Goal: Task Accomplishment & Management: Use online tool/utility

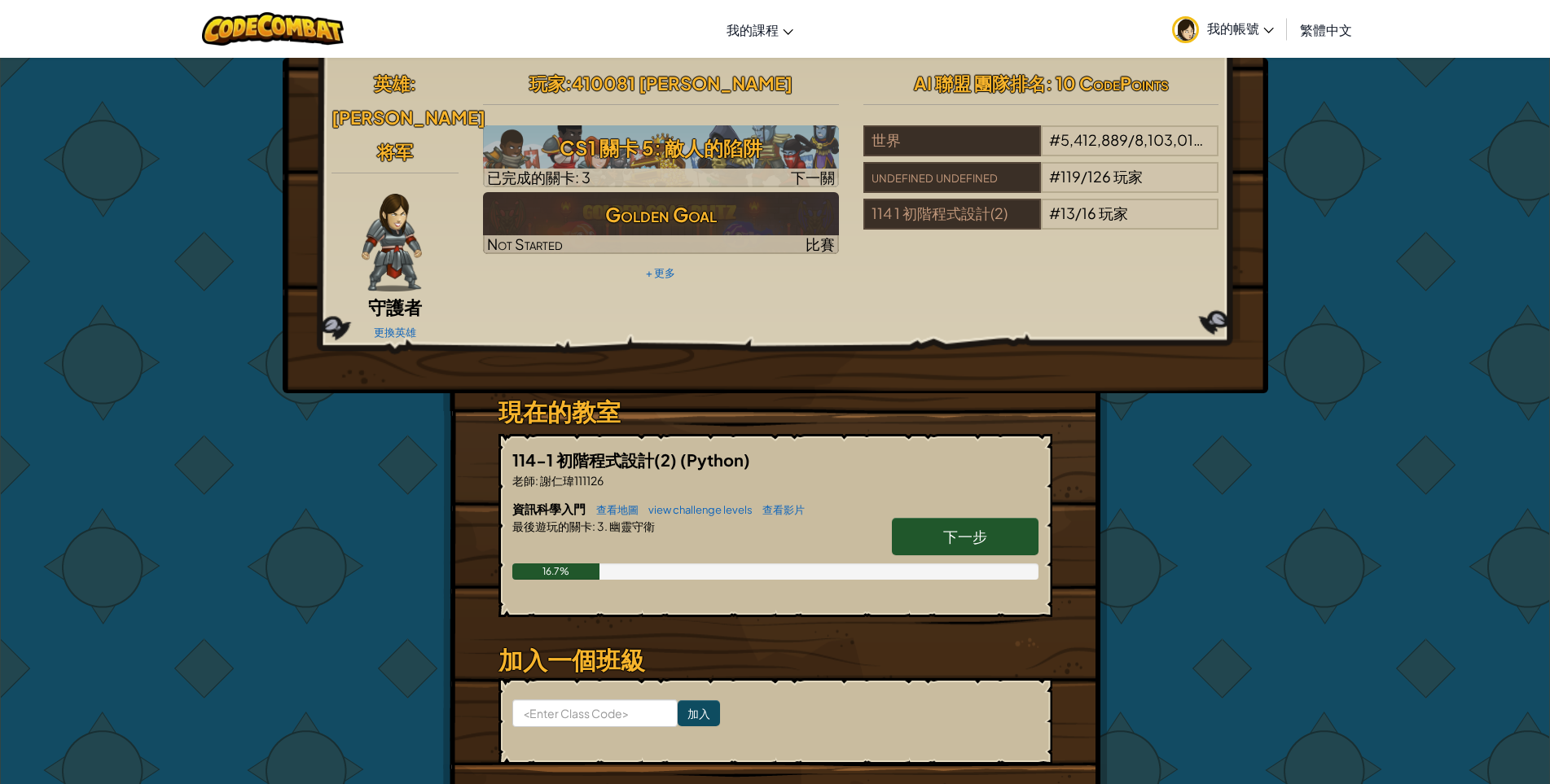
click at [1009, 517] on link "下一步" at bounding box center [965, 536] width 146 height 37
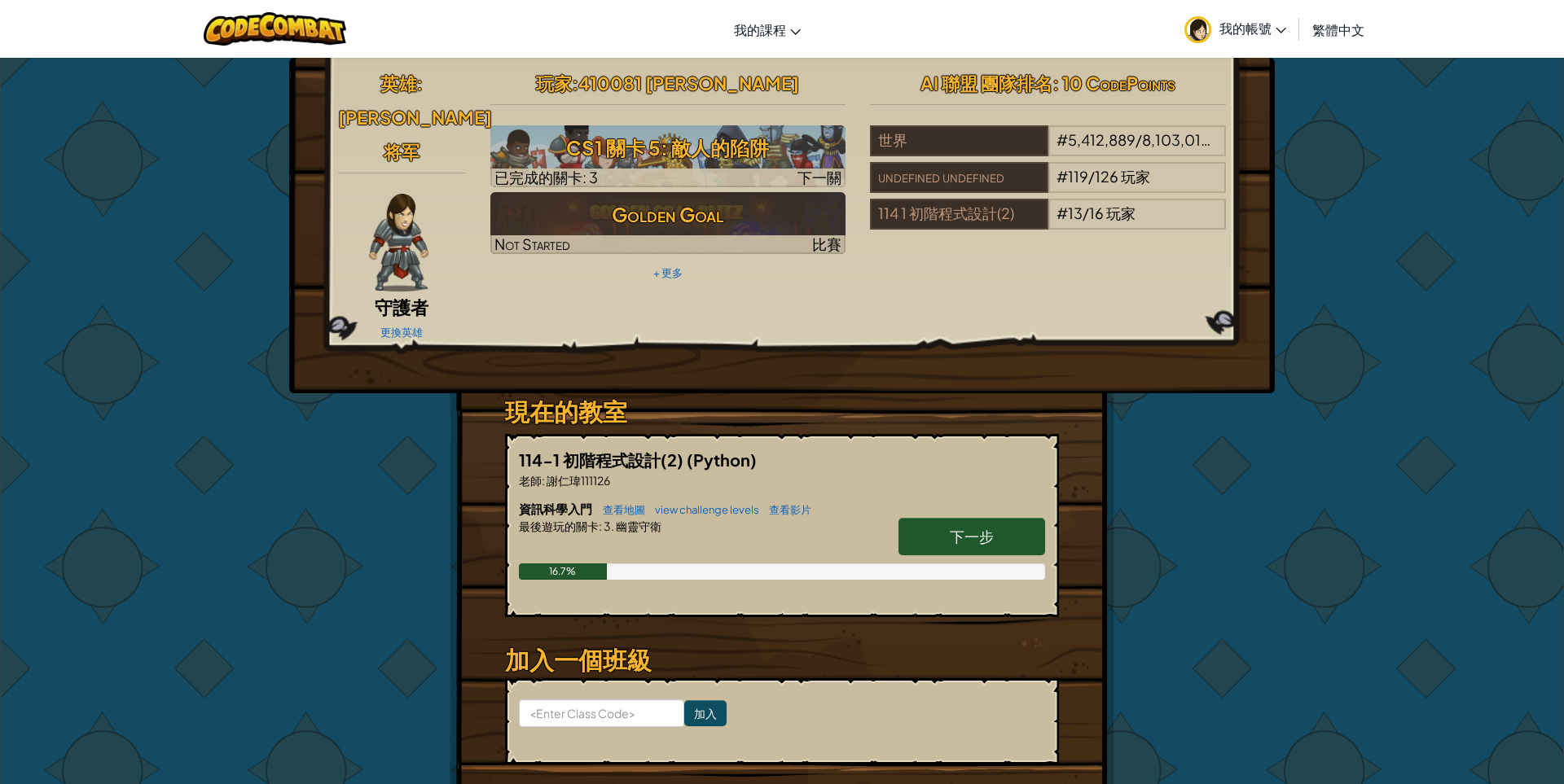
select select "zh-HANT"
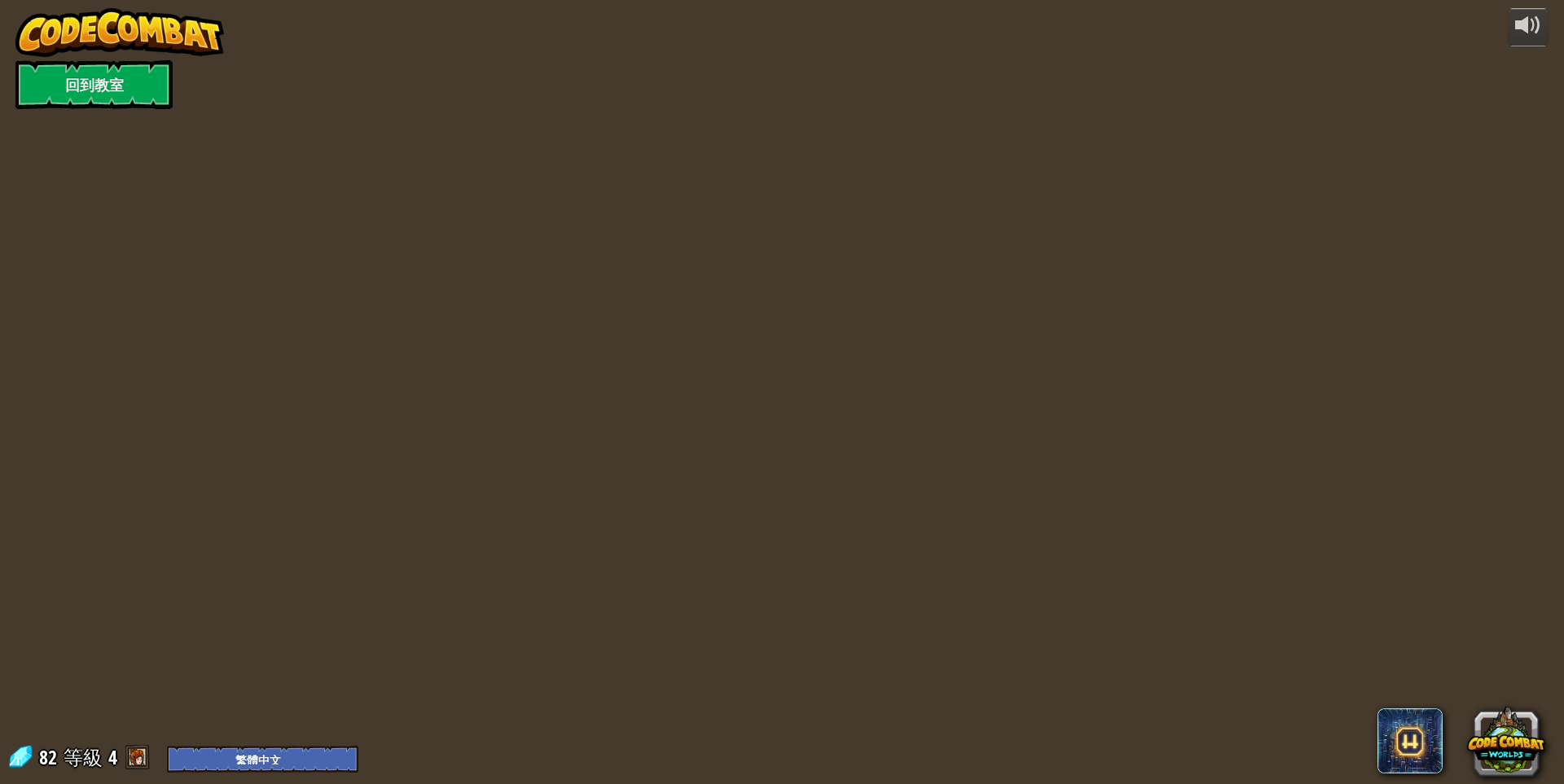
select select "zh-HANT"
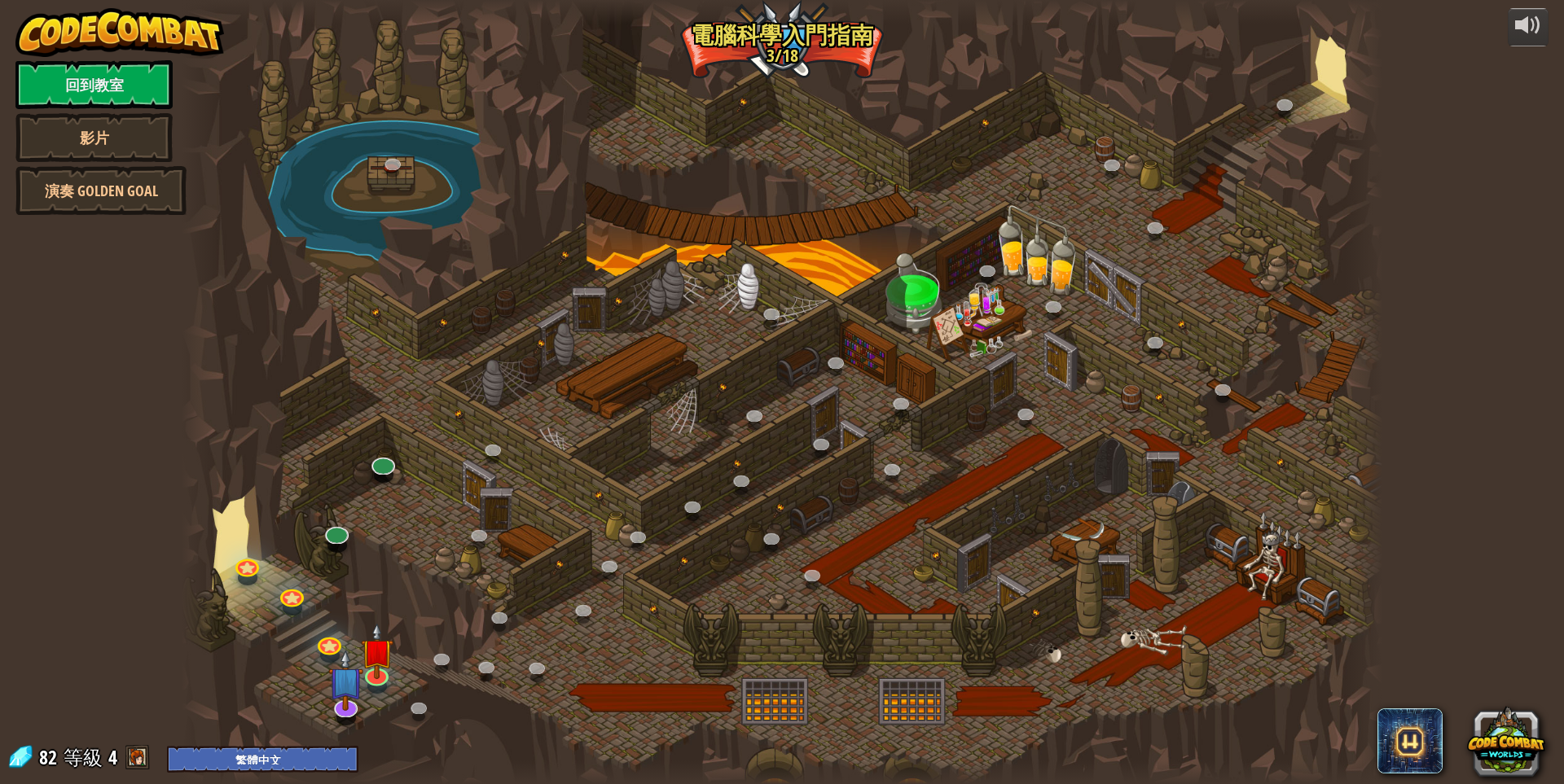
select select "zh-HANT"
click at [384, 655] on img at bounding box center [376, 638] width 32 height 74
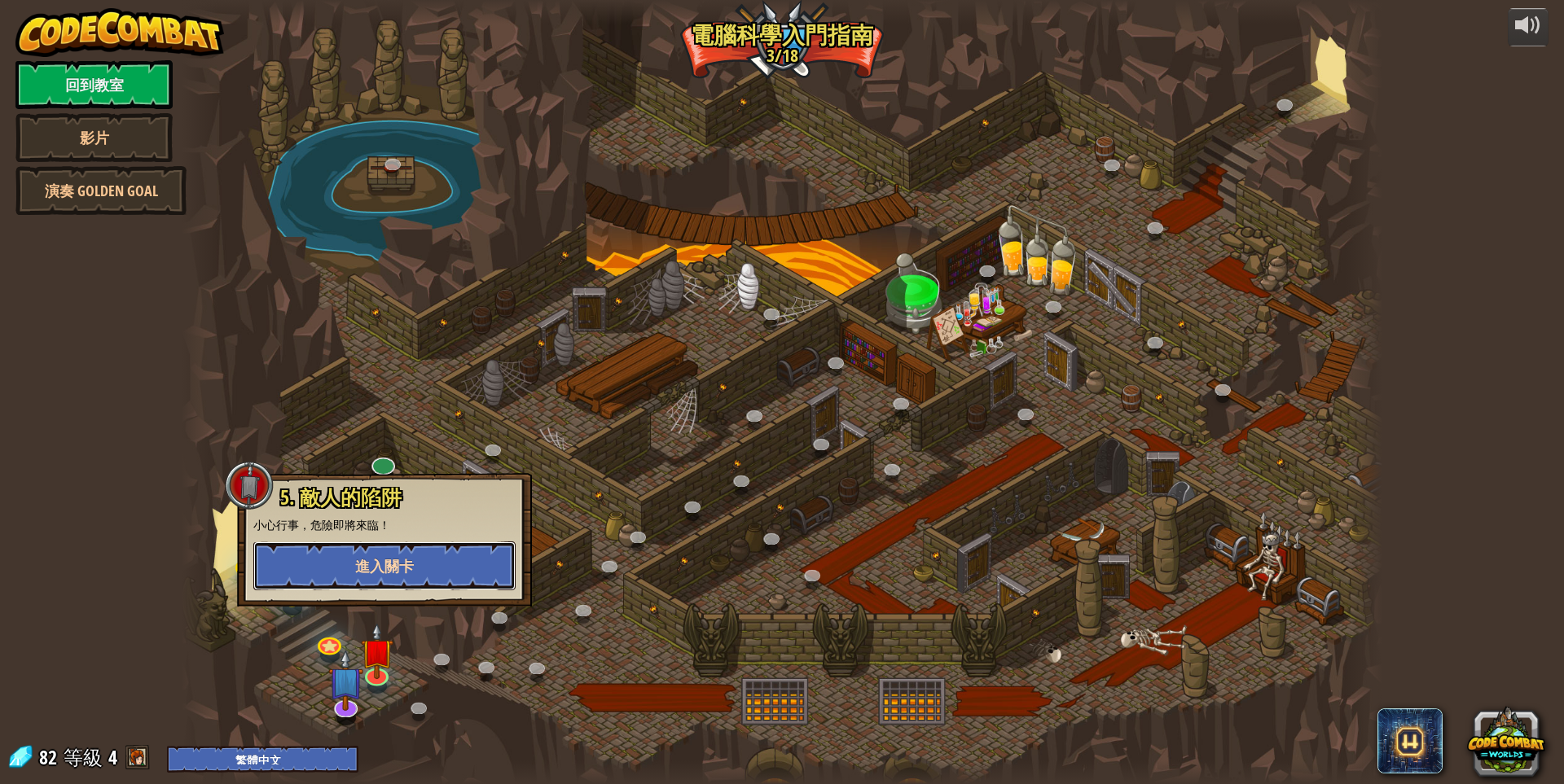
click at [418, 573] on button "進入關卡" at bounding box center [384, 566] width 262 height 49
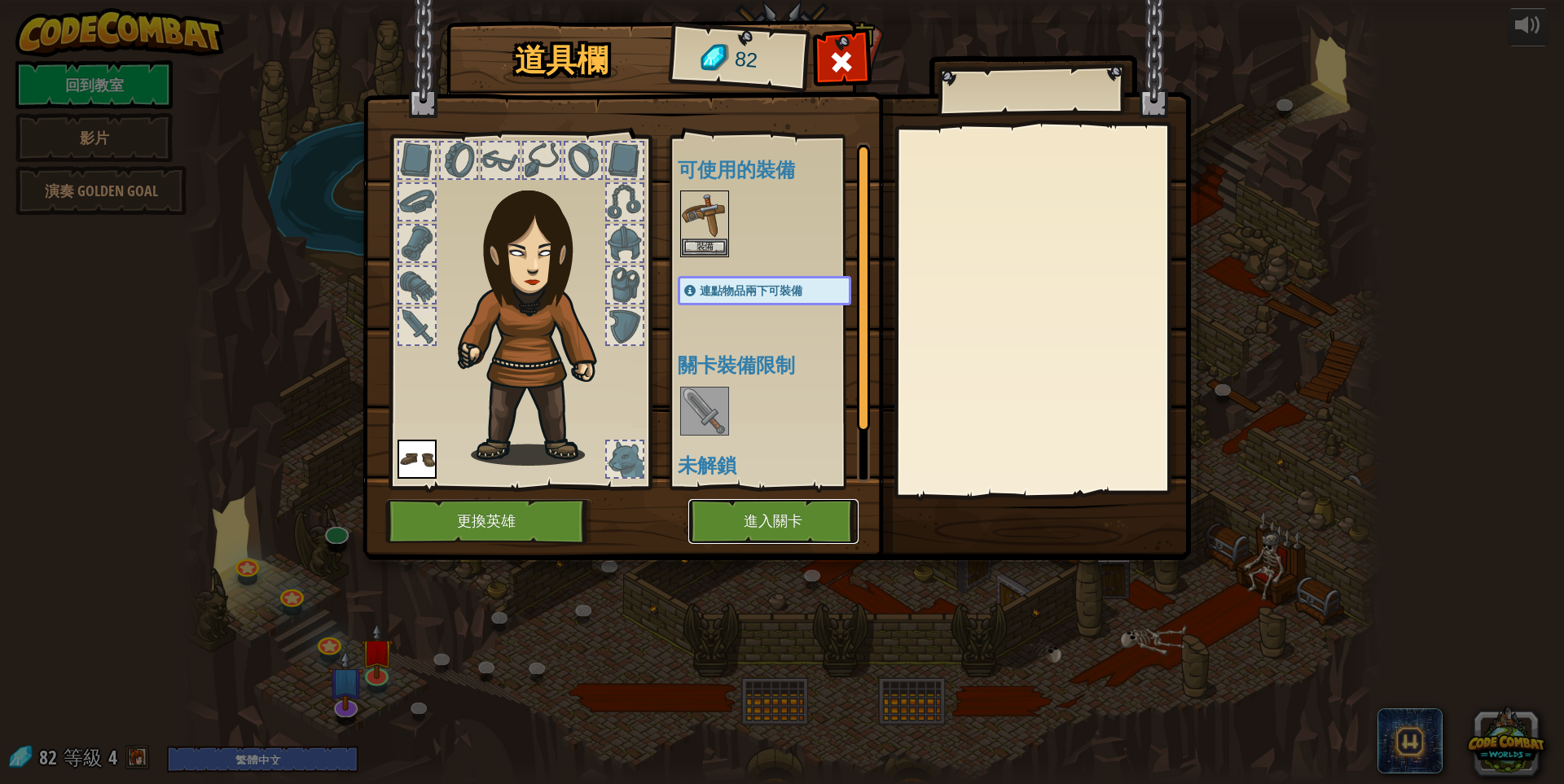
click at [795, 522] on button "進入關卡" at bounding box center [773, 521] width 170 height 44
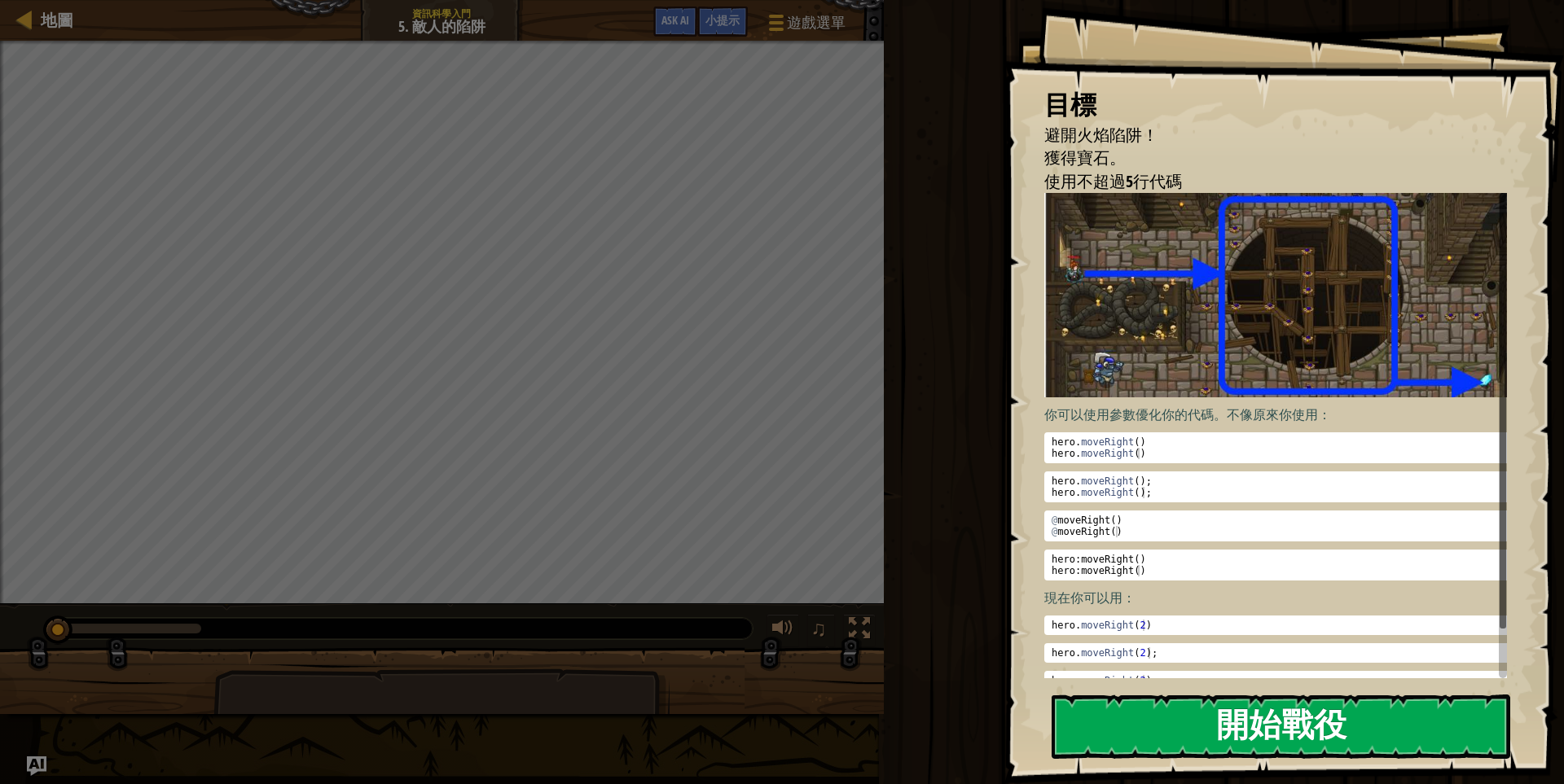
click at [1088, 720] on button "開始戰役" at bounding box center [1281, 727] width 458 height 64
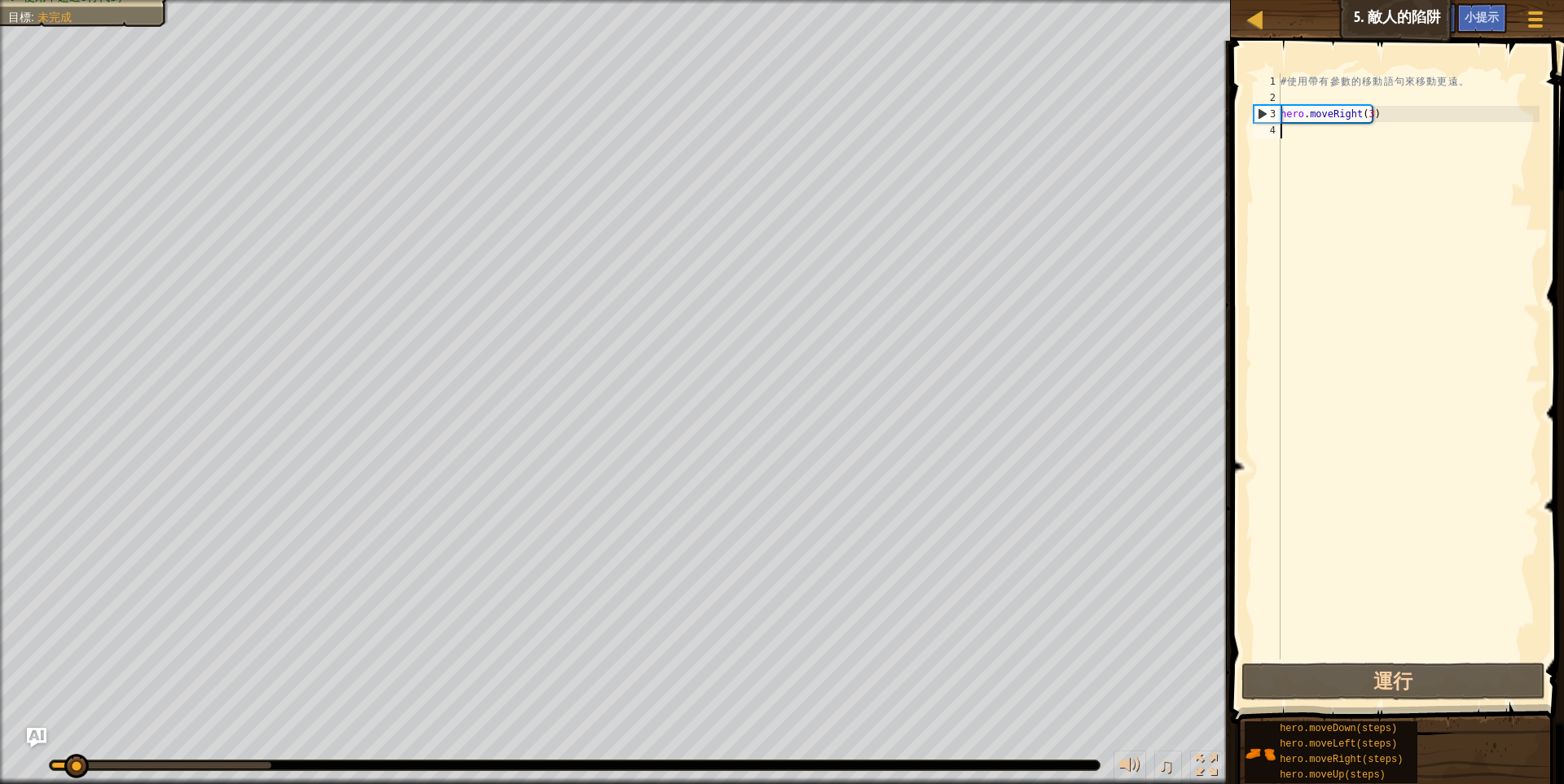
click at [1359, 328] on div "地圖 資訊科學入門 5. 敵人的陷阱 遊戲選單 完成 小提示 Ask AI 1 ההההההההההההההההההההההההההההההההההההההה…" at bounding box center [782, 392] width 1564 height 784
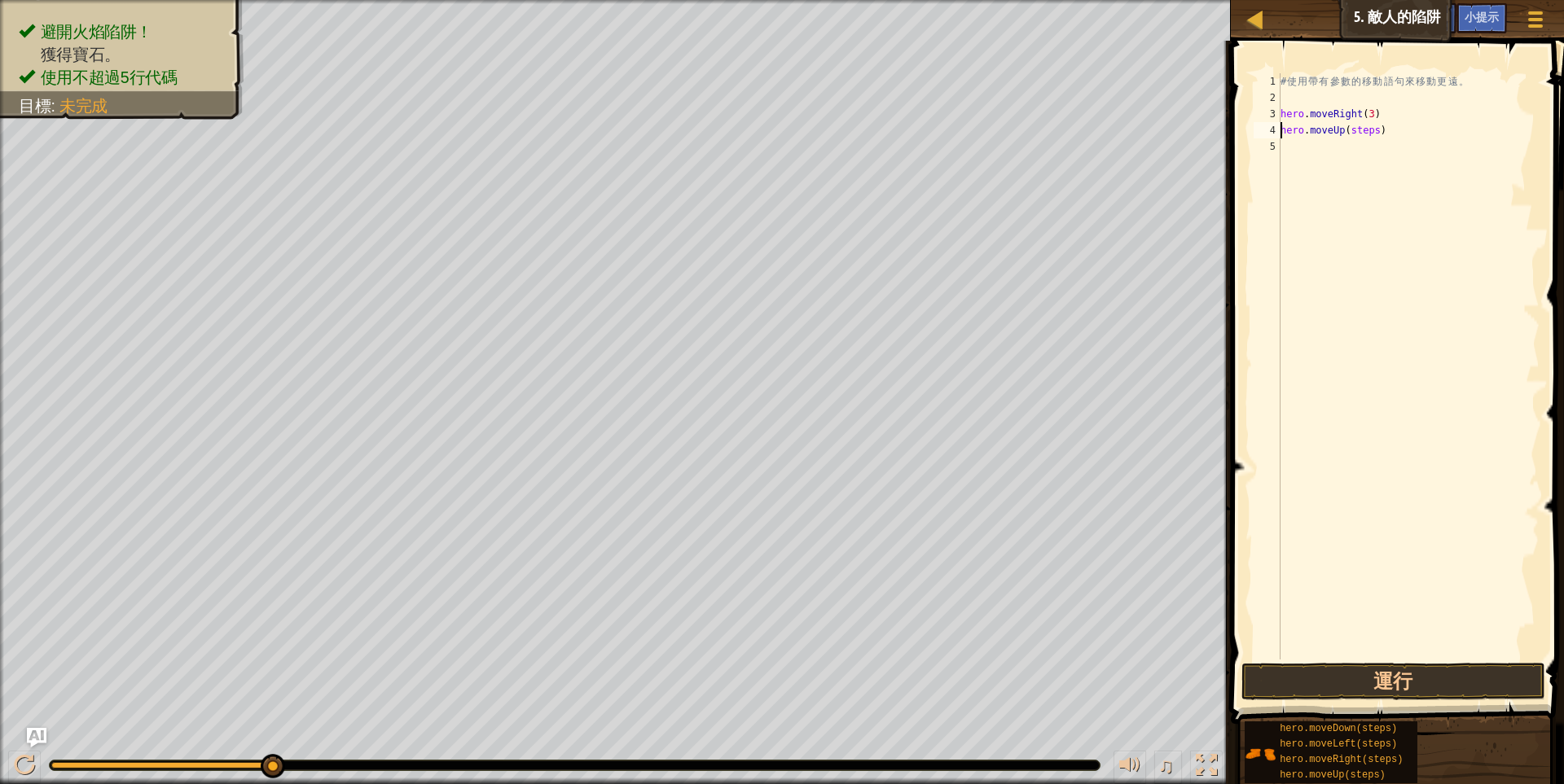
click at [1366, 131] on div "# 使 用 帶 有 參 數 的 移 動 語 句 來 移 動 更 遠 。 hero . moveRight ( 3 ) hero . moveUp ( step…" at bounding box center [1408, 382] width 262 height 618
click at [1371, 132] on div "# 使 用 帶 有 參 數 的 移 動 語 句 來 移 動 更 遠 。 hero . moveRight ( 3 ) hero . moveUp ( step…" at bounding box center [1408, 382] width 262 height 618
click at [1355, 131] on div "# 使 用 帶 有 參 數 的 移 動 語 句 來 移 動 更 遠 。 hero . moveRight ( 3 ) hero . moveUp ( step…" at bounding box center [1408, 382] width 262 height 618
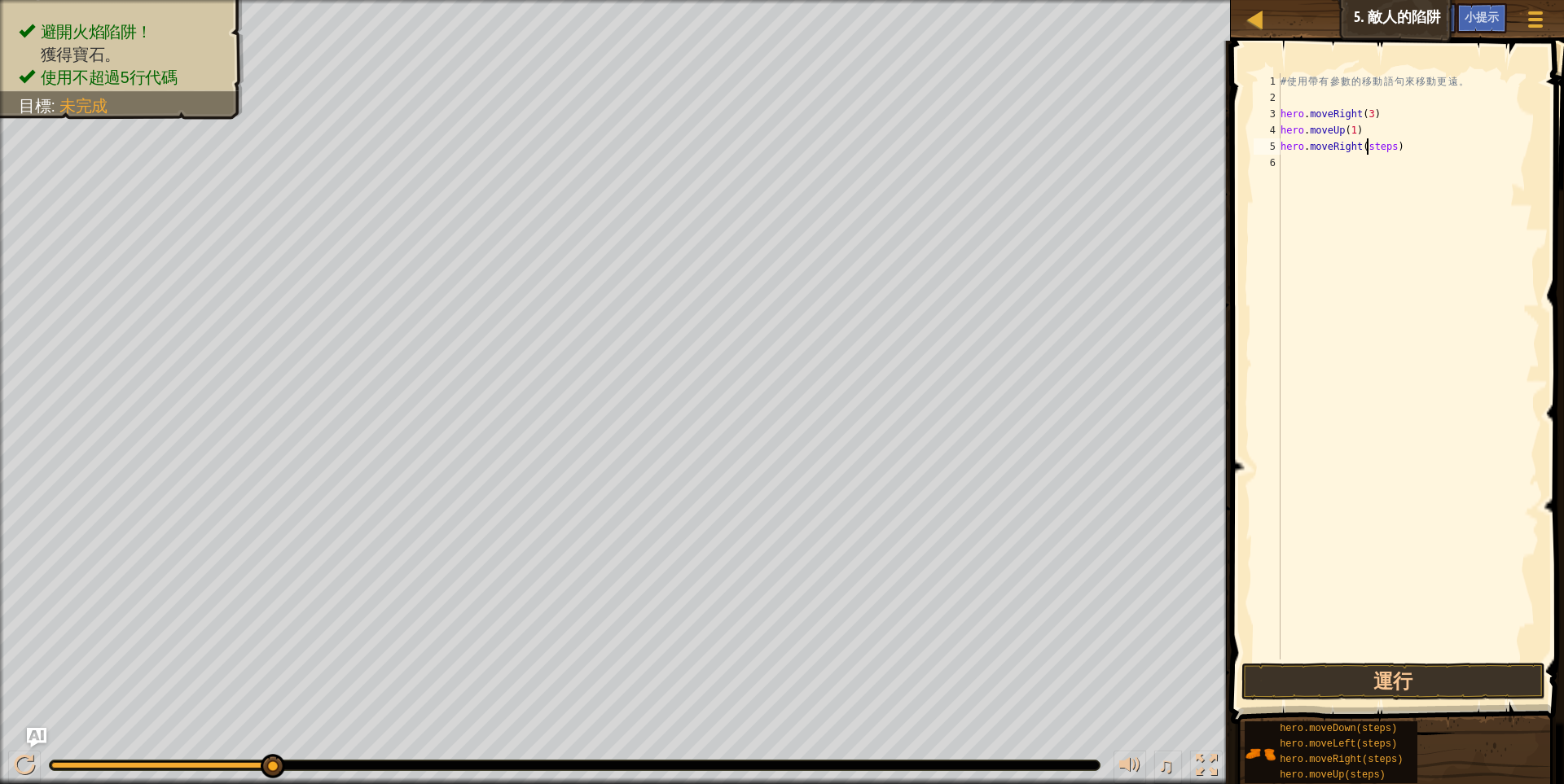
click at [1368, 146] on div "# 使 用 帶 有 參 數 的 移 動 語 句 來 移 動 更 遠 。 hero . moveRight ( 3 ) hero . moveUp ( 1 ) …" at bounding box center [1408, 382] width 262 height 618
type textarea "hero.moveRight(steps)"
click at [1427, 181] on div "# 使 用 帶 有 參 數 的 移 動 語 句 來 移 動 更 遠 。 hero . moveRight ( 3 ) hero . moveUp ( 1 ) …" at bounding box center [1408, 366] width 262 height 586
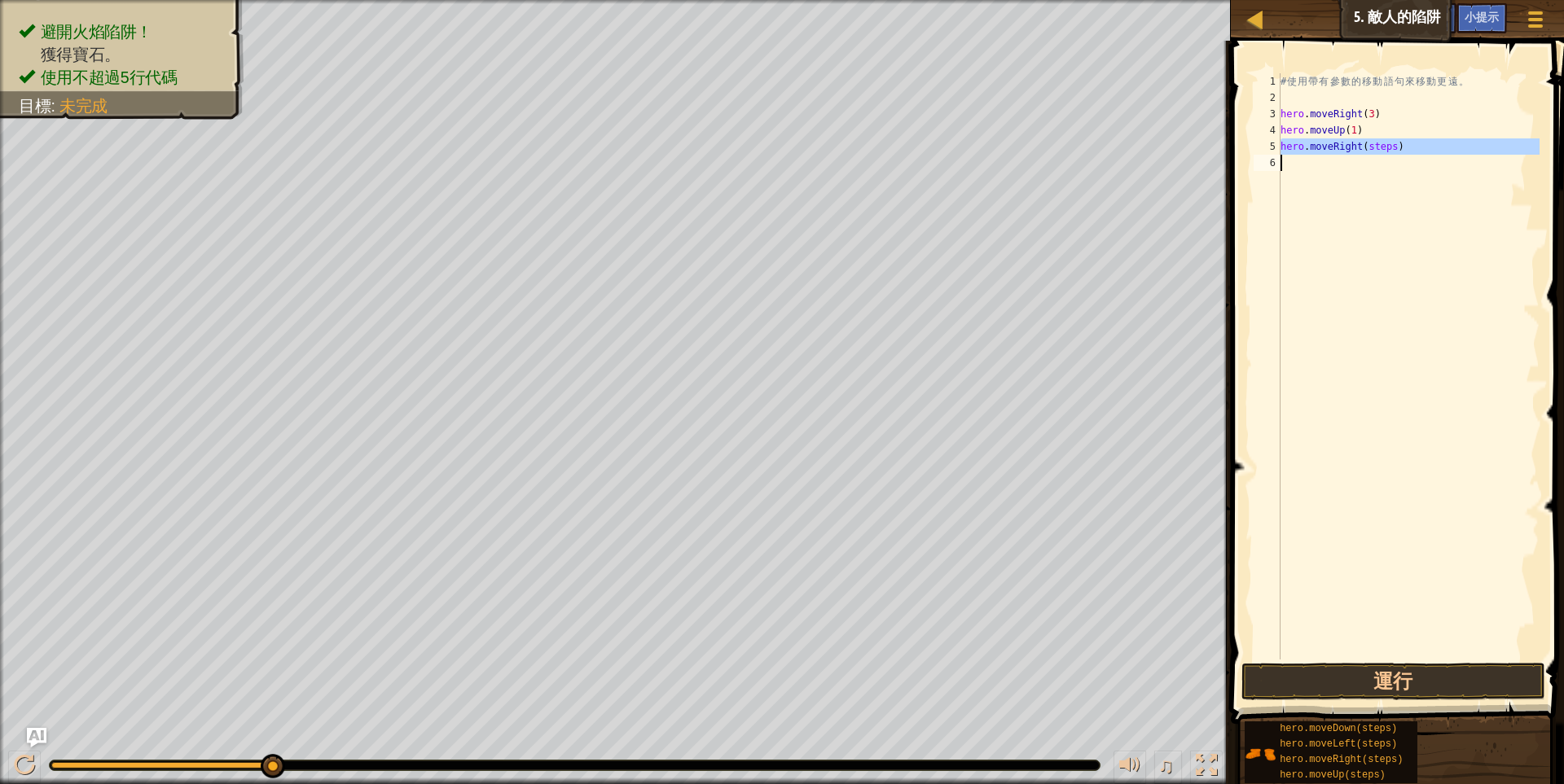
scroll to position [3, 0]
click at [1383, 152] on div "# 使 用 帶 有 參 數 的 移 動 語 句 來 移 動 更 遠 。 hero . moveRight ( 3 ) hero . moveUp ( 1 ) …" at bounding box center [1408, 382] width 262 height 618
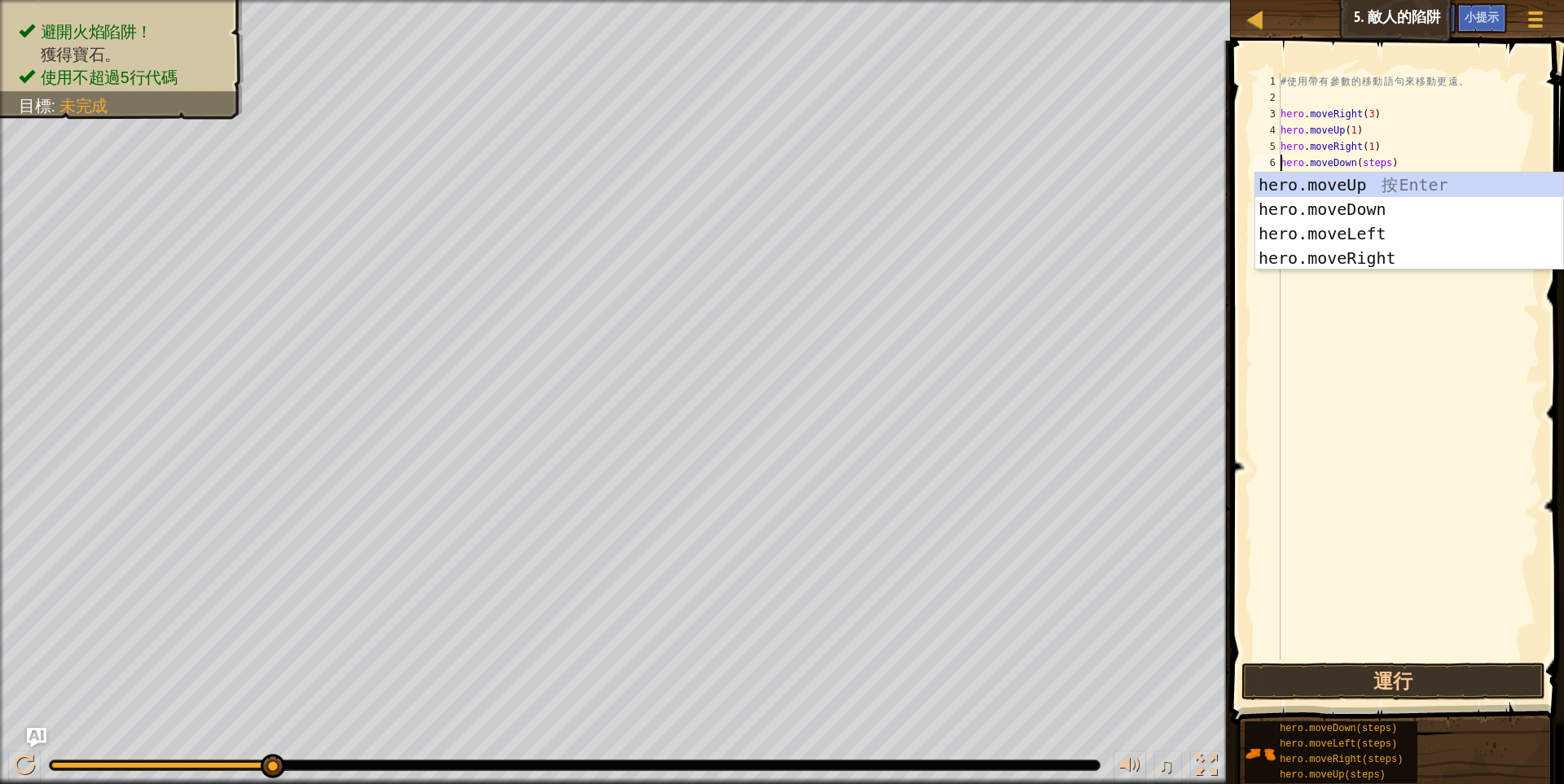
click at [1376, 166] on div "# 使 用 帶 有 參 數 的 移 動 語 句 來 移 動 更 遠 。 hero . moveRight ( 3 ) hero . moveUp ( 1 ) …" at bounding box center [1408, 382] width 262 height 618
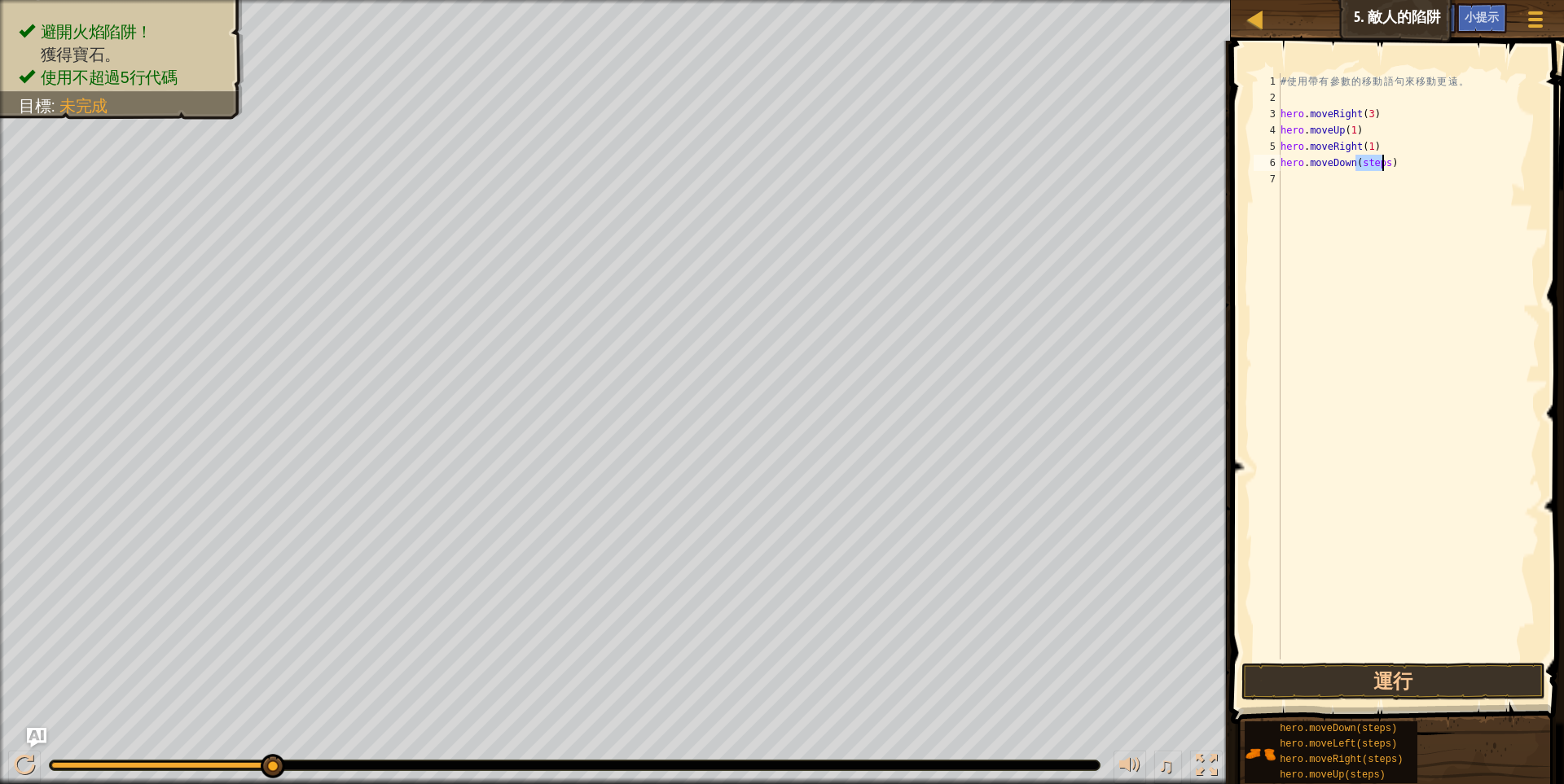
click at [1376, 166] on div "# 使 用 帶 有 參 數 的 移 動 語 句 來 移 動 更 遠 。 hero . moveRight ( 3 ) hero . moveUp ( 1 ) …" at bounding box center [1408, 382] width 262 height 618
click at [1375, 166] on div "# 使 用 帶 有 參 數 的 移 動 語 句 來 移 動 更 遠 。 hero . moveRight ( 3 ) hero . moveUp ( 1 ) …" at bounding box center [1408, 382] width 262 height 618
type textarea "hero.moveDown(steps)"
click at [1372, 192] on div "# 使 用 帶 有 參 數 的 移 動 語 句 來 移 動 更 遠 。 hero . moveRight ( 3 ) hero . moveUp ( 1 ) …" at bounding box center [1408, 366] width 262 height 586
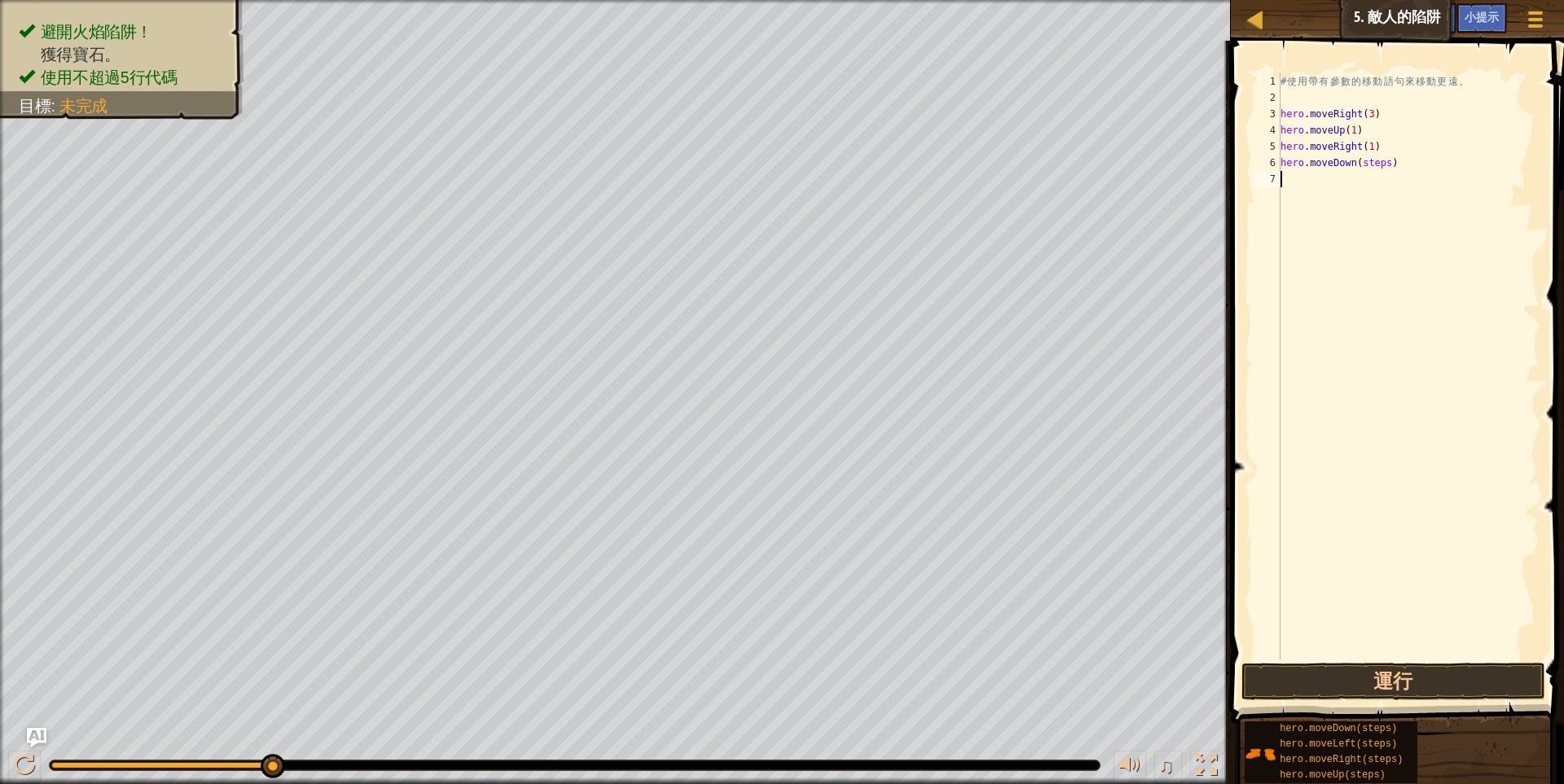
click at [1374, 167] on div "# 使 用 帶 有 參 數 的 移 動 語 句 來 移 動 更 遠 。 hero . moveRight ( 3 ) hero . moveUp ( 1 ) …" at bounding box center [1408, 382] width 262 height 618
click at [1371, 179] on div "# 使 用 帶 有 參 數 的 移 動 語 句 來 移 動 更 遠 。 hero . moveRight ( 3 ) hero . moveUp ( 1 ) …" at bounding box center [1408, 382] width 262 height 618
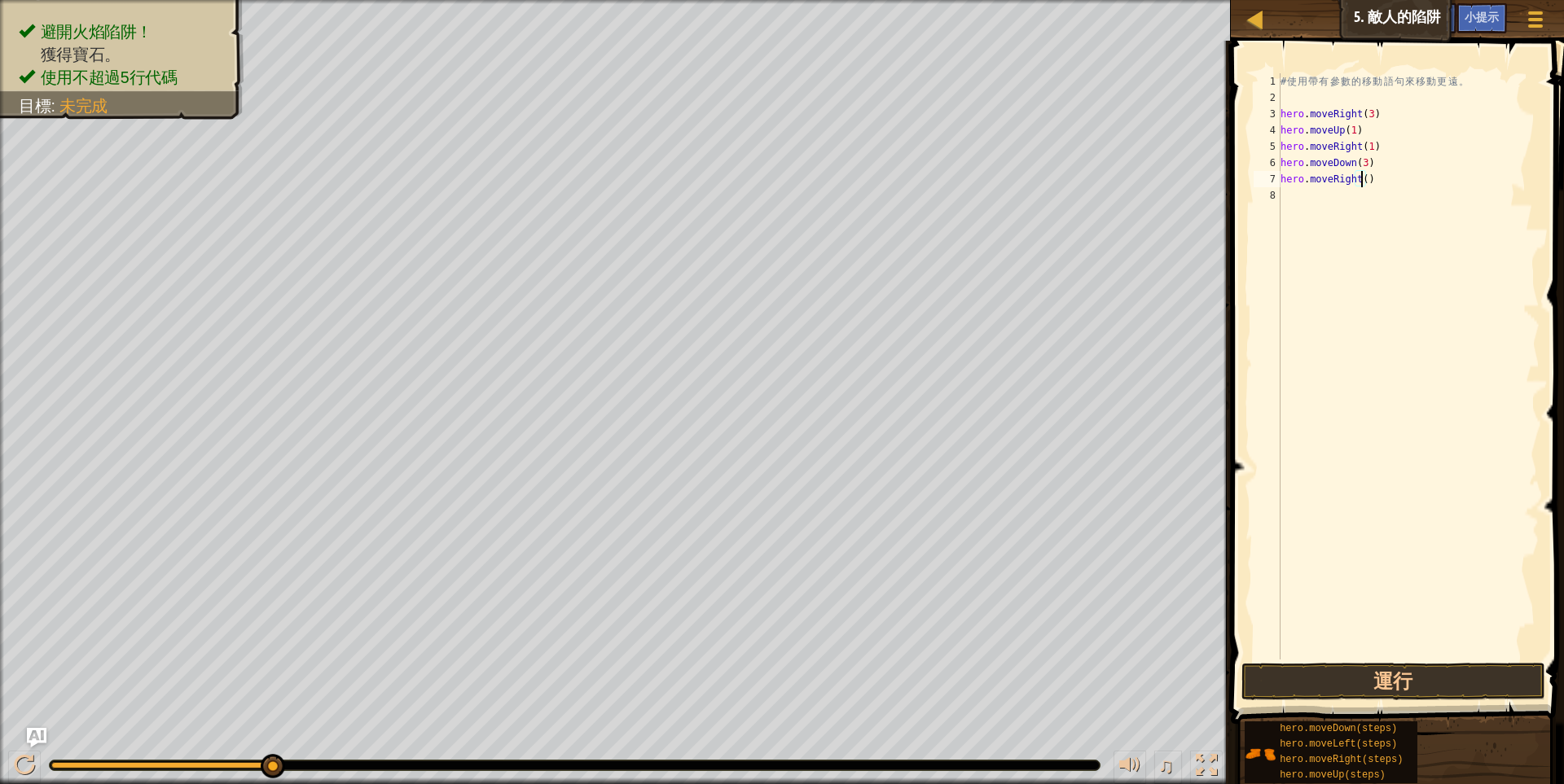
scroll to position [3, 85]
type textarea "hero.moveRight(2)"
click at [1377, 686] on button "運行" at bounding box center [1394, 681] width 305 height 37
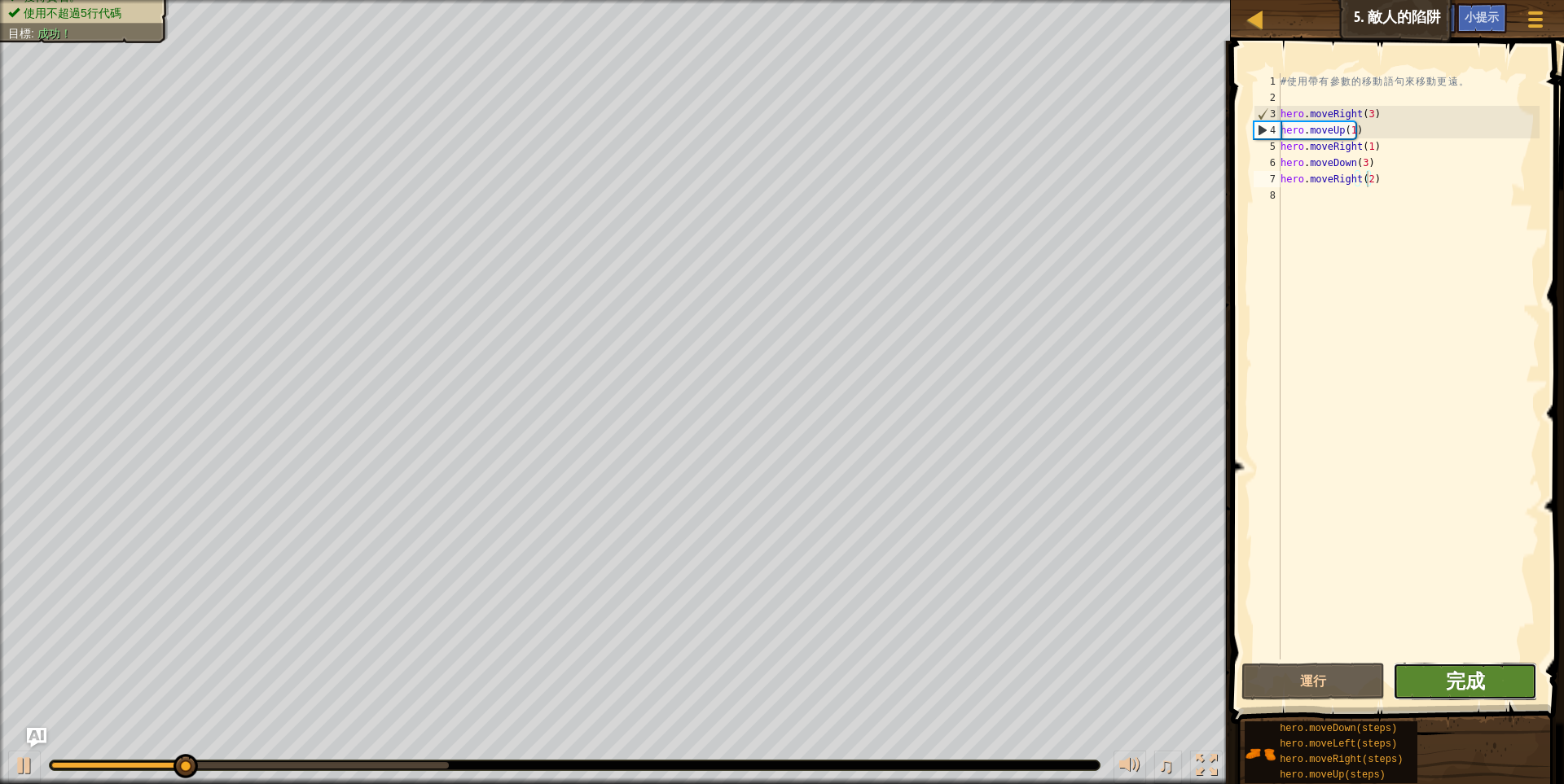
click at [1453, 680] on span "完成" at bounding box center [1465, 680] width 39 height 26
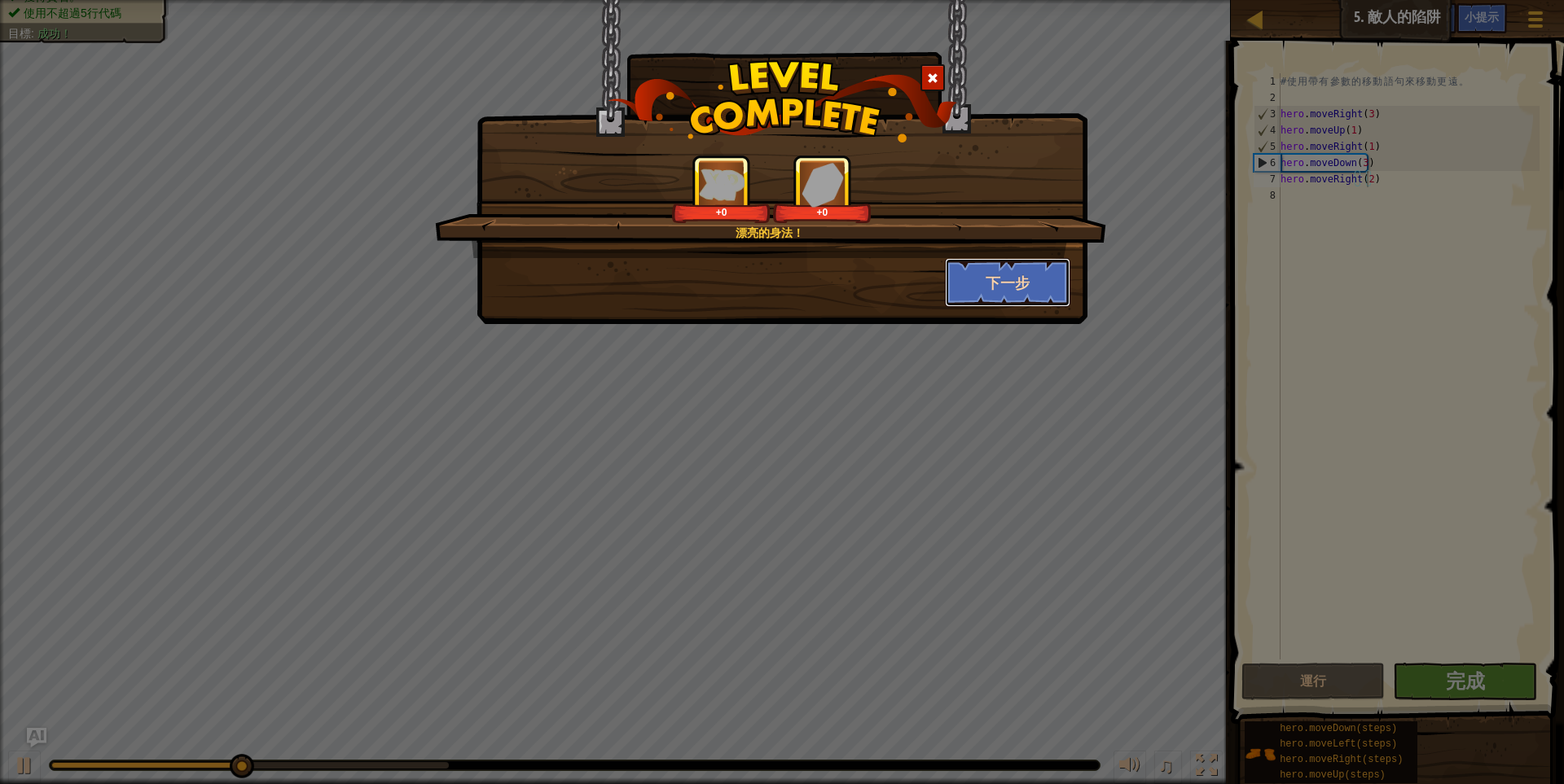
click at [1030, 281] on button "下一步" at bounding box center [1007, 282] width 126 height 49
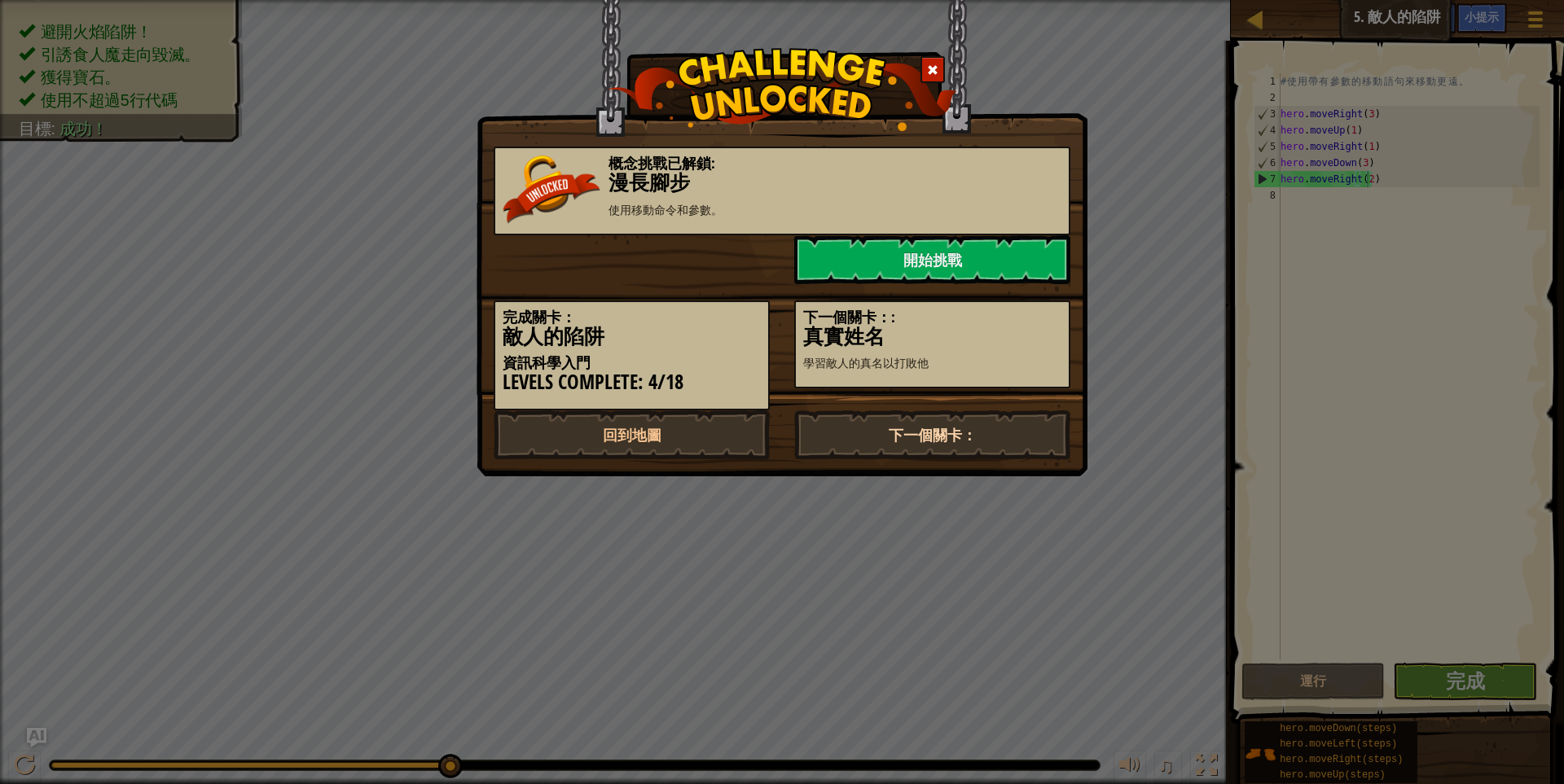
click at [985, 429] on link "下一個關卡：" at bounding box center [931, 435] width 276 height 49
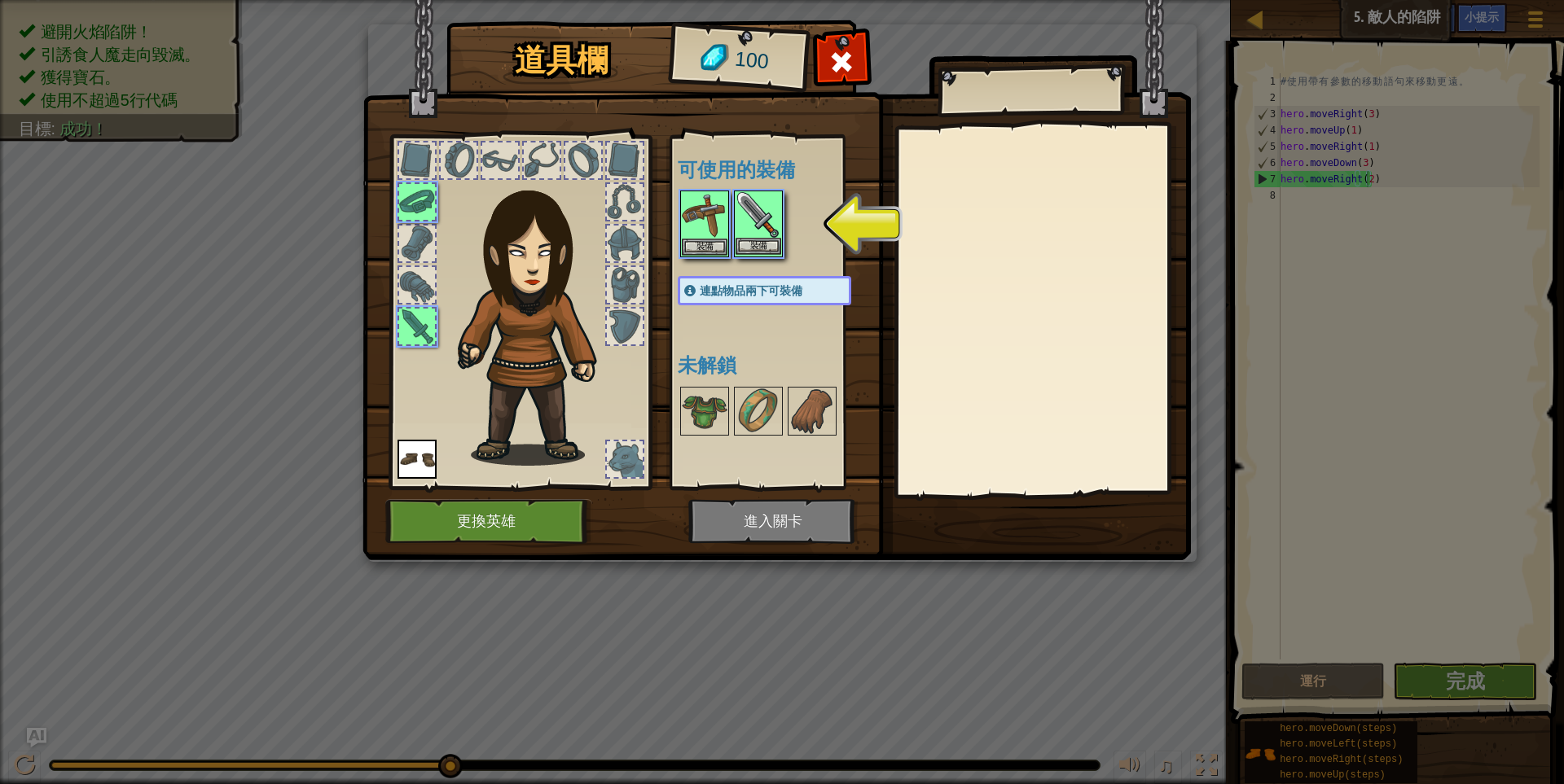
click at [746, 212] on img at bounding box center [758, 215] width 45 height 45
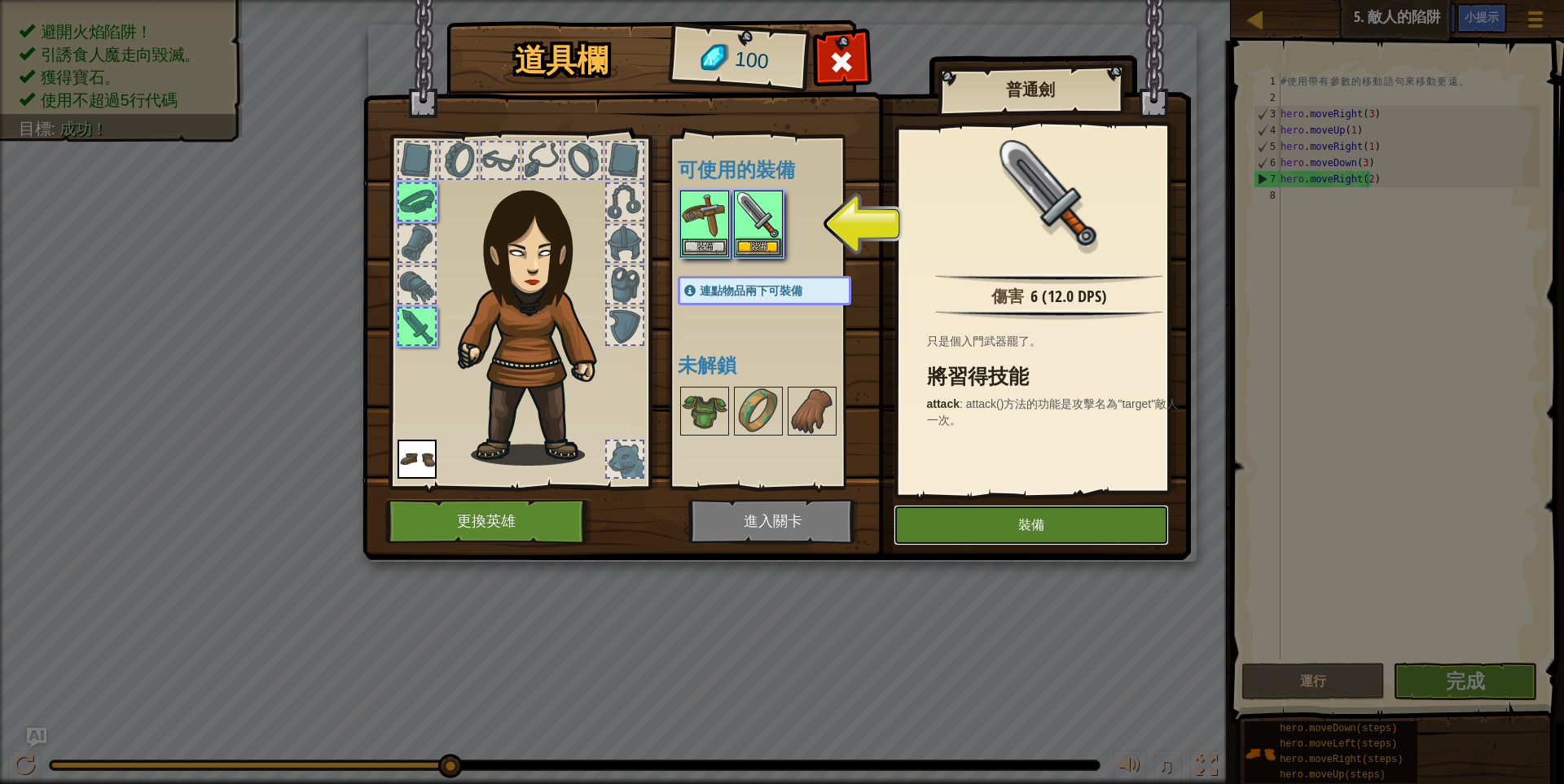
click at [1126, 518] on button "裝備" at bounding box center [1031, 525] width 275 height 41
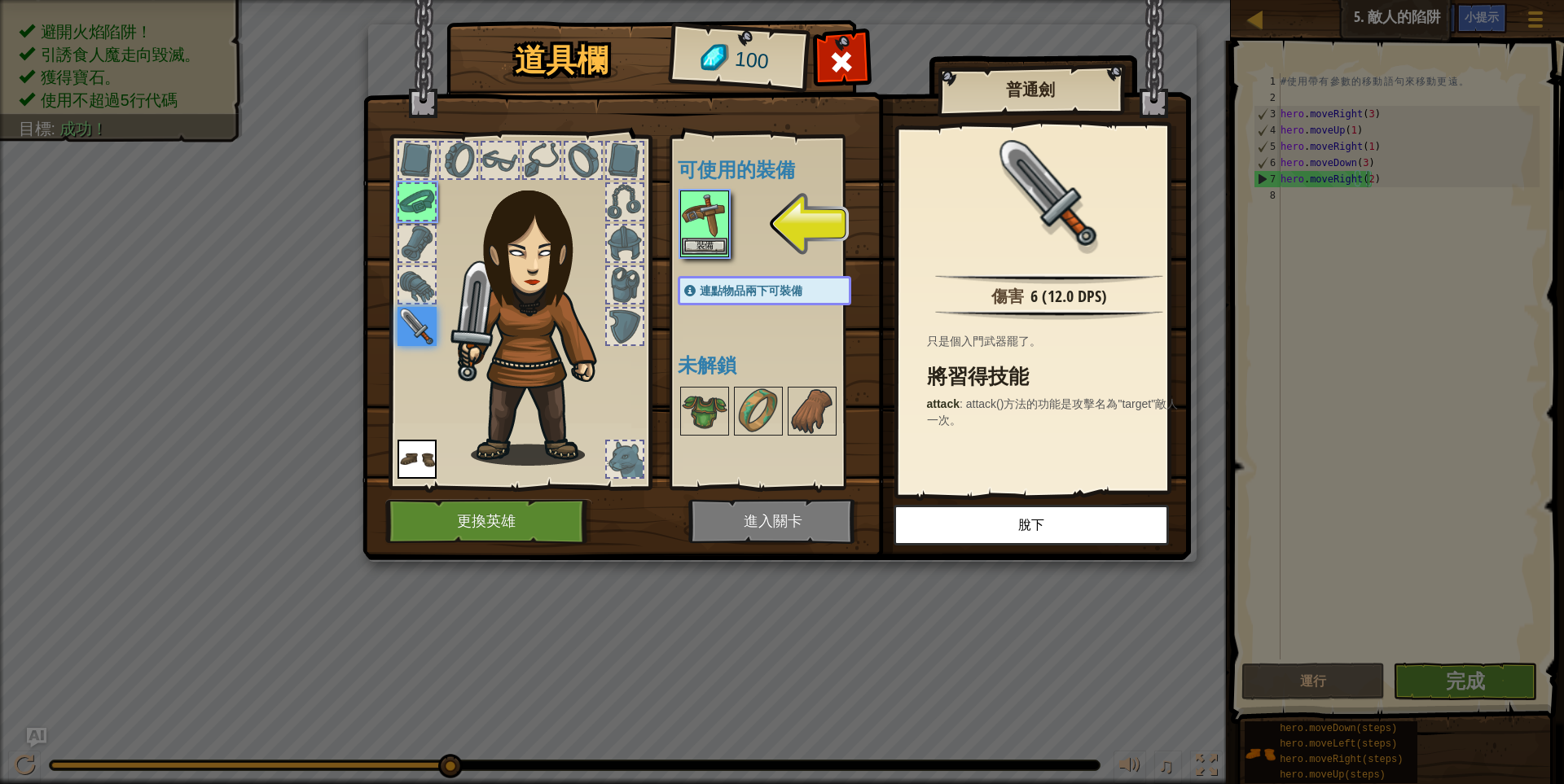
click at [711, 199] on img at bounding box center [704, 215] width 45 height 45
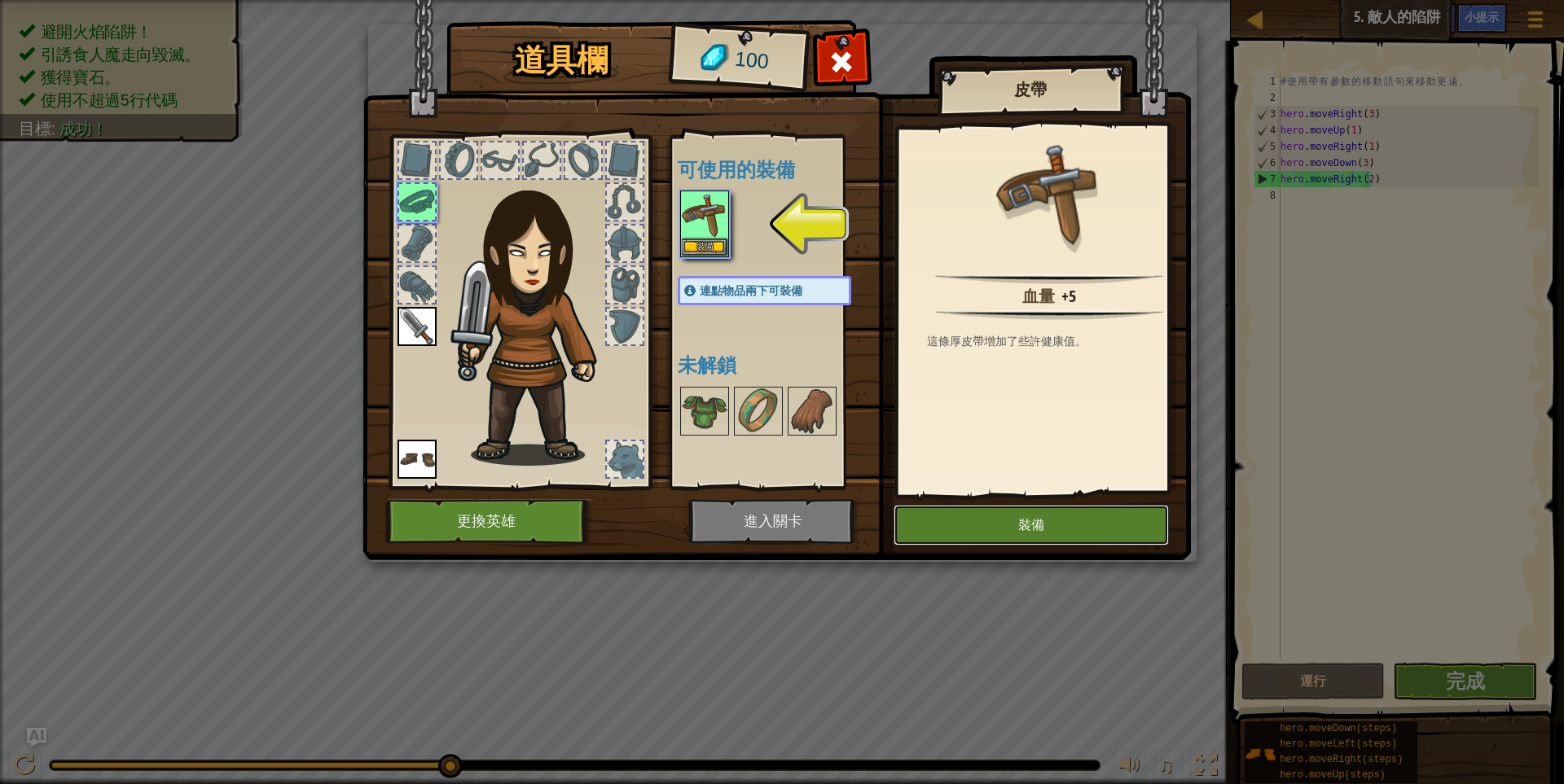
click at [1116, 523] on button "裝備" at bounding box center [1031, 525] width 275 height 41
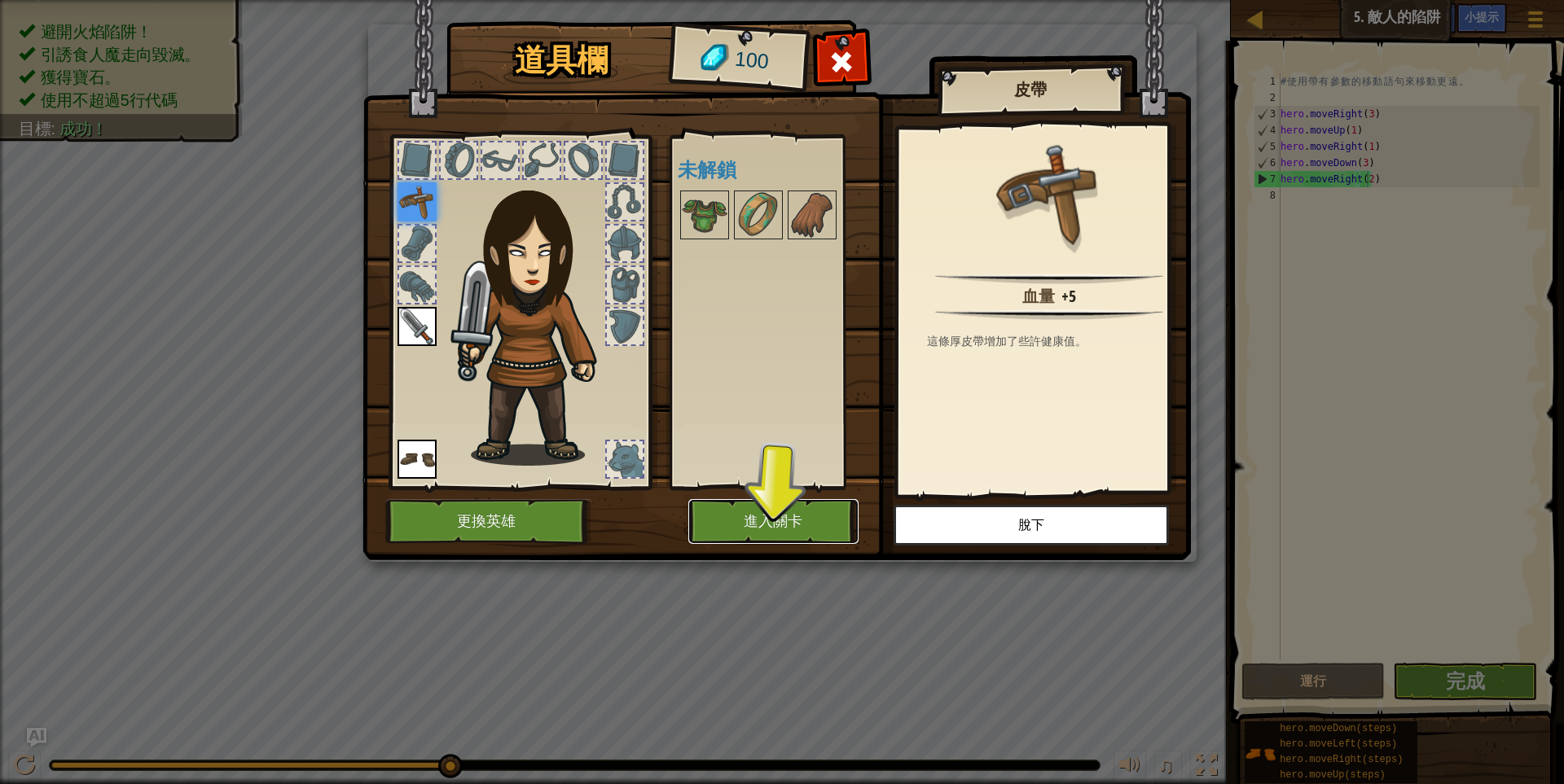
click at [792, 530] on button "進入關卡" at bounding box center [773, 521] width 170 height 44
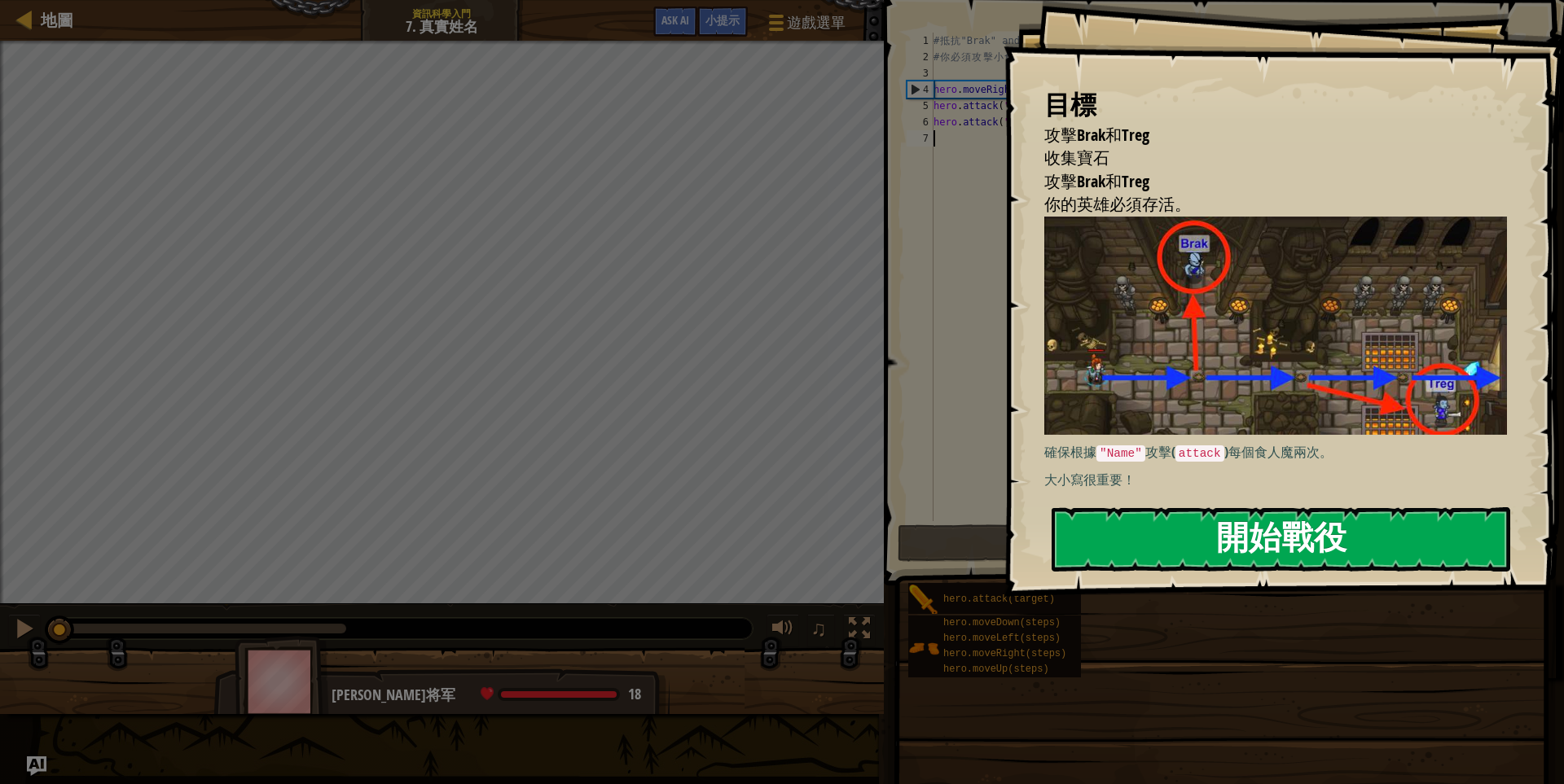
click at [1228, 528] on button "開始戰役" at bounding box center [1281, 539] width 458 height 64
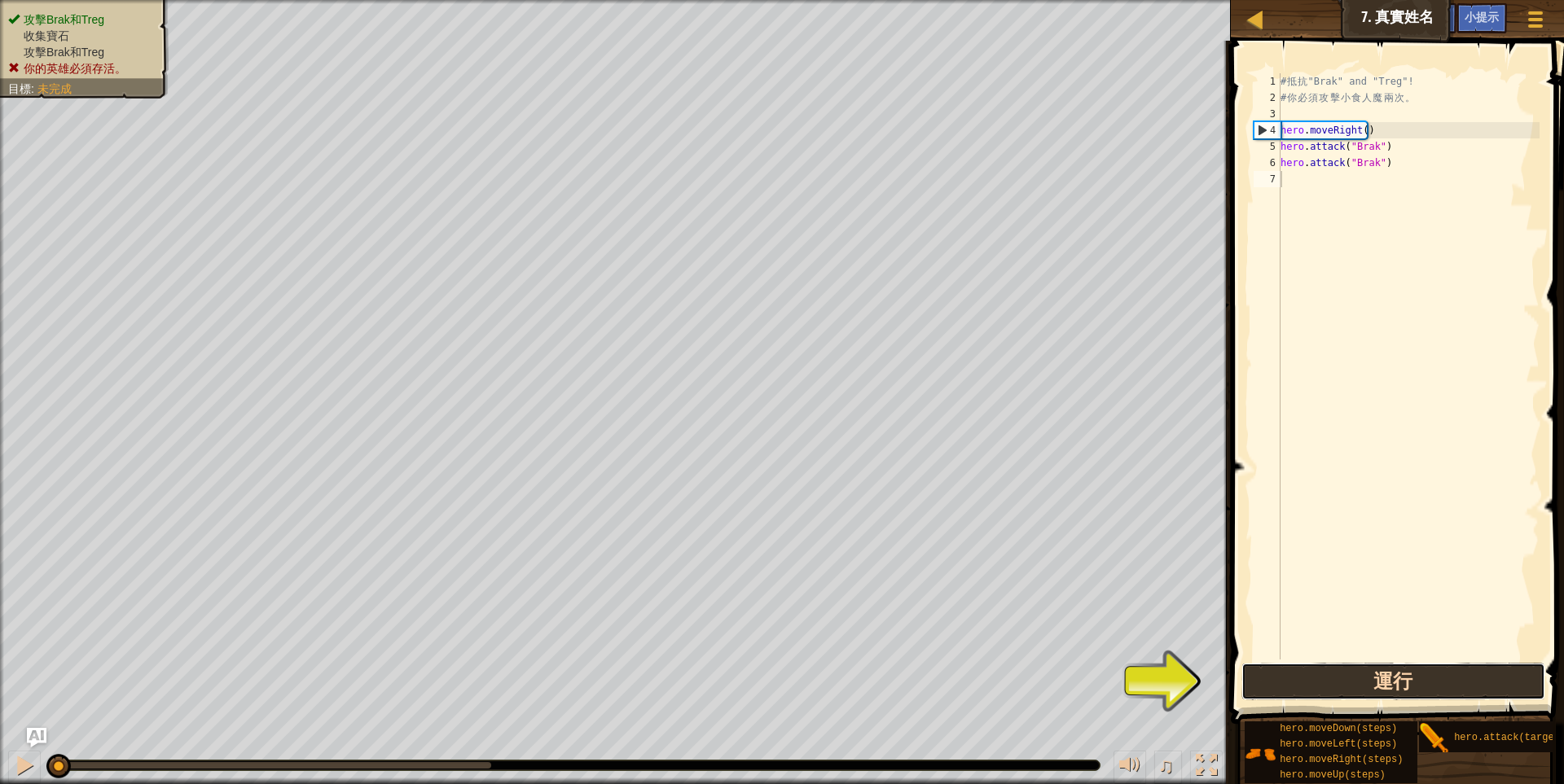
click at [1362, 671] on button "運行" at bounding box center [1394, 681] width 305 height 37
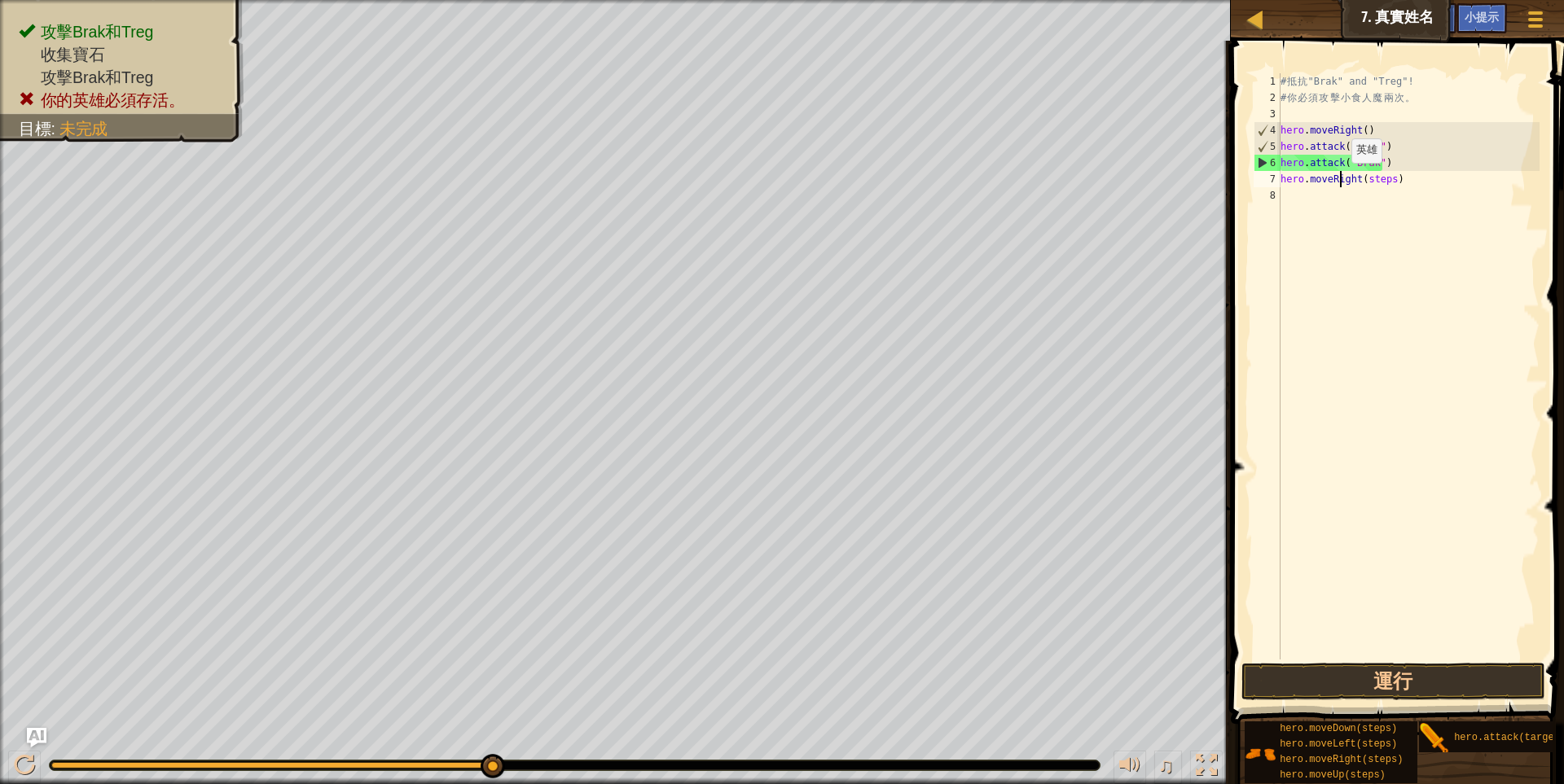
drag, startPoint x: 1320, startPoint y: 749, endPoint x: 1337, endPoint y: 179, distance: 570.3
click at [1337, 179] on div "# 抵 抗 "Brak" and "Treg"! # 你 必 須 攻 擊 小 食 人 魔 兩 次 。 hero . moveRight ( ) hero . …" at bounding box center [1408, 382] width 262 height 618
click at [1371, 184] on div "# 抵 抗 "Brak" and "Treg"! # 你 必 須 攻 擊 小 食 人 魔 兩 次 。 hero . moveRight ( ) hero . …" at bounding box center [1408, 382] width 262 height 618
click at [1378, 183] on div "# 抵 抗 "Brak" and "Treg"! # 你 必 須 攻 擊 小 食 人 魔 兩 次 。 hero . moveRight ( ) hero . …" at bounding box center [1408, 382] width 262 height 618
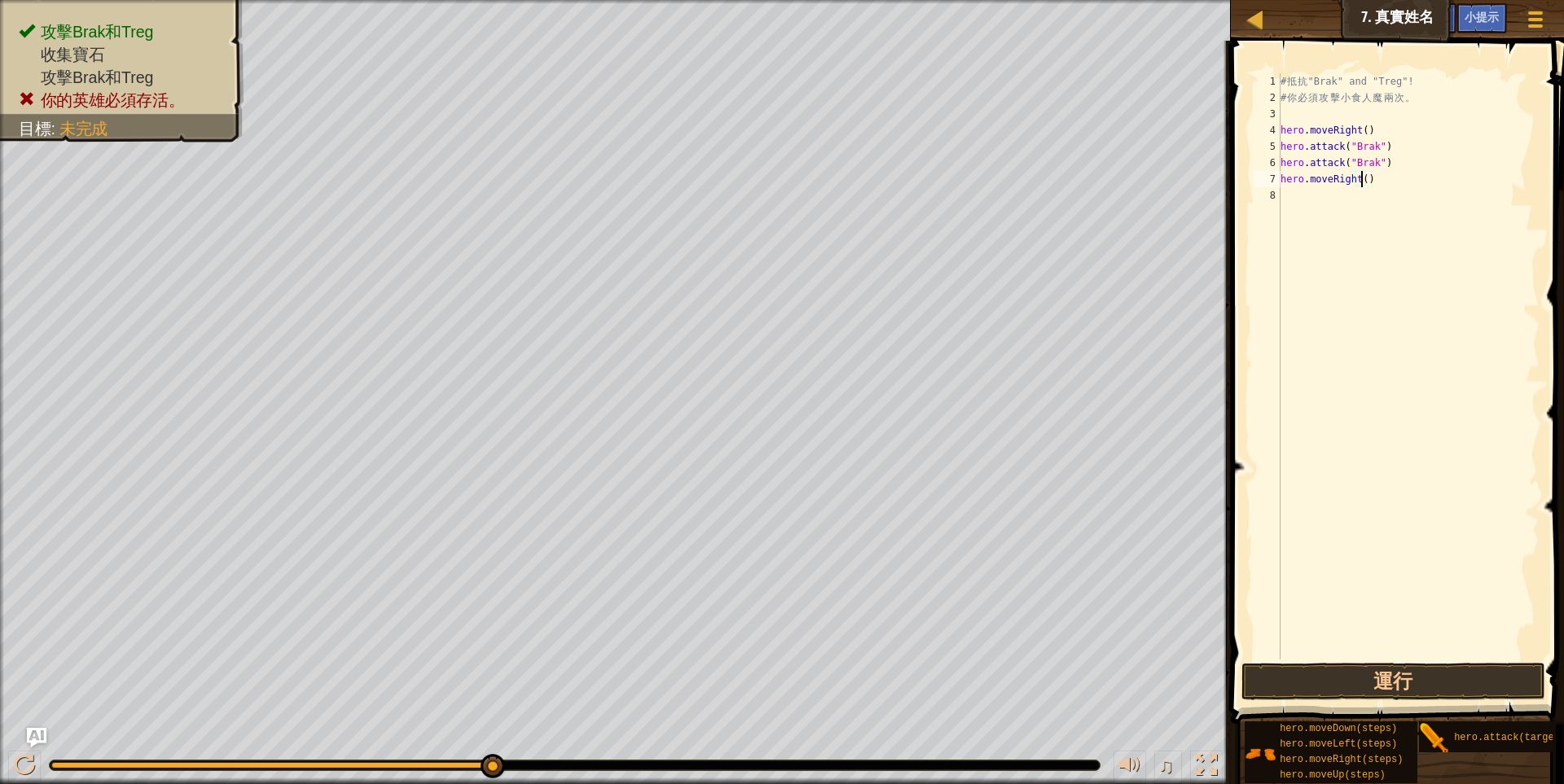
type textarea "hero.moveRight(1)"
click at [1389, 250] on div "# 抵 抗 "Brak" and "Treg"! # 你 必 須 攻 擊 小 食 人 魔 兩 次 。 hero . moveRight ( ) hero . …" at bounding box center [1408, 382] width 262 height 618
click at [1379, 684] on button "運行" at bounding box center [1394, 681] width 305 height 37
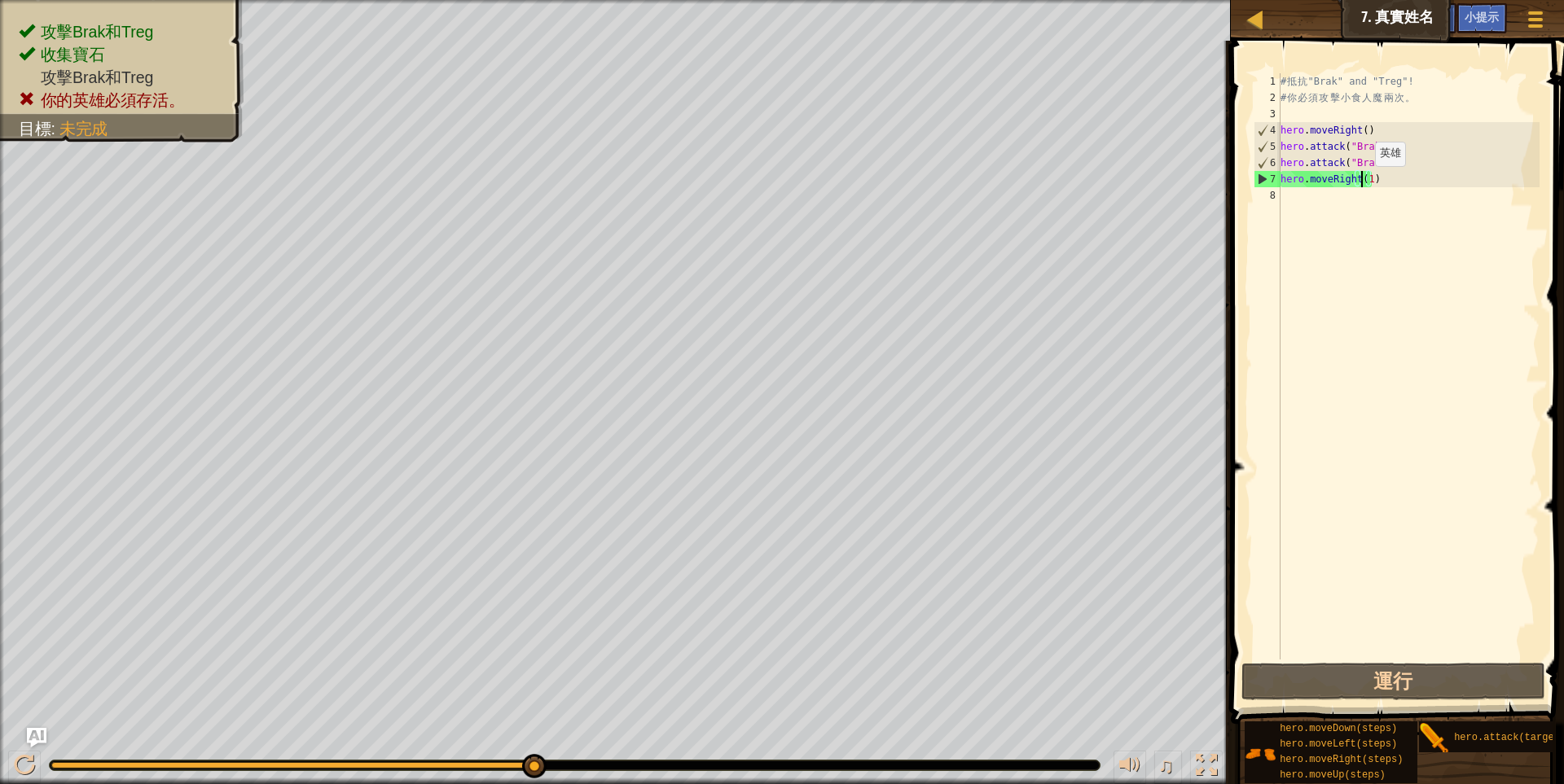
click at [1361, 182] on div "# 抵 抗 "Brak" and "Treg"! # 你 必 須 攻 擊 小 食 人 魔 兩 次 。 hero . moveRight ( ) hero . …" at bounding box center [1408, 382] width 262 height 618
click at [1364, 181] on div "# 抵 抗 "Brak" and "Treg"! # 你 必 須 攻 擊 小 食 人 魔 兩 次 。 hero . moveRight ( ) hero . …" at bounding box center [1408, 382] width 262 height 618
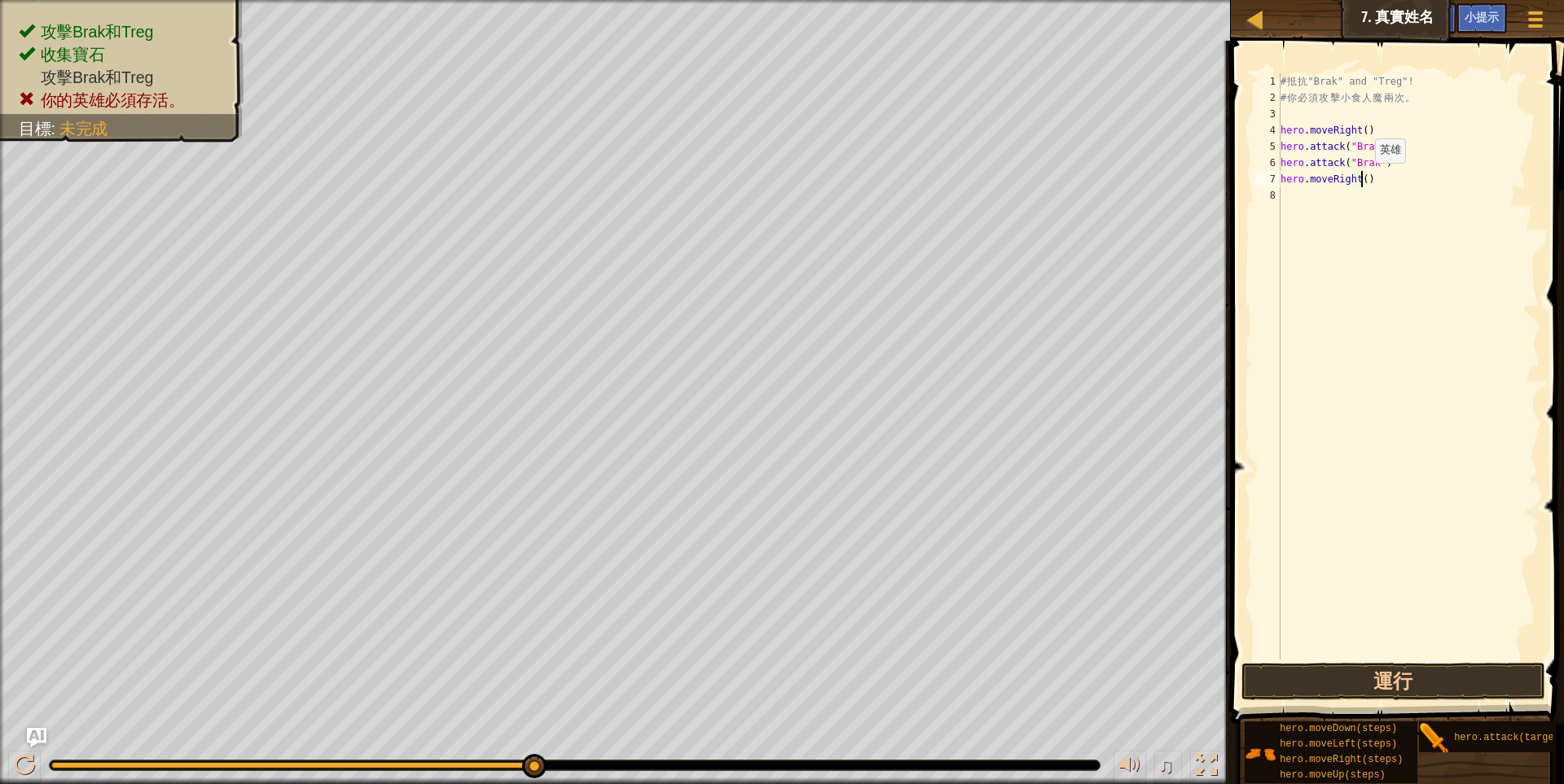
scroll to position [3, 85]
type textarea "hero.moveRight(2)"
click at [1418, 677] on button "運行" at bounding box center [1394, 681] width 305 height 37
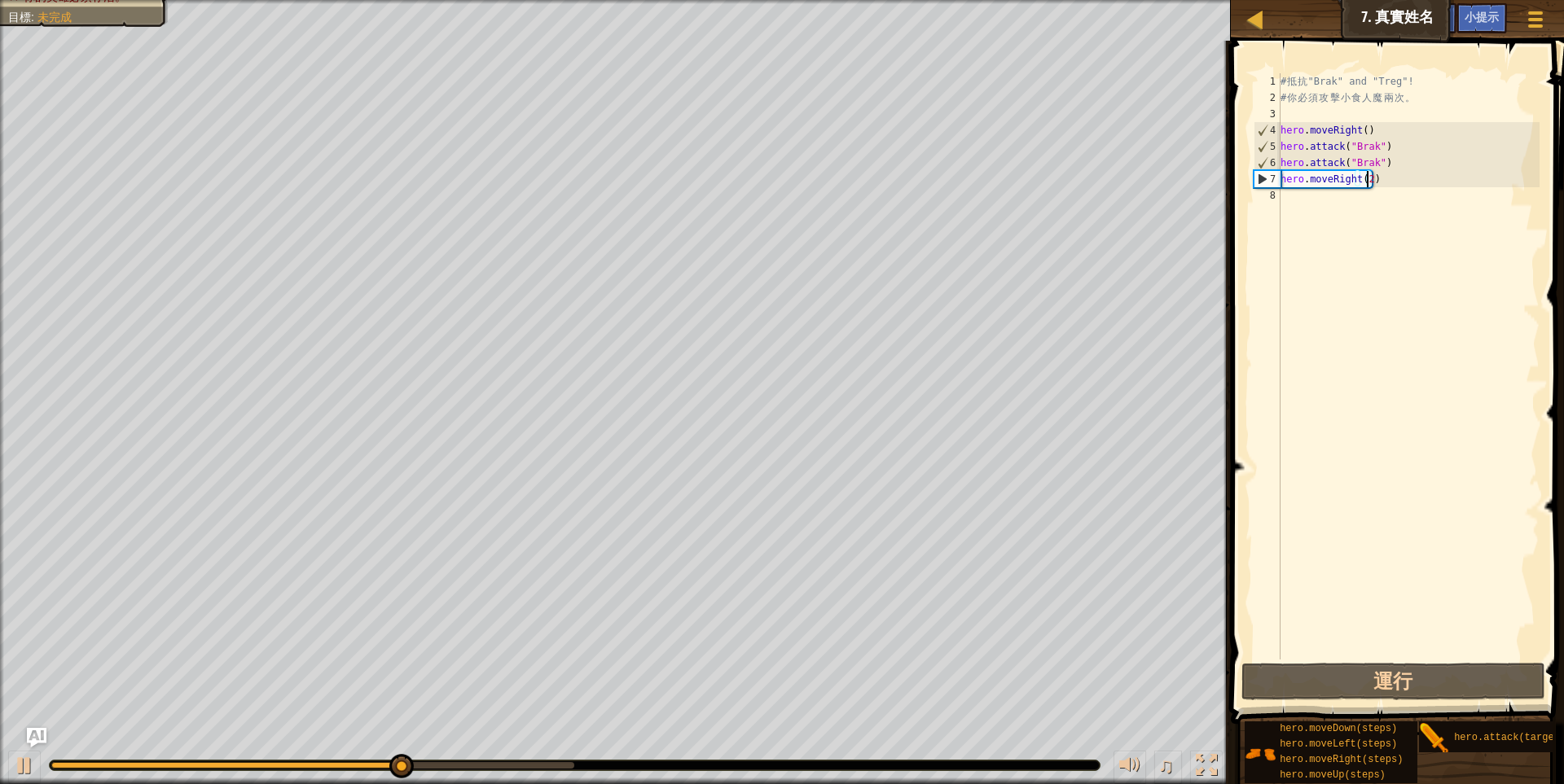
click at [1364, 187] on div "# 抵 抗 "Brak" and "Treg"! # 你 必 須 攻 擊 小 食 人 魔 兩 次 。 hero . moveRight ( ) hero . …" at bounding box center [1408, 382] width 262 height 618
click at [1363, 173] on div "# 抵 抗 "Brak" and "Treg"! # 你 必 須 攻 擊 小 食 人 魔 兩 次 。 hero . moveRight ( ) hero . …" at bounding box center [1408, 382] width 262 height 618
click at [1366, 182] on div "# 抵 抗 "Brak" and "Treg"! # 你 必 須 攻 擊 小 食 人 魔 兩 次 。 hero . moveRight ( ) hero . …" at bounding box center [1408, 382] width 262 height 618
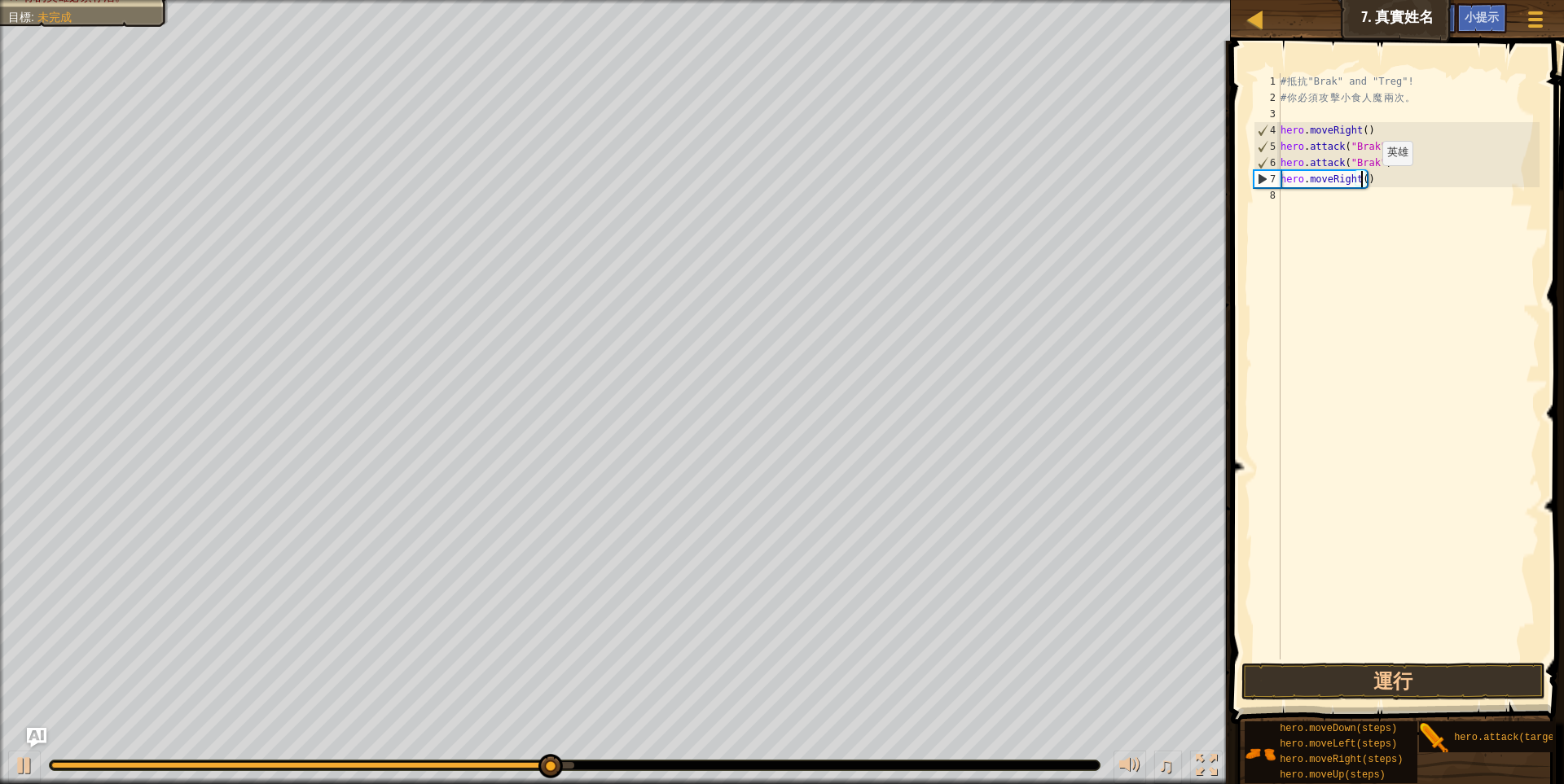
scroll to position [3, 85]
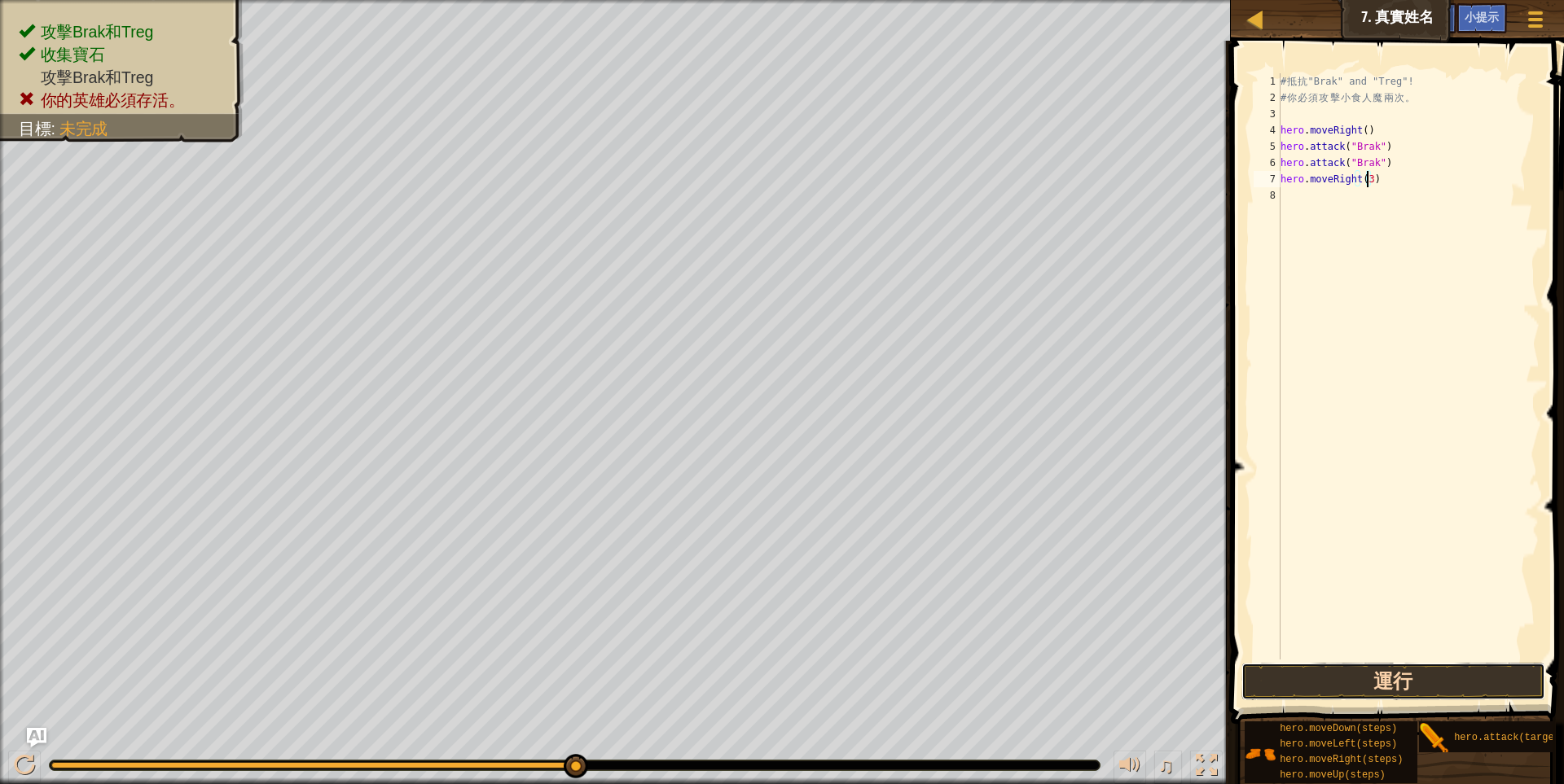
click at [1392, 693] on button "運行" at bounding box center [1394, 681] width 305 height 37
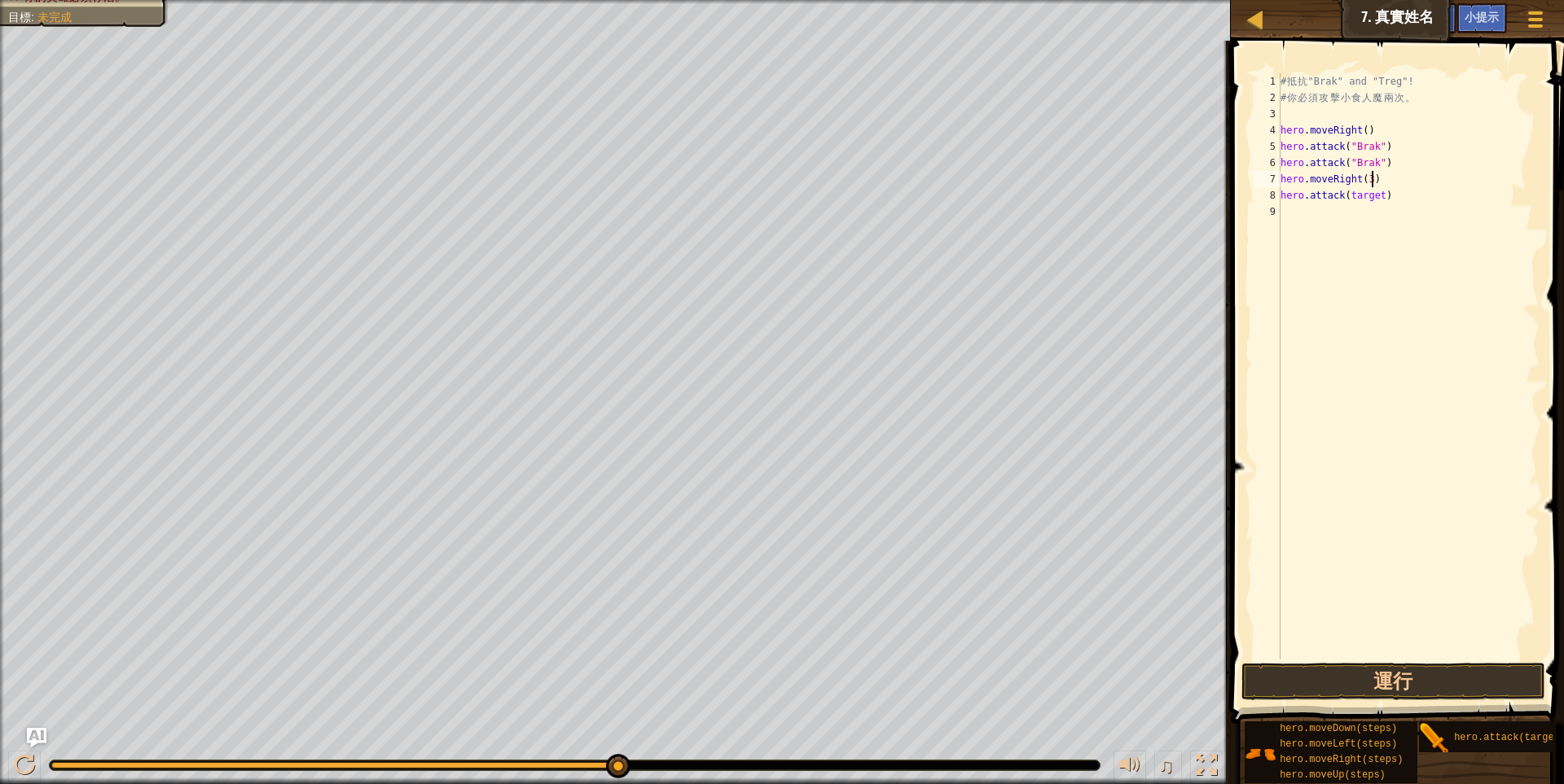
click at [1385, 179] on div "# 抵 抗 "Brak" and "Treg"! # 你 必 須 攻 擊 小 食 人 魔 兩 次 。 hero . moveRight ( ) hero . …" at bounding box center [1408, 382] width 262 height 618
click at [1365, 181] on div "# 抵 抗 "Brak" and "Treg"! # 你 必 須 攻 擊 小 食 人 魔 兩 次 。 hero . moveRight ( ) hero . …" at bounding box center [1408, 382] width 262 height 618
type textarea "hero.moveRight(1)"
click at [1293, 210] on div "# 抵 抗 "Brak" and "Treg"! # 你 必 須 攻 擊 小 食 人 魔 兩 次 。 hero . moveRight ( ) hero . …" at bounding box center [1408, 382] width 262 height 618
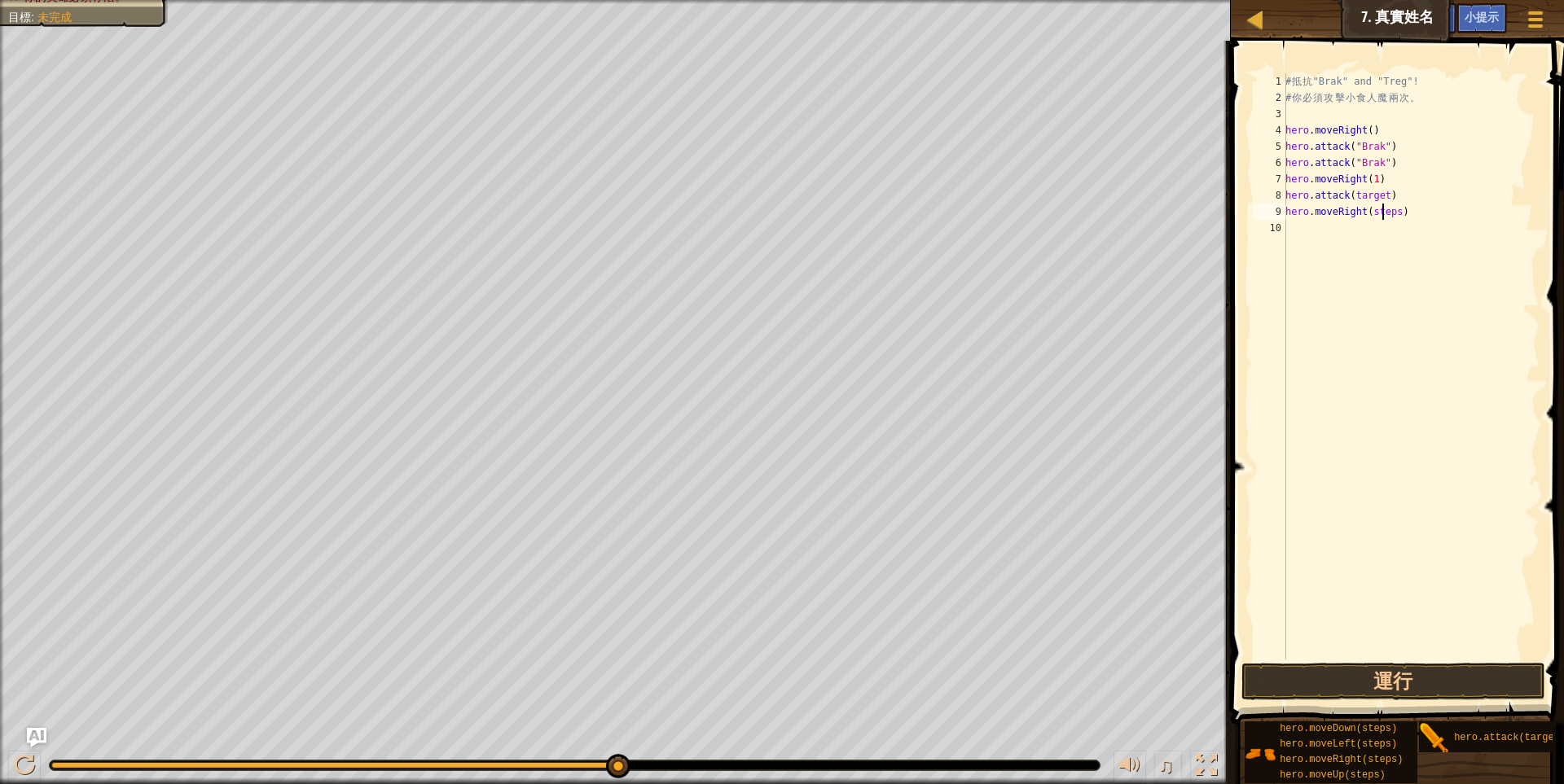
click at [1382, 211] on div "# 抵 抗 "Brak" and "Treg"! # 你 必 須 攻 擊 小 食 人 魔 兩 次 。 hero . moveRight ( ) hero . …" at bounding box center [1410, 382] width 257 height 618
type textarea "hero.moveRight(2)"
click at [1377, 677] on button "運行" at bounding box center [1394, 681] width 305 height 37
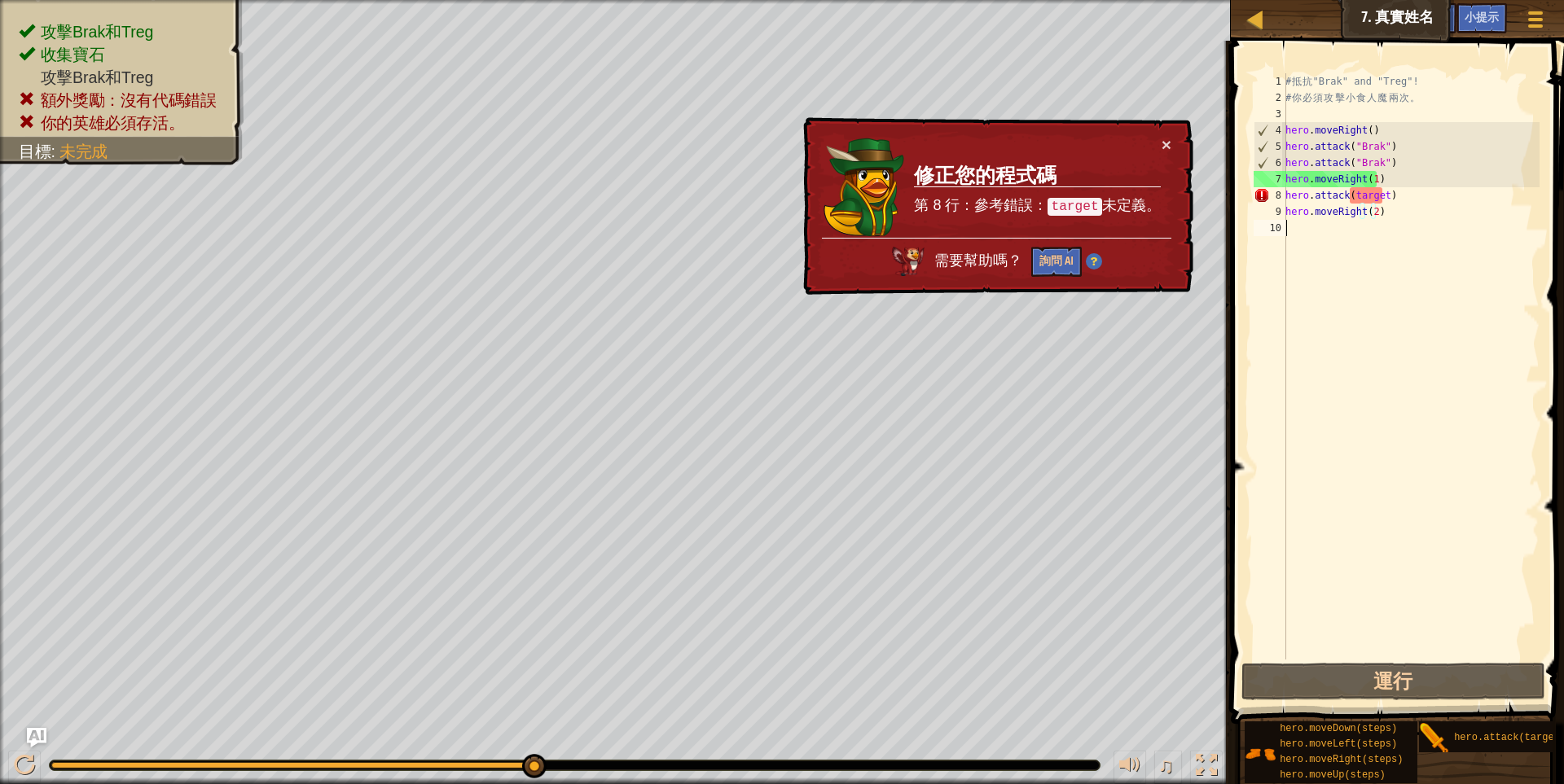
click at [1466, 354] on div "# 抵 抗 "Brak" and "Treg"! # 你 必 須 攻 擊 小 食 人 魔 兩 次 。 hero . moveRight ( ) hero . …" at bounding box center [1410, 382] width 257 height 618
click at [1426, 233] on div "# 抵 抗 "Brak" and "Treg"! # 你 必 須 攻 擊 小 食 人 魔 兩 次 。 hero . moveRight ( ) hero . …" at bounding box center [1410, 382] width 257 height 618
click at [1362, 189] on div "# 抵 抗 "Brak" and "Treg"! # 你 必 須 攻 擊 小 食 人 魔 兩 次 。 hero . moveRight ( ) hero . …" at bounding box center [1410, 382] width 257 height 618
click at [1365, 200] on div "# 抵 抗 "Brak" and "Treg"! # 你 必 須 攻 擊 小 食 人 魔 兩 次 。 hero . moveRight ( ) hero . …" at bounding box center [1410, 382] width 257 height 618
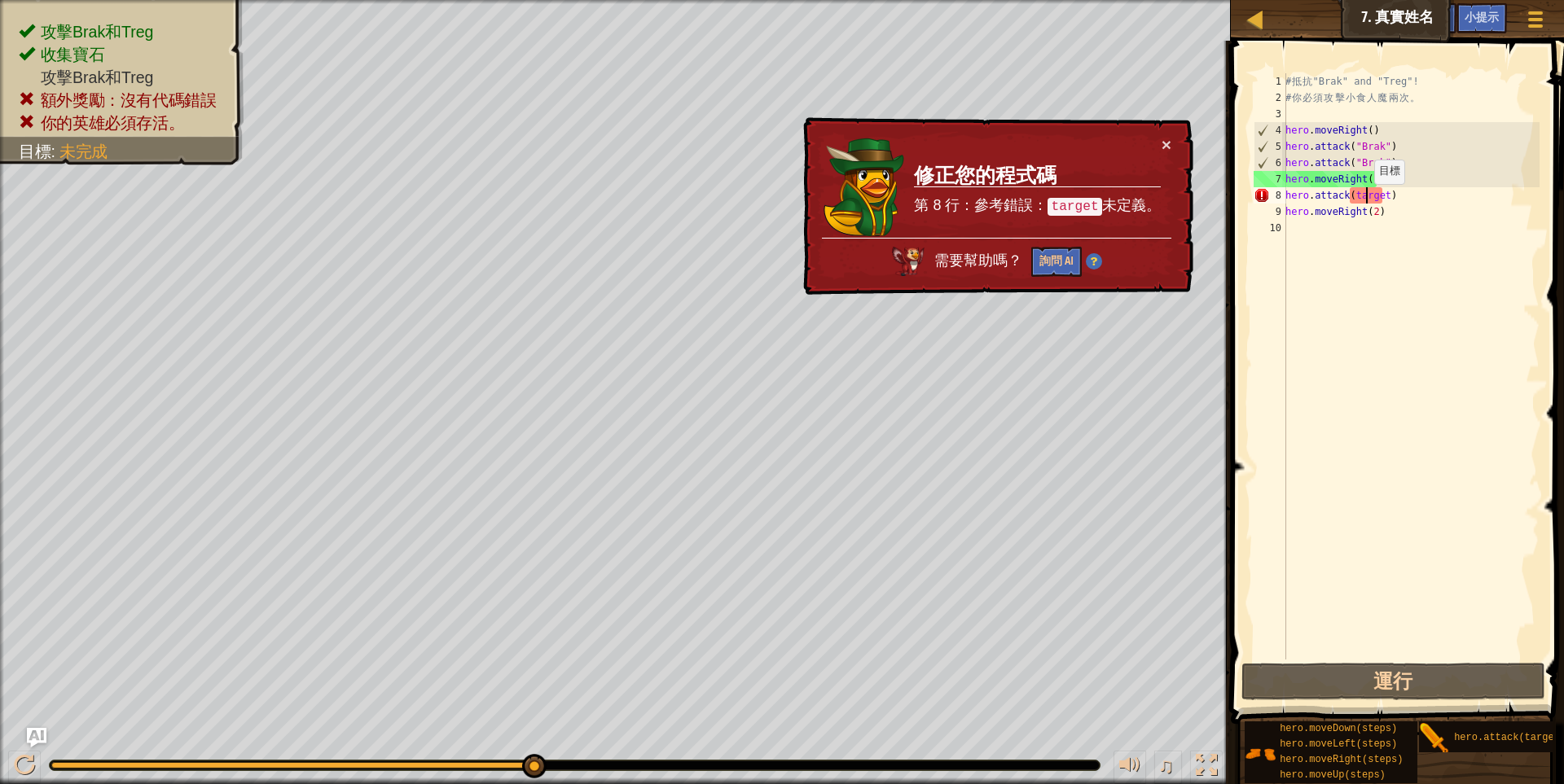
click at [1366, 201] on div "# 抵 抗 "Brak" and "Treg"! # 你 必 須 攻 擊 小 食 人 魔 兩 次 。 hero . moveRight ( ) hero . …" at bounding box center [1410, 382] width 257 height 618
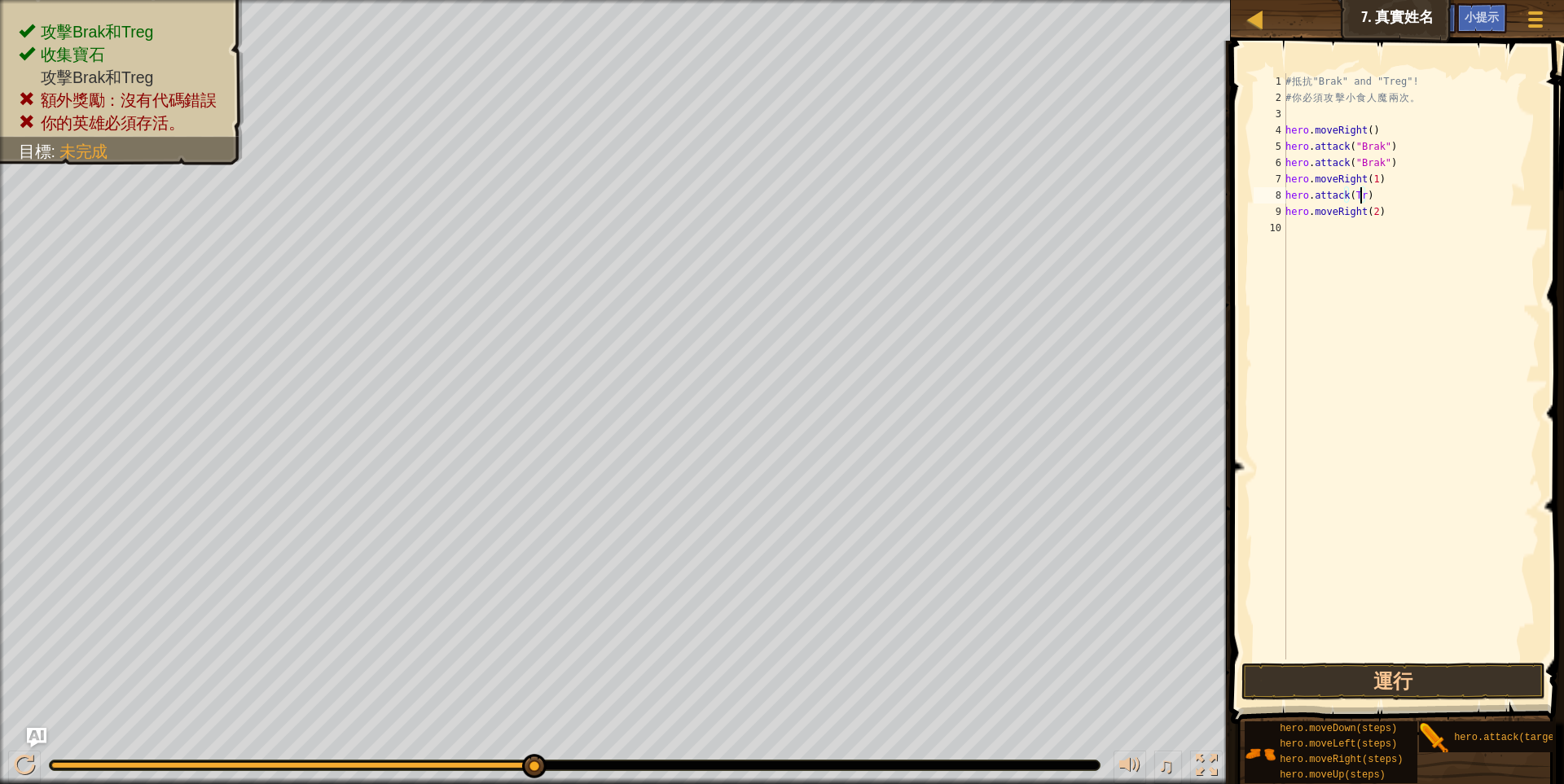
scroll to position [3, 80]
type textarea "hero.attack(Treg)"
click at [1481, 679] on button "運行" at bounding box center [1394, 681] width 305 height 37
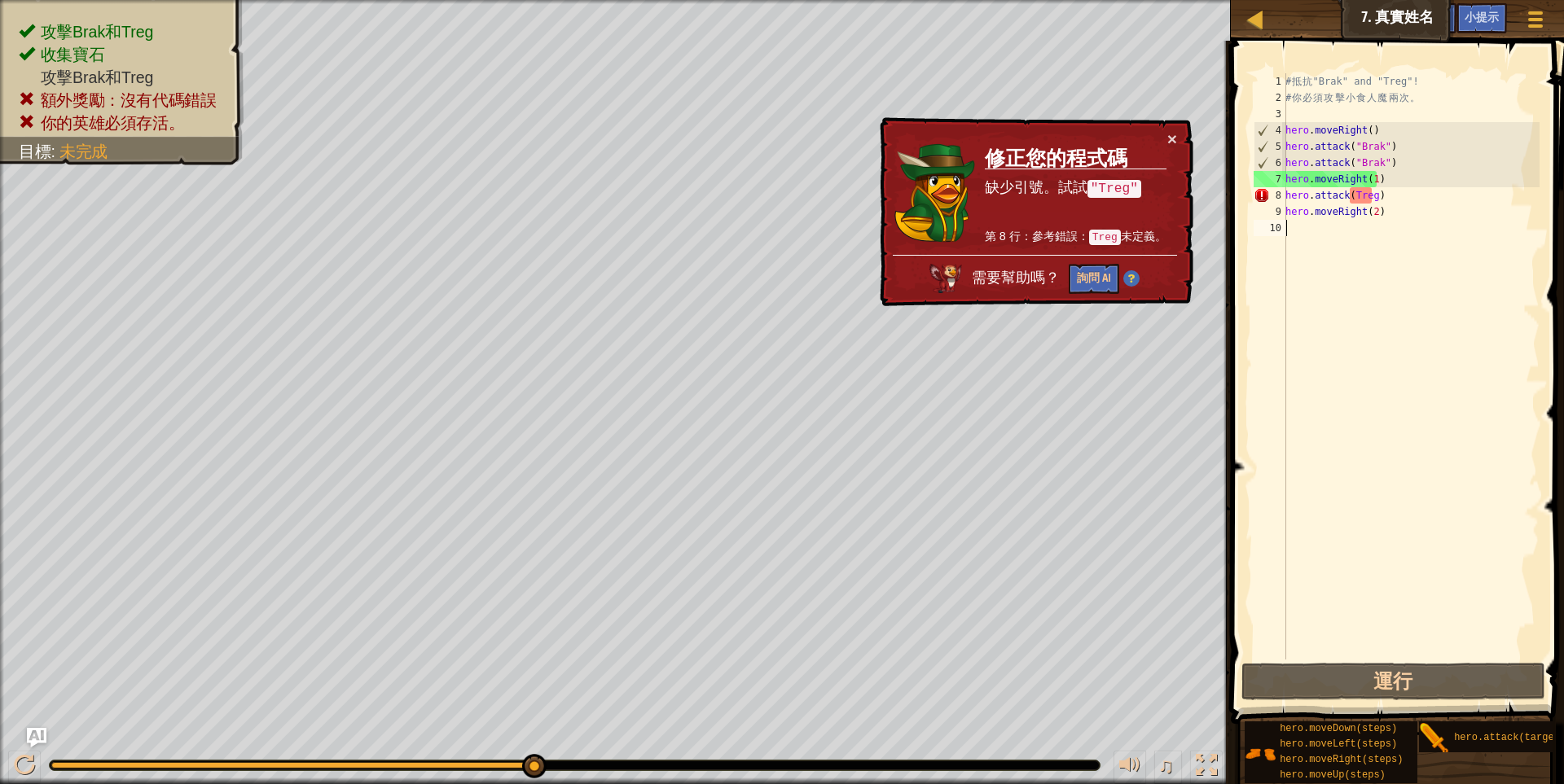
click at [1367, 383] on div "# 抵 抗 "Brak" and "Treg"! # 你 必 須 攻 擊 小 食 人 魔 兩 次 。 hero . moveRight ( ) hero . …" at bounding box center [1410, 382] width 257 height 618
click at [1432, 172] on div "# 抵 抗 "Brak" and "Treg"! # 你 必 須 攻 擊 小 食 人 魔 兩 次 。 hero . moveRight ( ) hero . …" at bounding box center [1410, 382] width 257 height 618
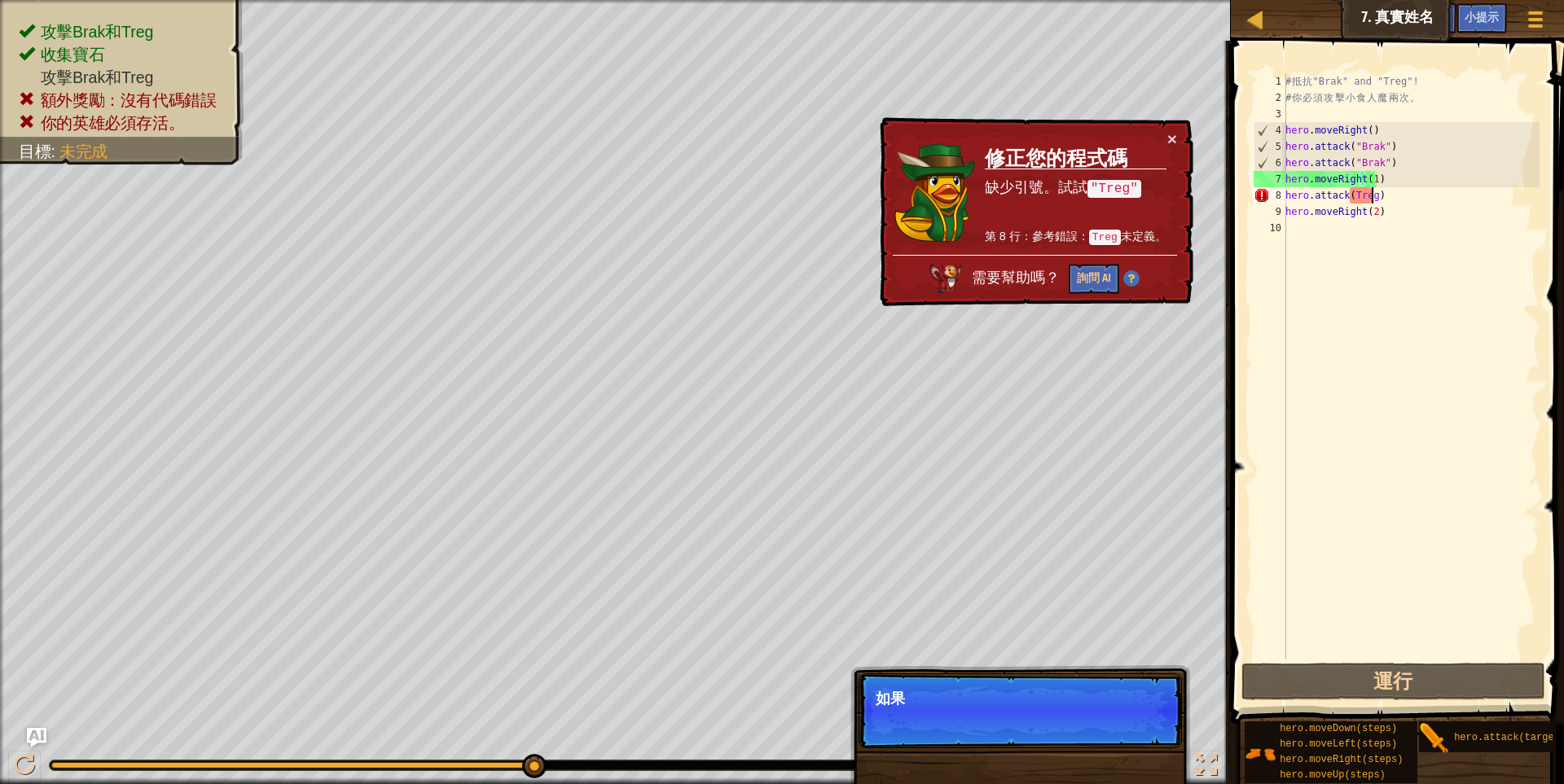
click at [1369, 199] on div "# 抵 抗 "Brak" and "Treg"! # 你 必 須 攻 擊 小 食 人 魔 兩 次 。 hero . moveRight ( ) hero . …" at bounding box center [1410, 382] width 257 height 618
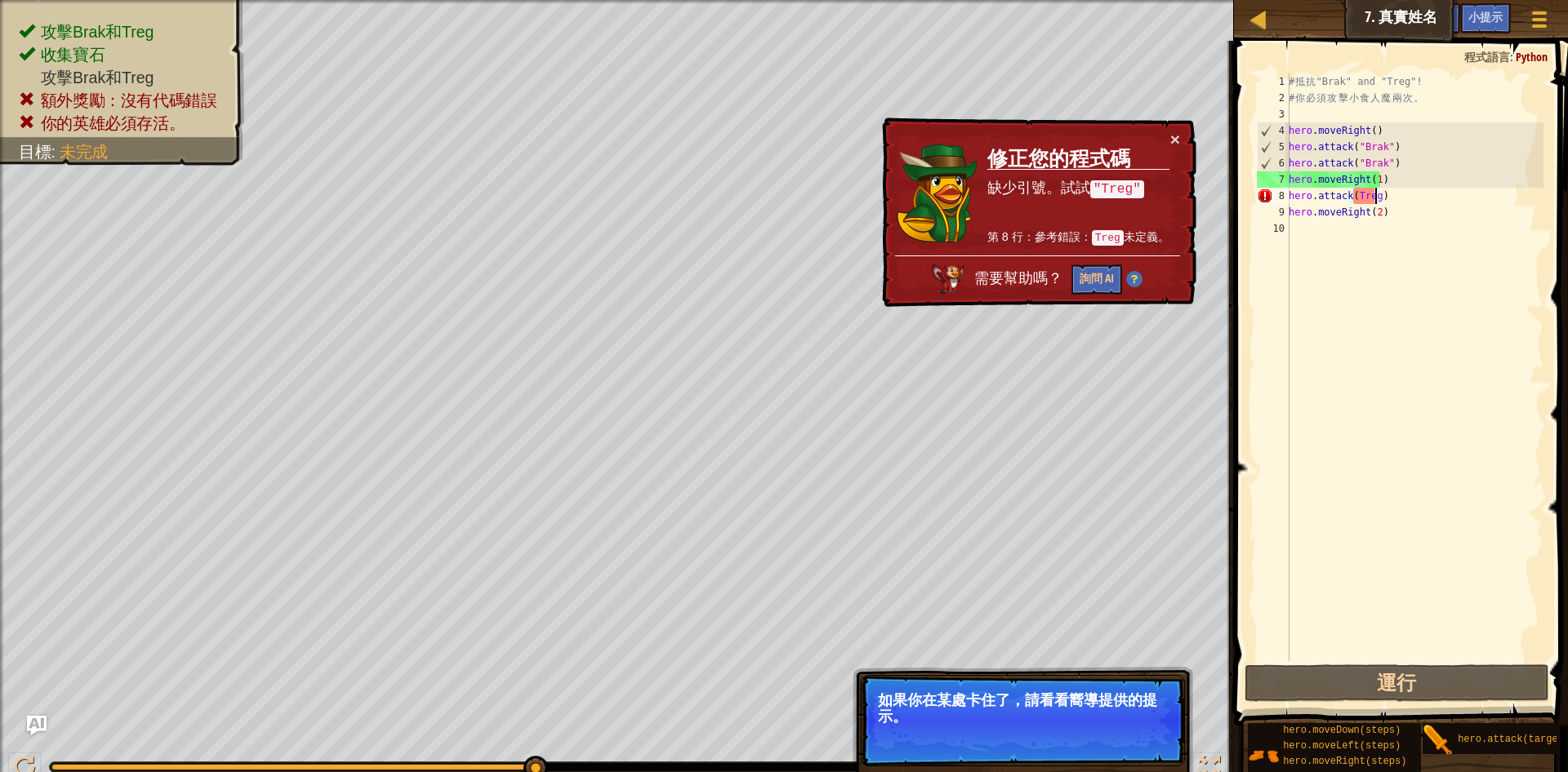
click at [1359, 197] on div "# 抵 抗 "Brak" and "Treg"! # 你 必 須 攻 擊 小 食 人 魔 兩 次 。 hero . moveRight ( ) hero . …" at bounding box center [1413, 383] width 258 height 620
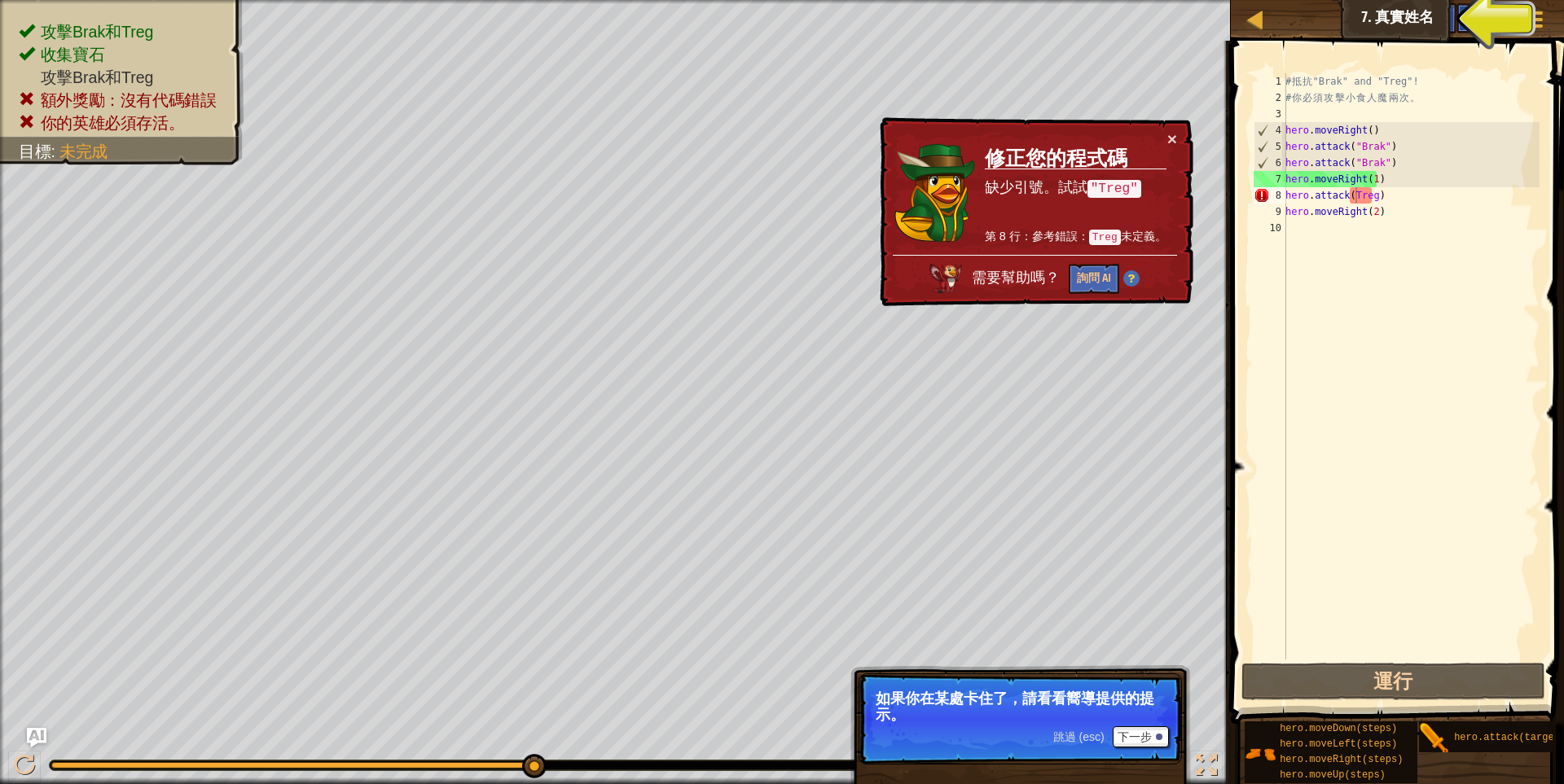
click at [1505, 16] on div "小提示" at bounding box center [1481, 18] width 51 height 30
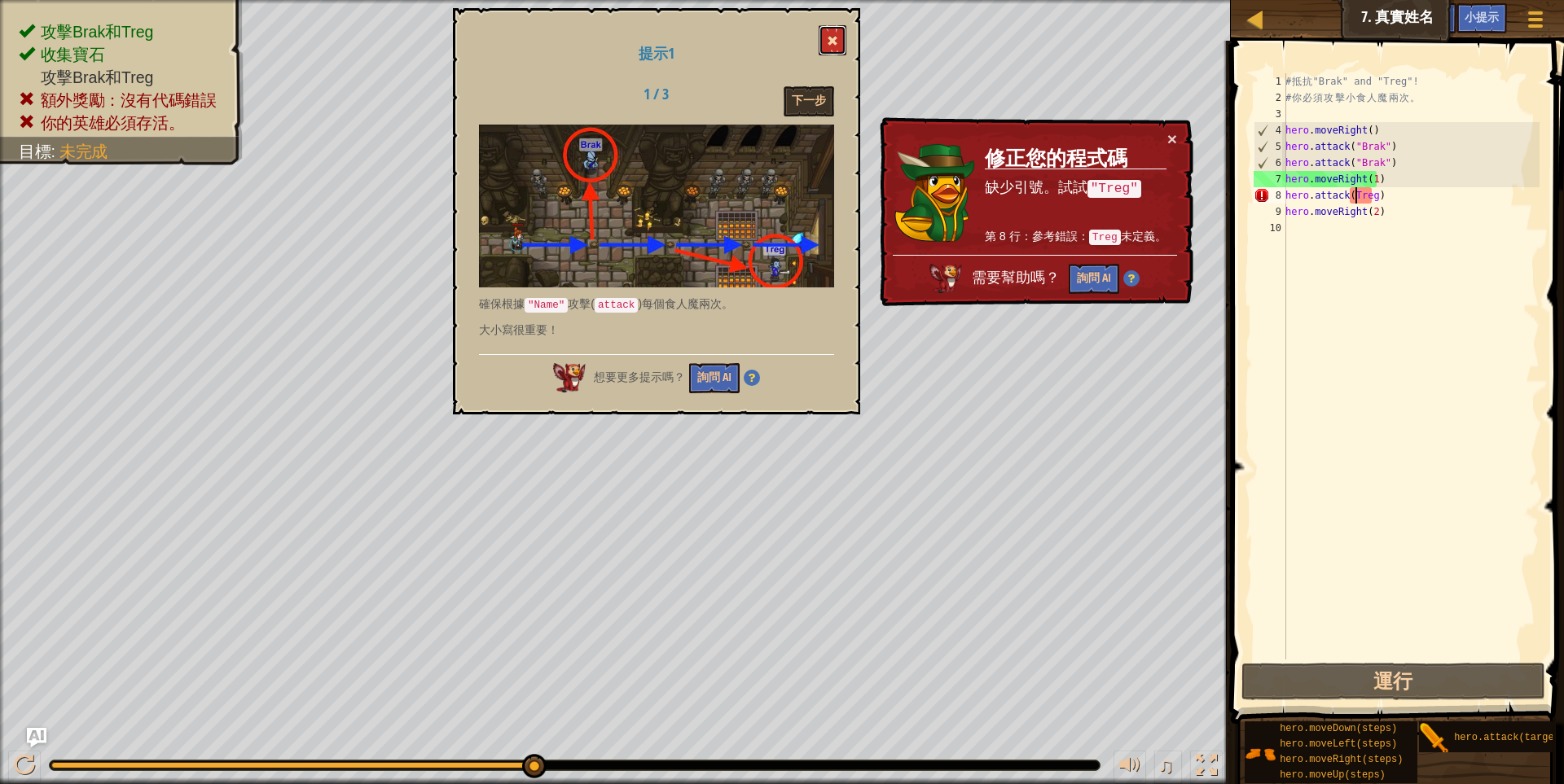
click at [830, 40] on span at bounding box center [832, 40] width 11 height 11
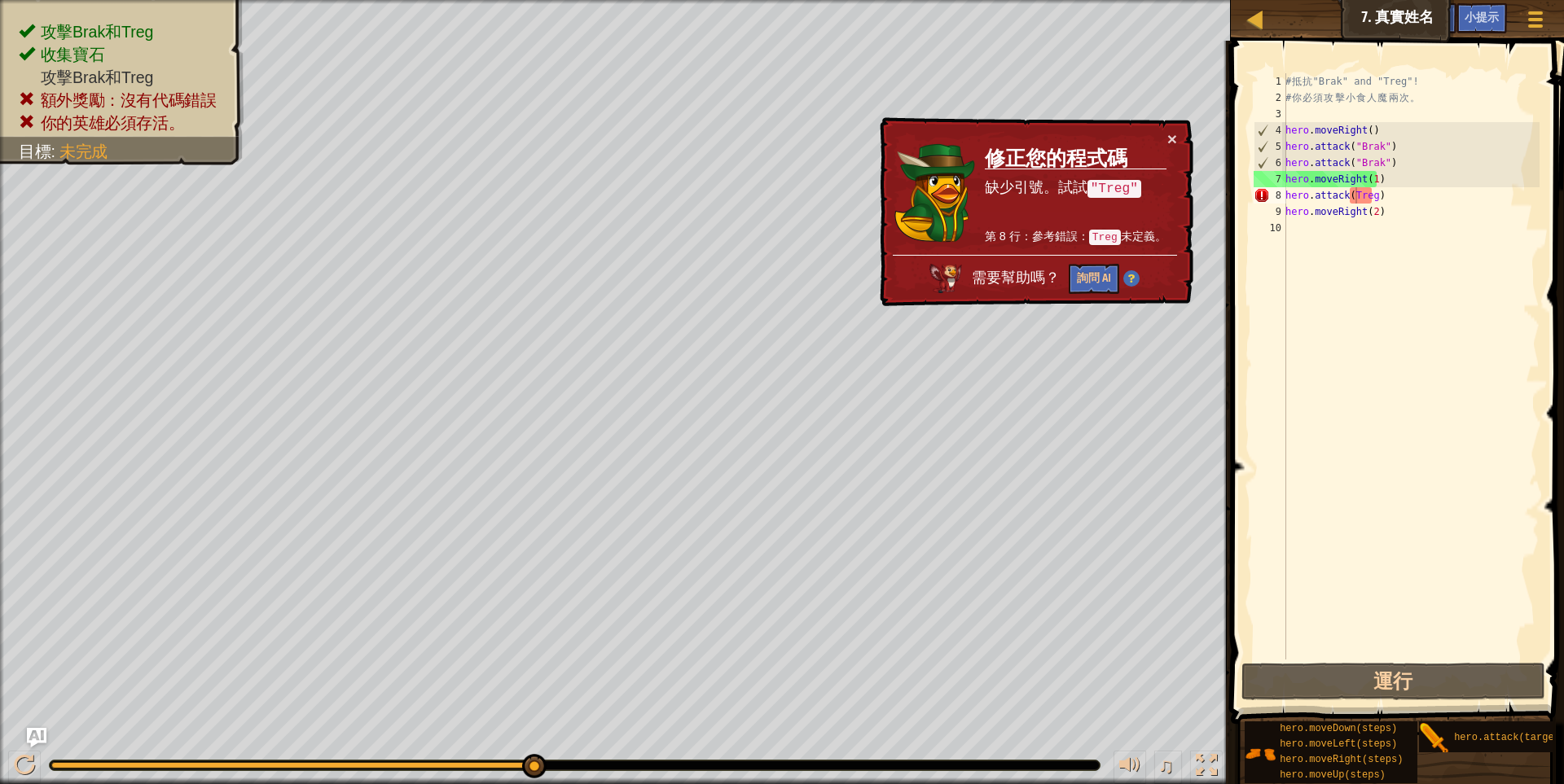
click at [1437, 218] on div "# 抵 抗 "Brak" and "Treg"! # 你 必 須 攻 擊 小 食 人 魔 兩 次 。 hero . moveRight ( ) hero . …" at bounding box center [1410, 382] width 257 height 618
click at [1391, 199] on div "# 抵 抗 "Brak" and "Treg"! # 你 必 須 攻 擊 小 食 人 魔 兩 次 。 hero . moveRight ( ) hero . …" at bounding box center [1410, 382] width 257 height 618
type textarea "hero.attack(Treg)"
click at [1354, 198] on div "# 抵 抗 "Brak" and "Treg"! # 你 必 須 攻 擊 小 食 人 魔 兩 次 。 hero . moveRight ( ) hero . …" at bounding box center [1410, 382] width 257 height 618
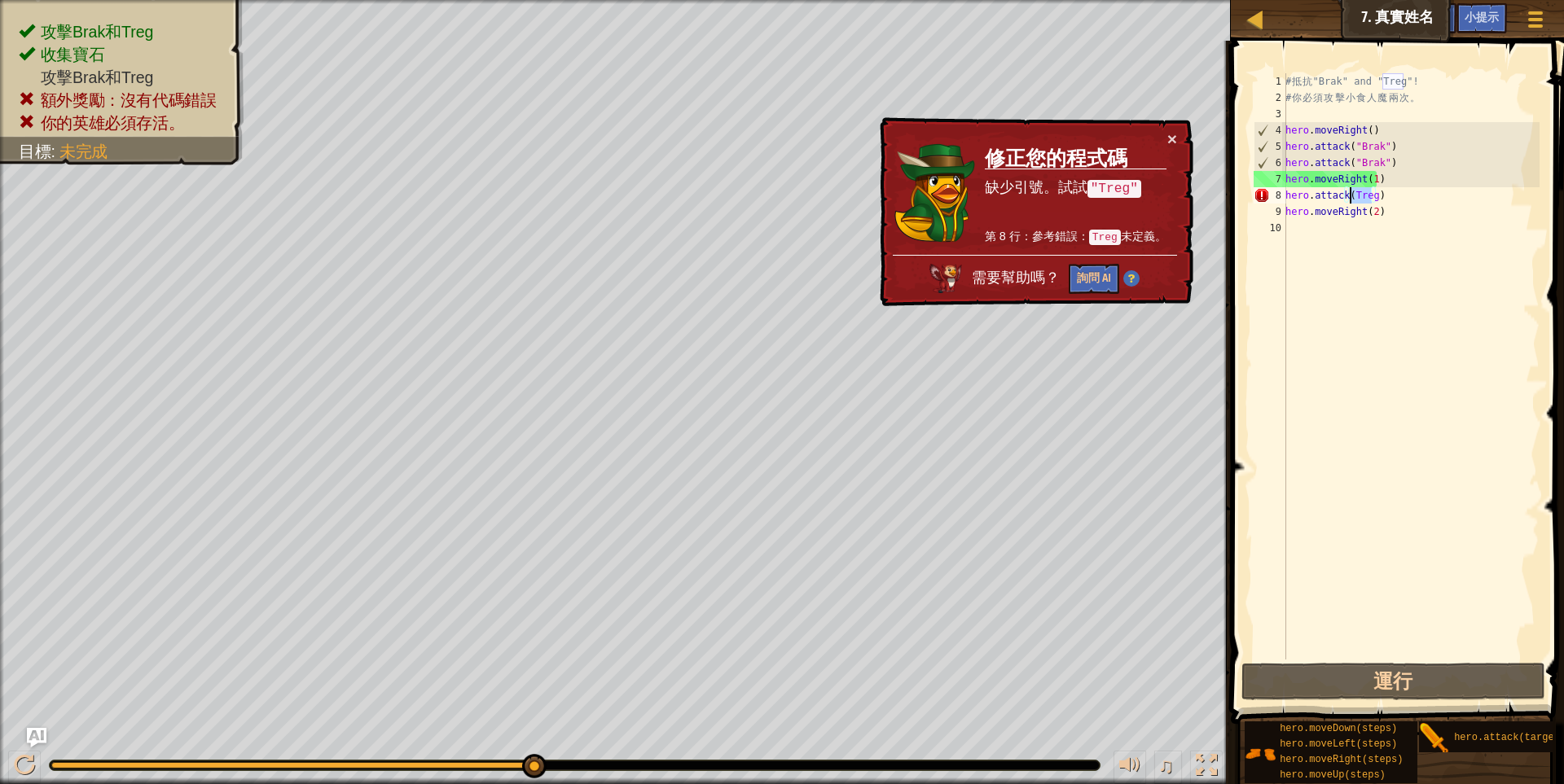
click at [1402, 233] on div "# 抵 抗 "Brak" and "Treg"! # 你 必 須 攻 擊 小 食 人 魔 兩 次 。 hero . moveRight ( ) hero . …" at bounding box center [1410, 382] width 257 height 618
click at [1366, 196] on div "# 抵 抗 "Brak" and "Treg"! # 你 必 須 攻 擊 小 食 人 魔 兩 次 。 hero . moveRight ( ) hero . …" at bounding box center [1410, 382] width 257 height 618
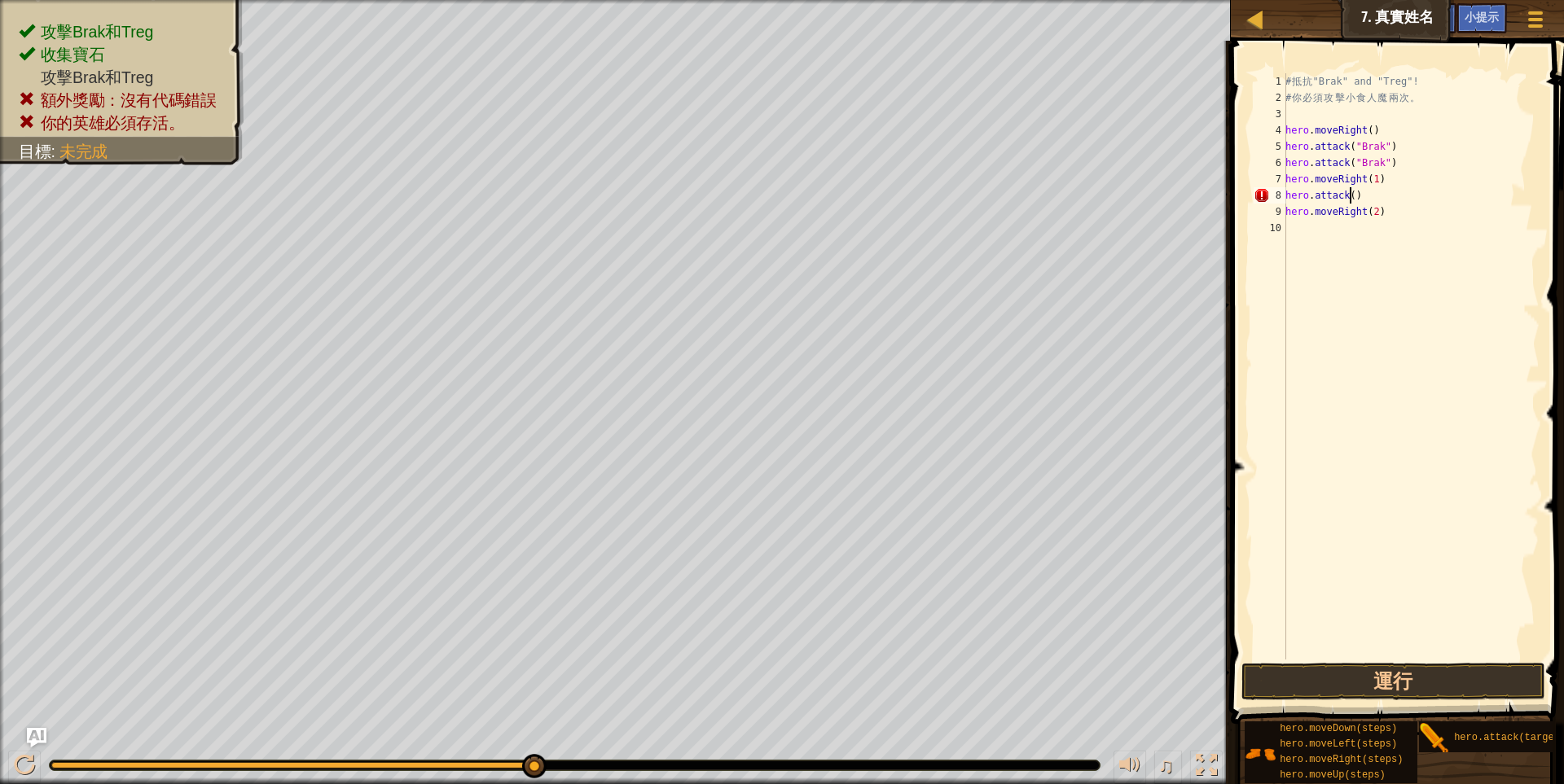
scroll to position [3, 69]
drag, startPoint x: 1378, startPoint y: 82, endPoint x: 1409, endPoint y: 84, distance: 31.1
click at [1409, 84] on div "# 抵 抗 "Brak" and "Treg"! # 你 必 須 攻 擊 小 食 人 魔 兩 次 。 hero . moveRight ( ) hero . …" at bounding box center [1410, 382] width 257 height 618
click at [1348, 193] on div "# 抵 抗 "Brak" and "Treg"! # 你 必 須 攻 擊 小 食 人 魔 兩 次 。 hero . moveRight ( ) hero . …" at bounding box center [1410, 382] width 257 height 618
paste textarea ""Treg""
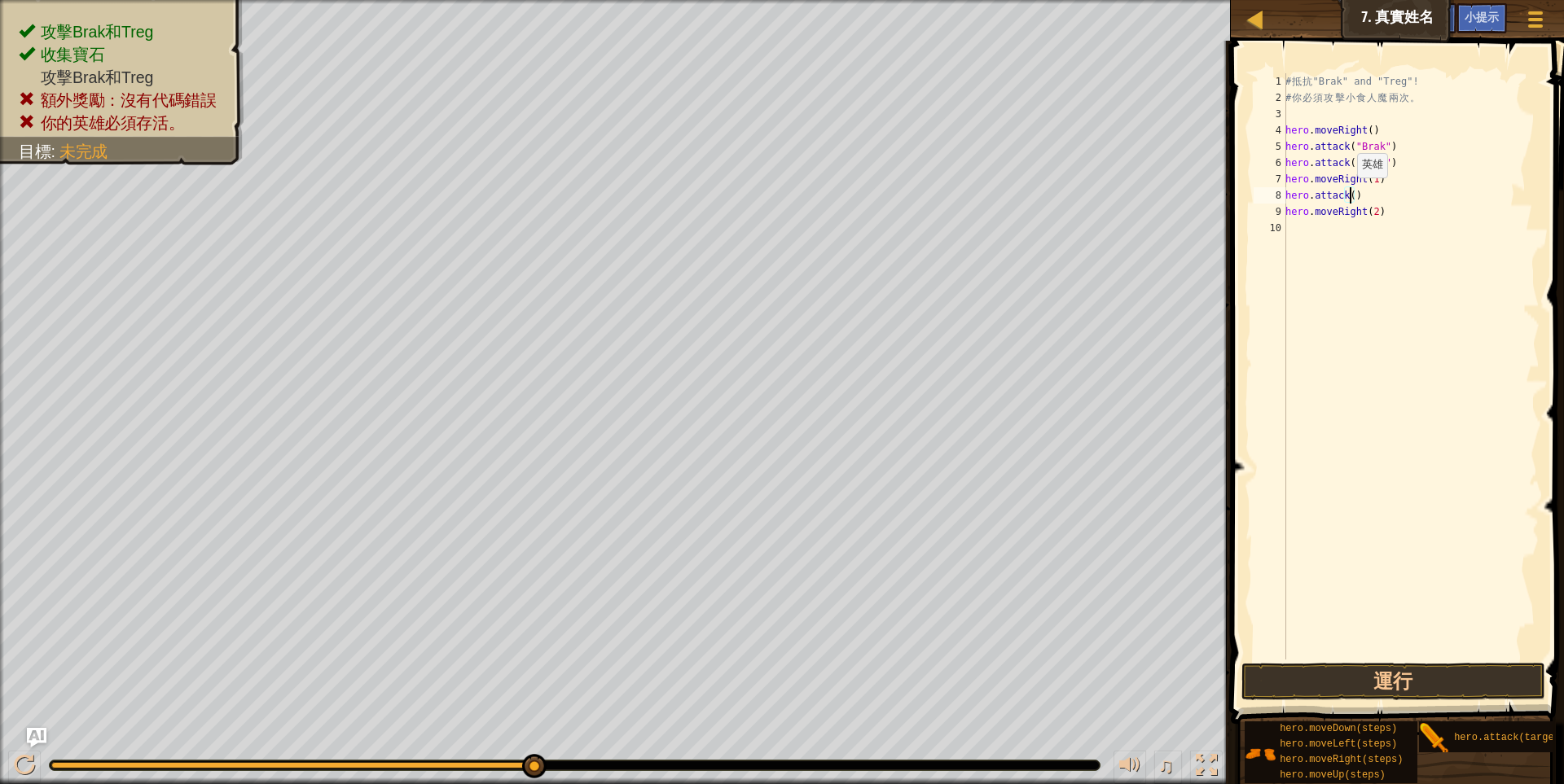
type textarea "hero.attack("Treg")"
click at [1406, 199] on div "# 抵 抗 "Brak" and "Treg"! # 你 必 須 攻 擊 小 食 人 魔 兩 次 。 hero . moveRight ( ) hero . …" at bounding box center [1410, 382] width 257 height 618
click at [1481, 226] on div "# 抵 抗 "Brak" and "Treg"! # 你 必 須 攻 擊 小 食 人 魔 兩 次 。 hero . moveRight ( ) hero . …" at bounding box center [1410, 382] width 257 height 618
type textarea "h"
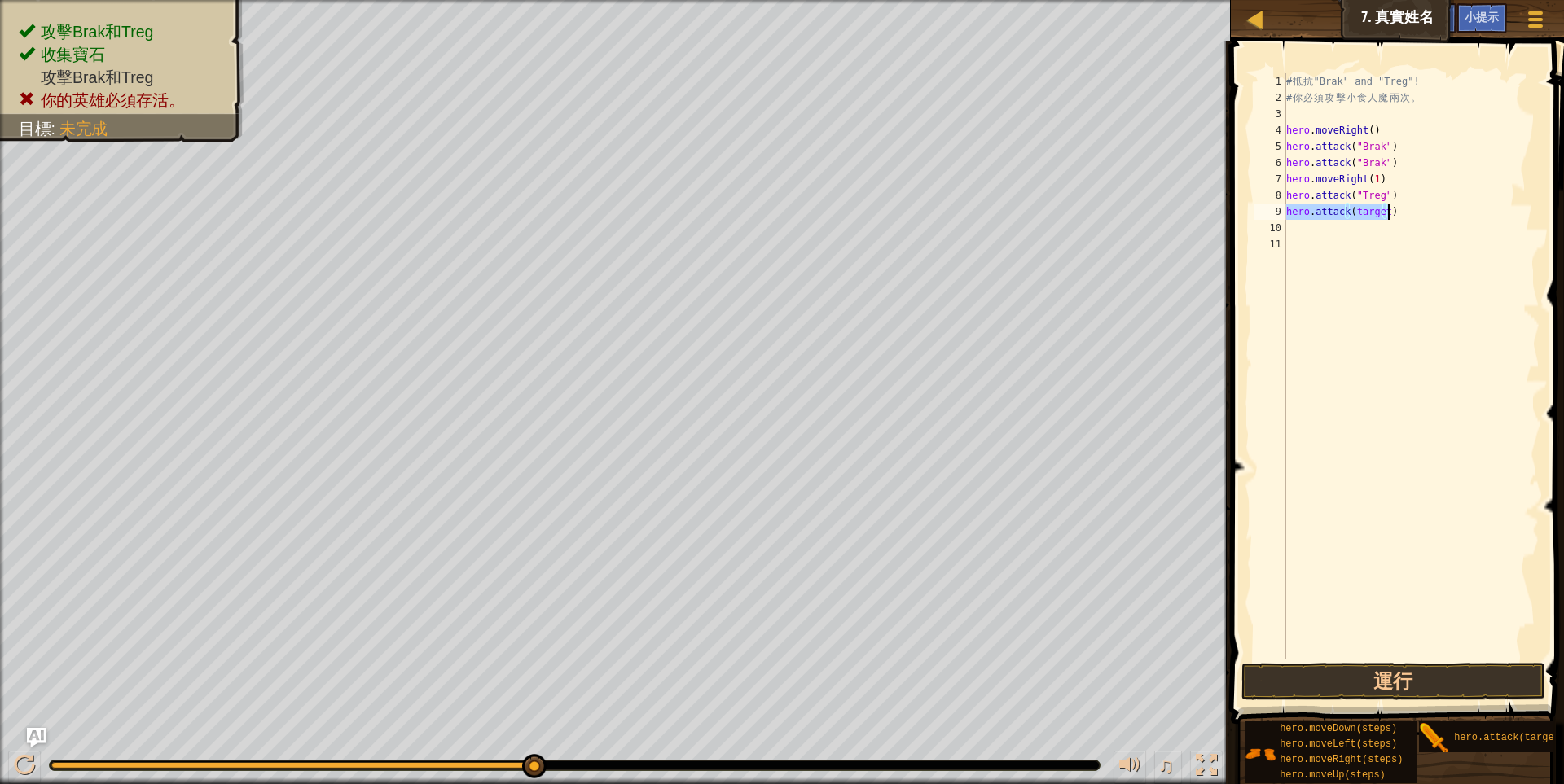
click at [1449, 205] on div "# 抵 抗 "Brak" and "Treg"! # 你 必 須 攻 擊 小 食 人 魔 兩 次 。 hero . moveRight ( ) hero . …" at bounding box center [1411, 366] width 256 height 586
click at [1379, 210] on div "# 抵 抗 "Brak" and "Treg"! # 你 必 須 攻 擊 小 食 人 魔 兩 次 。 hero . moveRight ( ) hero . …" at bounding box center [1411, 382] width 256 height 618
paste textarea ""Treg""
type textarea "hero.attack("Treg")"
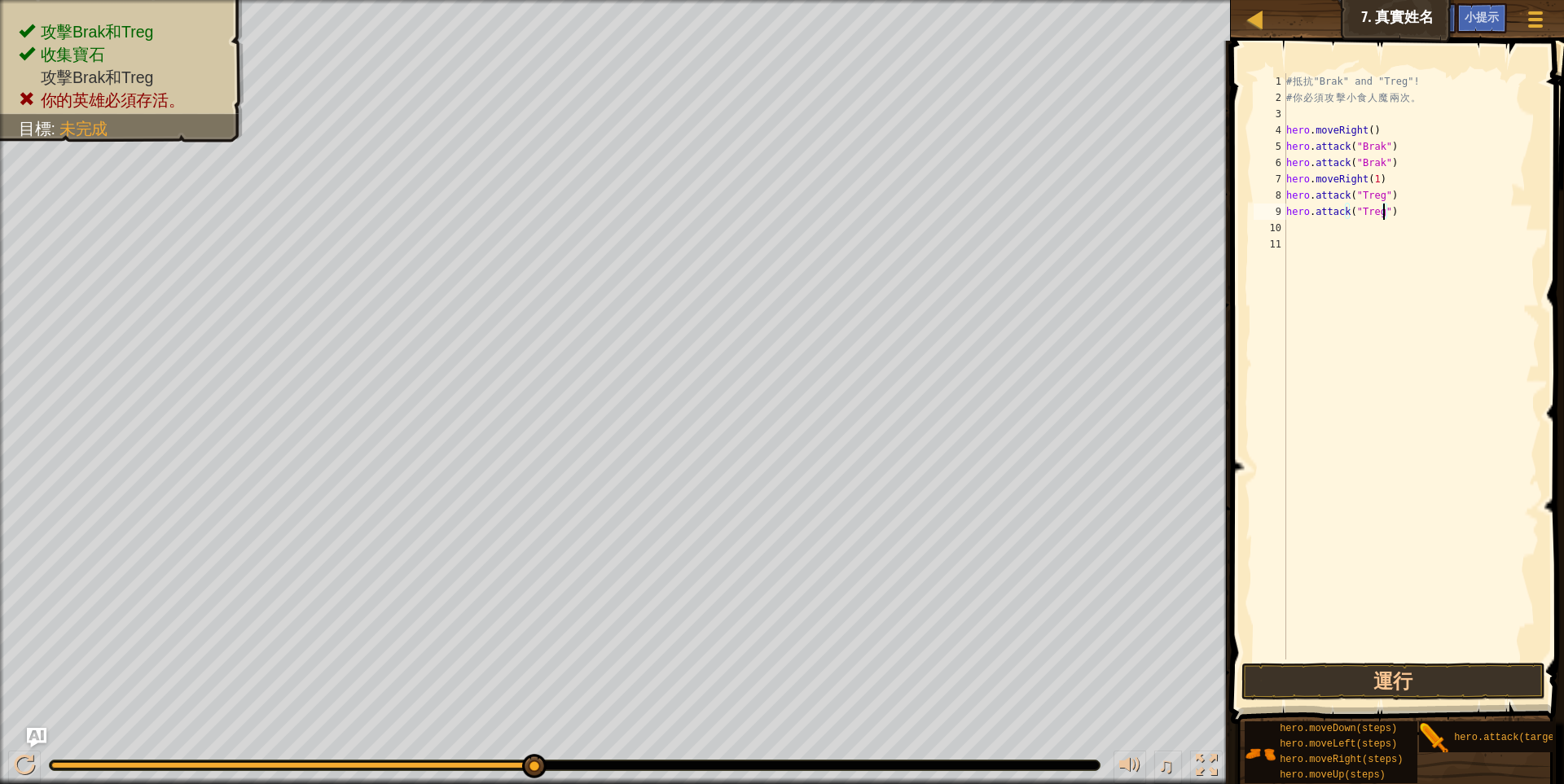
click at [1359, 269] on div "# 抵 抗 "Brak" and "Treg"! # 你 必 須 攻 擊 小 食 人 魔 兩 次 。 hero . moveRight ( ) hero . …" at bounding box center [1411, 382] width 256 height 618
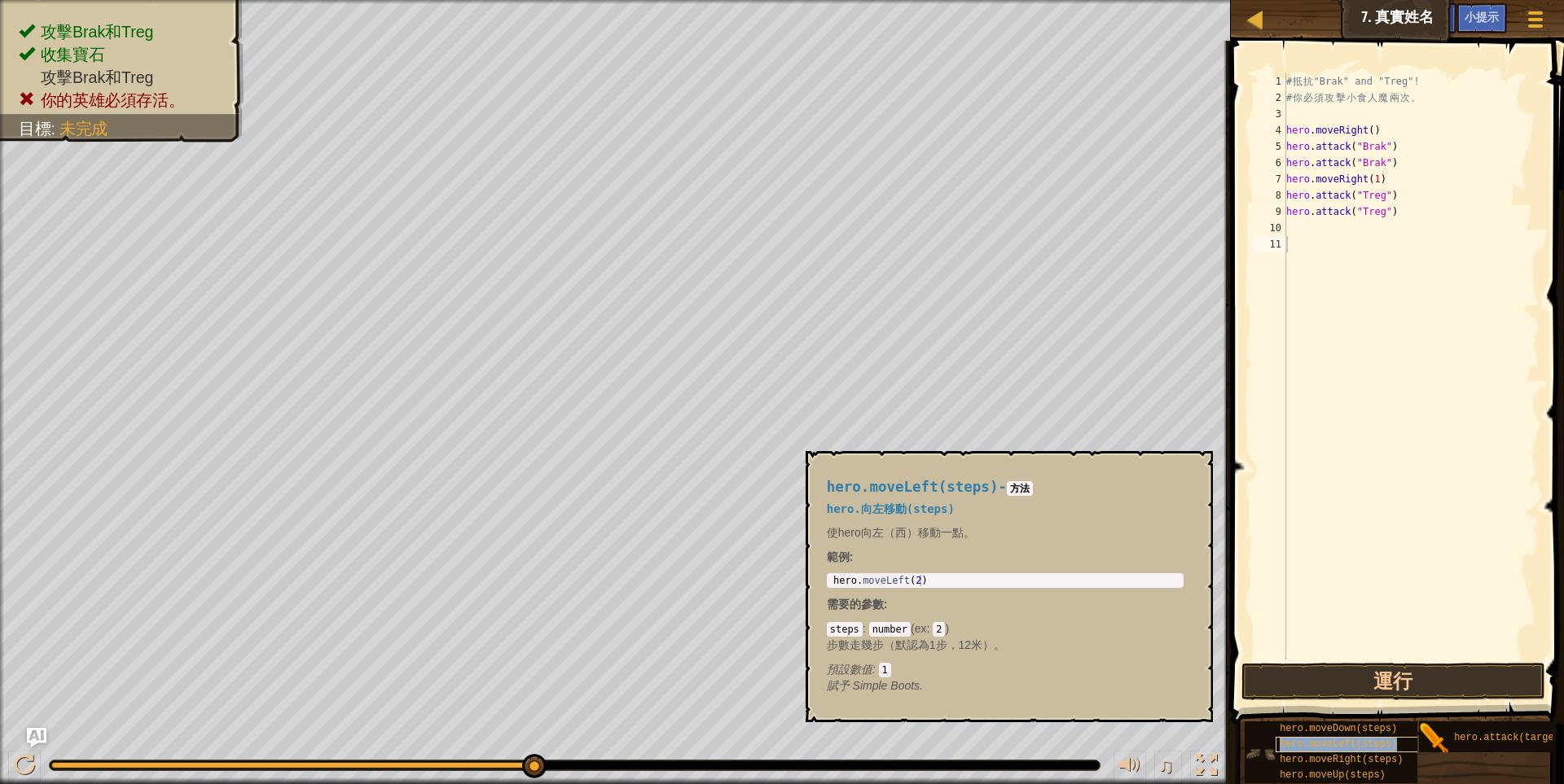
click at [1378, 745] on span "hero.moveLeft(steps)" at bounding box center [1337, 744] width 118 height 11
click at [1350, 767] on div "hero.moveRight(steps)" at bounding box center [1353, 760] width 156 height 16
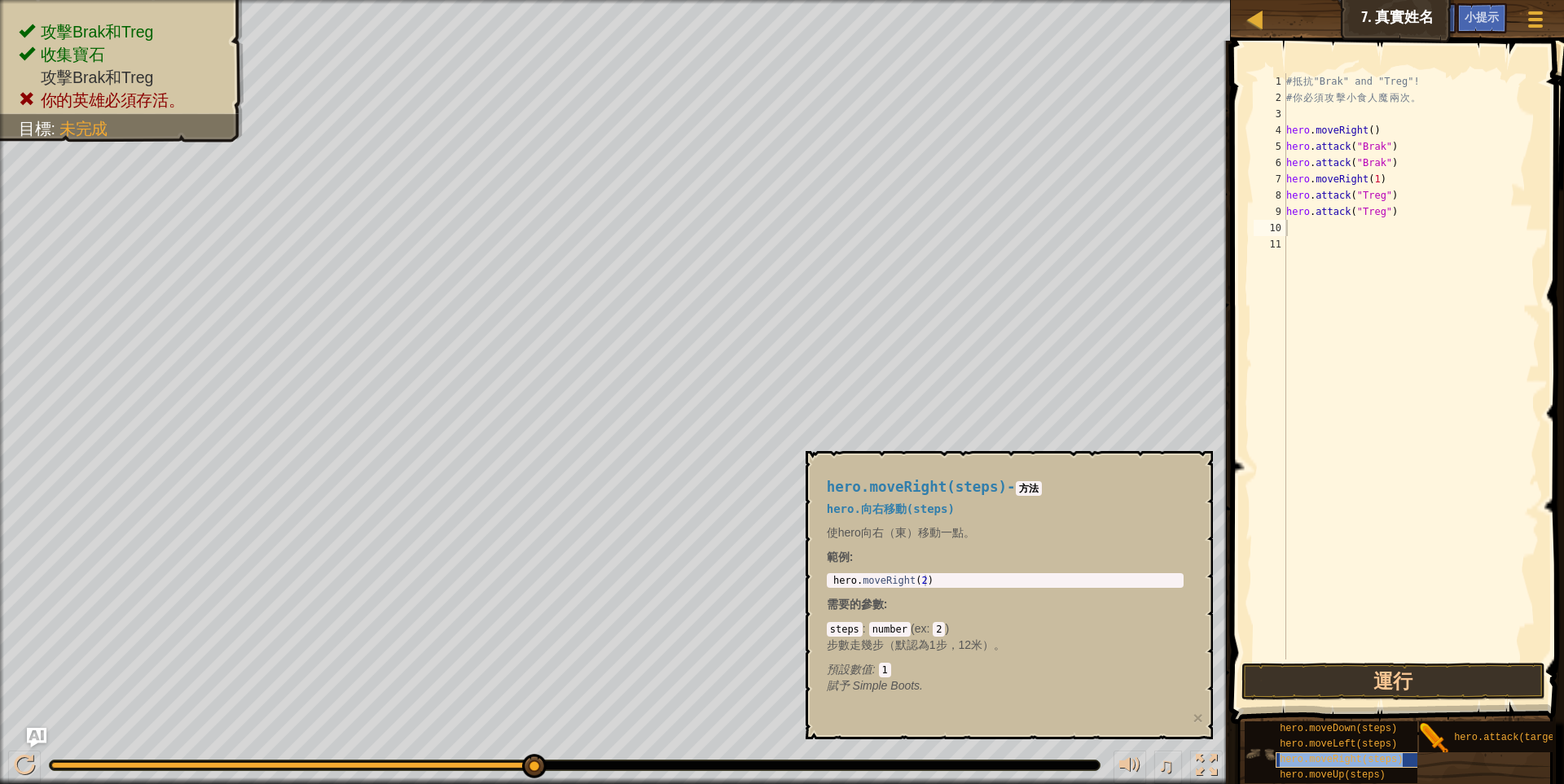
type textarea "hero.moveRight(steps)"
click at [1391, 256] on div "# 抵 抗 "Brak" and "Treg"! # 你 必 須 攻 擊 小 食 人 魔 兩 次 。 hero . moveRight ( ) hero . …" at bounding box center [1411, 382] width 256 height 618
click at [1381, 227] on div "# 抵 抗 "Brak" and "Treg"! # 你 必 須 攻 擊 小 食 人 魔 兩 次 。 hero . moveRight ( ) hero . …" at bounding box center [1411, 382] width 256 height 618
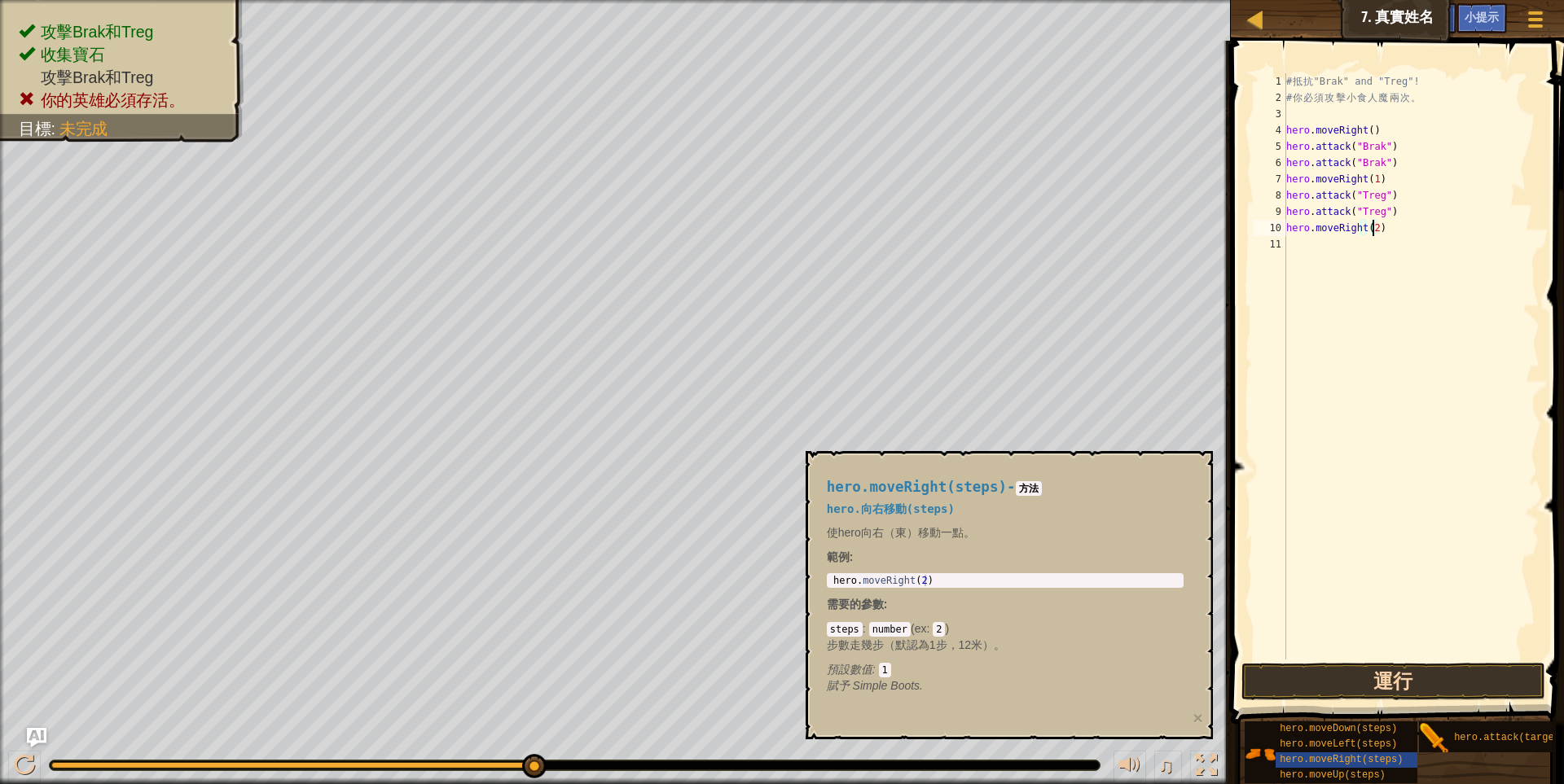
type textarea "hero.moveRight(2)"
click at [1437, 682] on button "運行" at bounding box center [1394, 681] width 305 height 37
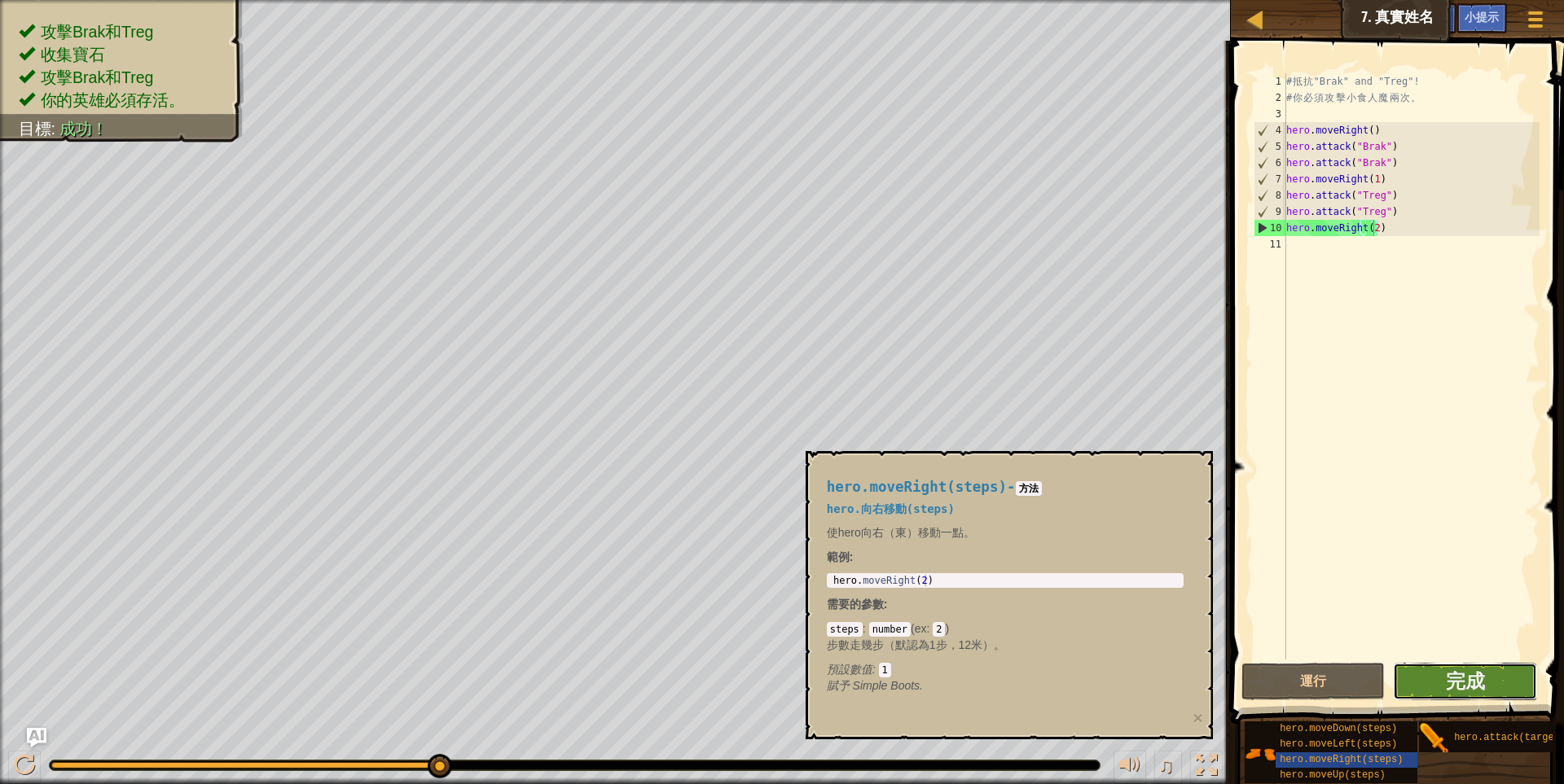
click at [1511, 681] on button "完成" at bounding box center [1464, 681] width 144 height 37
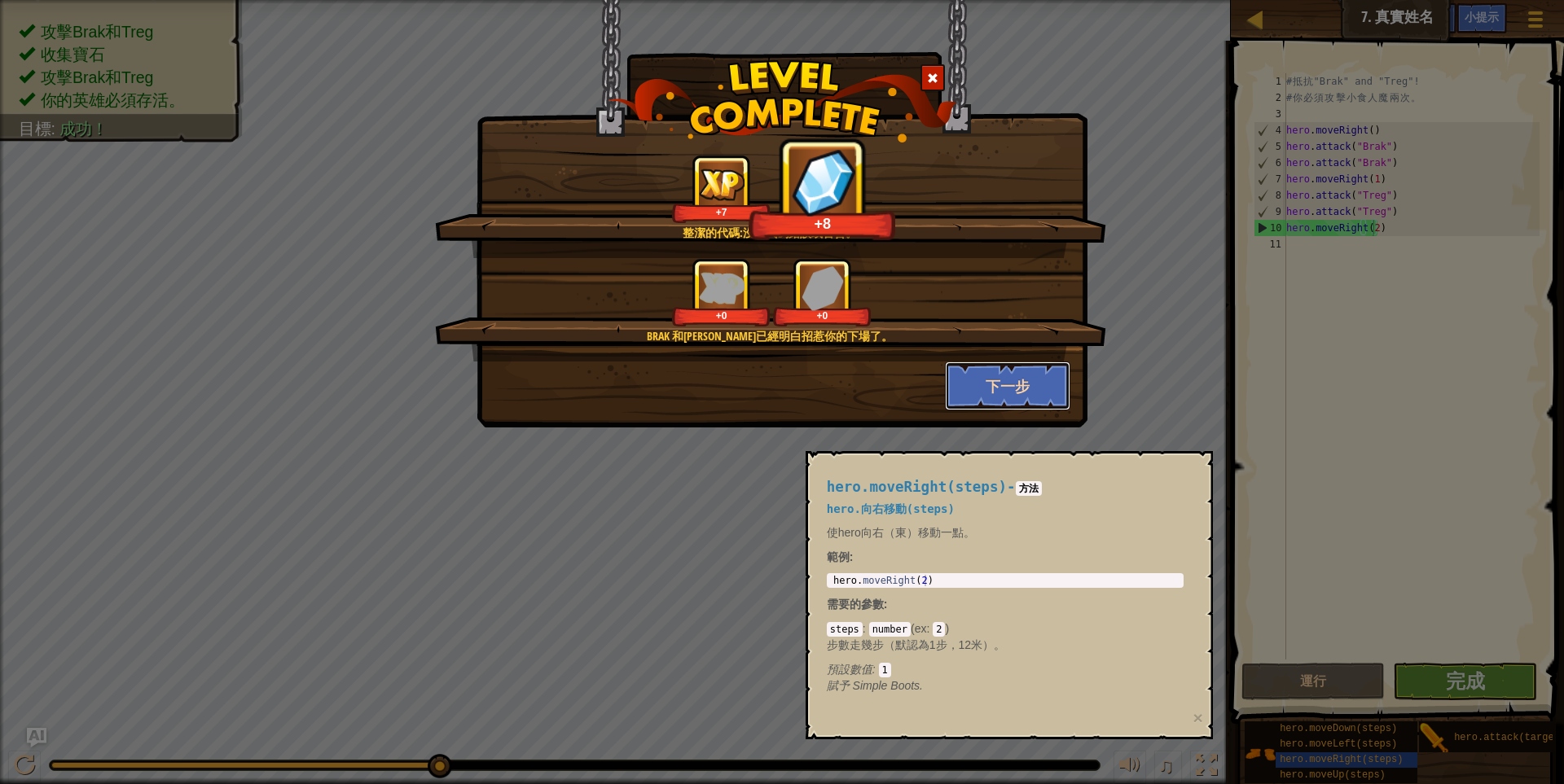
click at [1044, 396] on button "下一步" at bounding box center [1007, 386] width 126 height 49
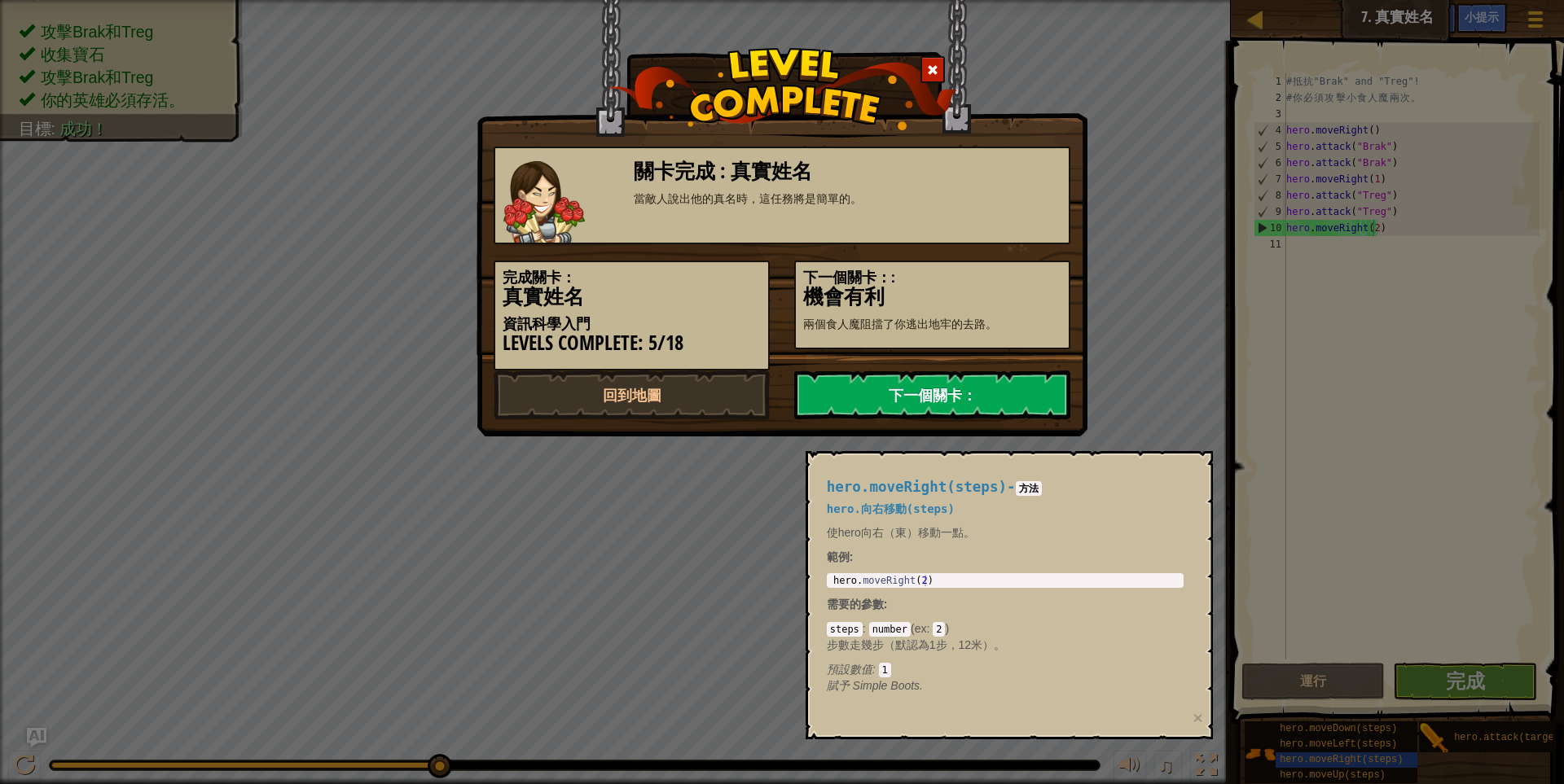
click at [1052, 391] on link "下一個關卡：" at bounding box center [931, 395] width 276 height 49
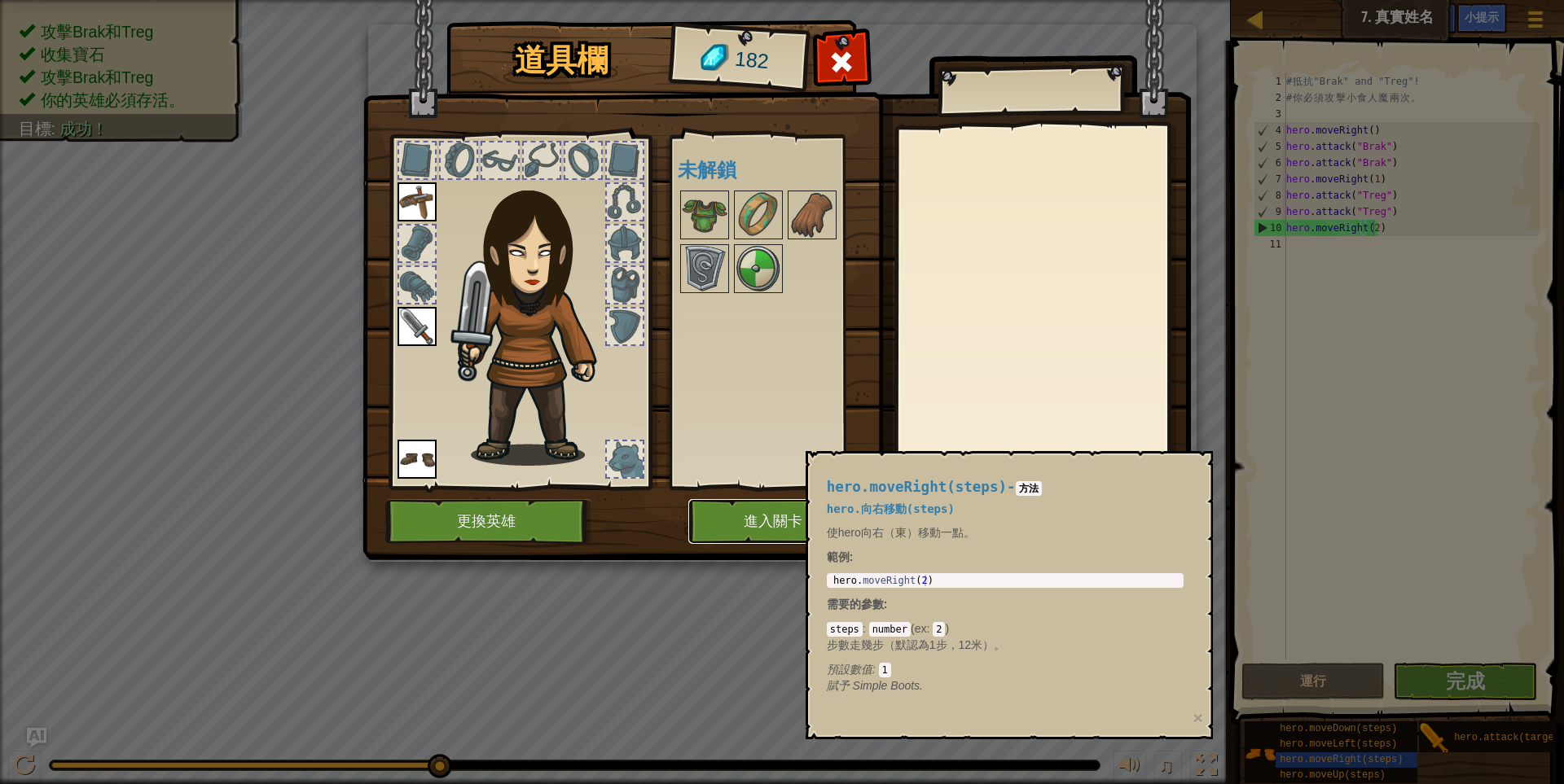
click at [788, 521] on button "進入關卡" at bounding box center [773, 521] width 170 height 44
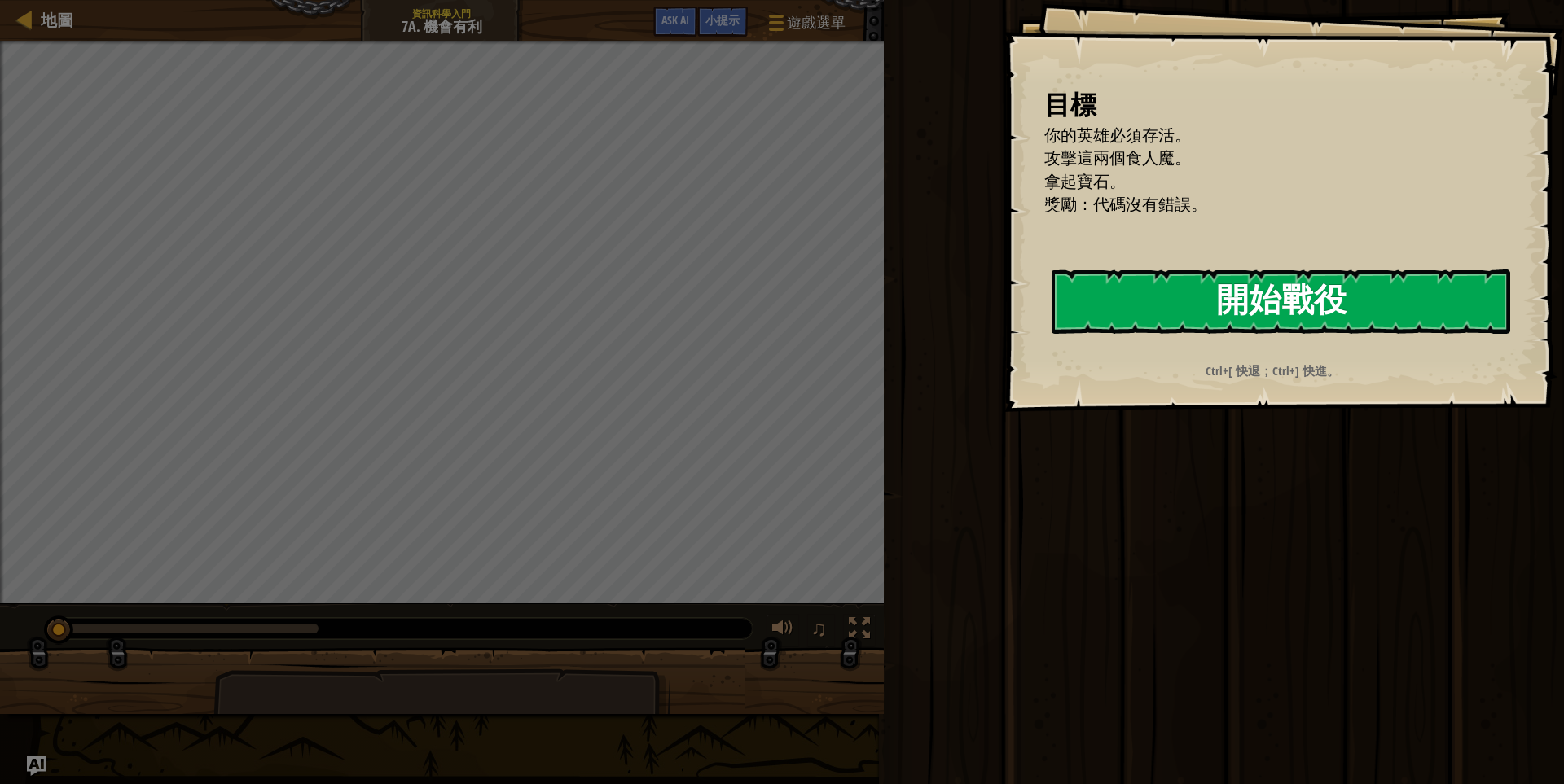
click at [1242, 301] on button "開始戰役" at bounding box center [1281, 301] width 458 height 64
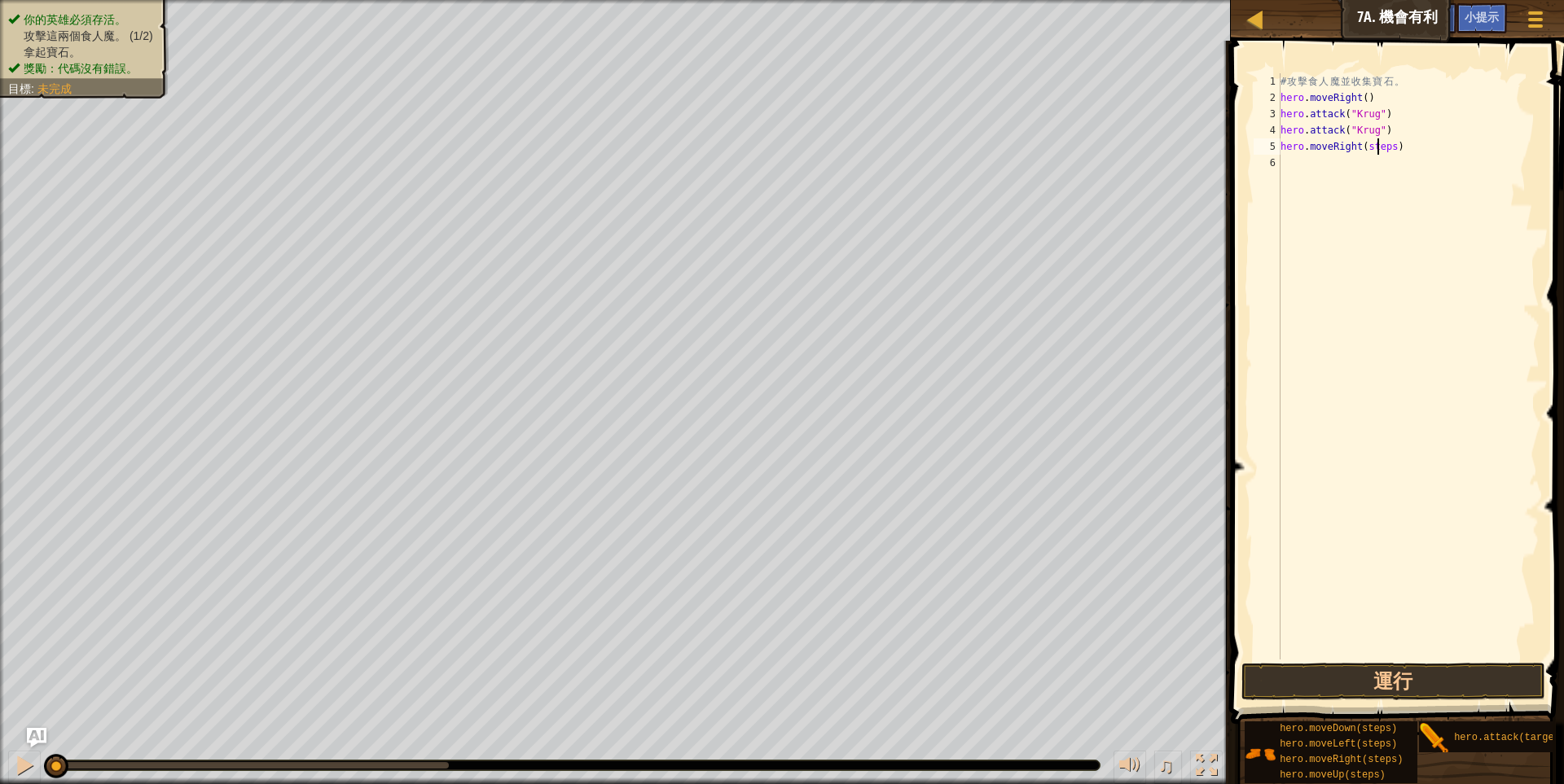
click at [1376, 145] on div "# 攻 擊 食 人 魔 並 收 集 寶 石 。 hero . moveRight ( ) hero . attack ( "Krug" ) hero . at…" at bounding box center [1408, 382] width 262 height 618
click at [1392, 149] on div "# 攻 擊 食 人 魔 並 收 集 寶 石 。 hero . moveRight ( ) hero . attack ( "Krug" ) hero . at…" at bounding box center [1408, 382] width 262 height 618
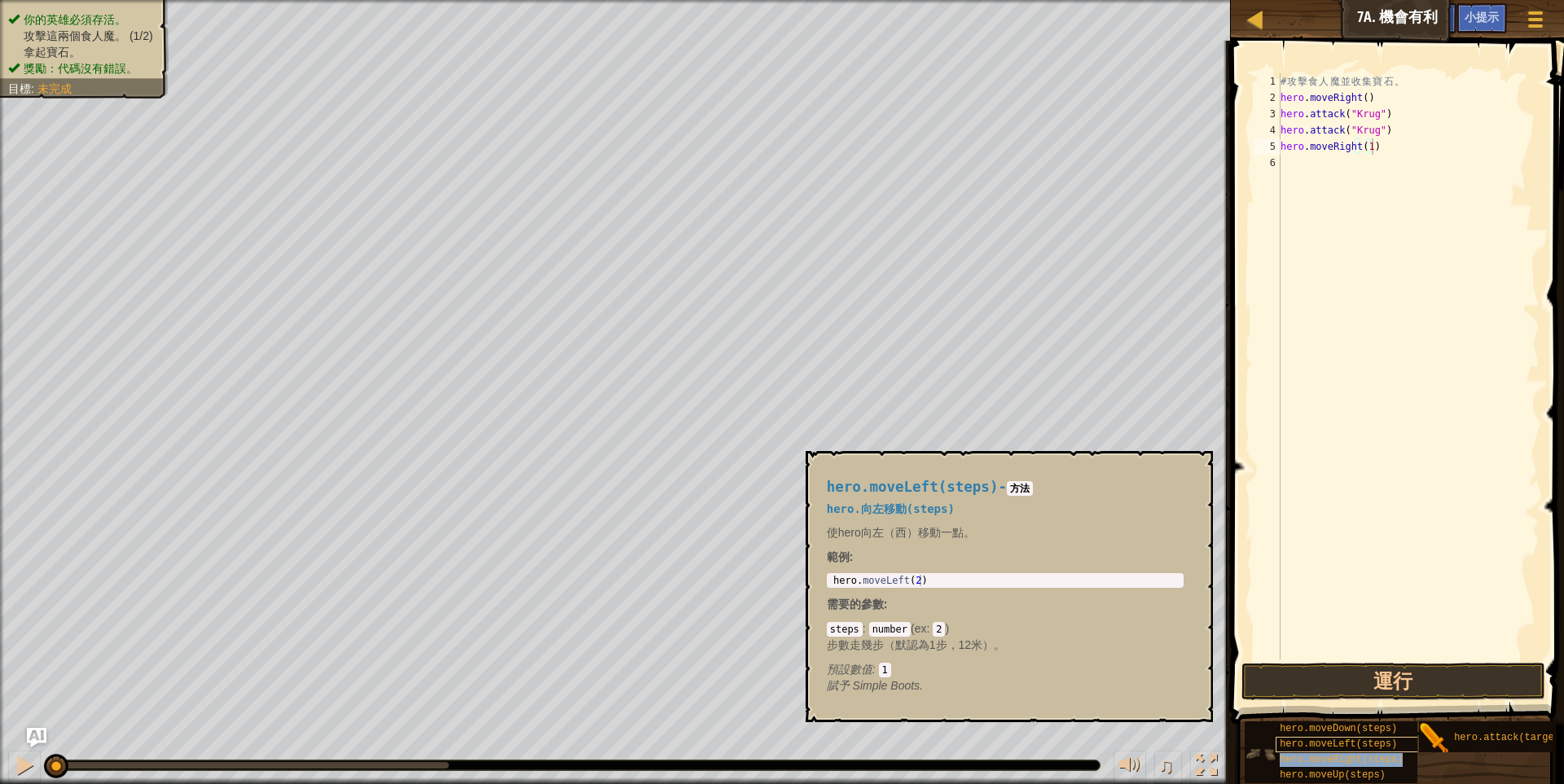
scroll to position [14, 0]
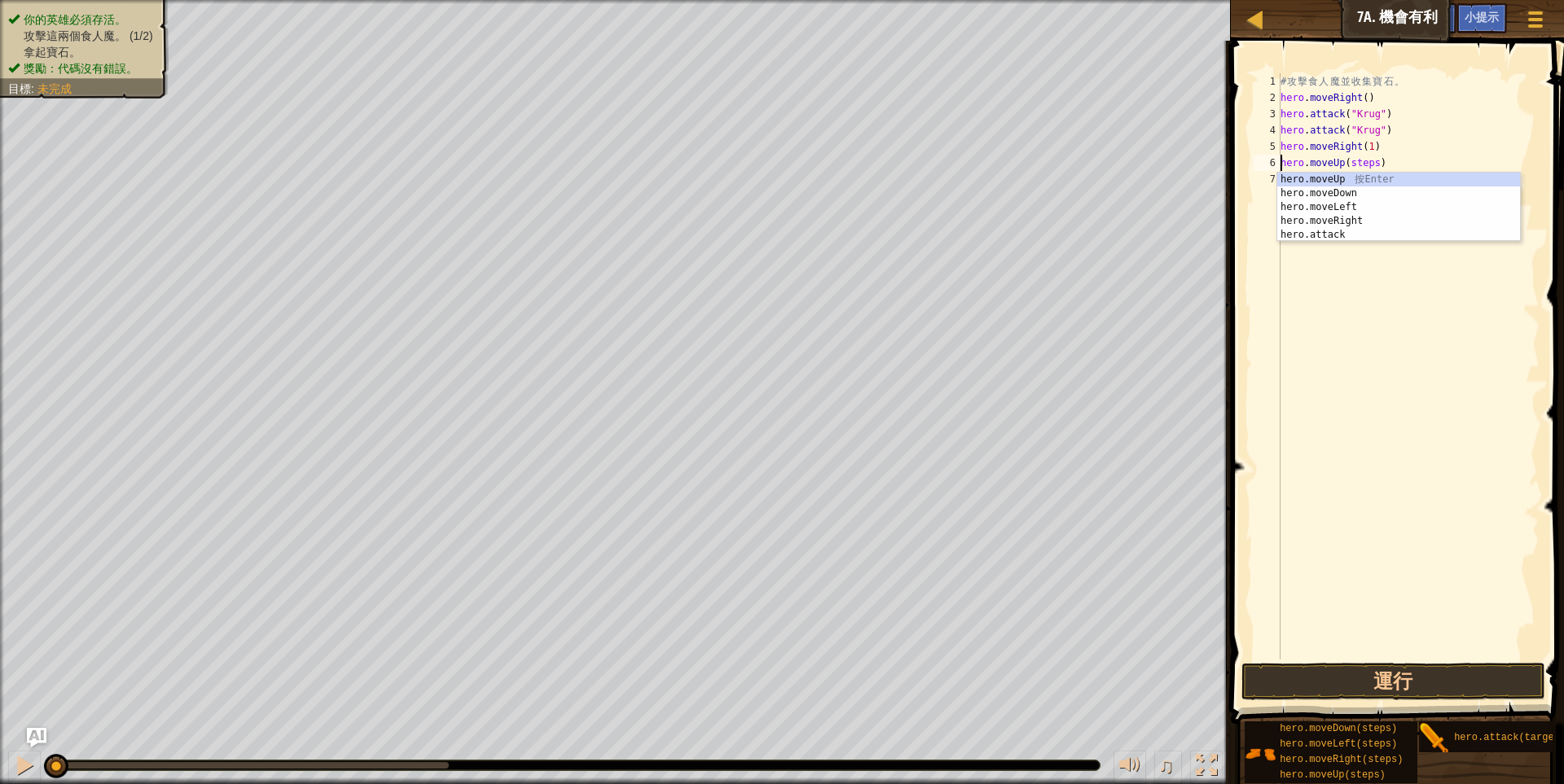
click at [1355, 158] on div "# 攻 擊 食 人 魔 並 收 集 寶 石 。 hero . moveRight ( ) hero . attack ( "Krug" ) hero . at…" at bounding box center [1408, 382] width 262 height 618
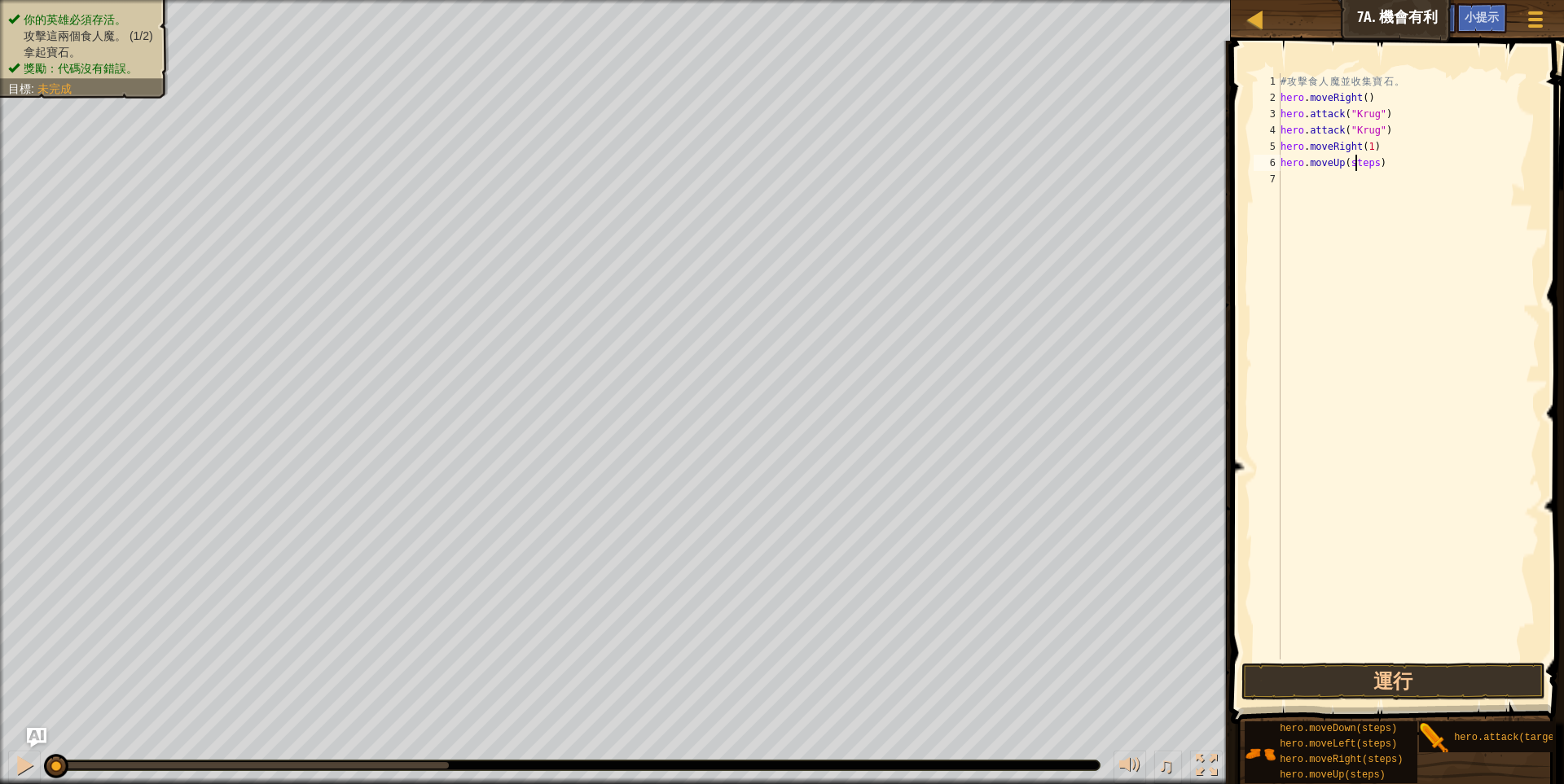
click at [1355, 158] on div "# 攻 擊 食 人 魔 並 收 集 寶 石 。 hero . moveRight ( ) hero . attack ( "Krug" ) hero . at…" at bounding box center [1408, 382] width 262 height 618
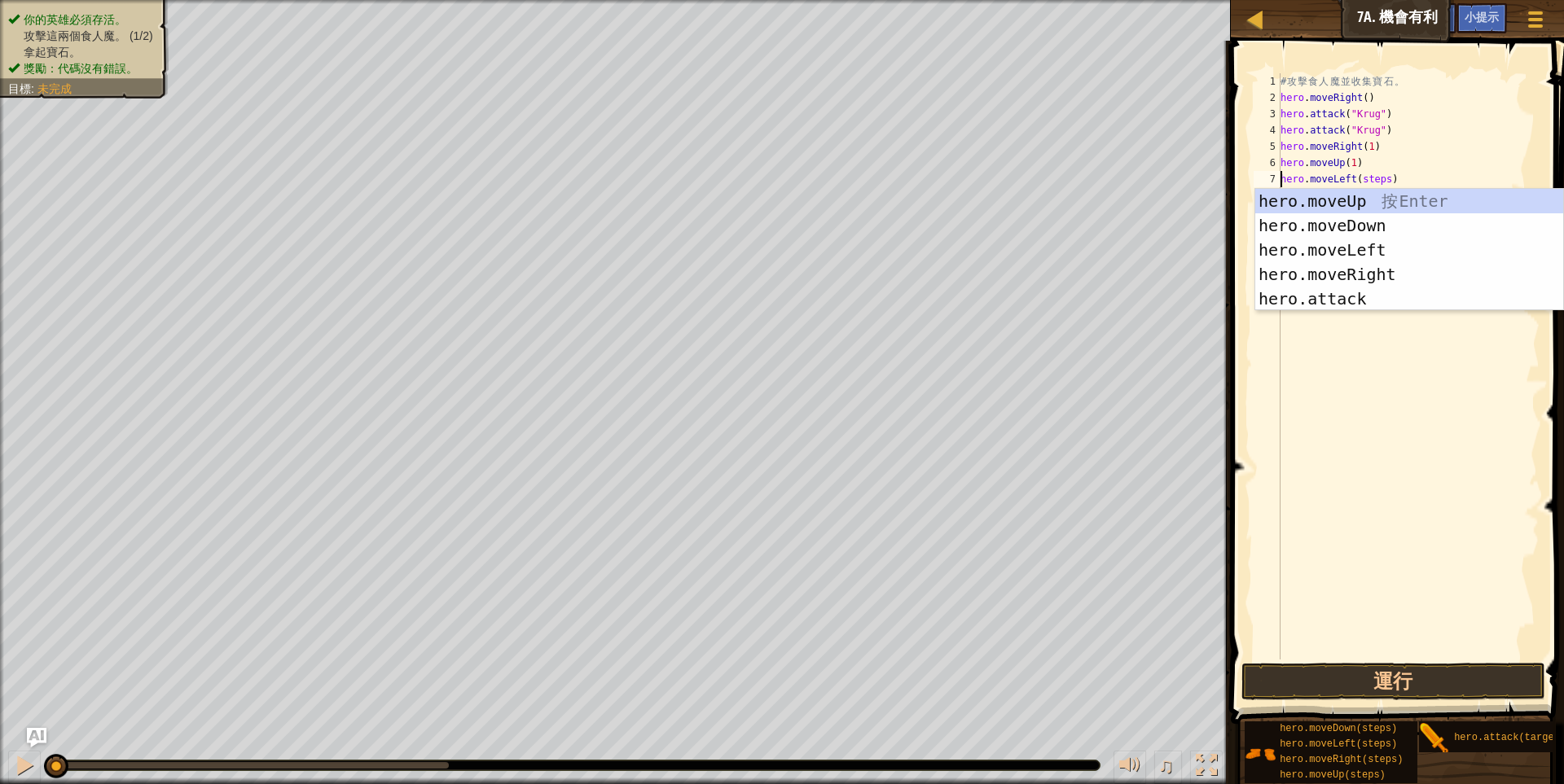
click at [1372, 178] on div "# 攻 擊 食 人 魔 並 收 集 寶 石 。 hero . moveRight ( ) hero . attack ( "Krug" ) hero . at…" at bounding box center [1408, 382] width 262 height 618
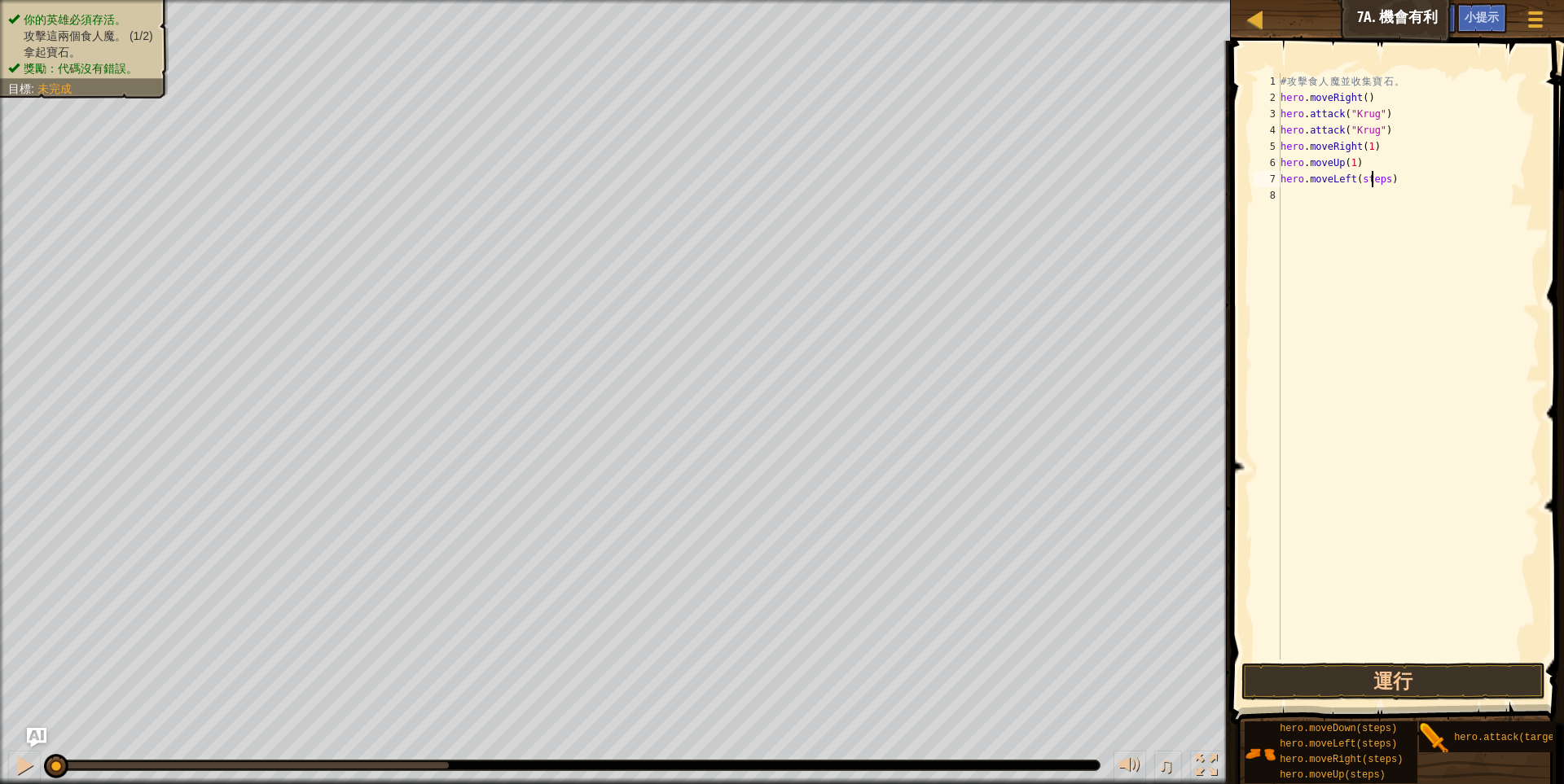
click at [1372, 178] on div "# 攻 擊 食 人 魔 並 收 集 寶 石 。 hero . moveRight ( ) hero . attack ( "Krug" ) hero . at…" at bounding box center [1408, 382] width 262 height 618
click at [1418, 169] on div "# 攻 擊 食 人 魔 並 收 集 寶 石 。 hero . moveRight ( ) hero . attack ( "Krug" ) hero . at…" at bounding box center [1408, 382] width 262 height 618
type textarea "hero.moveUp(1)"
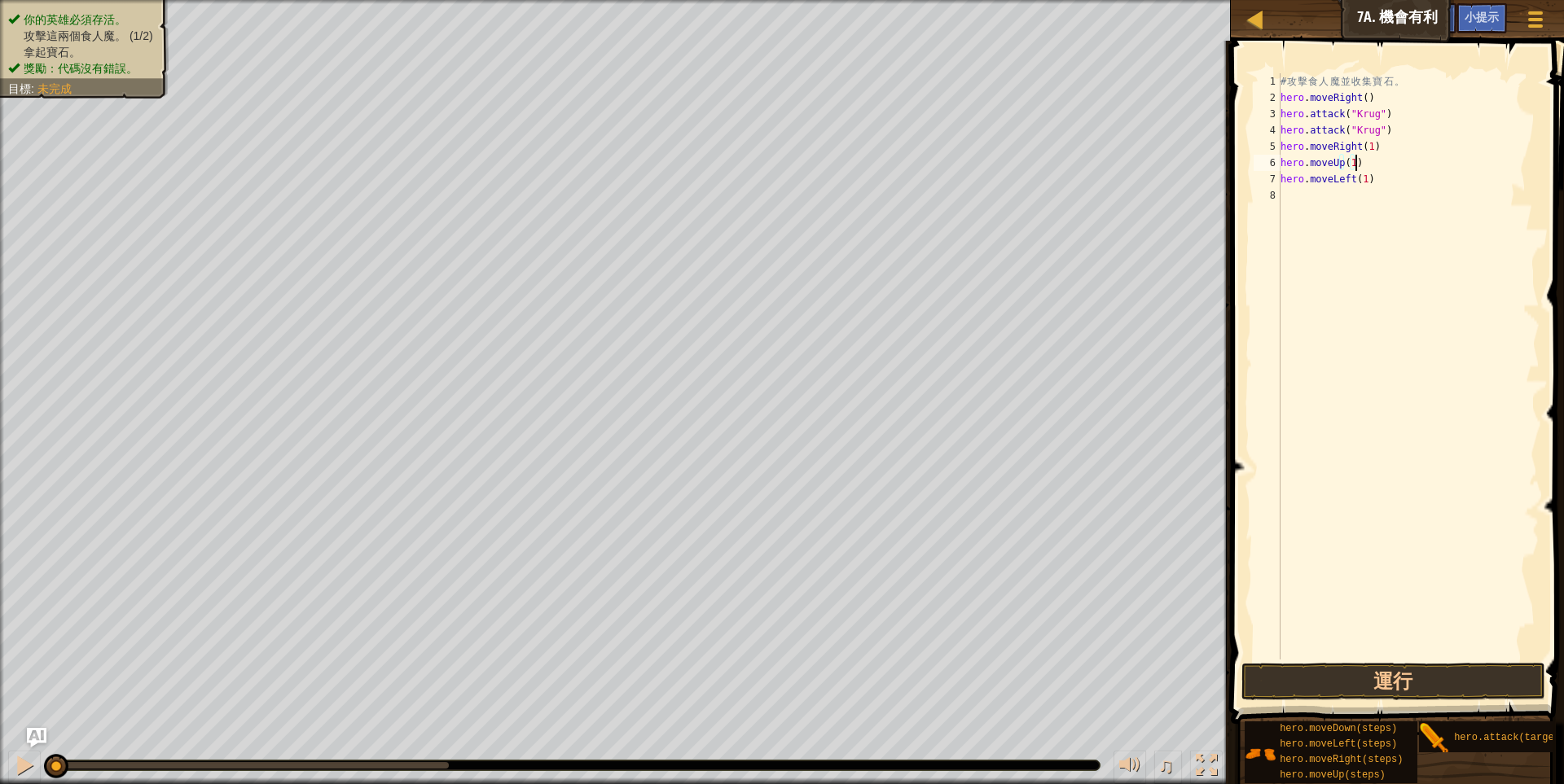
click at [1309, 198] on div "# 攻 擊 食 人 魔 並 收 集 寶 石 。 hero . moveRight ( ) hero . attack ( "Krug" ) hero . at…" at bounding box center [1408, 382] width 262 height 618
drag, startPoint x: 1439, startPoint y: 732, endPoint x: 1347, endPoint y: 305, distance: 436.8
click at [1330, 268] on div "小提示 影片 1 2 3 4 5 6 7 8 # 攻 擊 食 人 魔 並 收 集 寶 石 。 hero . moveRight ( ) hero . atta…" at bounding box center [1395, 409] width 338 height 735
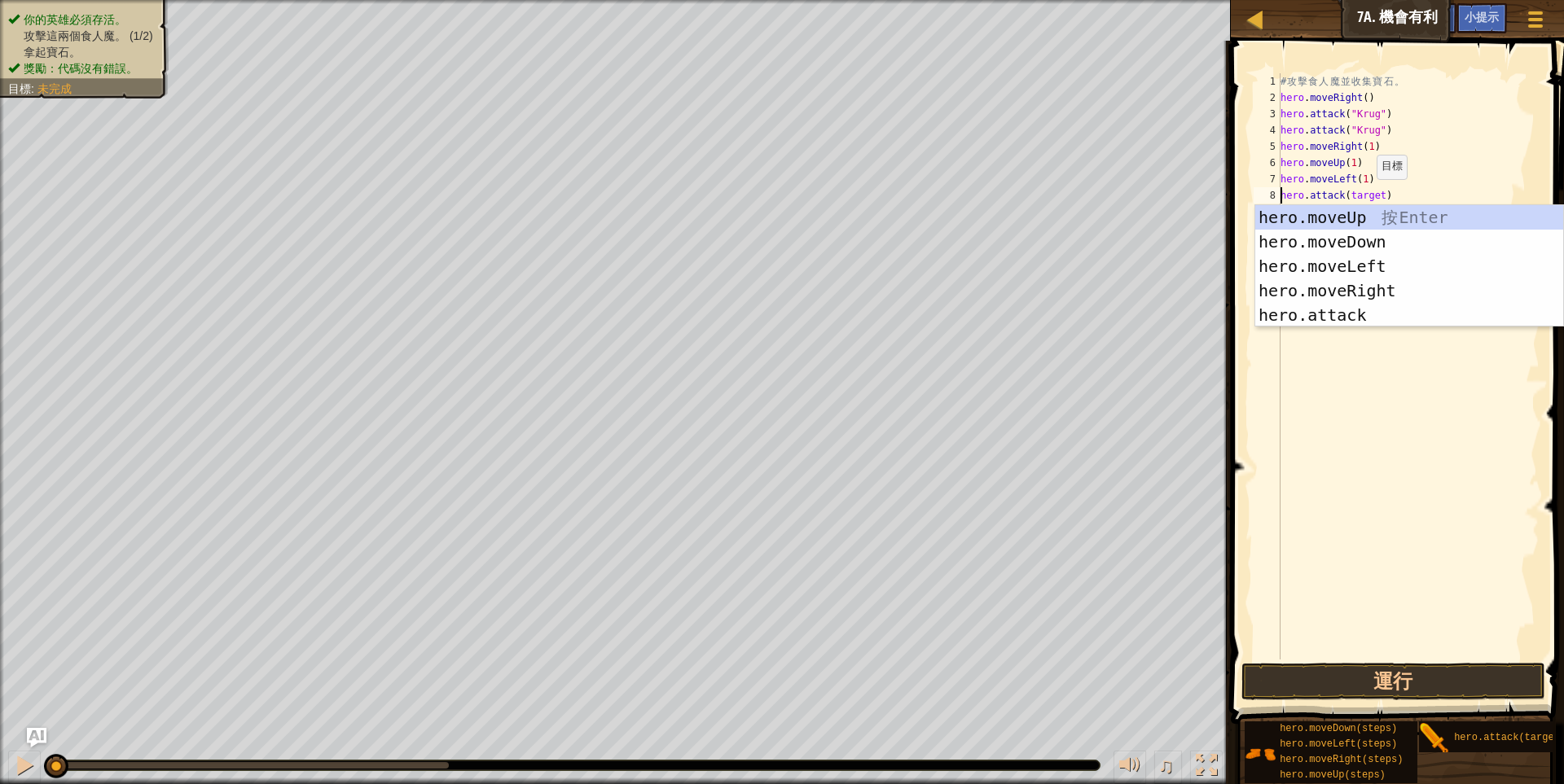
click at [1363, 195] on div "# 攻 擊 食 人 魔 並 收 集 寶 石 。 hero . moveRight ( ) hero . attack ( "Krug" ) hero . at…" at bounding box center [1408, 382] width 262 height 618
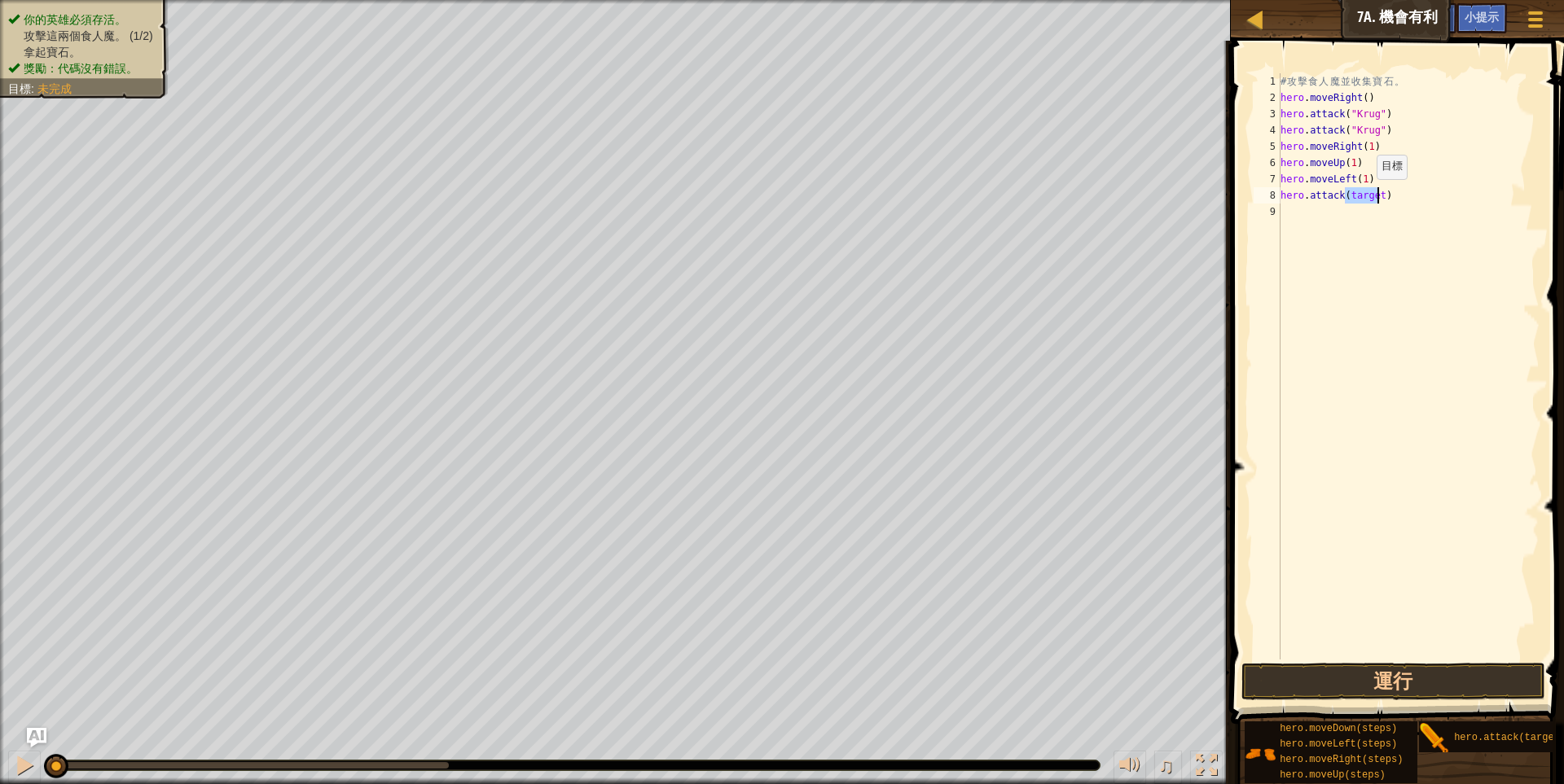
click at [1363, 195] on div "# 攻 擊 食 人 魔 並 收 集 寶 石 。 hero . moveRight ( ) hero . attack ( "Krug" ) hero . at…" at bounding box center [1408, 382] width 262 height 618
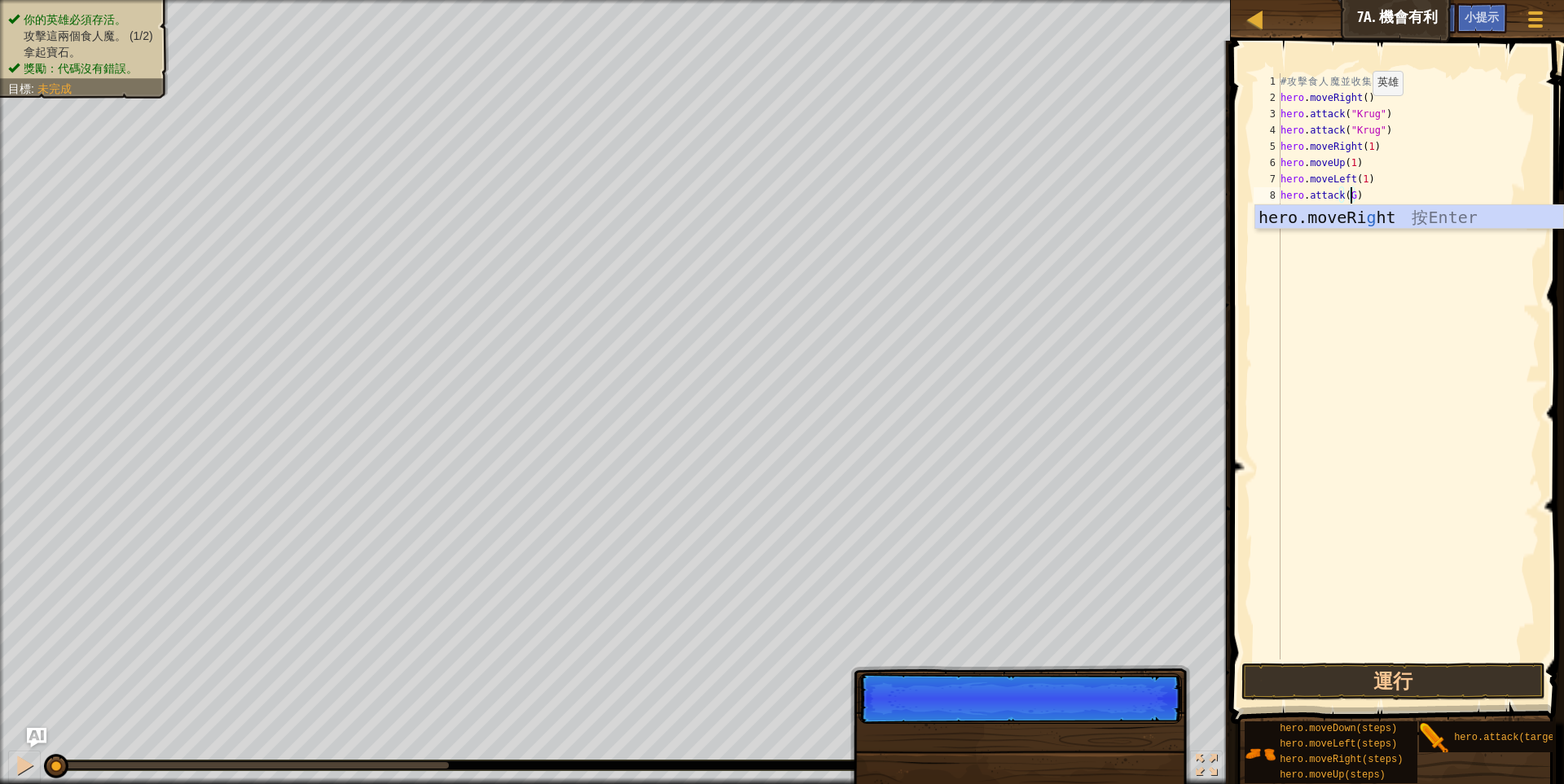
scroll to position [3, 75]
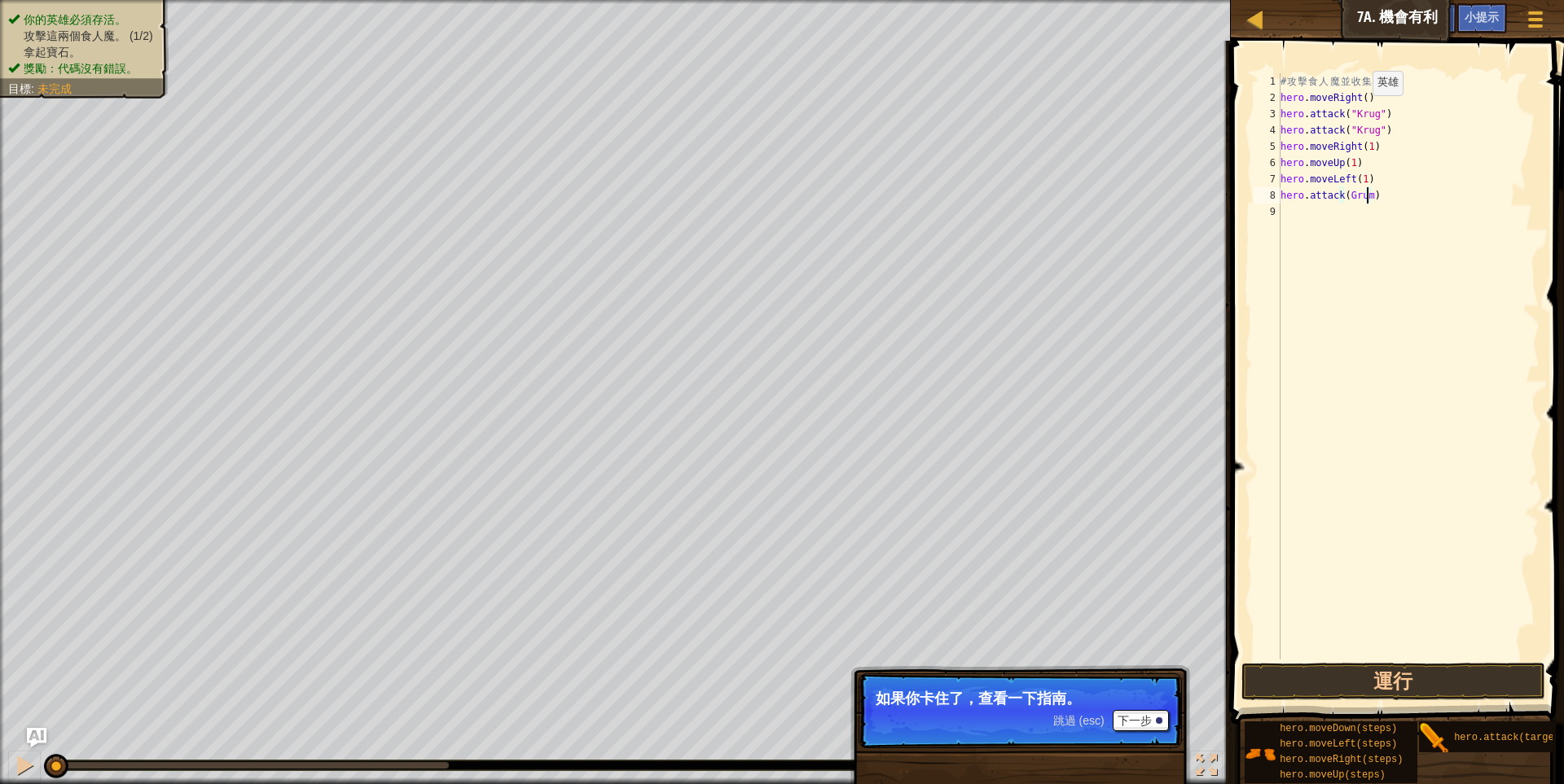
type textarea "hero.attack(Grump)"
drag, startPoint x: 1470, startPoint y: 211, endPoint x: 1453, endPoint y: 206, distance: 17.7
click at [1467, 211] on div "# 攻 擊 食 人 魔 並 收 集 寶 石 。 hero . moveRight ( ) hero . attack ( "Krug" ) hero . at…" at bounding box center [1408, 382] width 262 height 618
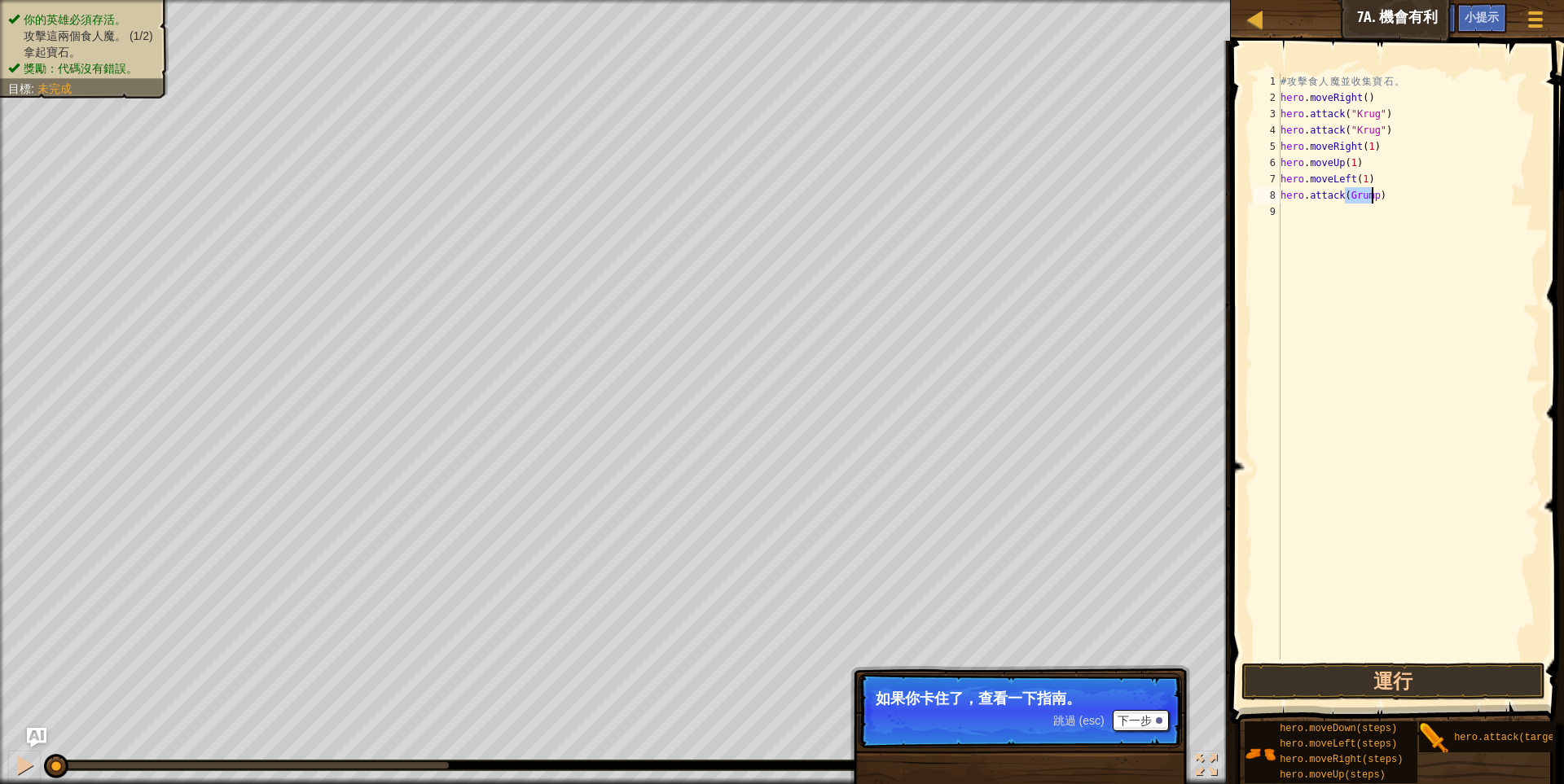
drag, startPoint x: 1345, startPoint y: 199, endPoint x: 1370, endPoint y: 199, distance: 25.0
click at [1370, 199] on div "# 攻 擊 食 人 魔 並 收 集 寶 石 。 hero . moveRight ( ) hero . attack ( "Krug" ) hero . at…" at bounding box center [1408, 382] width 262 height 618
type textarea "hero.attack(Grump)"
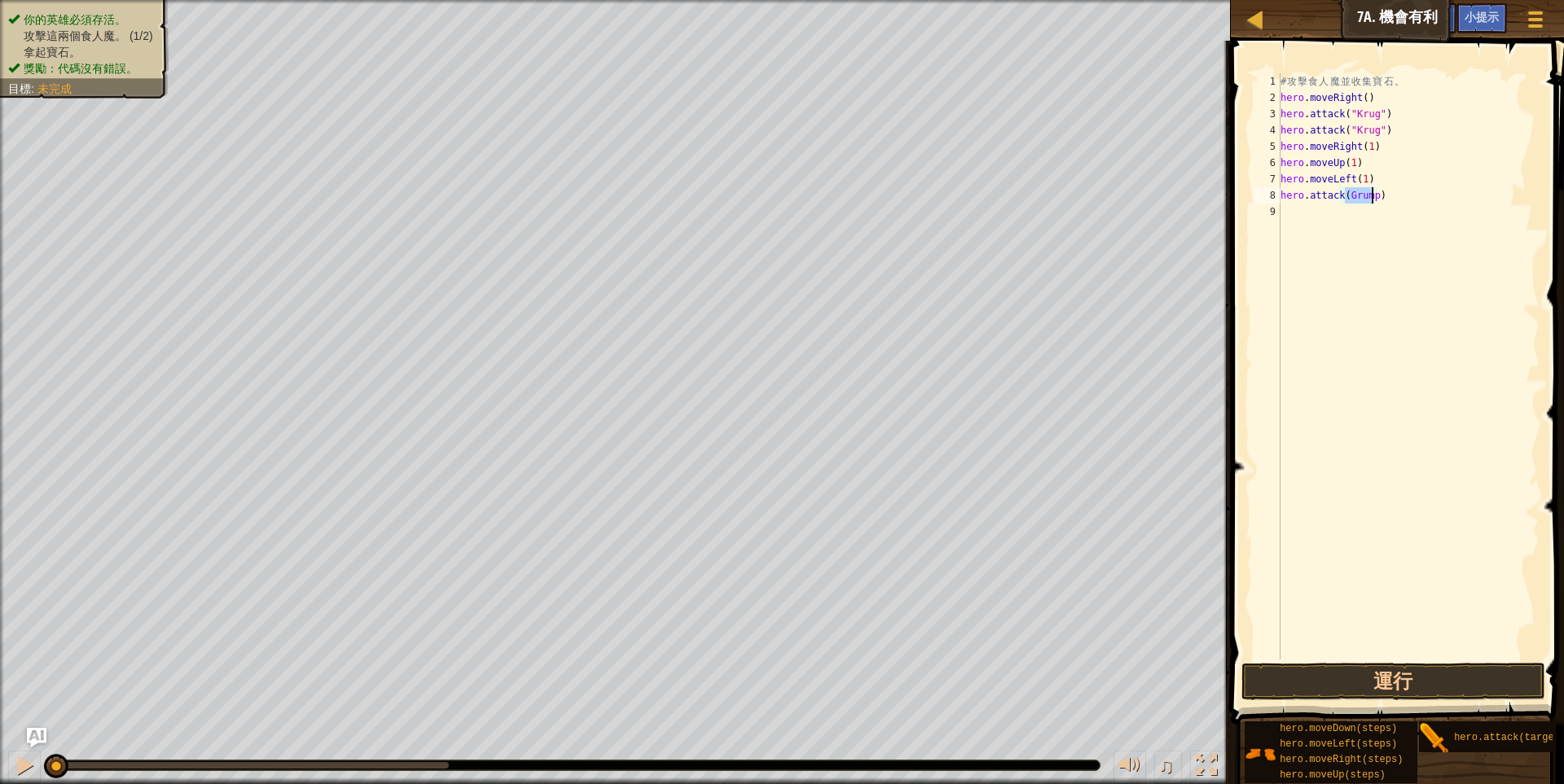
click at [1306, 213] on div "# 攻 擊 食 人 魔 並 收 集 寶 石 。 hero . moveRight ( ) hero . attack ( "Krug" ) hero . at…" at bounding box center [1408, 382] width 262 height 618
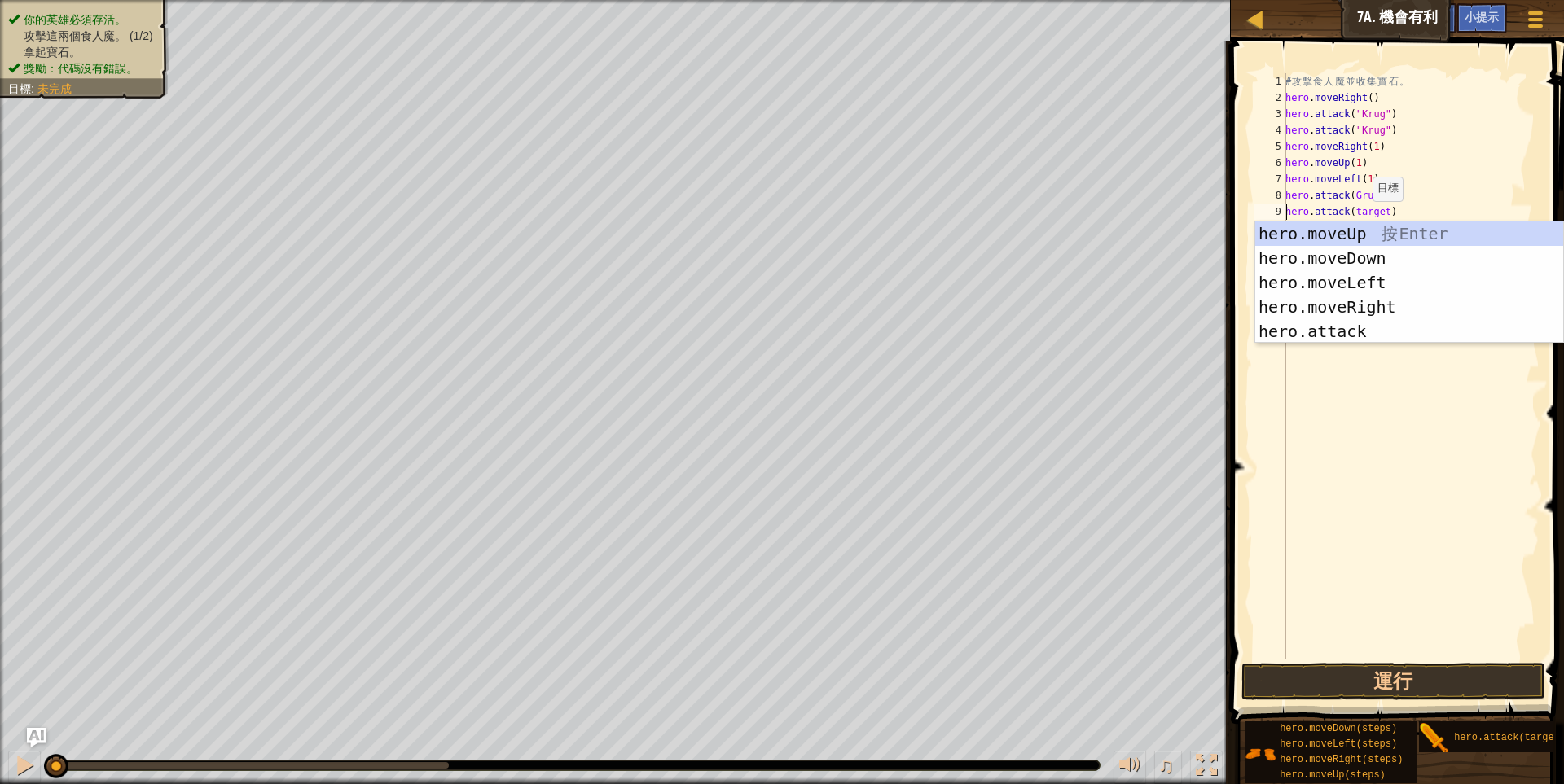
click at [1364, 216] on div "# 攻 擊 食 人 魔 並 收 集 寶 石 。 hero . moveRight ( ) hero . attack ( "Krug" ) hero . at…" at bounding box center [1410, 382] width 257 height 618
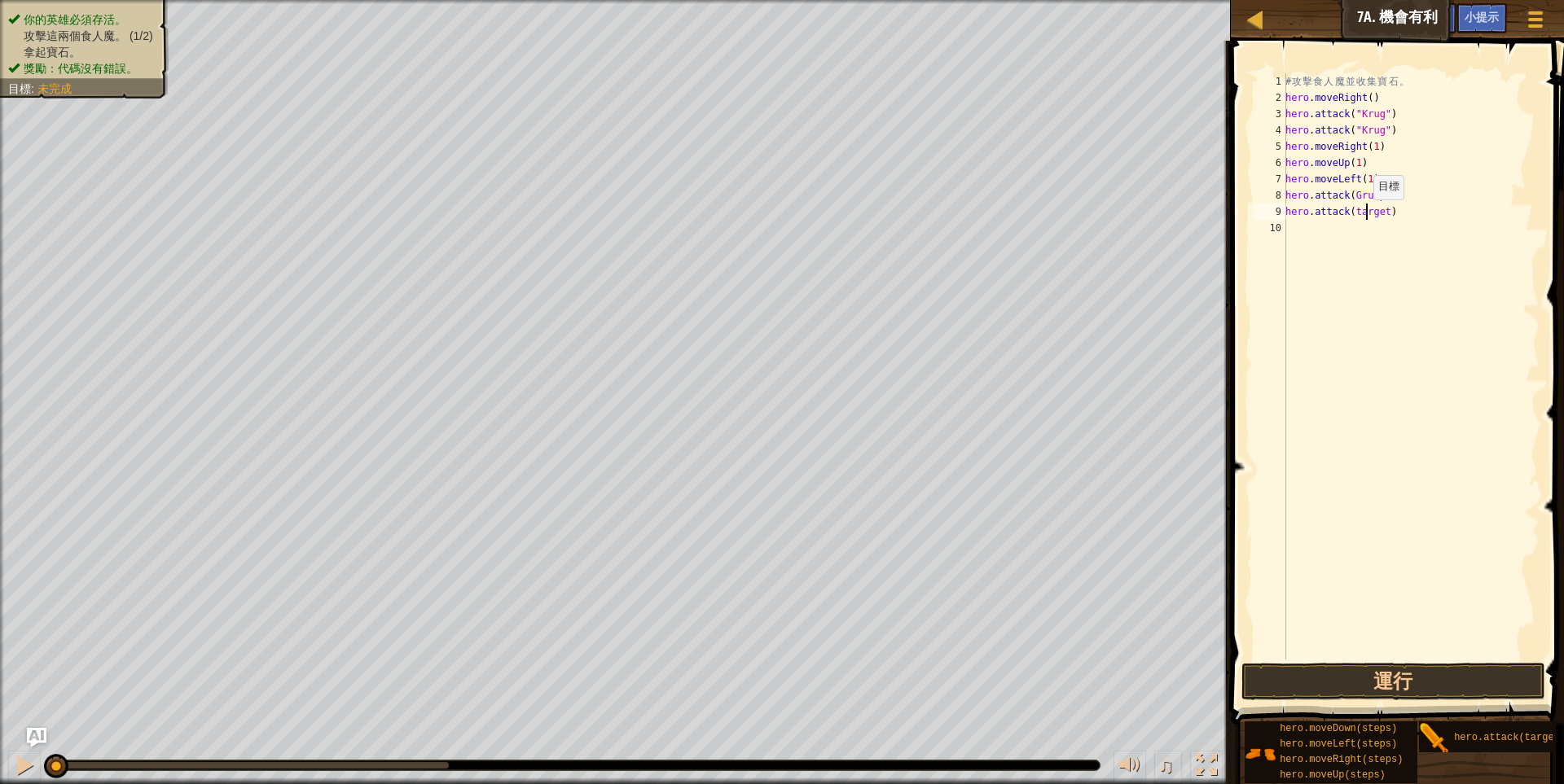
click at [1364, 216] on div "# 攻 擊 食 人 魔 並 收 集 寶 石 。 hero . moveRight ( ) hero . attack ( "Krug" ) hero . at…" at bounding box center [1410, 382] width 257 height 618
paste textarea "Grump"
type textarea "hero.attack(Grump)"
click at [1329, 243] on div "# 攻 擊 食 人 魔 並 收 集 寶 石 。 hero . moveRight ( ) hero . attack ( "Krug" ) hero . at…" at bounding box center [1410, 382] width 257 height 618
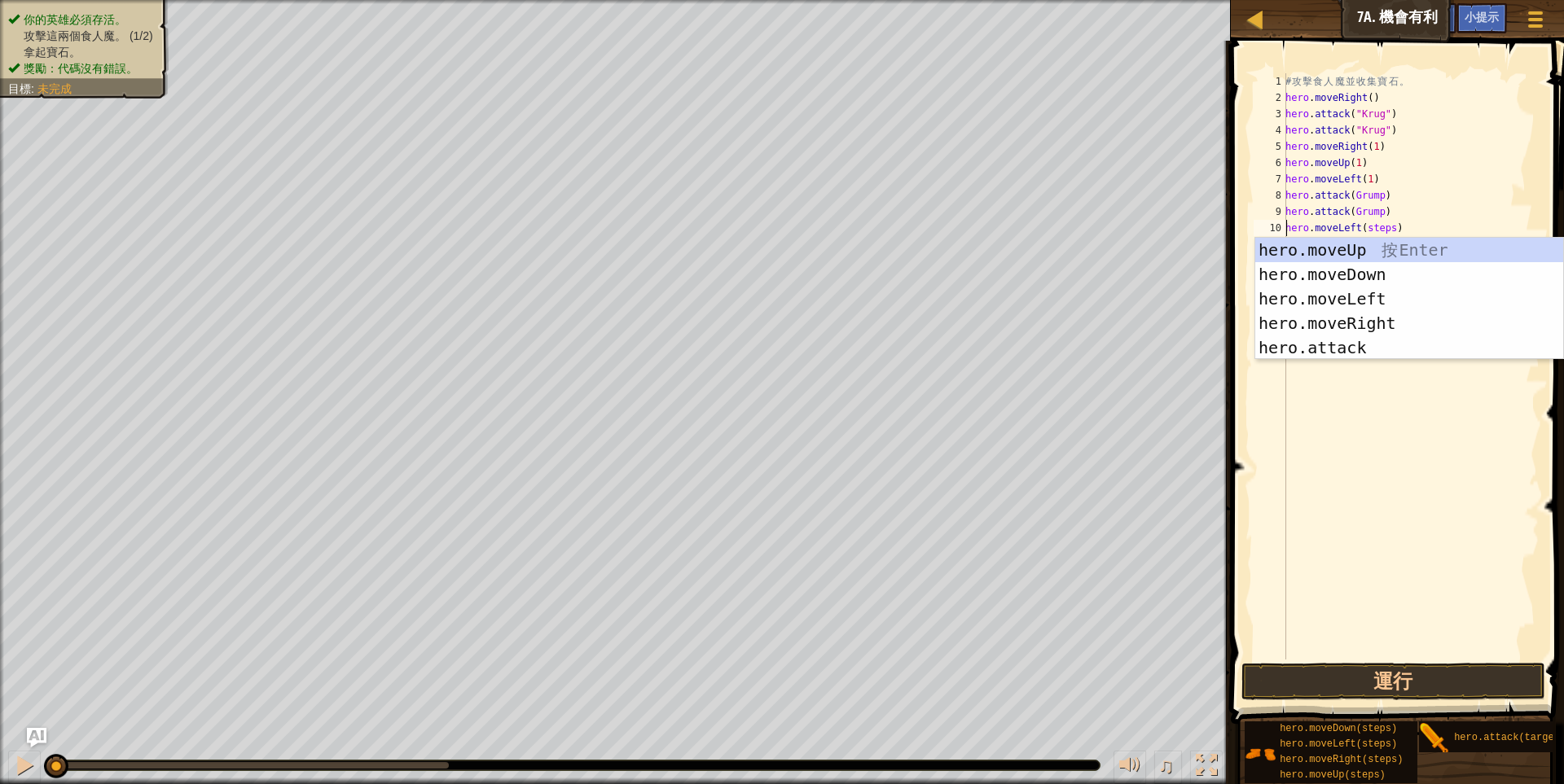
click at [1377, 231] on div "# 攻 擊 食 人 魔 並 收 集 寶 石 。 hero . moveRight ( ) hero . attack ( "Krug" ) hero . at…" at bounding box center [1410, 382] width 257 height 618
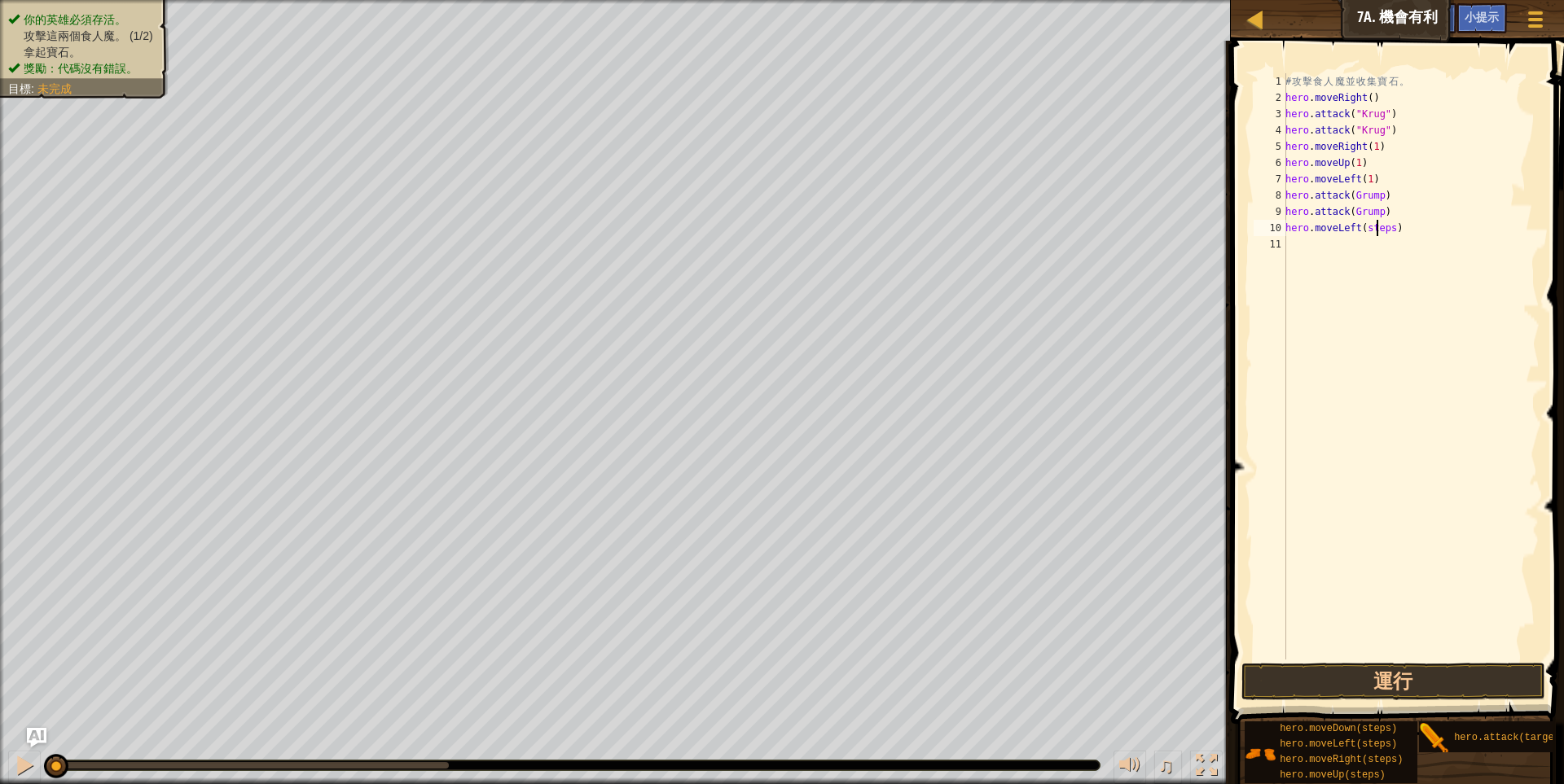
click at [1377, 231] on div "# 攻 擊 食 人 魔 並 收 集 寶 石 。 hero . moveRight ( ) hero . attack ( "Krug" ) hero . at…" at bounding box center [1410, 382] width 257 height 618
click at [1369, 672] on button "運行" at bounding box center [1394, 681] width 305 height 37
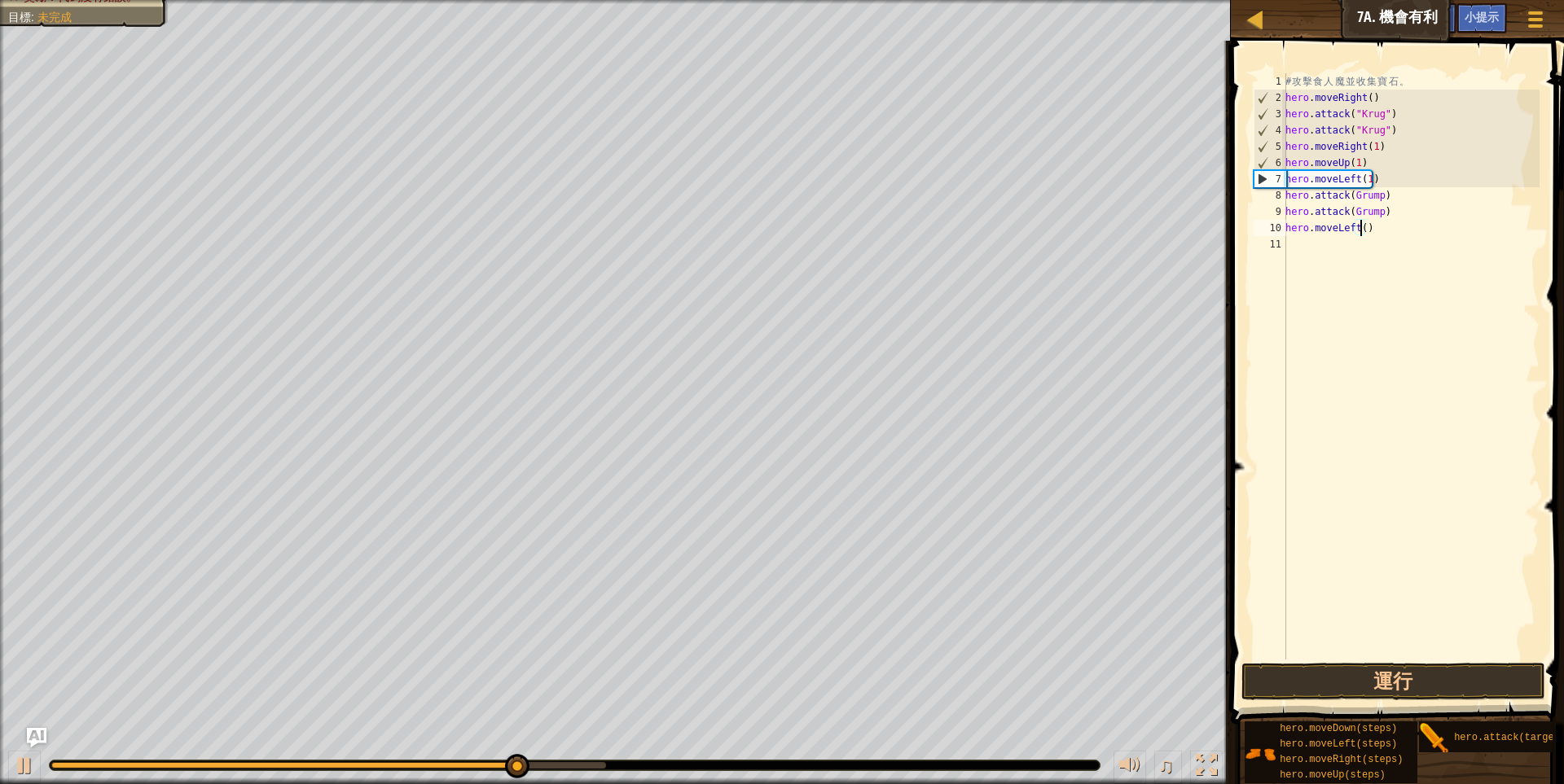
type textarea "hero.moveLeft(2)"
click at [1426, 490] on div "# 攻 擊 食 人 魔 並 收 集 寶 石 。 hero . moveRight ( ) hero . attack ( "Krug" ) hero . at…" at bounding box center [1410, 382] width 257 height 618
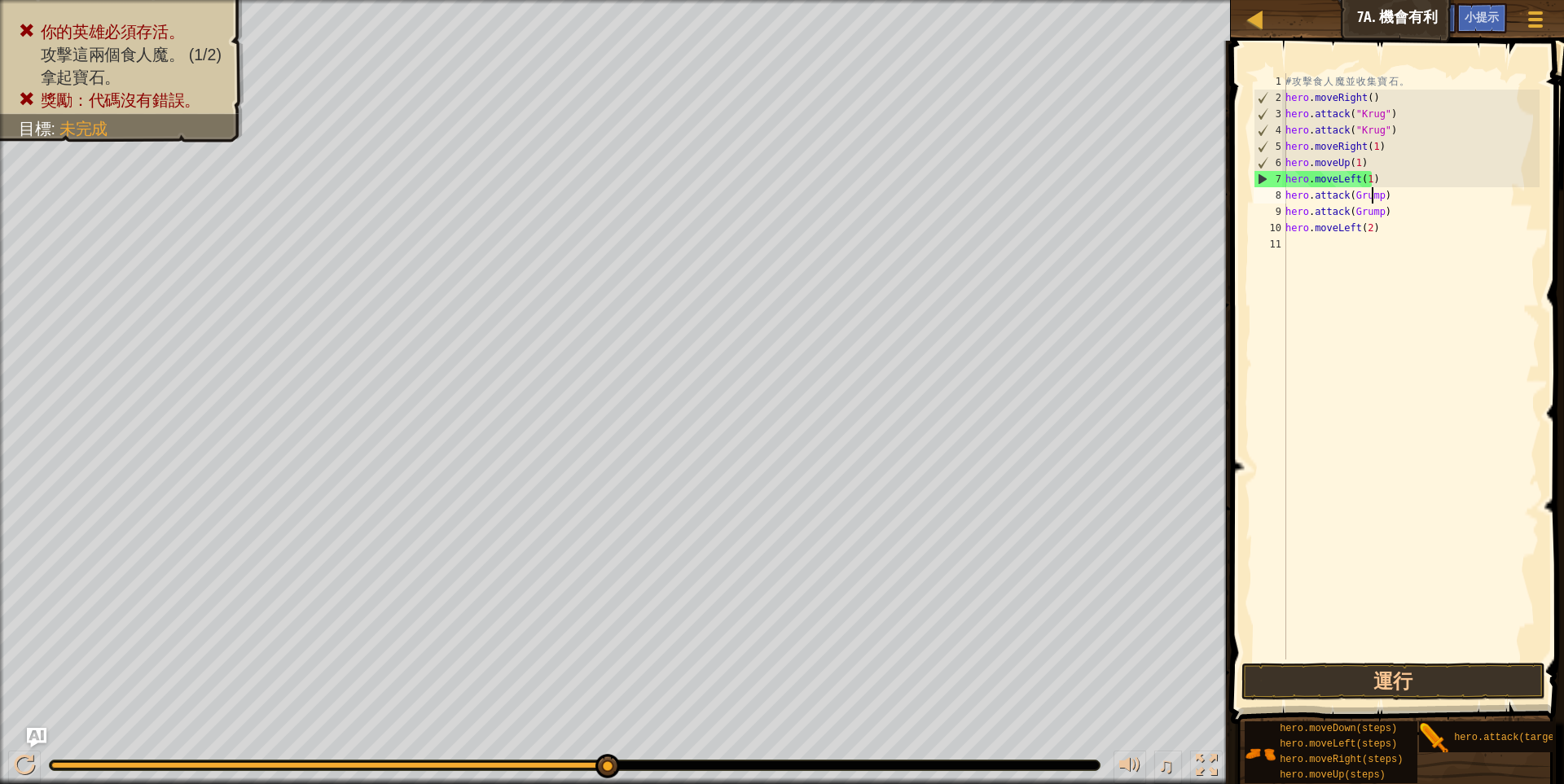
click at [1370, 199] on div "# 攻 擊 食 人 魔 並 收 集 寶 石 。 hero . moveRight ( ) hero . attack ( "Krug" ) hero . at…" at bounding box center [1410, 382] width 257 height 618
click at [1360, 199] on div "# 攻 擊 食 人 魔 並 收 集 寶 石 。 hero . moveRight ( ) hero . attack ( "Krug" ) hero . at…" at bounding box center [1410, 382] width 257 height 618
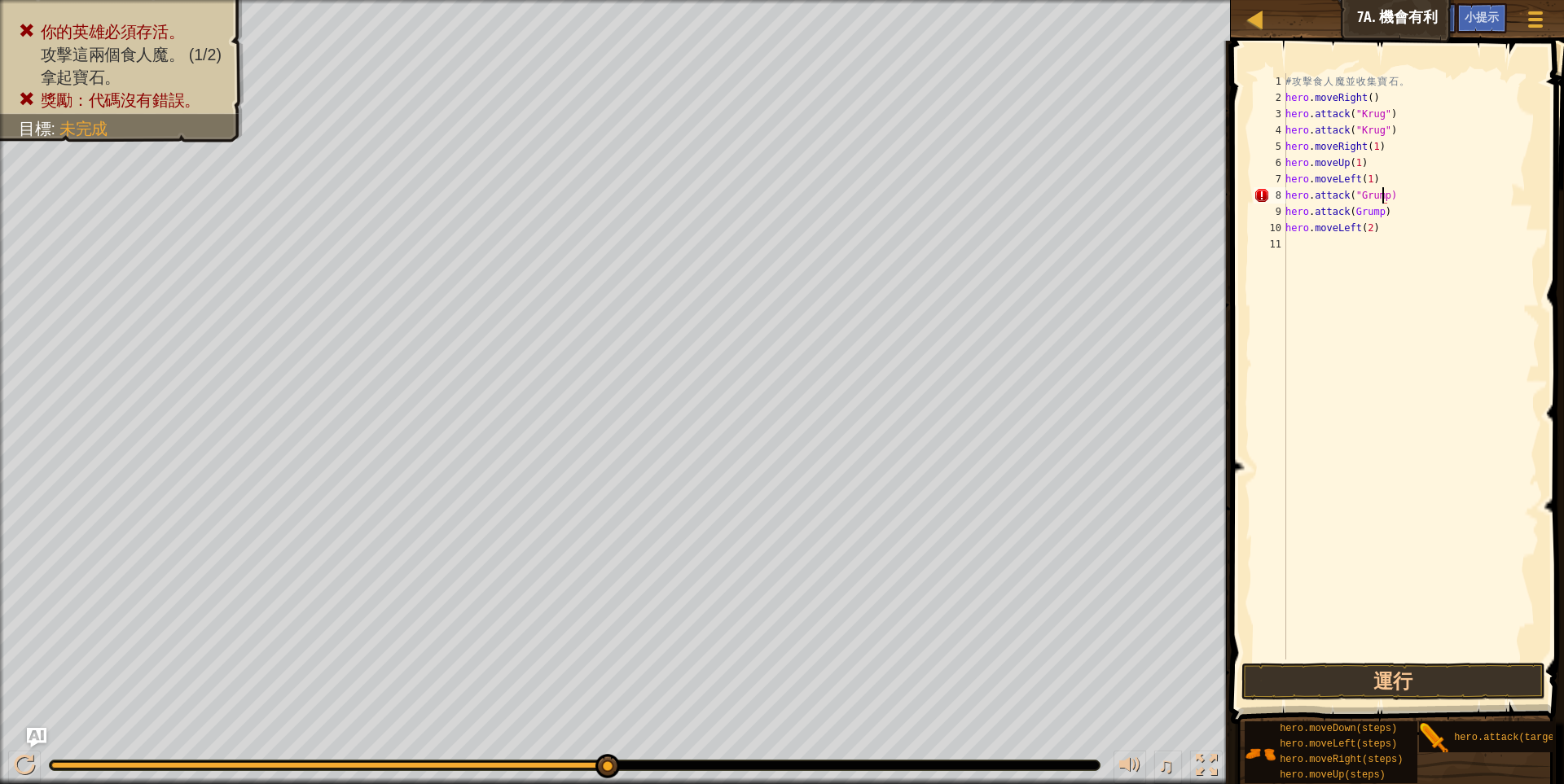
scroll to position [3, 102]
click at [1385, 218] on div "# 攻 擊 食 人 魔 並 收 集 寶 石 。 hero . moveRight ( ) hero . attack ( "Krug" ) hero . at…" at bounding box center [1410, 382] width 257 height 618
click at [1369, 213] on div "# 攻 擊 食 人 魔 並 收 集 寶 石 。 hero . moveRight ( ) hero . attack ( "Krug" ) hero . at…" at bounding box center [1410, 382] width 257 height 618
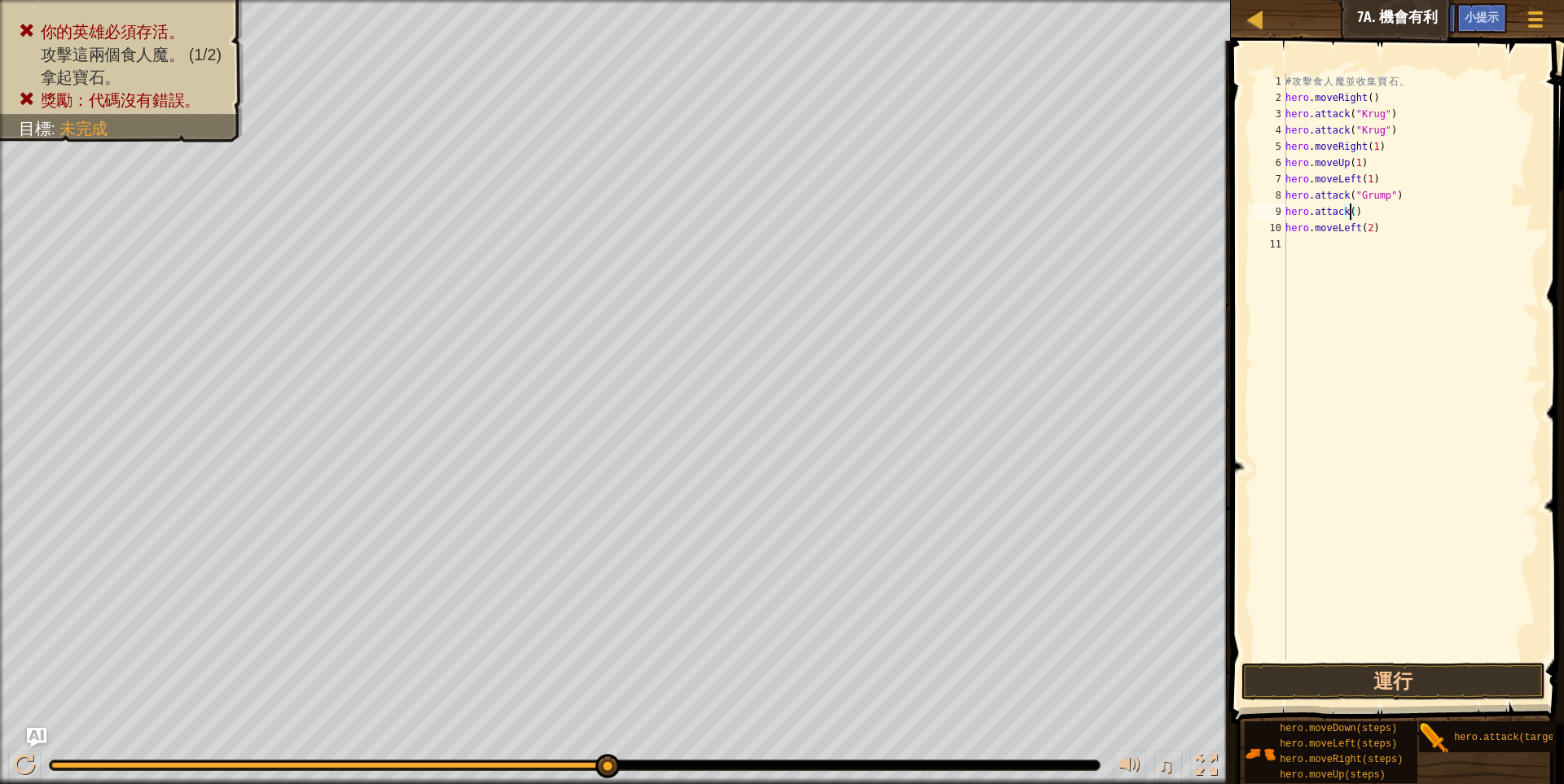
scroll to position [3, 69]
drag, startPoint x: 1355, startPoint y: 198, endPoint x: 1403, endPoint y: 196, distance: 48.0
click at [1403, 196] on div "# 攻 擊 食 人 魔 並 收 集 寶 石 。 hero . moveRight ( ) hero . attack ( "Krug" ) hero . at…" at bounding box center [1410, 382] width 257 height 618
type textarea "hero.attack("Grump")"
click at [1410, 244] on div "# 攻 擊 食 人 魔 並 收 集 寶 石 。 hero . moveRight ( ) hero . attack ( "Krug" ) hero . at…" at bounding box center [1410, 382] width 257 height 618
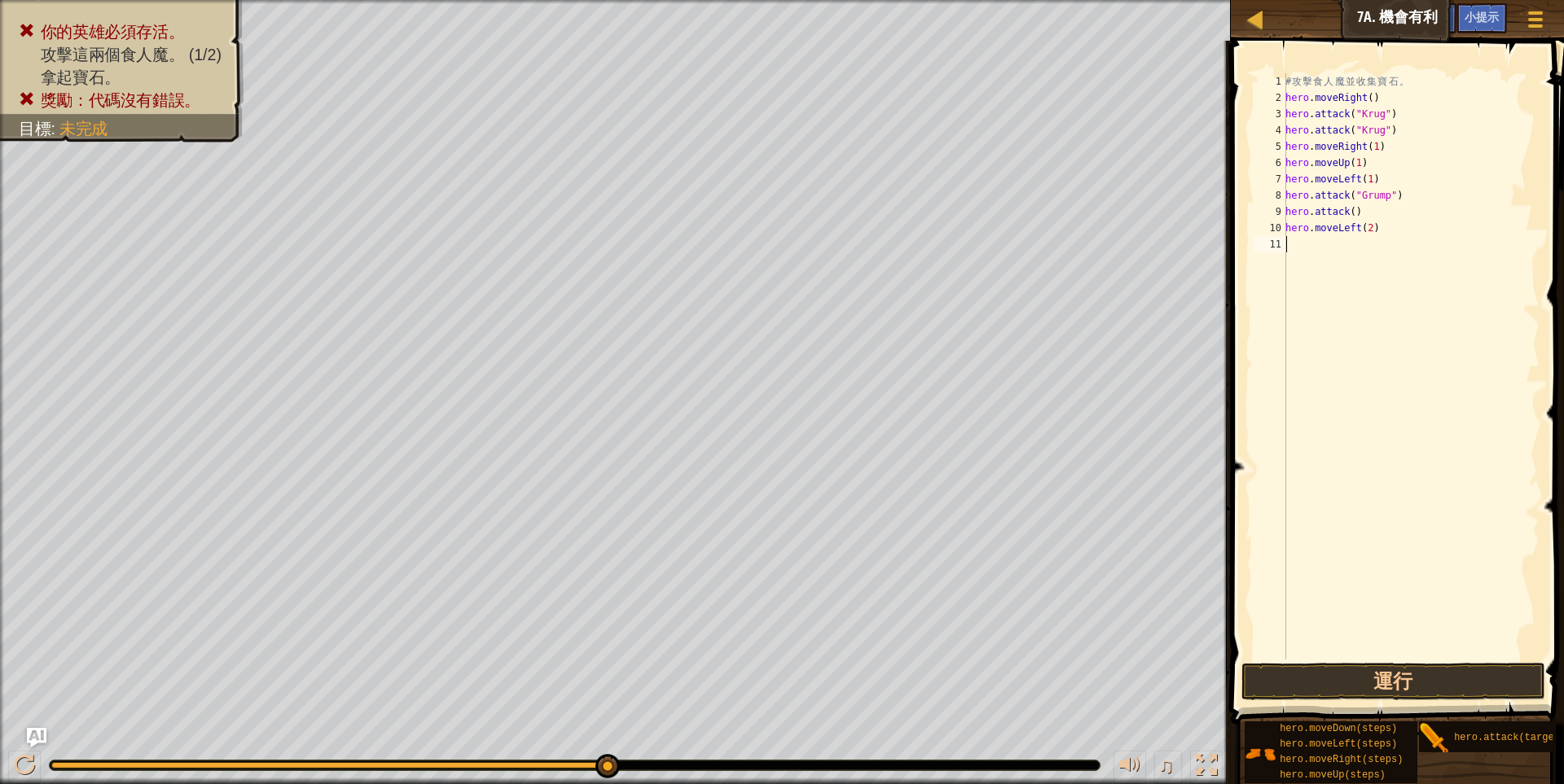
scroll to position [3, 0]
drag, startPoint x: 1346, startPoint y: 193, endPoint x: 1386, endPoint y: 200, distance: 40.6
click at [1386, 200] on div "# 攻 擊 食 人 魔 並 收 集 寶 石 。 hero . moveRight ( ) hero . attack ( "Krug" ) hero . at…" at bounding box center [1410, 382] width 257 height 618
click at [1405, 215] on div "# 攻 擊 食 人 魔 並 收 集 寶 石 。 hero . moveRight ( ) hero . attack ( "Krug" ) hero . at…" at bounding box center [1410, 382] width 257 height 618
click at [1367, 197] on div "# 攻 擊 食 人 魔 並 收 集 寶 石 。 hero . moveRight ( ) hero . attack ( "Krug" ) hero . at…" at bounding box center [1410, 382] width 257 height 618
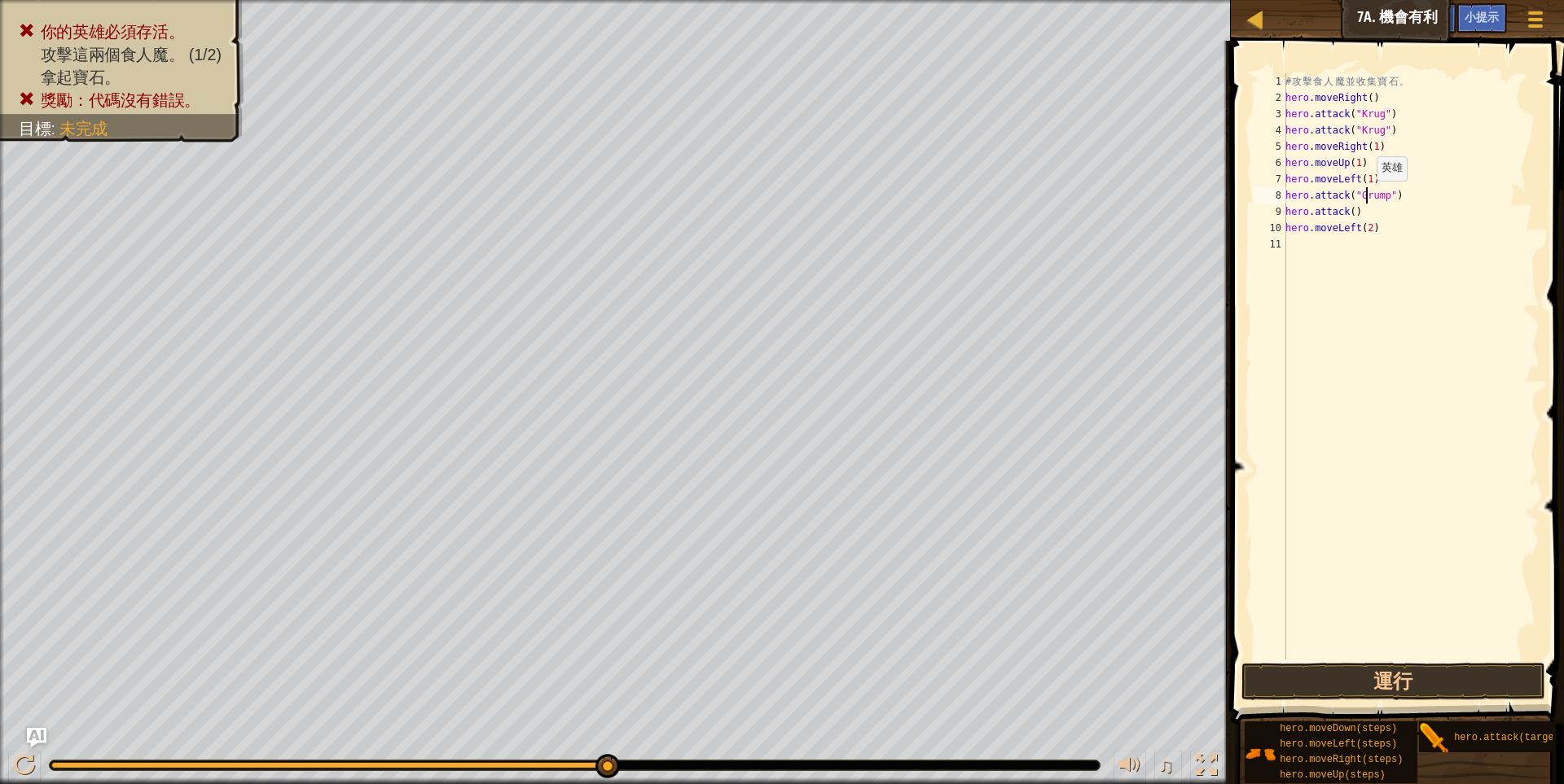
click at [1367, 197] on div "# 攻 擊 食 人 魔 並 收 集 寶 石 。 hero . moveRight ( ) hero . attack ( "Krug" ) hero . at…" at bounding box center [1410, 382] width 257 height 618
click at [1352, 198] on div "# 攻 擊 食 人 魔 並 收 集 寶 石 。 hero . moveRight ( ) hero . attack ( "Krug" ) hero . at…" at bounding box center [1410, 382] width 257 height 618
drag, startPoint x: 1353, startPoint y: 197, endPoint x: 1387, endPoint y: 195, distance: 34.1
click at [1387, 195] on div "# 攻 擊 食 人 魔 並 收 集 寶 石 。 hero . moveRight ( ) hero . attack ( "Krug" ) hero . at…" at bounding box center [1410, 382] width 257 height 618
click at [1350, 216] on div "# 攻 擊 食 人 魔 並 收 集 寶 石 。 hero . moveRight ( ) hero . attack ( "Krug" ) hero . at…" at bounding box center [1410, 382] width 257 height 618
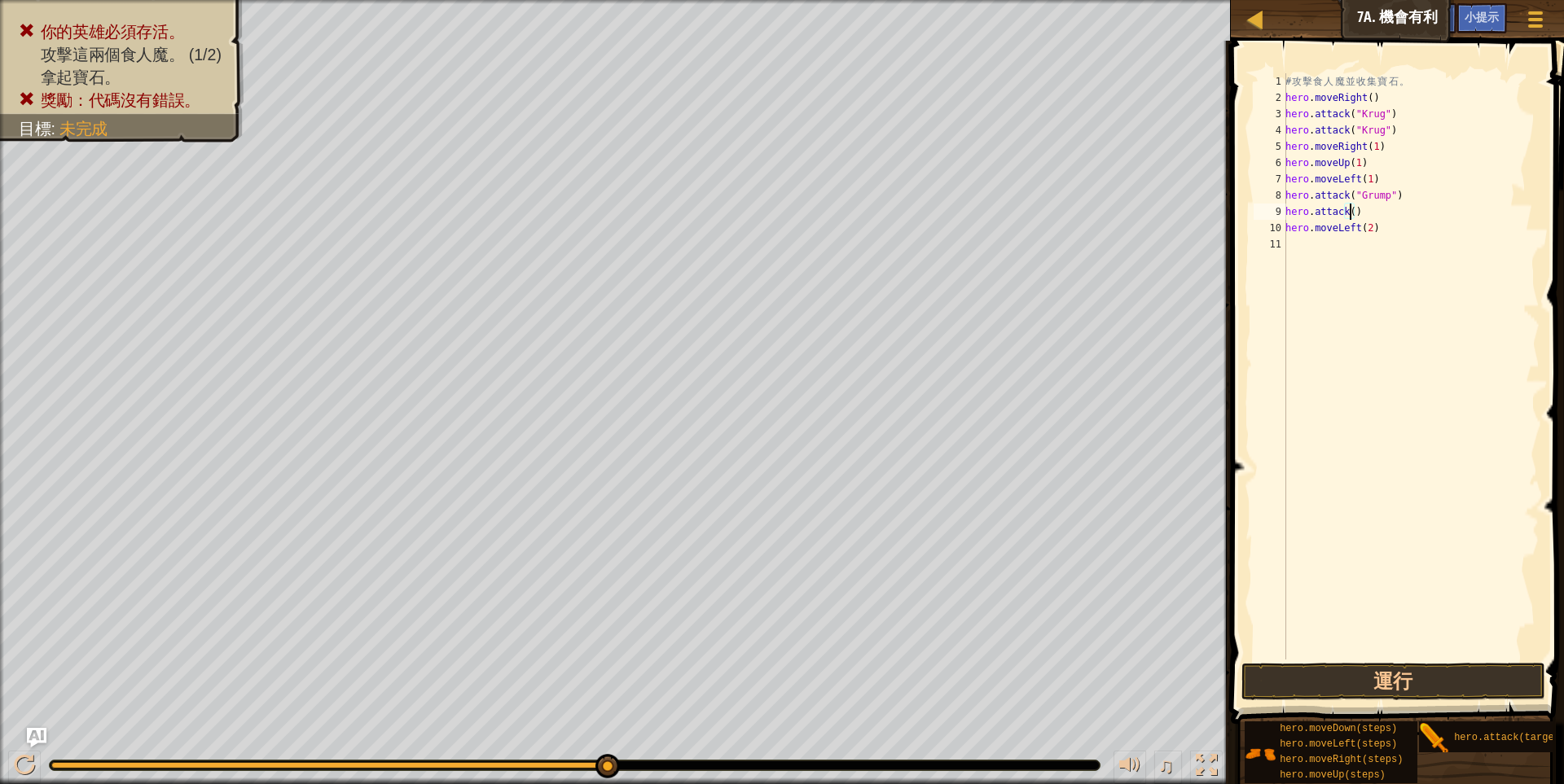
paste textarea ""Grump""
type textarea "hero.attack("Grump")"
click at [1398, 666] on button "運行" at bounding box center [1394, 681] width 305 height 37
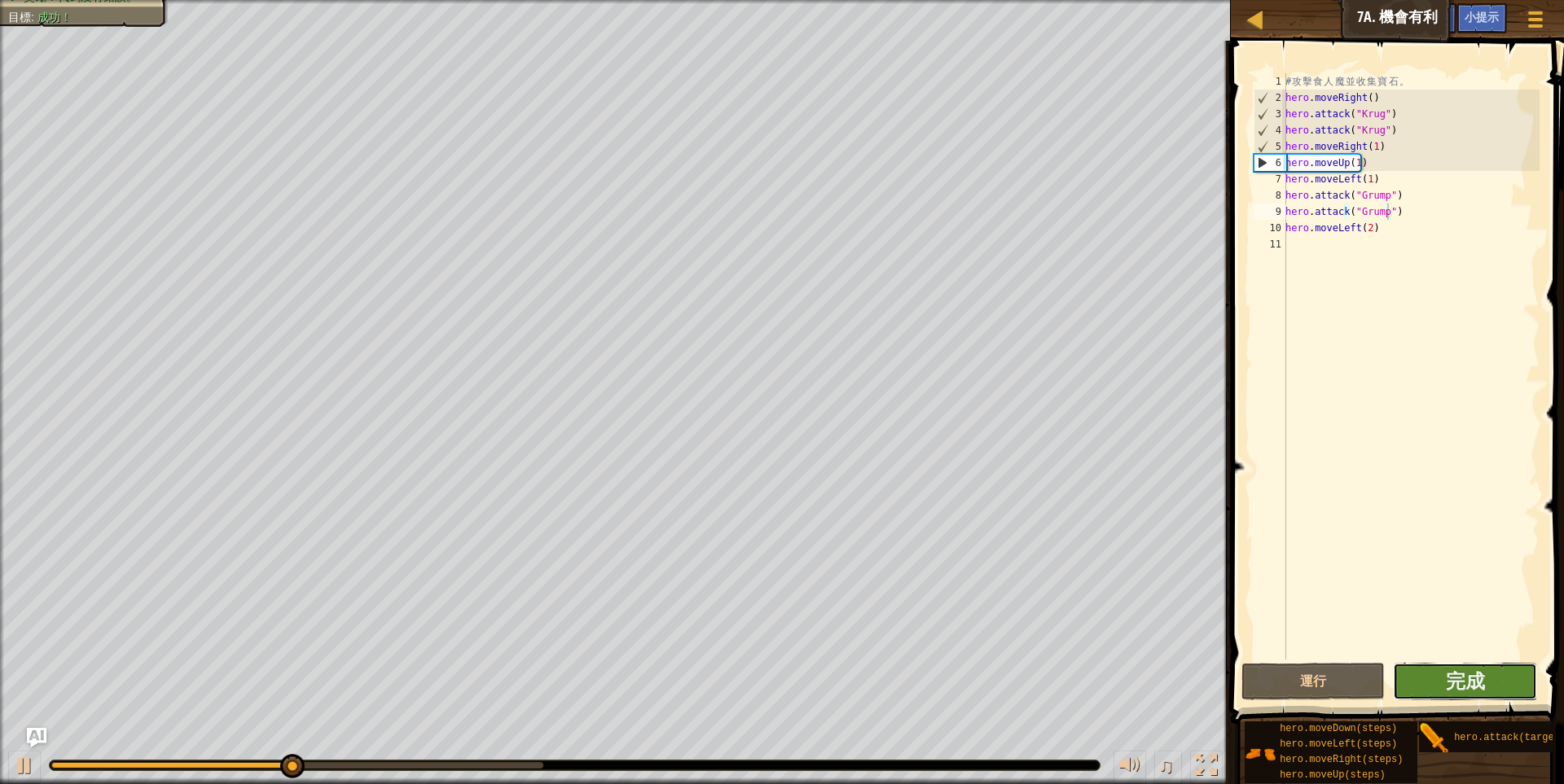
click at [1459, 666] on button "完成" at bounding box center [1464, 681] width 144 height 37
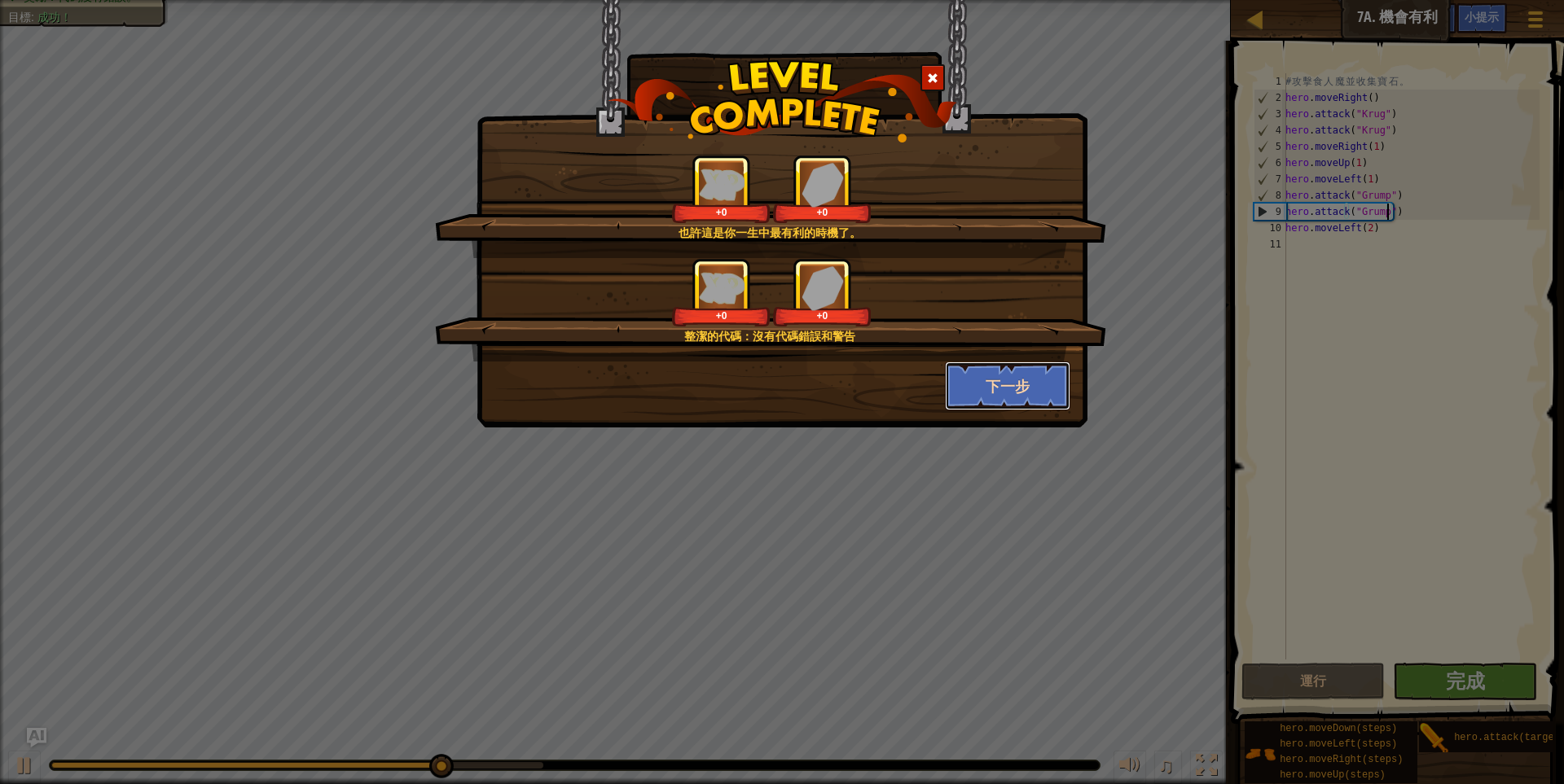
click at [992, 391] on button "下一步" at bounding box center [1007, 386] width 126 height 49
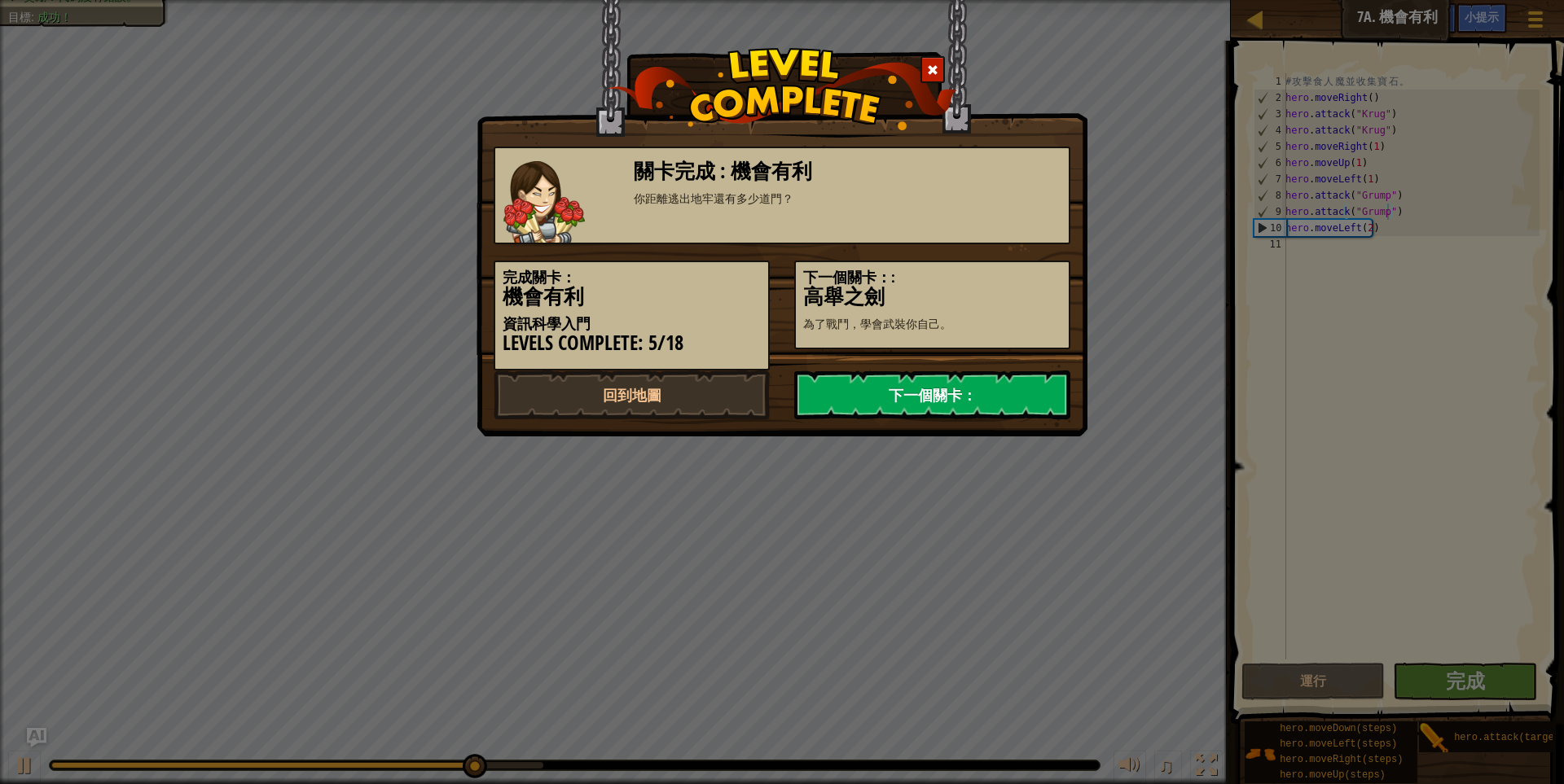
click at [988, 381] on link "下一個關卡：" at bounding box center [931, 395] width 276 height 49
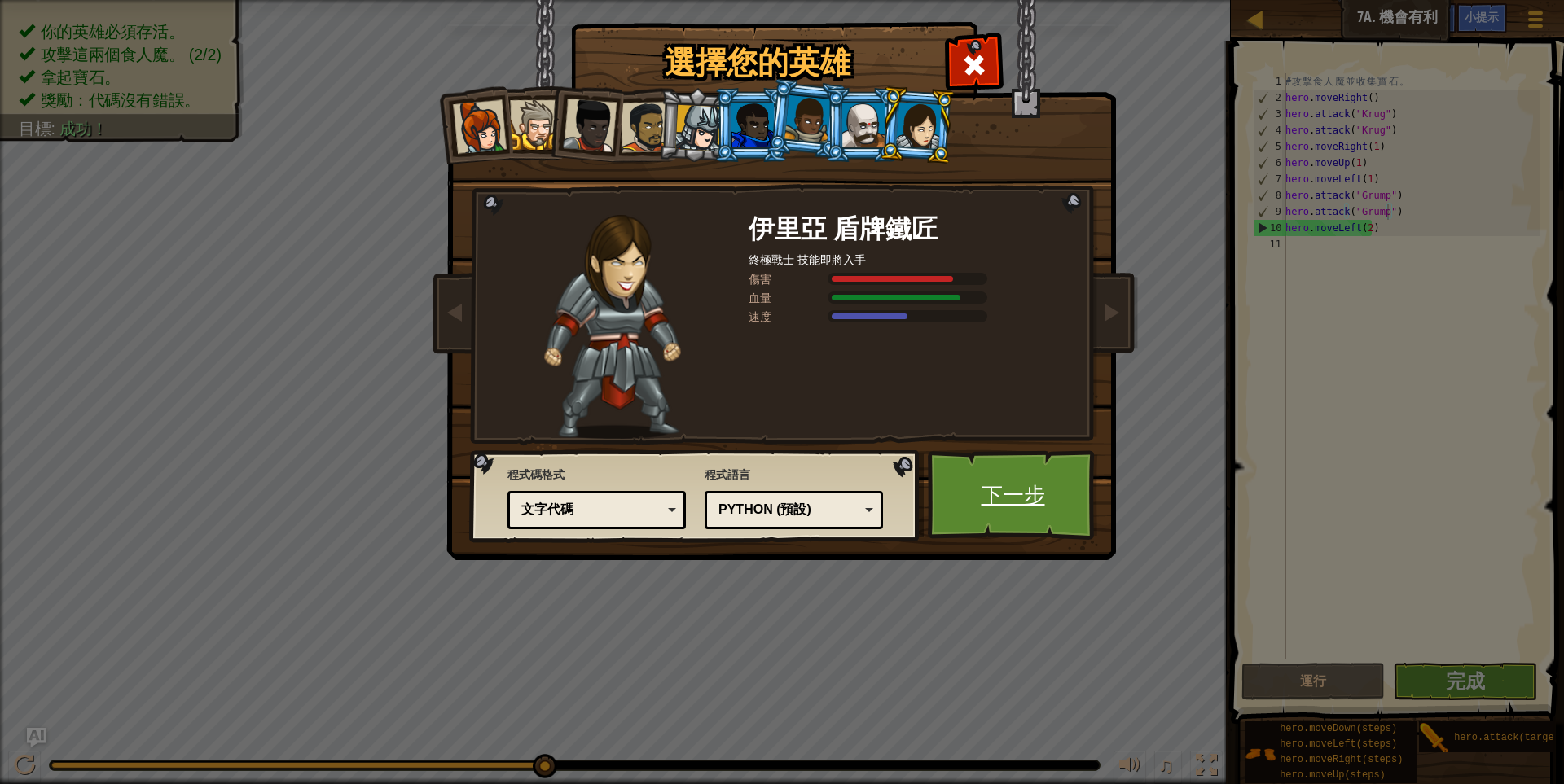
click at [1012, 487] on link "下一步" at bounding box center [1012, 495] width 170 height 90
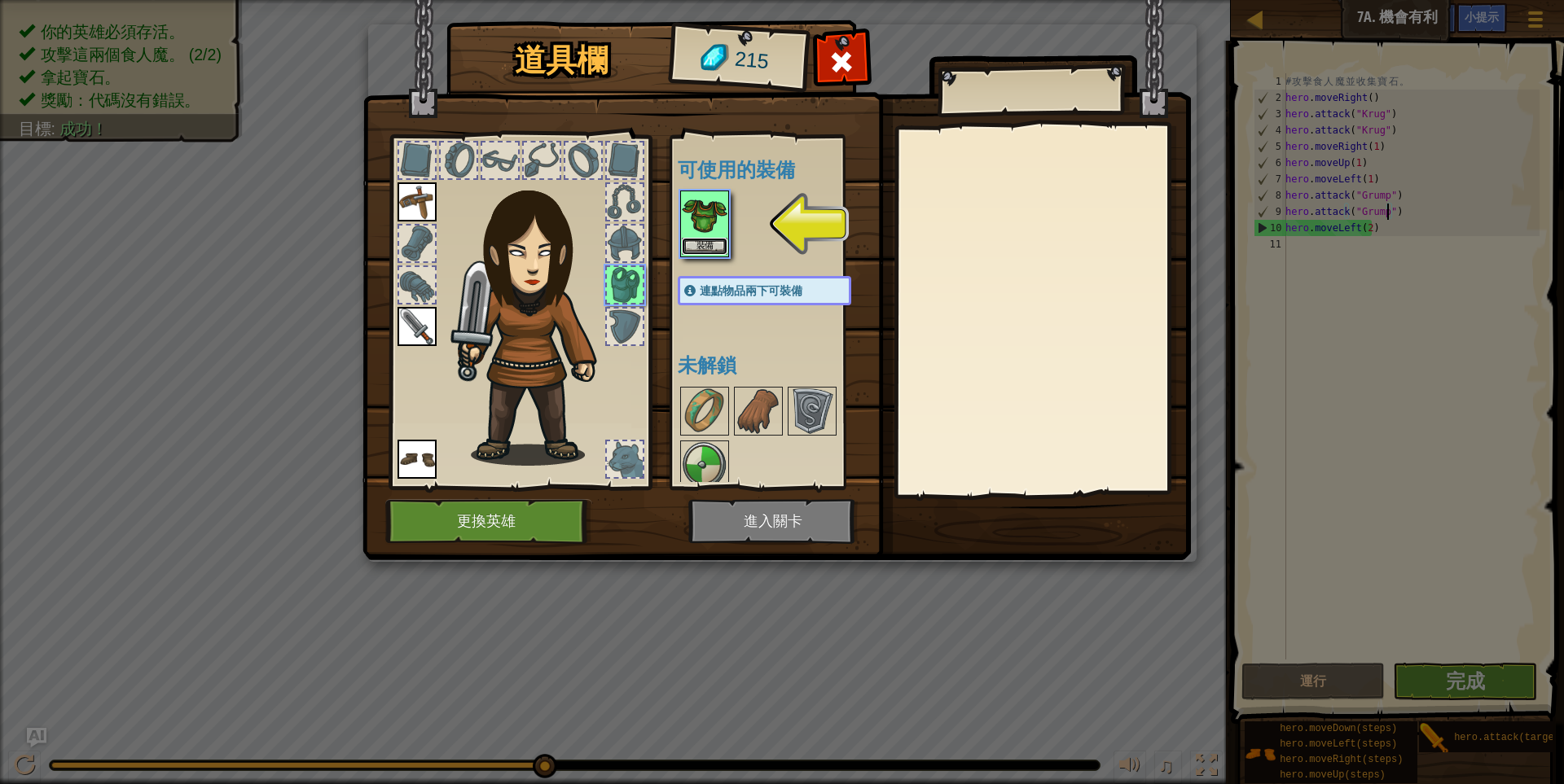
click at [723, 240] on button "裝備" at bounding box center [704, 247] width 45 height 17
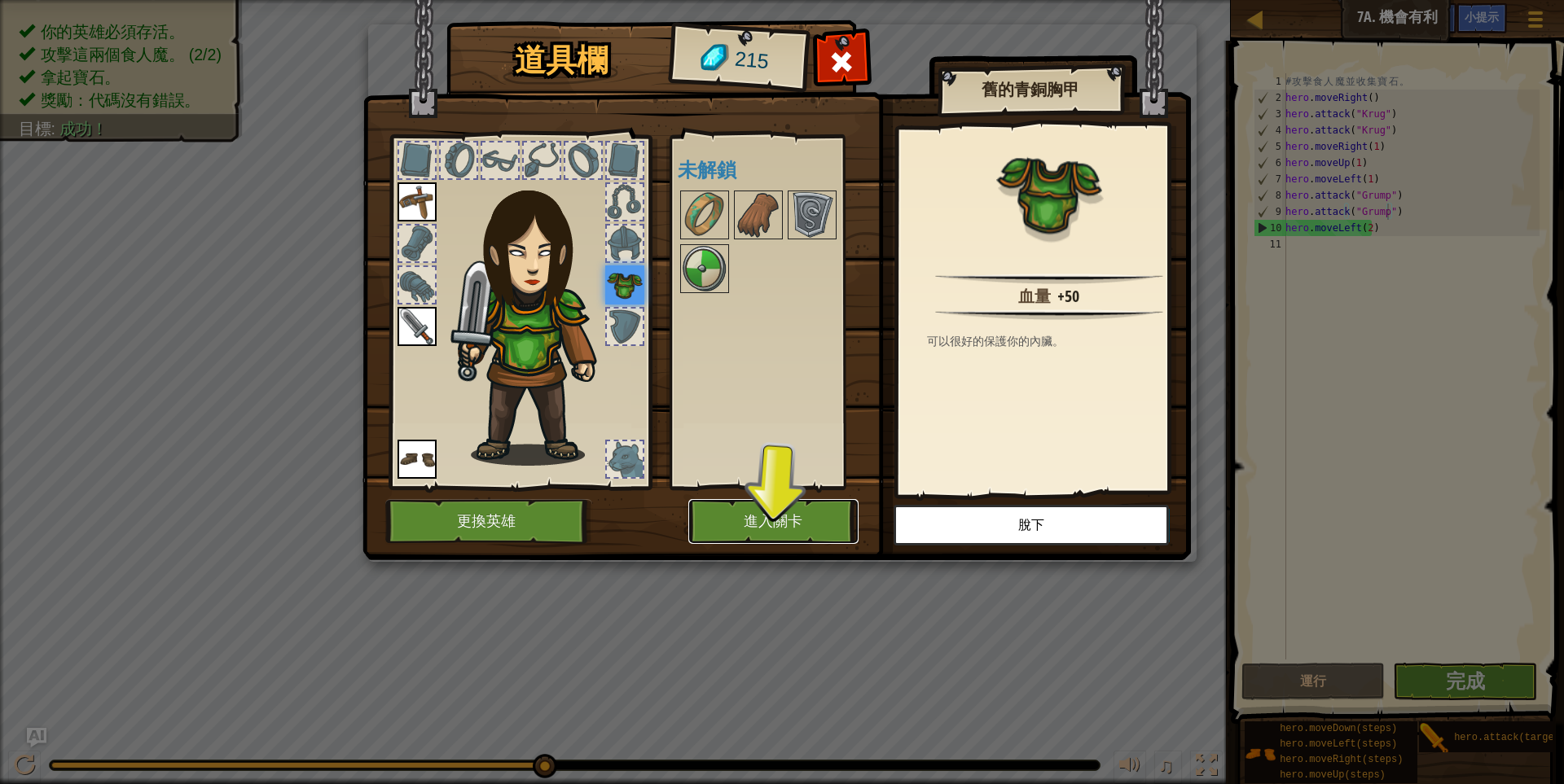
click at [816, 511] on button "進入關卡" at bounding box center [773, 521] width 170 height 44
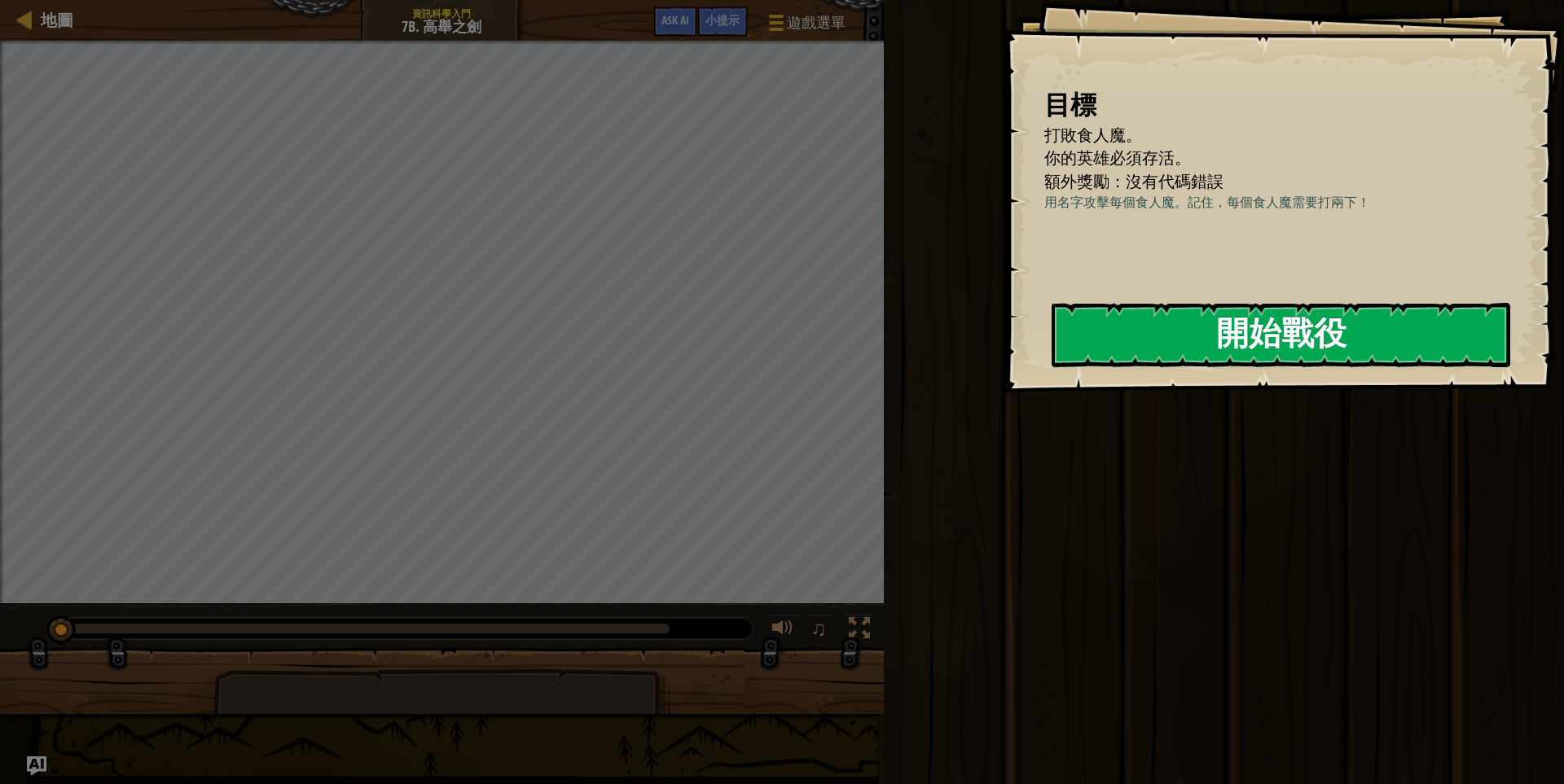
click at [1263, 313] on button "開始戰役" at bounding box center [1281, 335] width 458 height 64
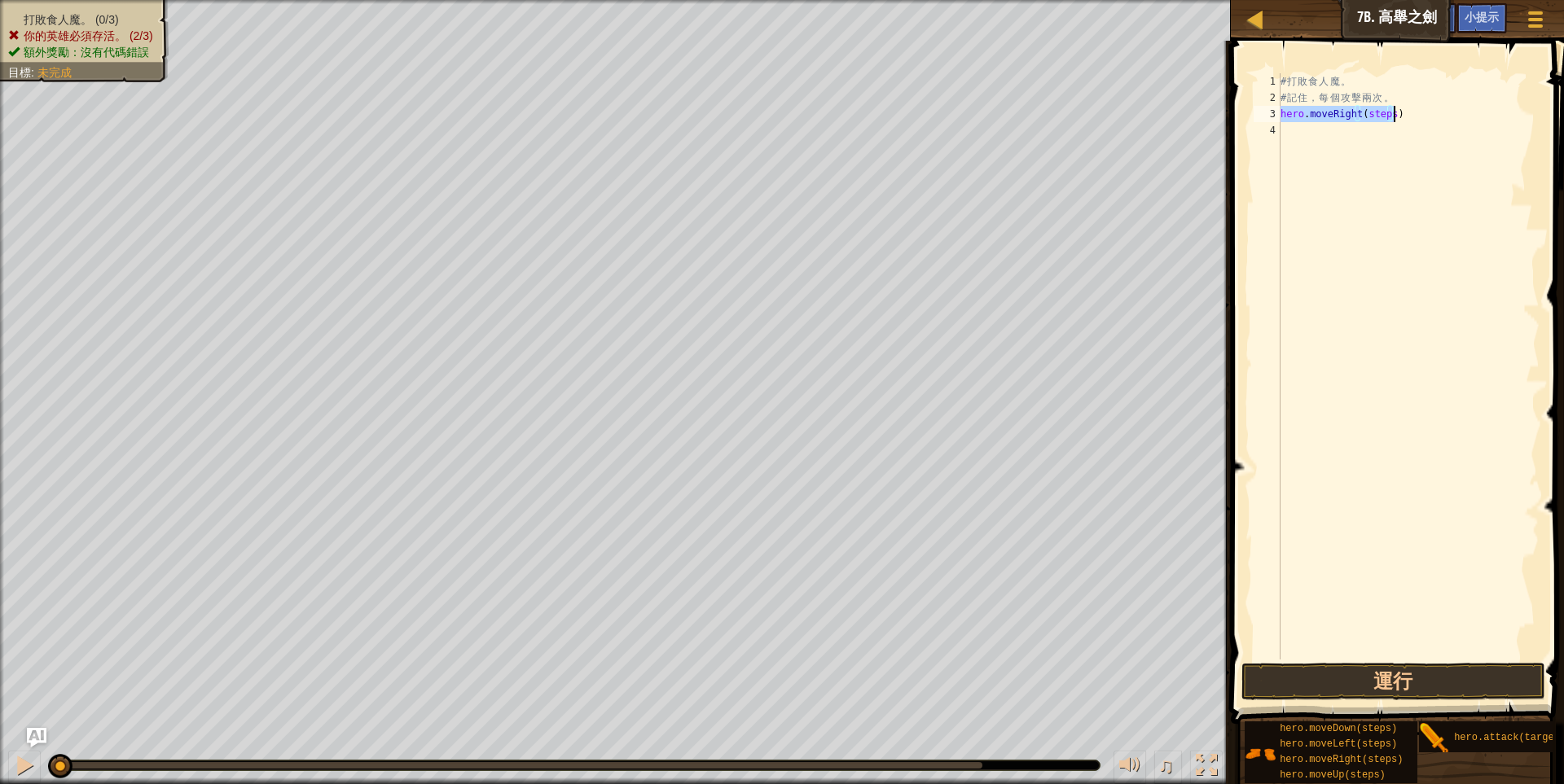
click at [1372, 113] on div "# 打 敗 食 人 魔 。 # 記 住 ， 每 個 攻 擊 兩 次 。 hero . moveRight ( steps )" at bounding box center [1408, 366] width 262 height 586
click at [1372, 113] on div "# 打 敗 食 人 魔 。 # 記 住 ， 每 個 攻 擊 兩 次 。 hero . moveRight ( steps )" at bounding box center [1408, 382] width 262 height 618
click at [1411, 118] on div "# 打 敗 食 人 魔 。 # 記 住 ， 每 個 攻 擊 兩 次 。 hero . moveRight ( 1 )" at bounding box center [1408, 382] width 262 height 618
click at [1355, 128] on div "# 打 敗 食 人 魔 。 # 記 住 ， 每 個 攻 擊 兩 次 。 hero . moveRight ( 1 ) hero . attack ( targ…" at bounding box center [1408, 382] width 262 height 618
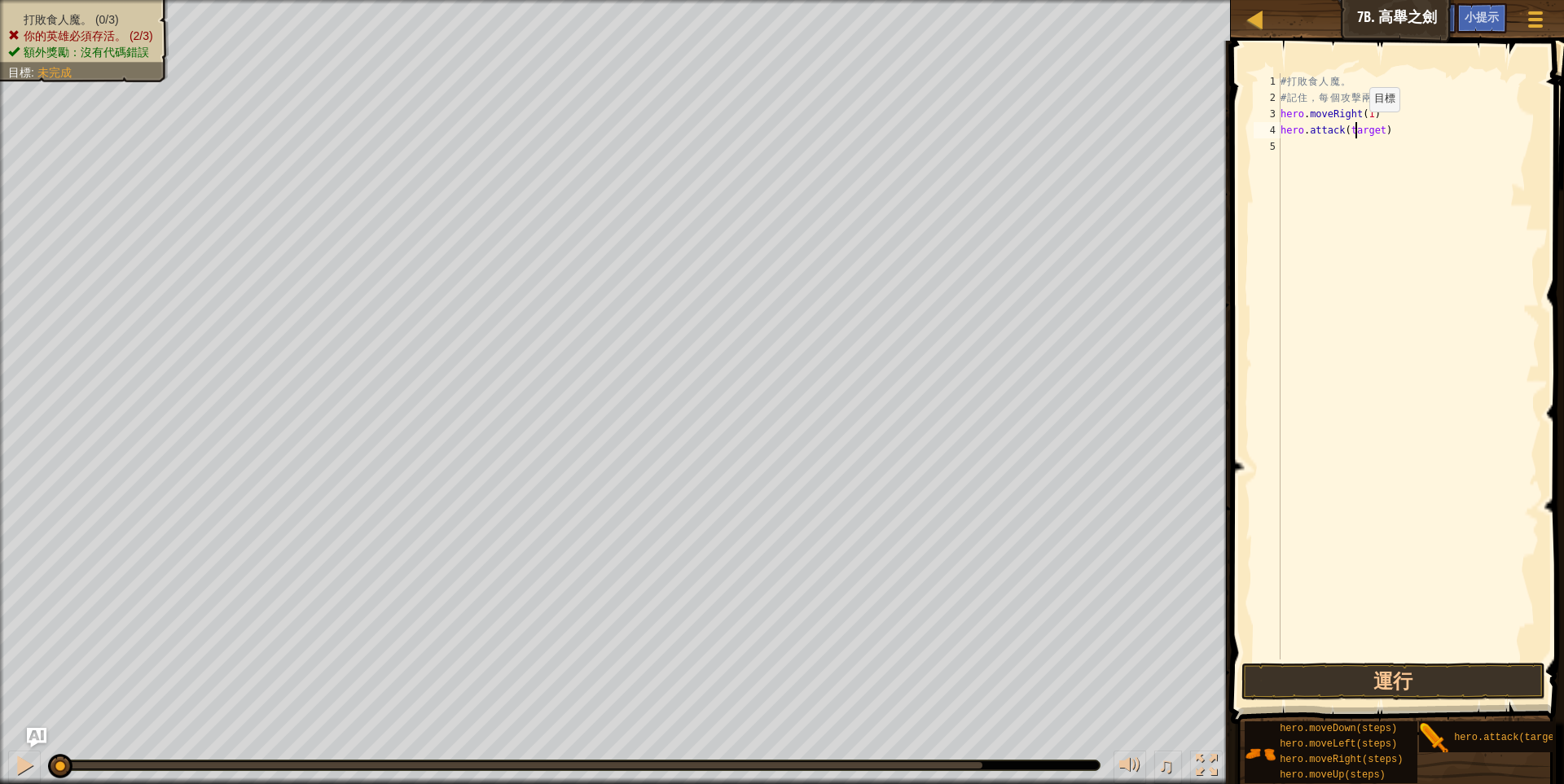
click at [1355, 128] on div "# 打 敗 食 人 魔 。 # 記 住 ， 每 個 攻 擊 兩 次 。 hero . moveRight ( 1 ) hero . attack ( targ…" at bounding box center [1408, 382] width 262 height 618
type textarea "hero.attack("Rig")"
click at [1419, 153] on div "# 打 敗 食 人 魔 。 # 記 住 ， 每 個 攻 擊 兩 次 。 hero . moveRight ( 1 ) hero . attack ( "Rig…" at bounding box center [1408, 382] width 262 height 618
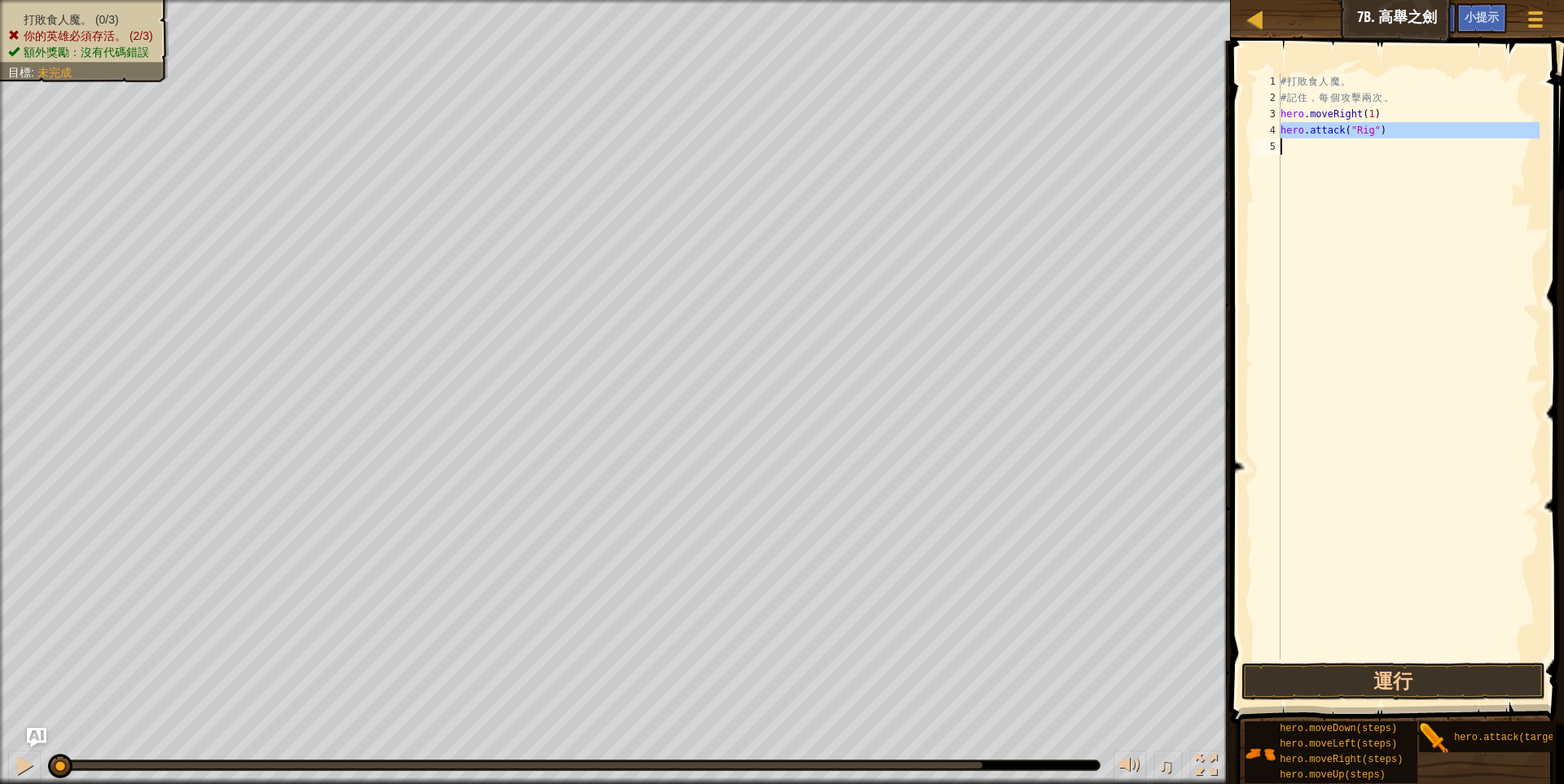
drag, startPoint x: 1282, startPoint y: 131, endPoint x: 1393, endPoint y: 139, distance: 111.3
click at [1393, 139] on div "# 打 敗 食 人 魔 。 # 記 住 ， 每 個 攻 擊 兩 次 。 hero . moveRight ( 1 ) hero . attack ( "Rig…" at bounding box center [1408, 382] width 262 height 618
type textarea "C"
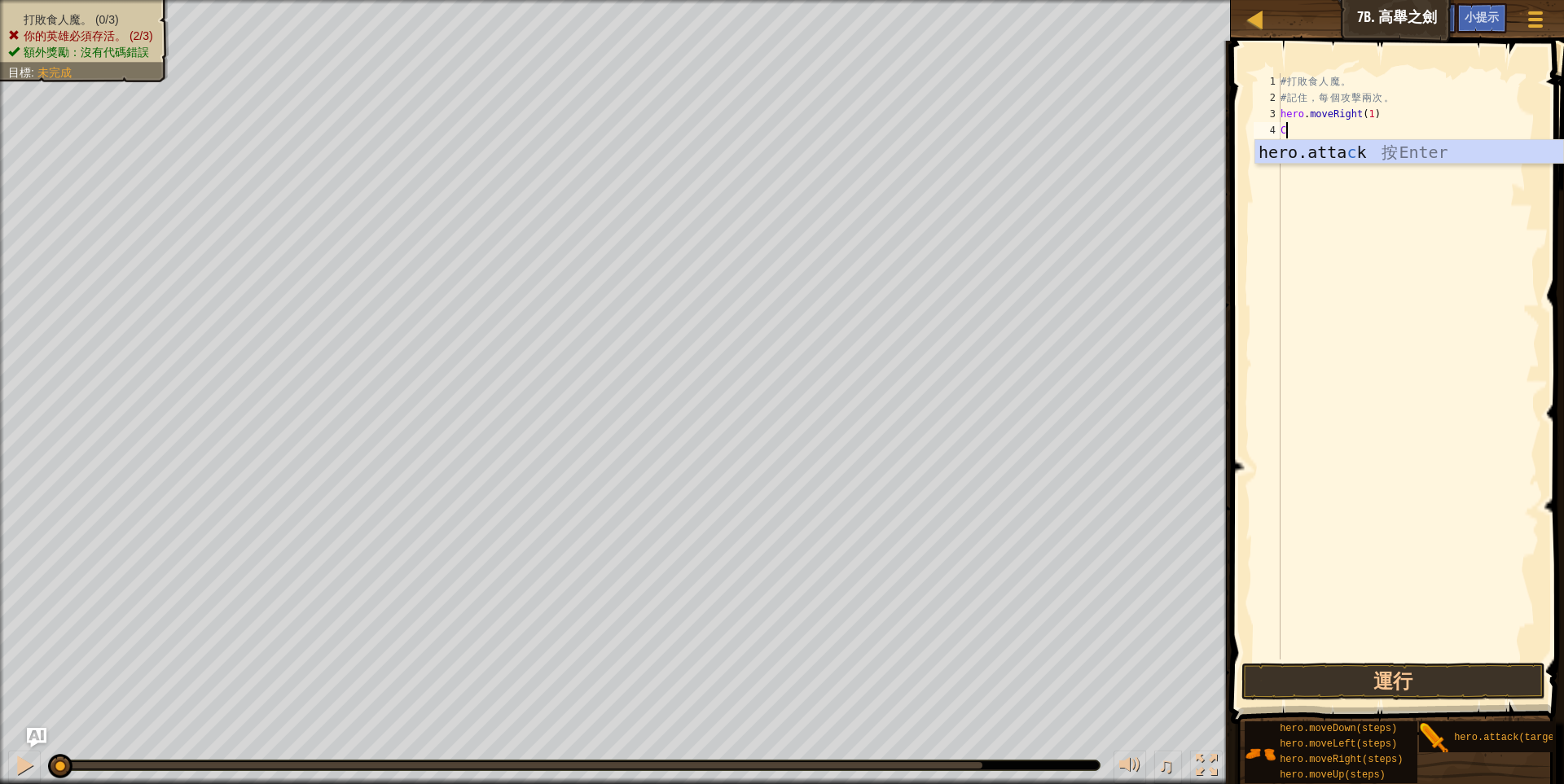
click at [1303, 130] on div "# 打 敗 食 人 魔 。 # 記 住 ， 每 個 攻 擊 兩 次 。 hero . moveRight ( 1 ) C" at bounding box center [1408, 382] width 262 height 618
type textarea "C"
type textarea "V"
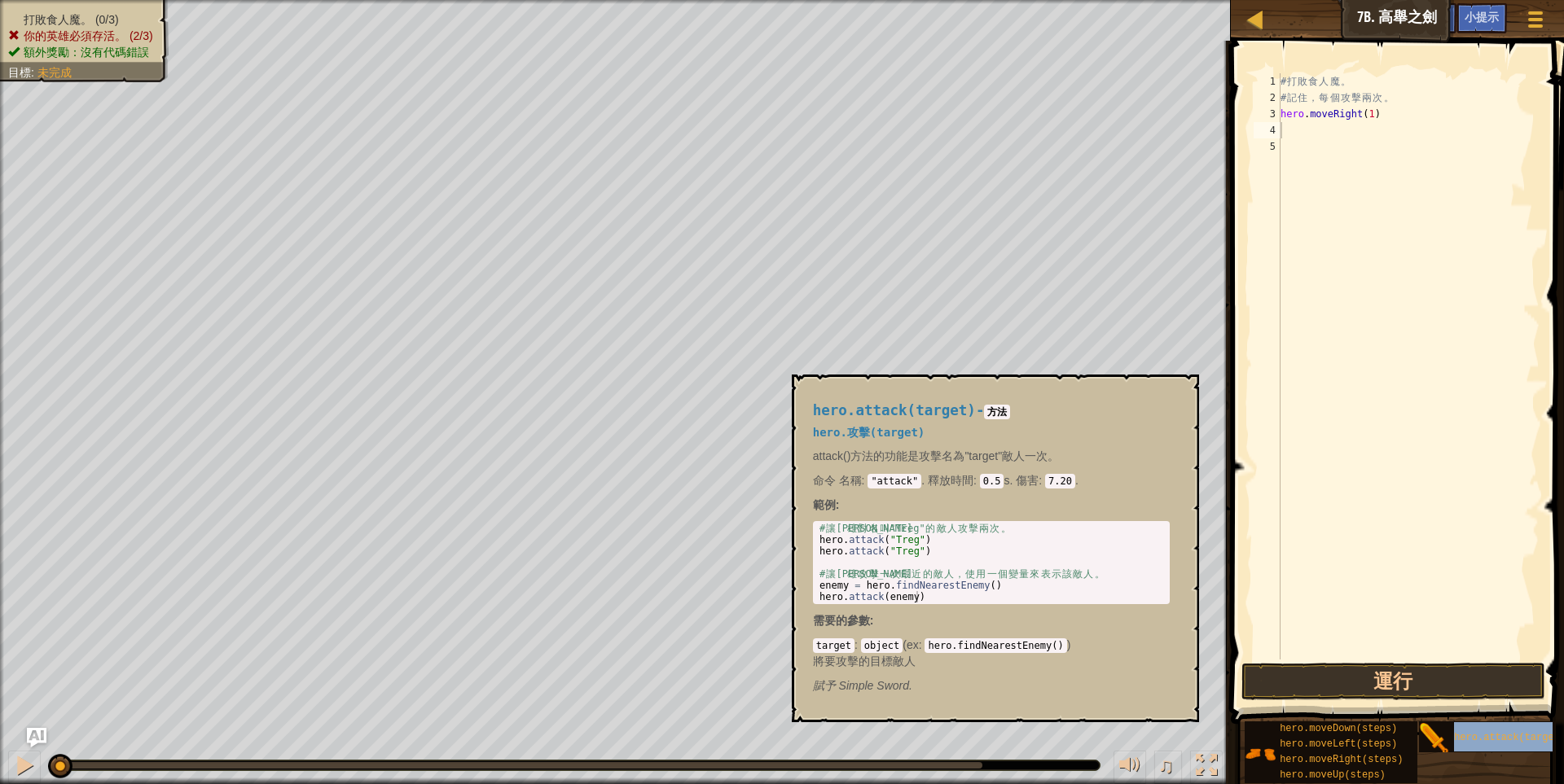
type textarea "hero.attack(target)"
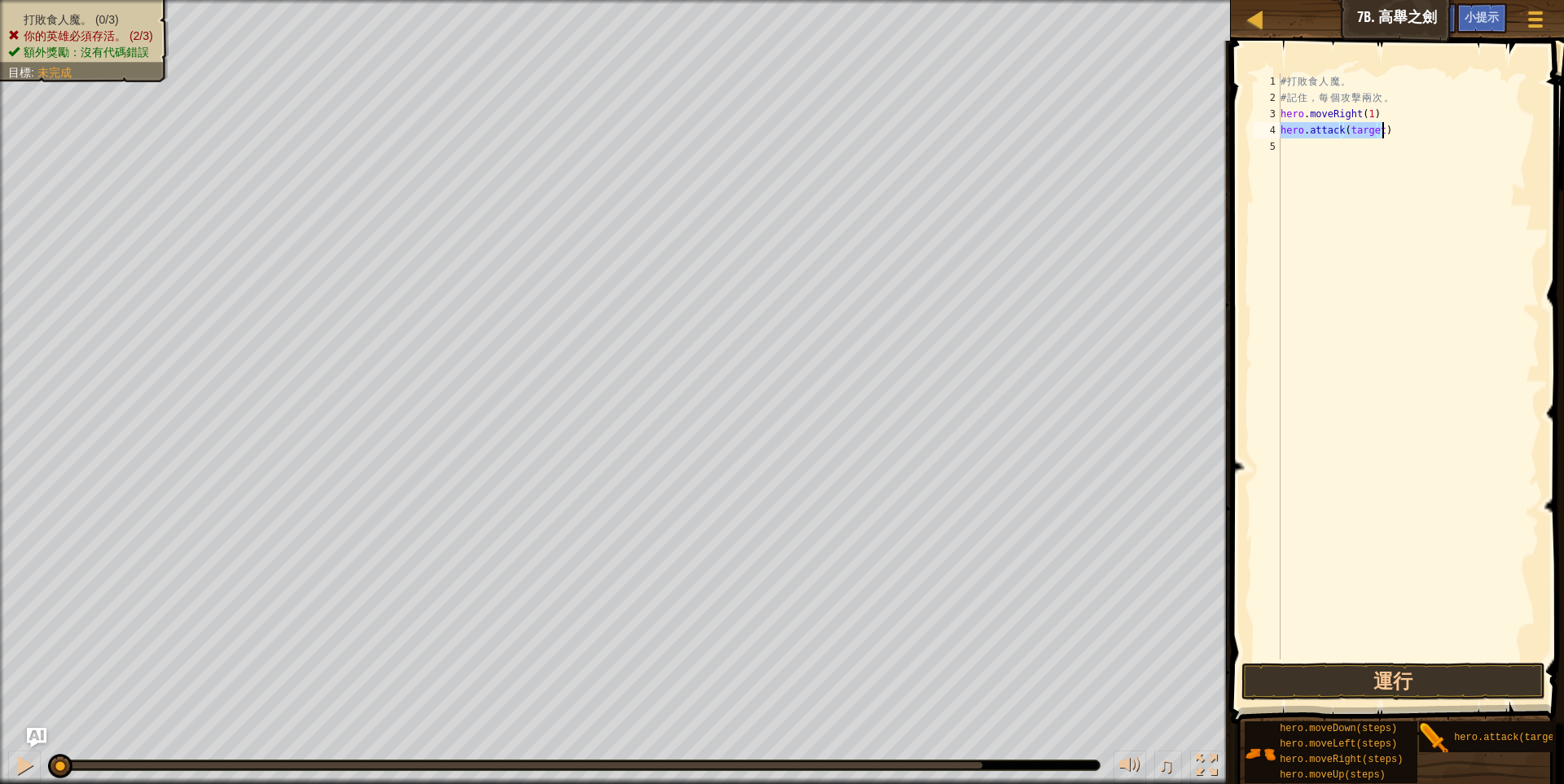
click at [1366, 179] on div "# 打 敗 食 人 魔 。 # 記 住 ， 每 個 攻 擊 兩 次 。 hero . moveRight ( 1 ) hero . attack ( targ…" at bounding box center [1408, 382] width 262 height 618
click at [1363, 137] on div "# 打 敗 食 人 魔 。 # 記 住 ， 每 個 攻 擊 兩 次 。 hero . moveRight ( 1 ) hero . attack ( targ…" at bounding box center [1408, 382] width 262 height 618
type textarea "ㄕ"
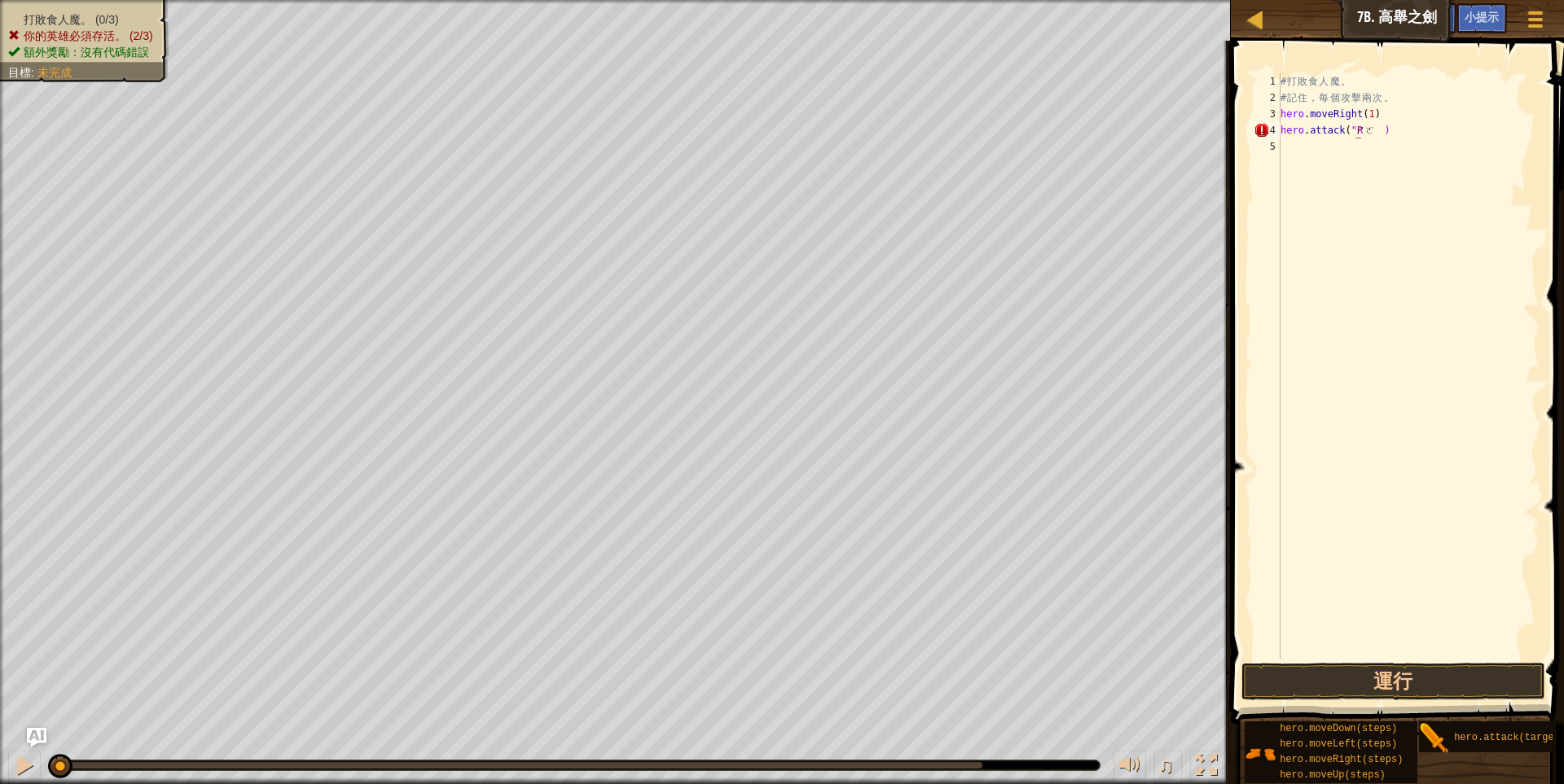
type textarea "ㄕ"
click at [1438, 132] on div "# 打 敗 食 人 魔 。 # 記 住 ， 每 個 攻 擊 兩 次 。 hero . moveRight ( 1 ) hero . attack ( "Rig…" at bounding box center [1408, 382] width 262 height 618
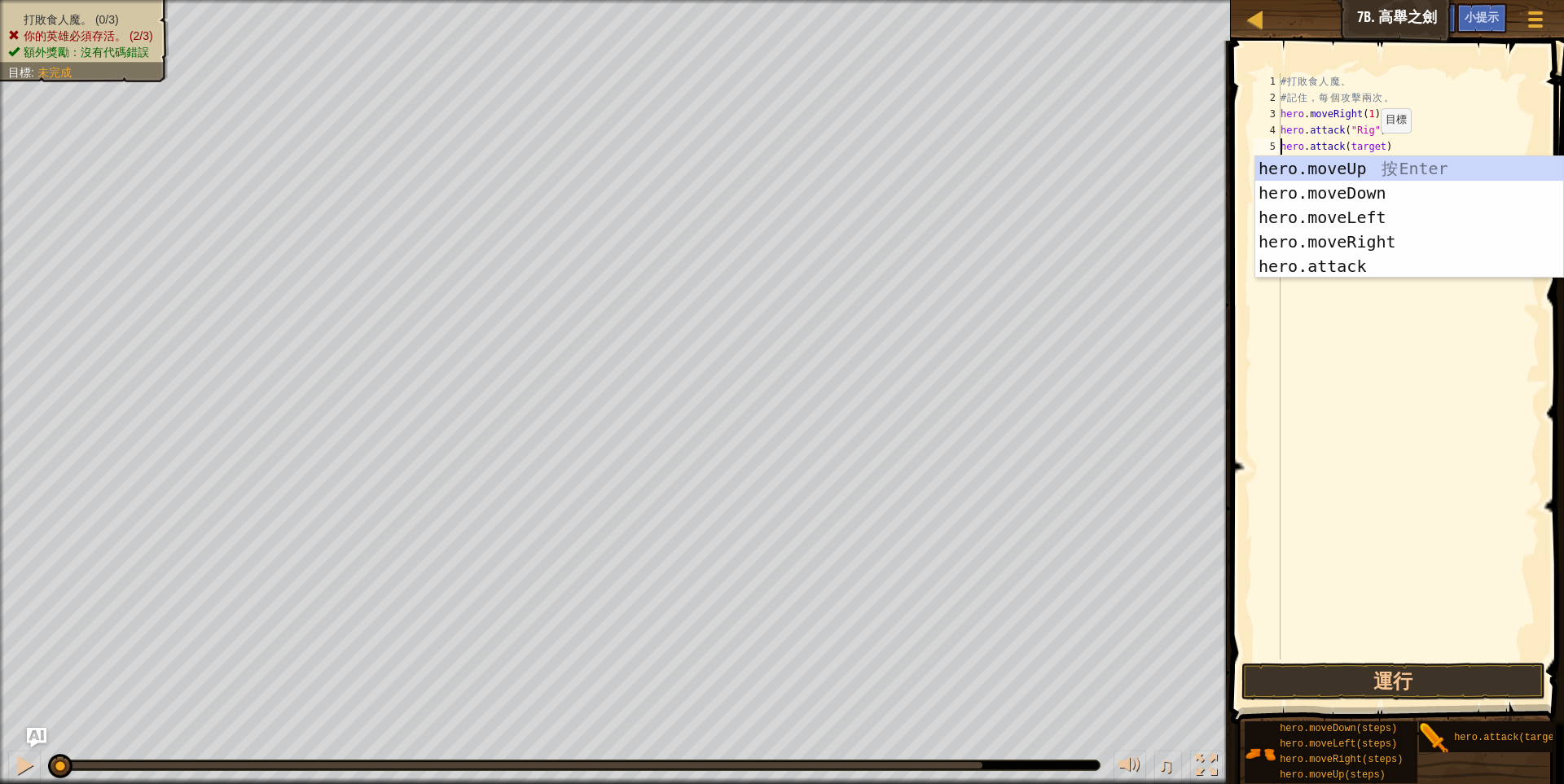
click at [1366, 149] on div "# 打 敗 食 人 魔 。 # 記 住 ， 每 個 攻 擊 兩 次 。 hero . moveRight ( 1 ) hero . attack ( "Rig…" at bounding box center [1408, 382] width 262 height 618
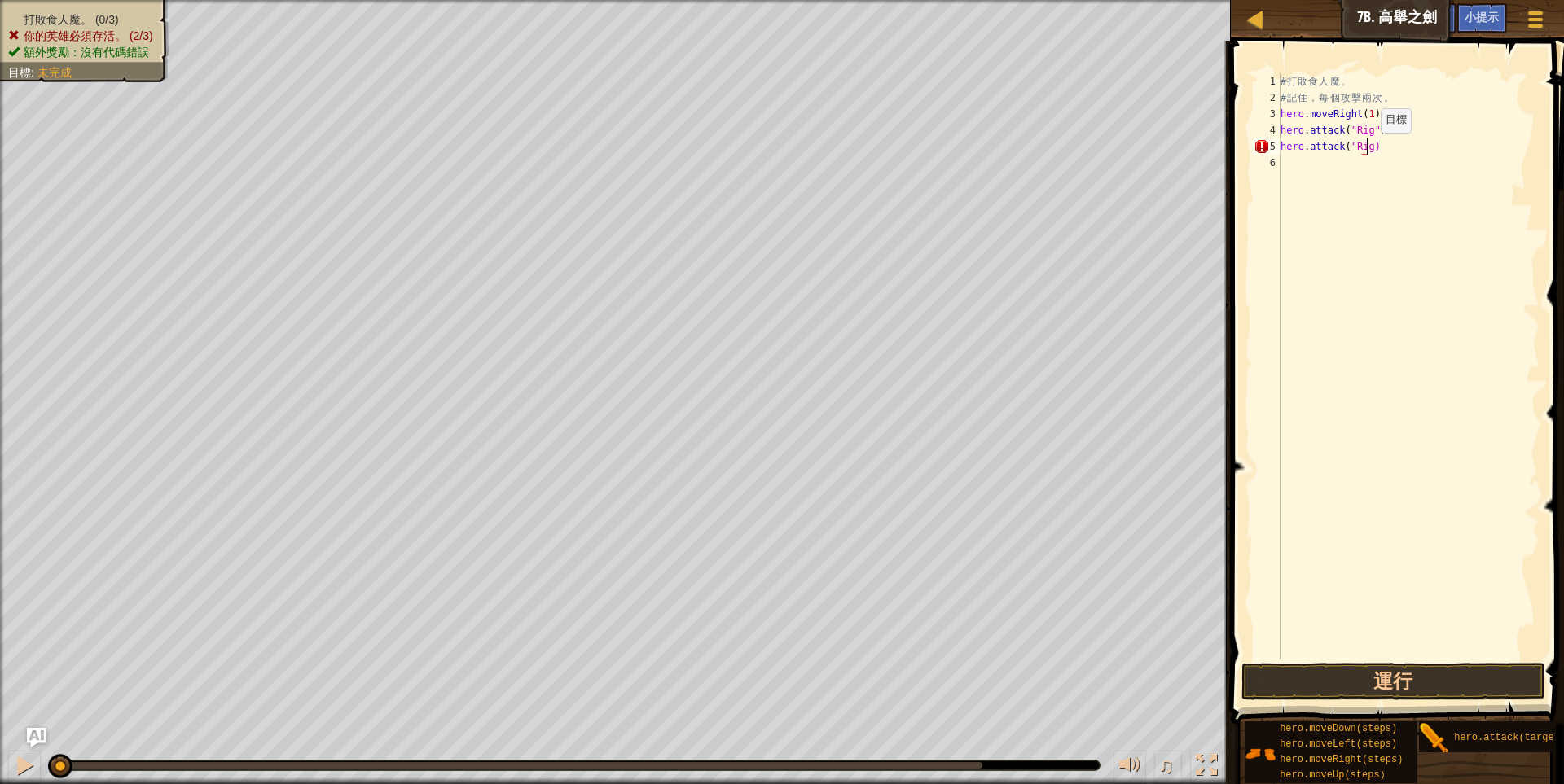
scroll to position [3, 85]
type textarea "hero.attack("Rig")"
click at [1408, 200] on div "# 打 敗 食 人 魔 。 # 記 住 ， 每 個 攻 擊 兩 次 。 hero . moveRight ( 1 ) hero . attack ( "Rig…" at bounding box center [1408, 382] width 262 height 618
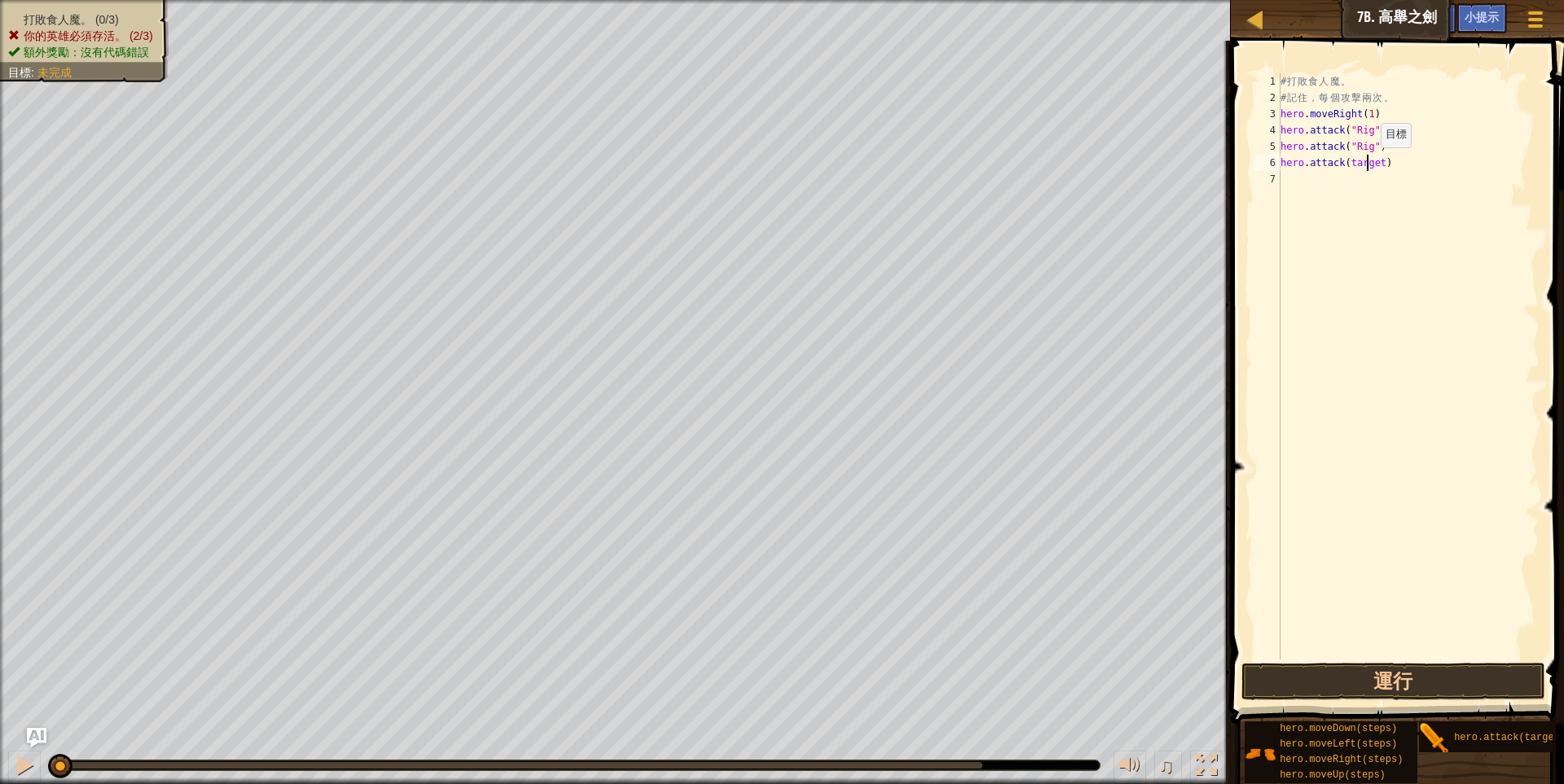
click at [1366, 164] on div "# 打 敗 食 人 魔 。 # 記 住 ， 每 個 攻 擊 兩 次 。 hero . moveRight ( 1 ) hero . attack ( "Rig…" at bounding box center [1408, 382] width 262 height 618
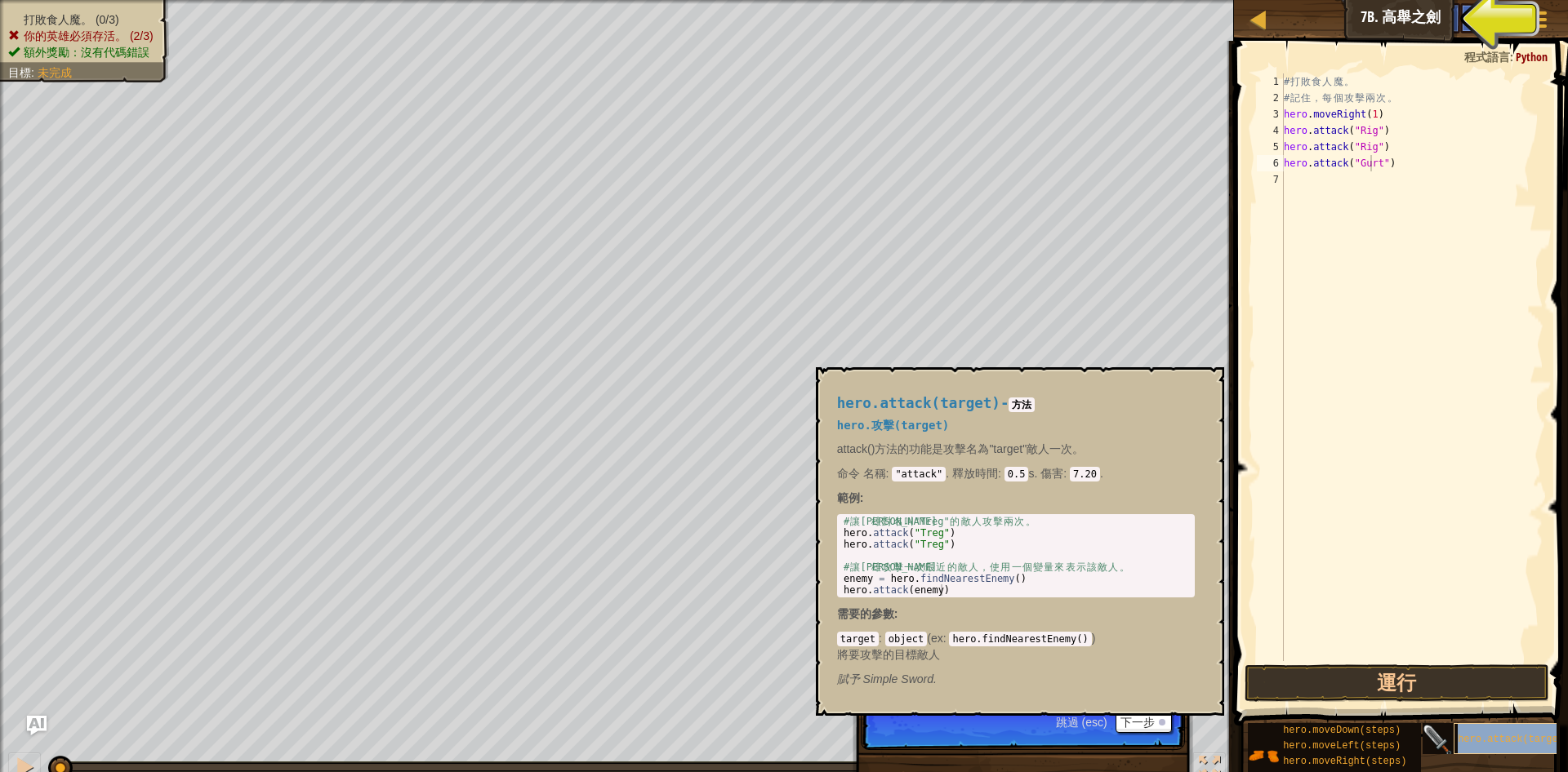
type textarea "hero.attack("Gurhero.attack(target)t")"
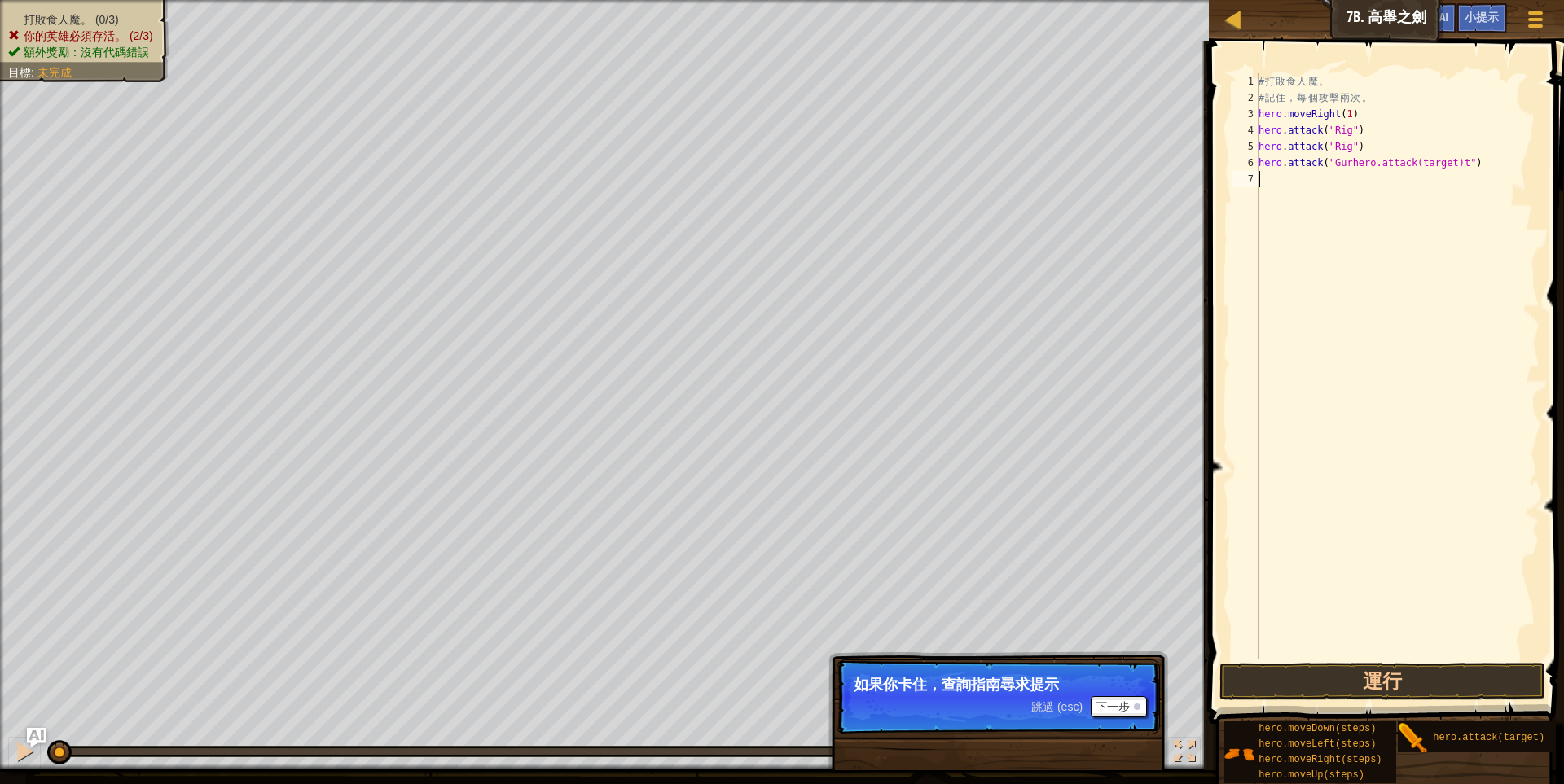
click at [1474, 173] on div "# 打 敗 食 人 魔 。 # 記 住 ， 每 個 攻 擊 兩 次 。 hero . moveRight ( 1 ) hero . attack ( "Rig…" at bounding box center [1397, 382] width 284 height 618
click at [1453, 167] on div "# 打 敗 食 人 魔 。 # 記 住 ， 每 個 攻 擊 兩 次 。 hero . moveRight ( 1 ) hero . attack ( "Rig…" at bounding box center [1397, 382] width 284 height 618
click at [1473, 159] on div "# 打 敗 食 人 魔 。 # 記 住 ， 每 個 攻 擊 兩 次 。 hero . moveRight ( 1 ) hero . attack ( "Rig…" at bounding box center [1397, 382] width 284 height 618
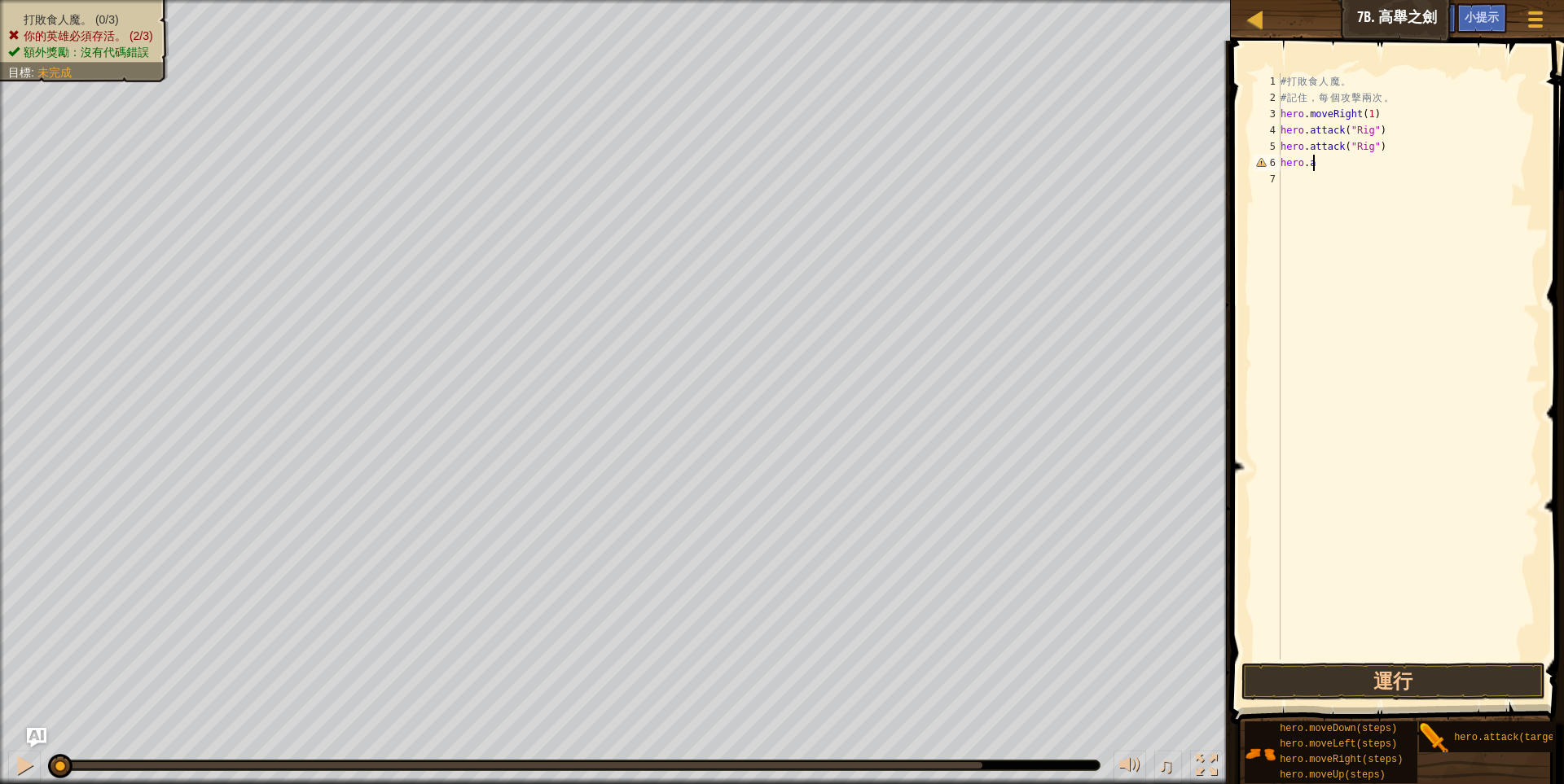
type textarea "h"
click at [1378, 162] on div "# 打 敗 食 人 魔 。 # 記 住 ， 每 個 攻 擊 兩 次 。 hero . moveRight ( 1 ) hero . attack ( "Rig…" at bounding box center [1408, 366] width 262 height 586
click at [1378, 162] on div "# 打 敗 食 人 魔 。 # 記 住 ， 每 個 攻 擊 兩 次 。 hero . moveRight ( 1 ) hero . attack ( "Rig…" at bounding box center [1408, 382] width 262 height 618
type textarea "hero.moveRight(steps)"
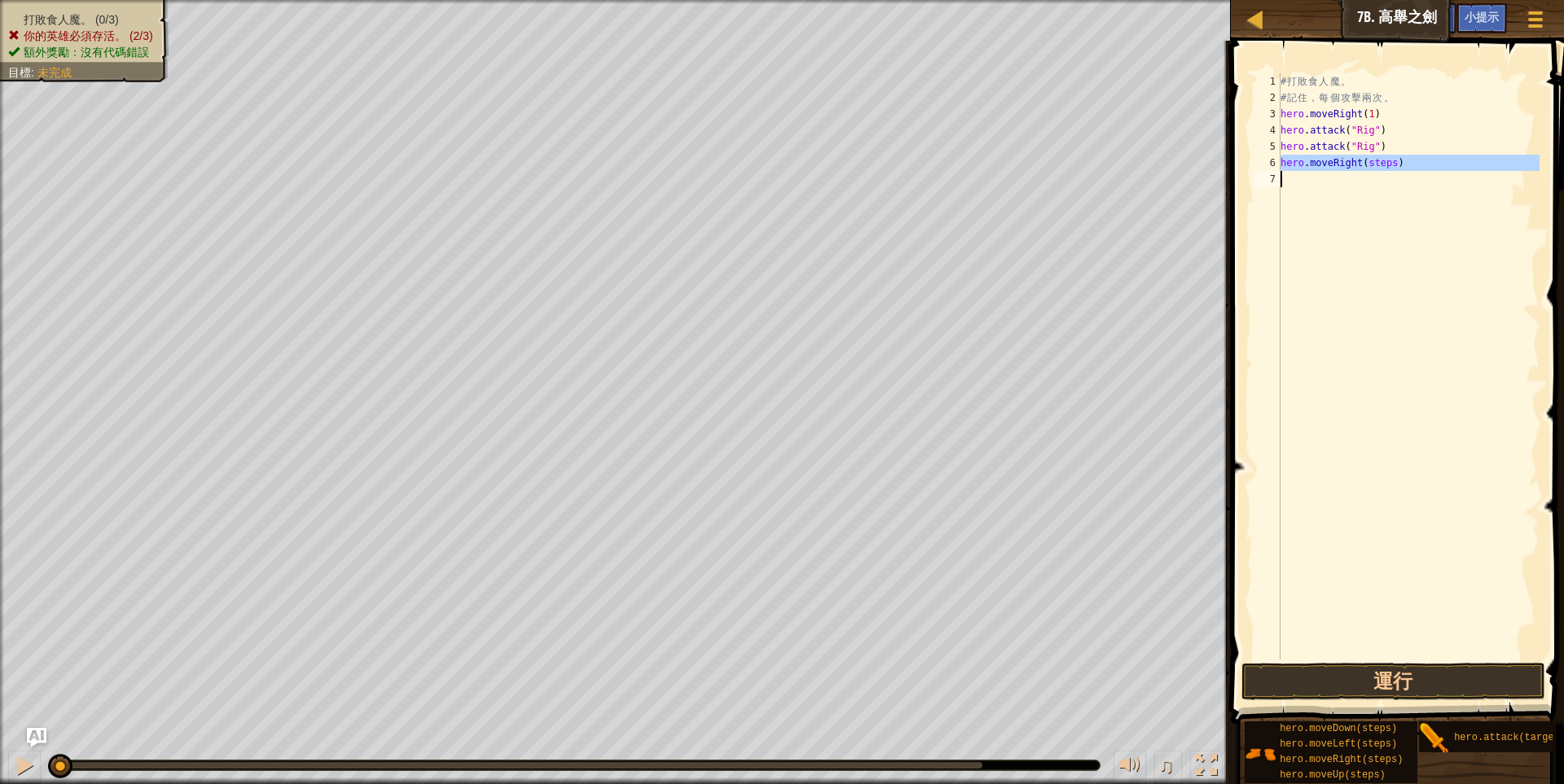
click at [1378, 179] on div "# 打 敗 食 人 魔 。 # 記 住 ， 每 個 攻 擊 兩 次 。 hero . moveRight ( 1 ) hero . attack ( "Rig…" at bounding box center [1408, 366] width 262 height 586
click at [1380, 173] on div "# 打 敗 食 人 魔 。 # 記 住 ， 每 個 攻 擊 兩 次 。 hero . moveRight ( 1 ) hero . attack ( "Rig…" at bounding box center [1408, 382] width 262 height 618
click at [1378, 161] on div "# 打 敗 食 人 魔 。 # 記 住 ， 每 個 攻 擊 兩 次 。 hero . moveRight ( 1 ) hero . attack ( "Rig…" at bounding box center [1408, 382] width 262 height 618
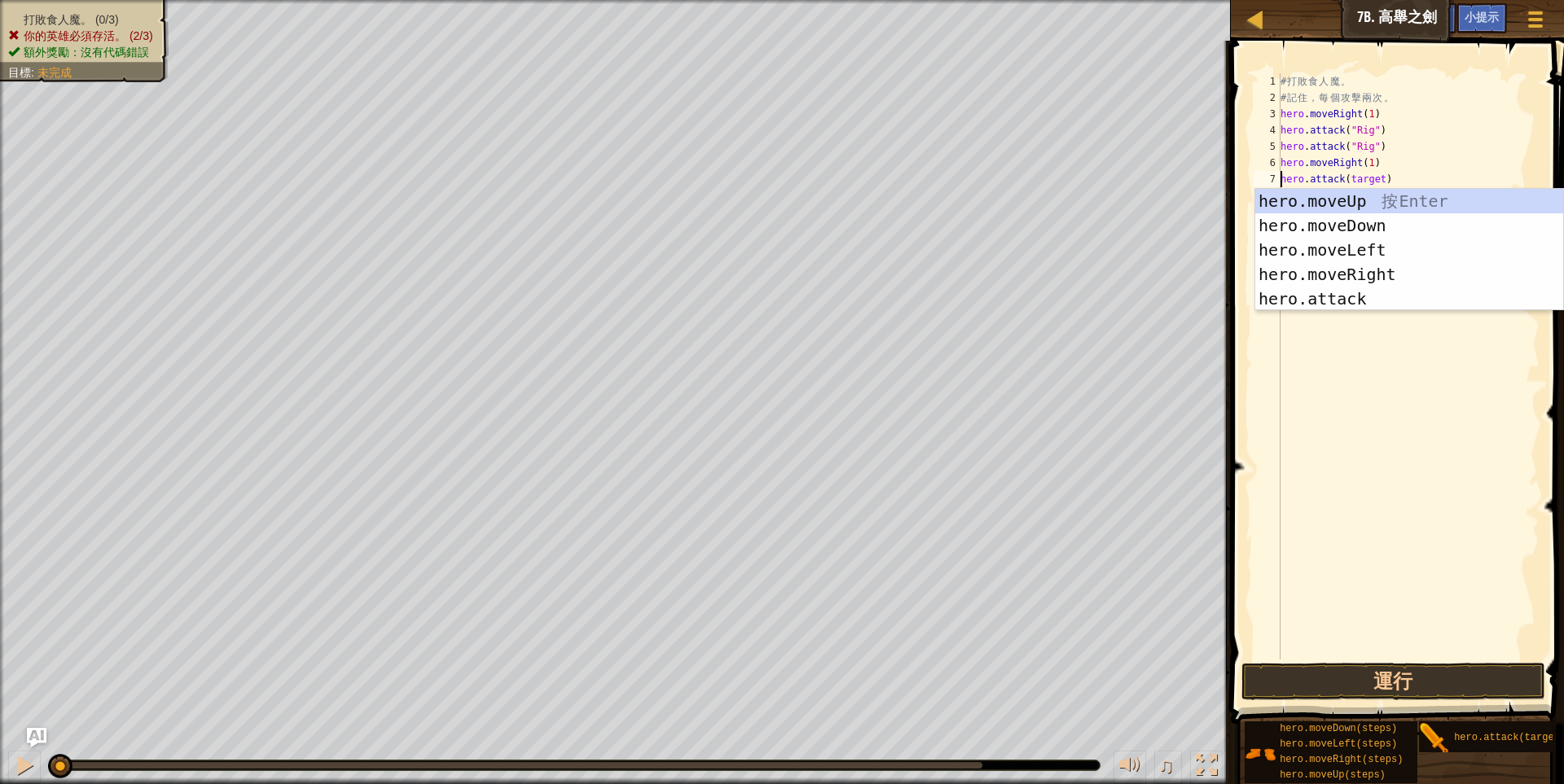
click at [1414, 175] on div "# 打 敗 食 人 魔 。 # 記 住 ， 每 個 攻 擊 兩 次 。 hero . moveRight ( 1 ) hero . attack ( "Rig…" at bounding box center [1408, 382] width 262 height 618
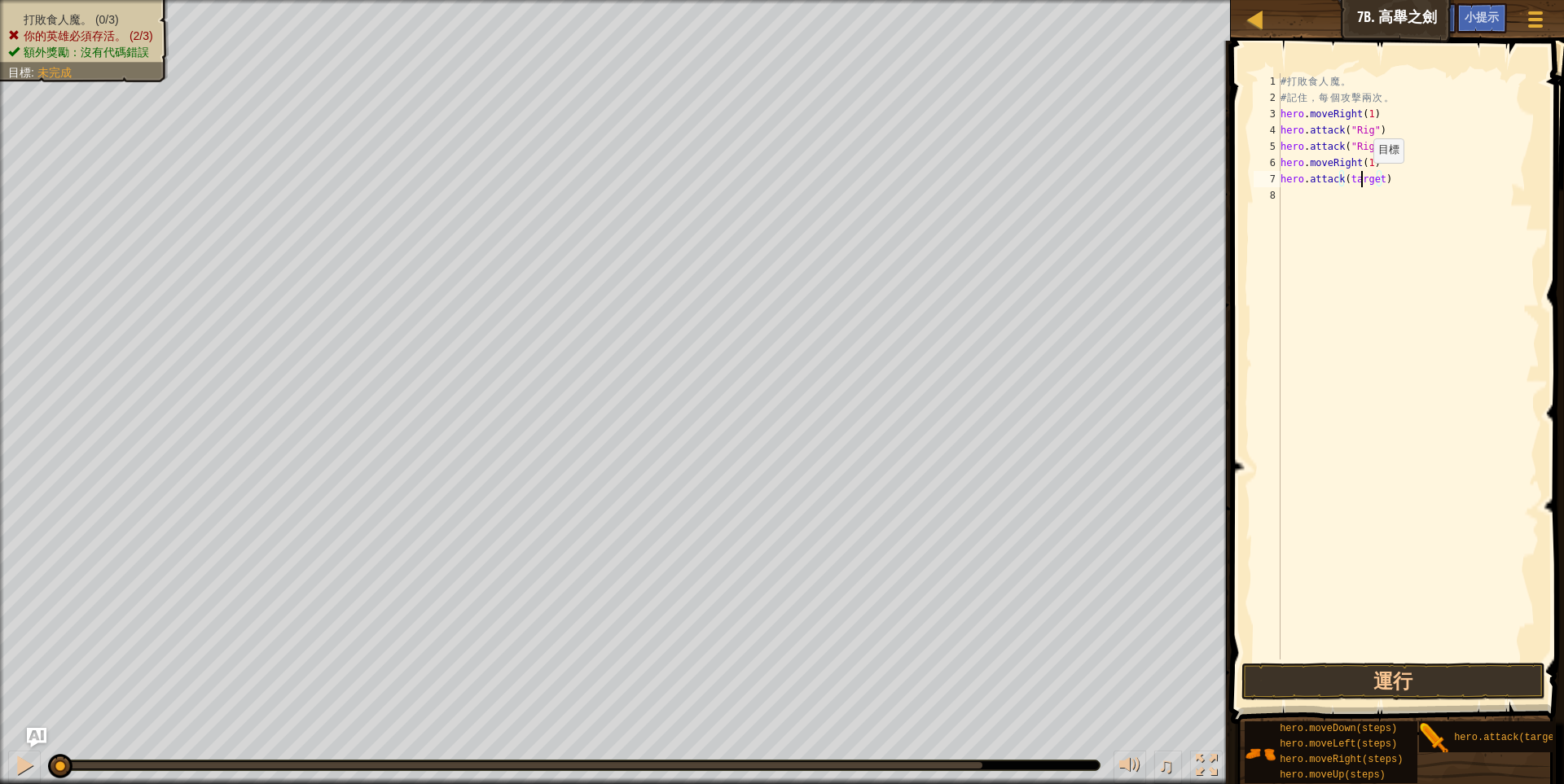
click at [1359, 179] on div "# 打 敗 食 人 魔 。 # 記 住 ， 每 個 攻 擊 兩 次 。 hero . moveRight ( 1 ) hero . attack ( "Rig…" at bounding box center [1408, 382] width 262 height 618
click at [1429, 187] on div "# 打 敗 食 人 魔 。 # 記 住 ， 每 個 攻 擊 兩 次 。 hero . moveRight ( 1 ) hero . attack ( "Rig…" at bounding box center [1408, 382] width 262 height 618
click at [1354, 196] on div "# 打 敗 食 人 魔 。 # 記 住 ， 每 個 攻 擊 兩 次 。 hero . moveRight ( 1 ) hero . attack ( "Rig…" at bounding box center [1408, 382] width 262 height 618
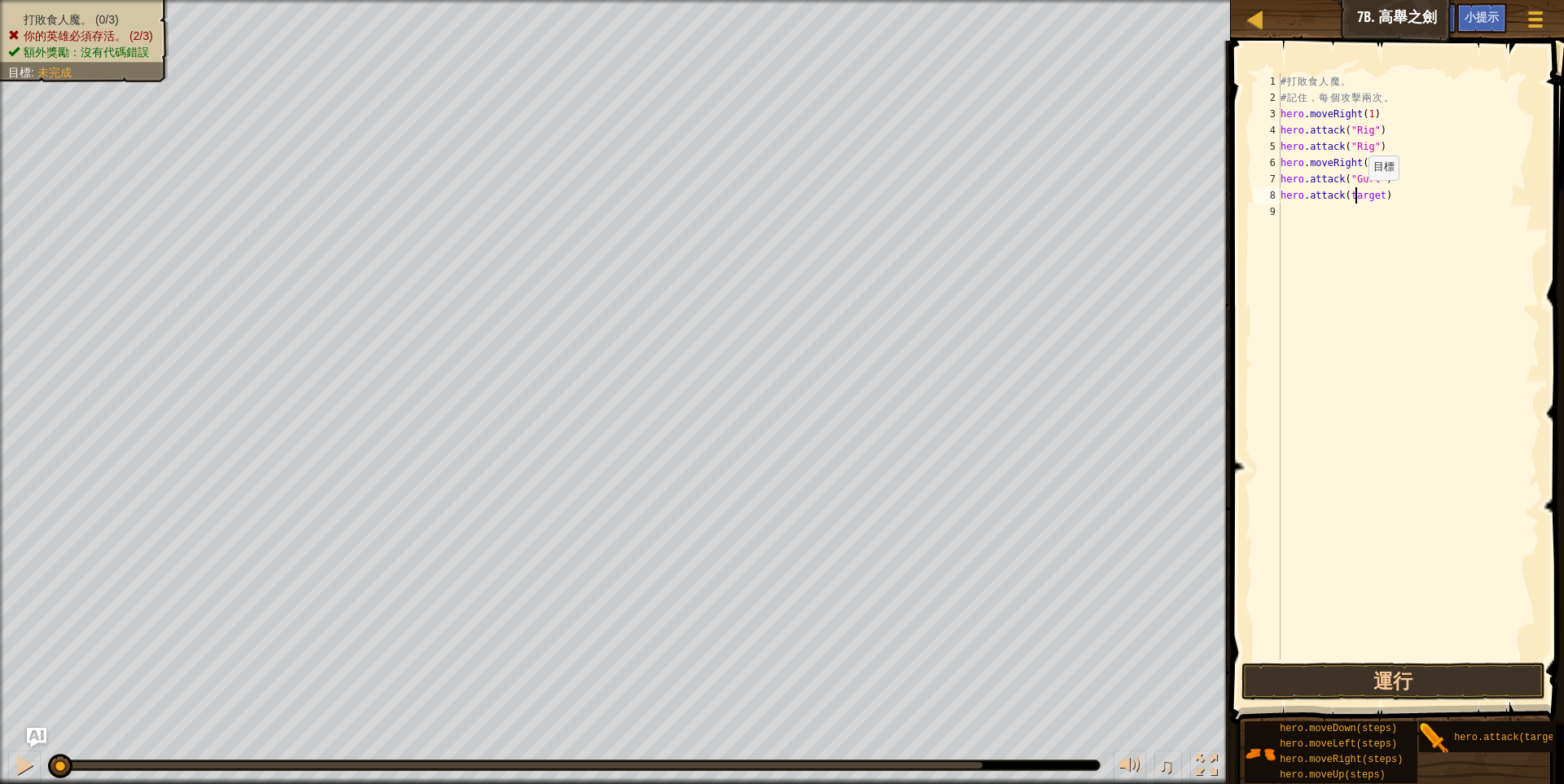
click at [1354, 196] on div "# 打 敗 食 人 魔 。 # 記 住 ， 每 個 攻 擊 兩 次 。 hero . moveRight ( 1 ) hero . attack ( "Rig…" at bounding box center [1408, 382] width 262 height 618
type textarea "hero.attack("Gurt")"
click at [1387, 355] on div "# 打 敗 食 人 魔 。 # 記 住 ， 每 個 攻 擊 兩 次 。 hero . moveRight ( 1 ) hero . attack ( "Rig…" at bounding box center [1408, 382] width 262 height 618
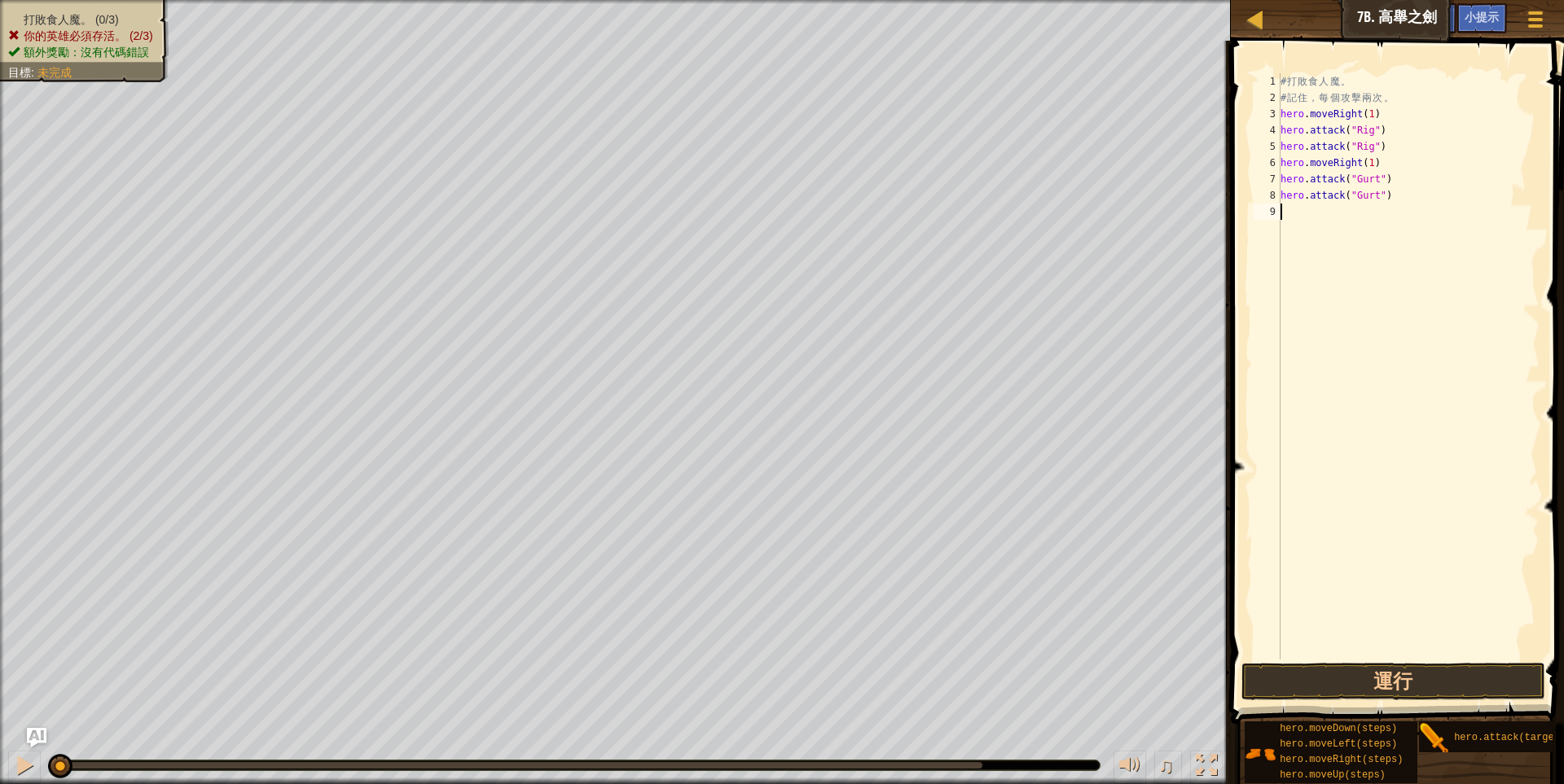
scroll to position [3, 0]
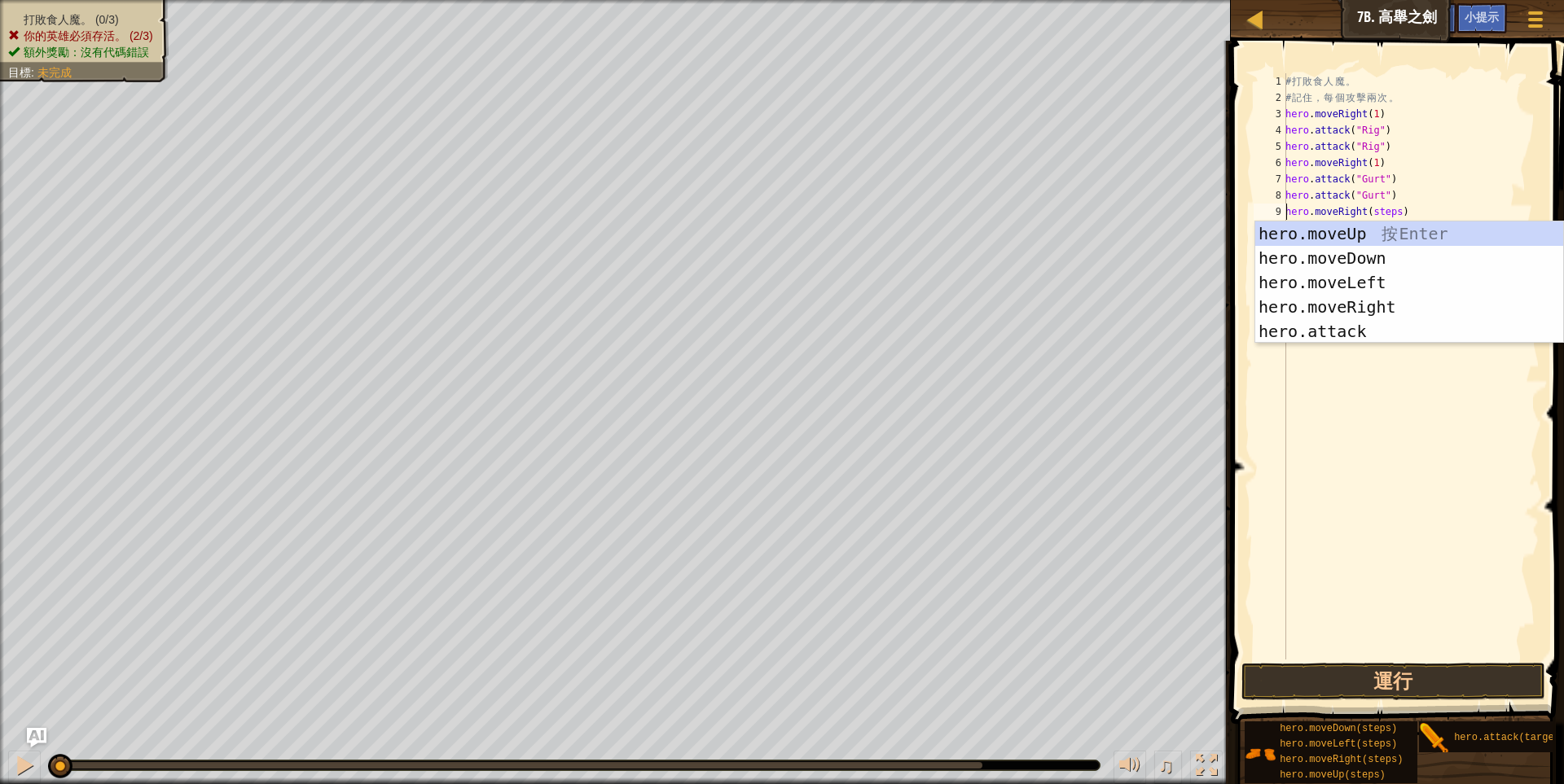
click at [1391, 214] on div "# 打 敗 食 人 魔 。 # 記 住 ， 每 個 攻 擊 兩 次 。 hero . moveRight ( 1 ) hero . attack ( "Rig…" at bounding box center [1410, 382] width 257 height 618
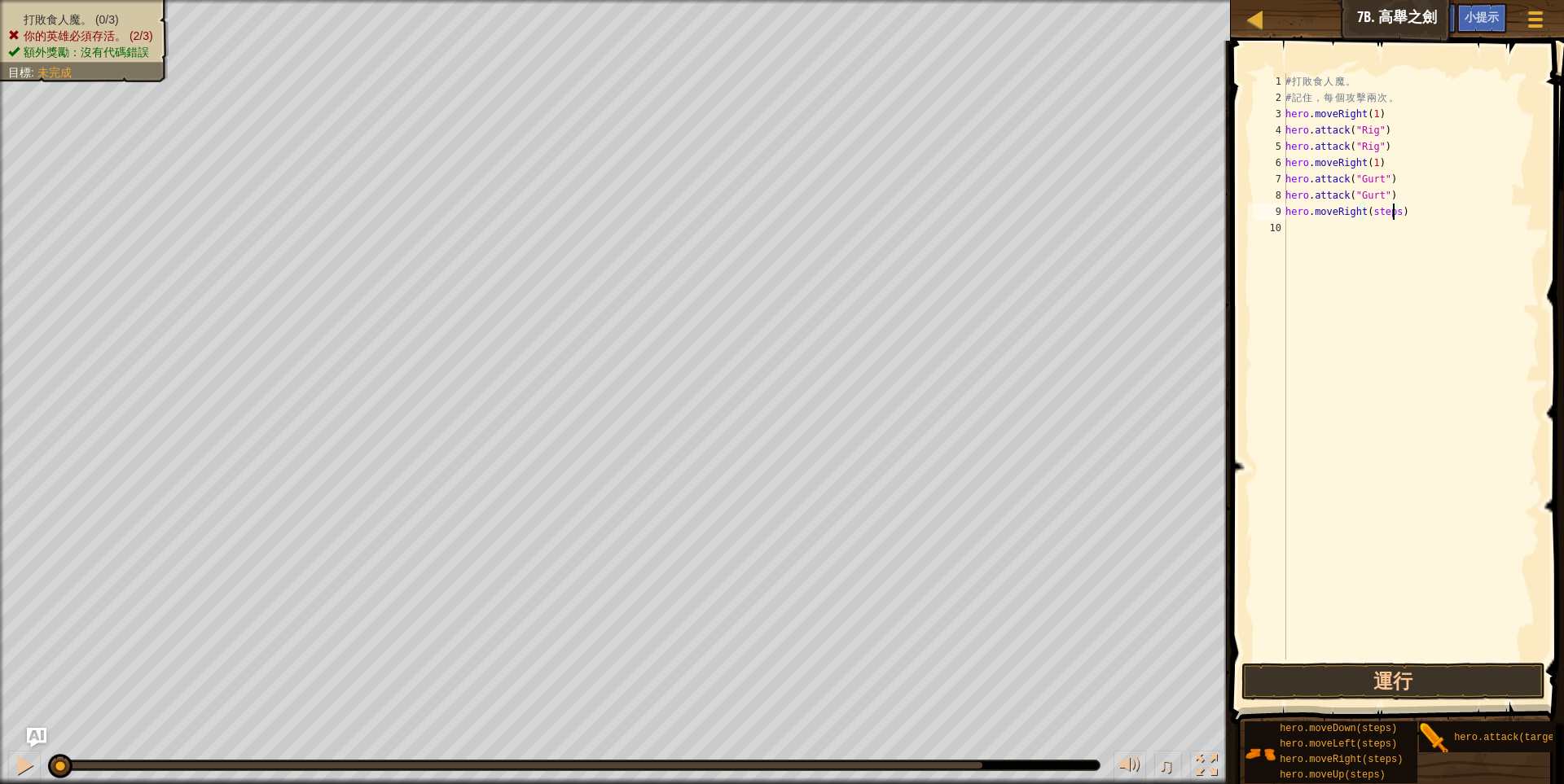
click at [1390, 213] on div "# 打 敗 食 人 魔 。 # 記 住 ， 每 個 攻 擊 兩 次 。 hero . moveRight ( 1 ) hero . attack ( "Rig…" at bounding box center [1410, 382] width 257 height 618
drag, startPoint x: 1443, startPoint y: 733, endPoint x: 1409, endPoint y: 402, distance: 332.7
click at [1405, 396] on div "小提示 影片 hero.moveRight(1) 1 2 3 4 5 6 7 8 9 10 # 打 敗 食 人 魔 。 # 記 住 ， 每 個 攻 擊 兩 次…" at bounding box center [1395, 409] width 338 height 735
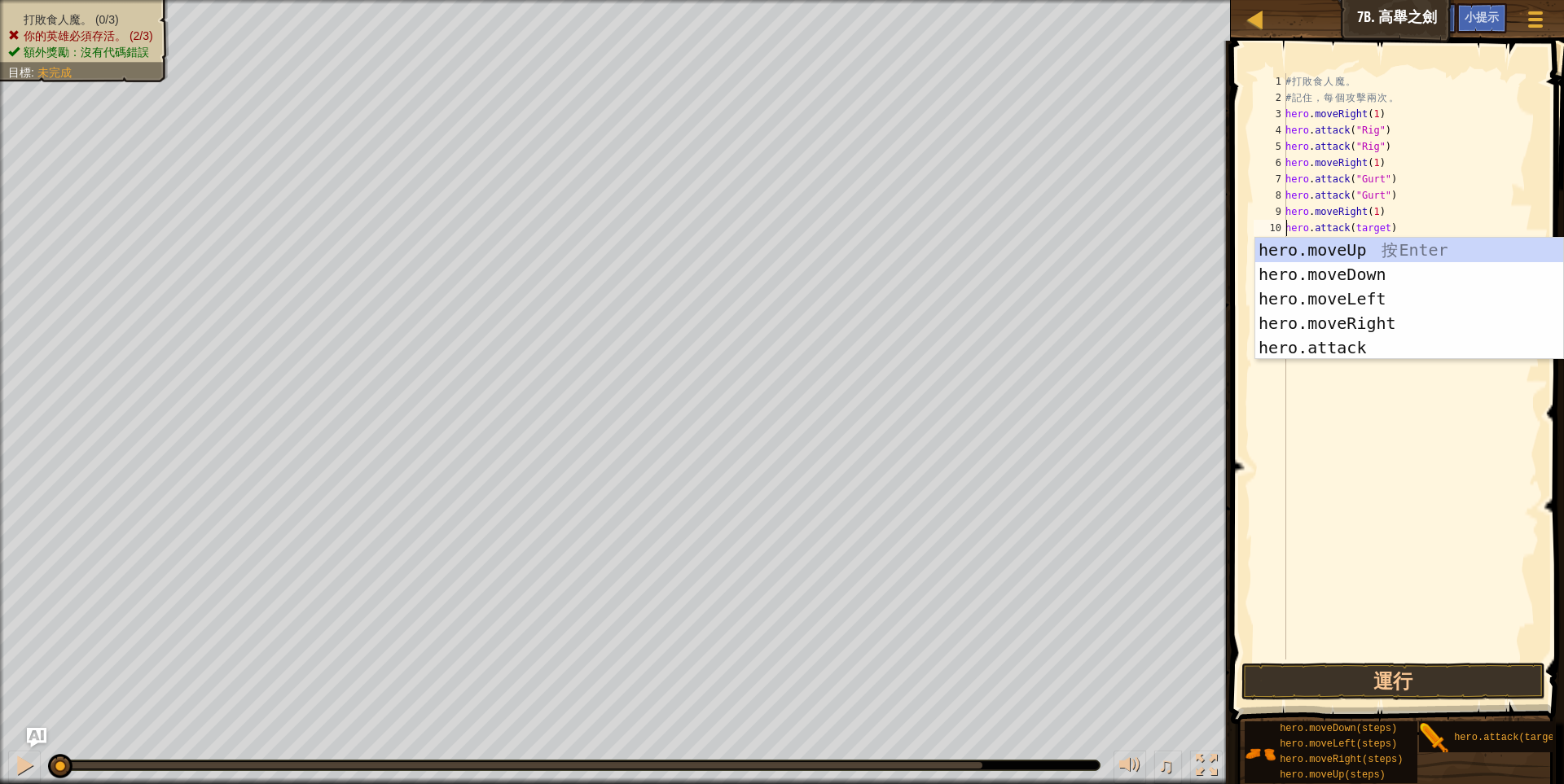
click at [1501, 212] on div "# 打 敗 食 人 魔 。 # 記 住 ， 每 個 攻 擊 兩 次 。 hero . moveRight ( 1 ) hero . attack ( "Rig…" at bounding box center [1410, 382] width 257 height 618
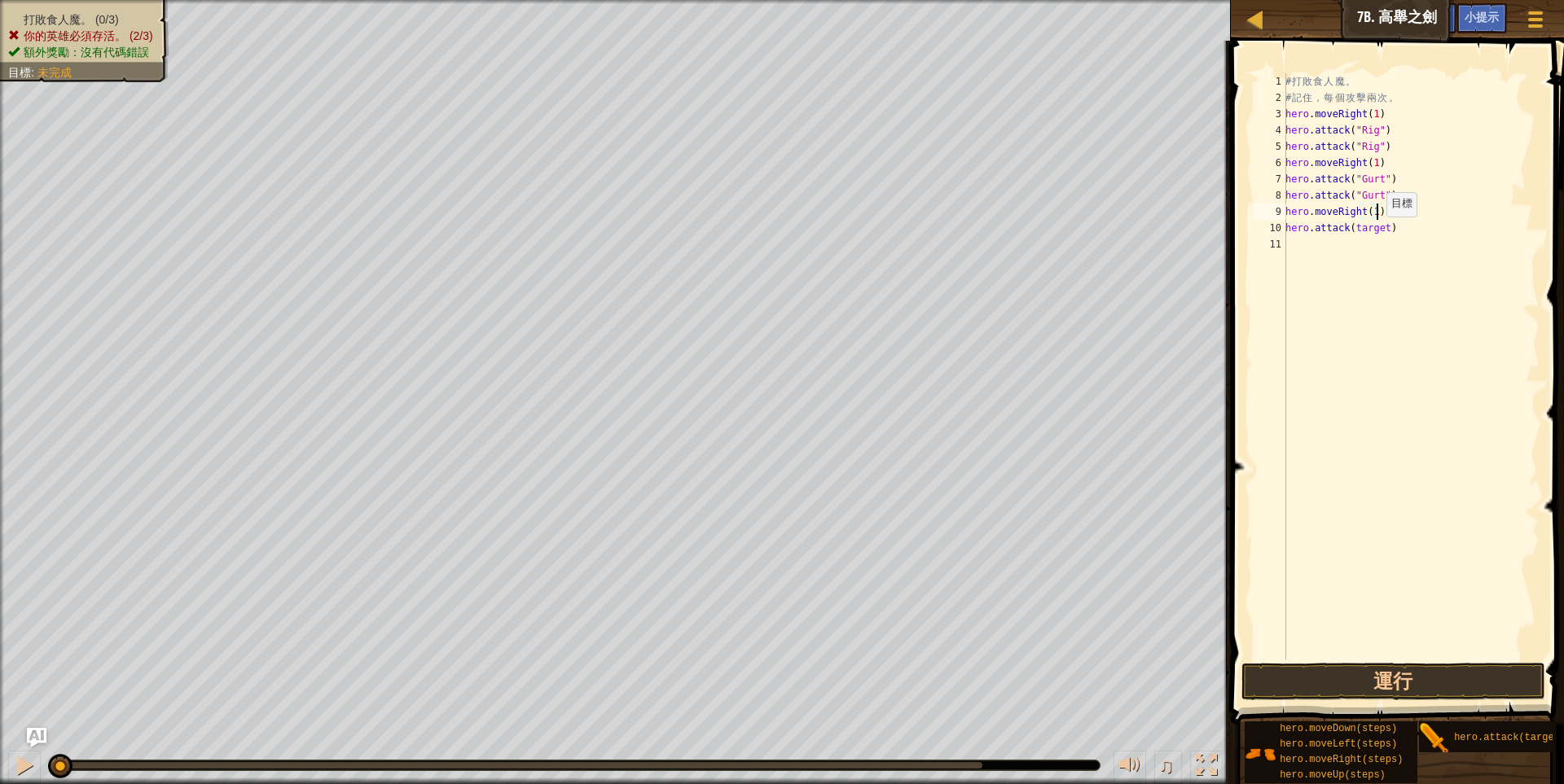
click at [1378, 233] on div "# 打 敗 食 人 魔 。 # 記 住 ， 每 個 攻 擊 兩 次 。 hero . moveRight ( 1 ) hero . attack ( "Rig…" at bounding box center [1410, 382] width 257 height 618
click at [1441, 237] on div "# 打 敗 食 人 魔 。 # 記 住 ， 每 個 攻 擊 兩 次 。 hero . moveRight ( 1 ) hero . attack ( "Rig…" at bounding box center [1410, 382] width 257 height 618
click at [1368, 249] on div "# 打 敗 食 人 魔 。 # 記 住 ， 每 個 攻 擊 兩 次 。 hero . moveRight ( 1 ) hero . attack ( "Rig…" at bounding box center [1410, 382] width 257 height 618
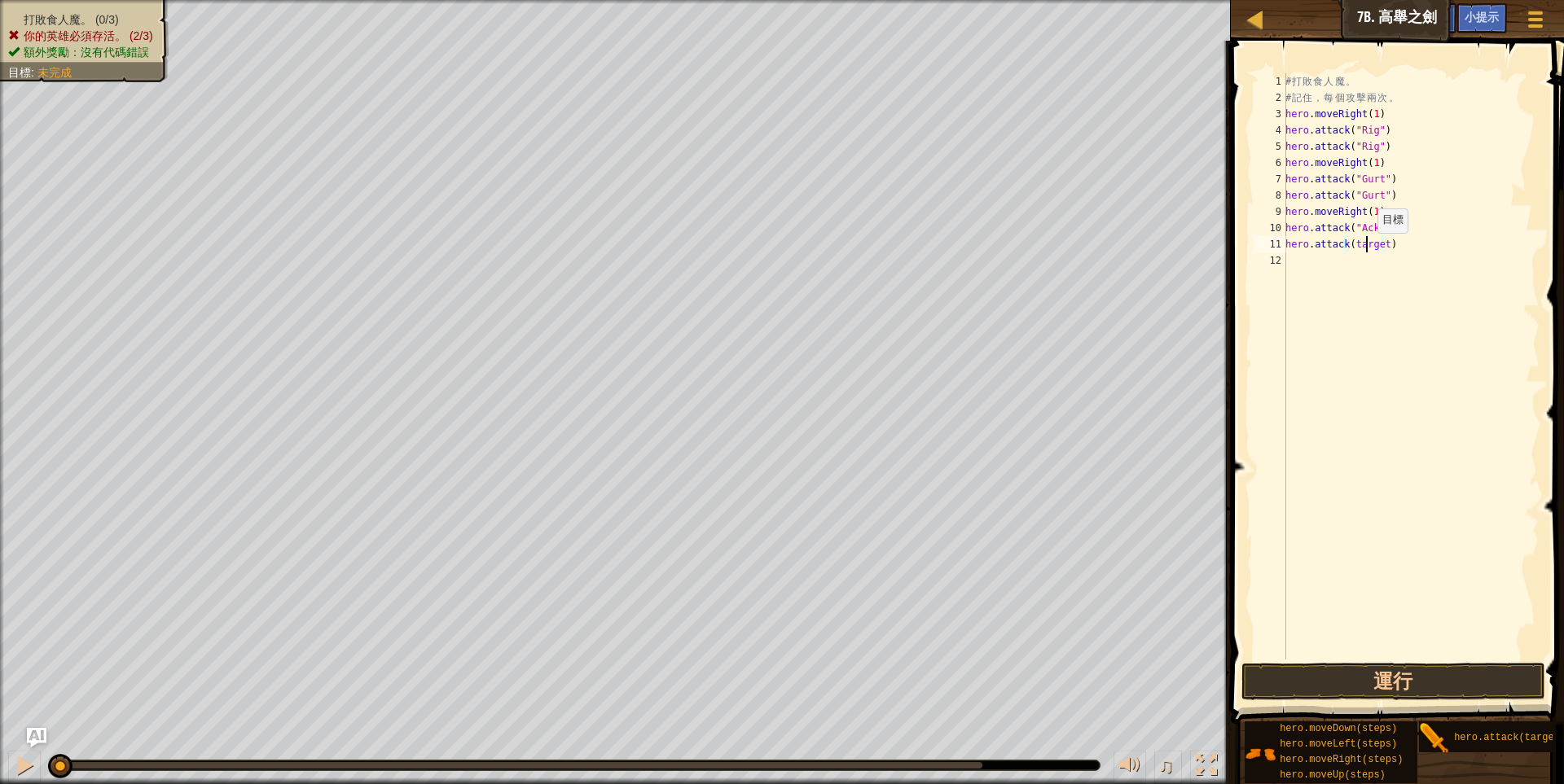
click at [1368, 249] on div "# 打 敗 食 人 魔 。 # 記 住 ， 每 個 攻 擊 兩 次 。 hero . moveRight ( 1 ) hero . attack ( "Rig…" at bounding box center [1410, 382] width 257 height 618
type textarea "hero.attack("Ack")"
click at [1473, 682] on button "運行" at bounding box center [1394, 681] width 305 height 37
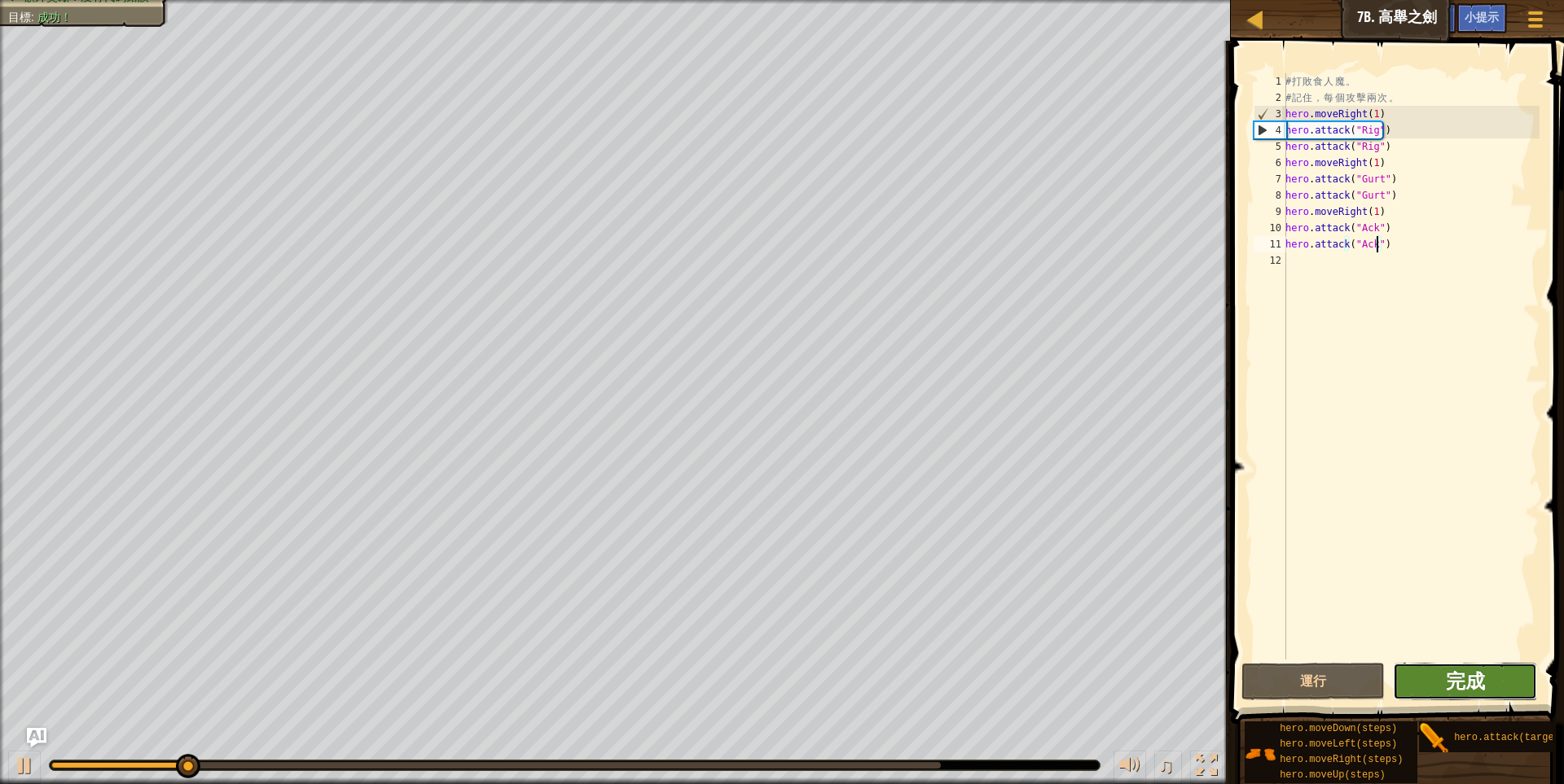
click at [1482, 679] on span "完成" at bounding box center [1465, 680] width 39 height 26
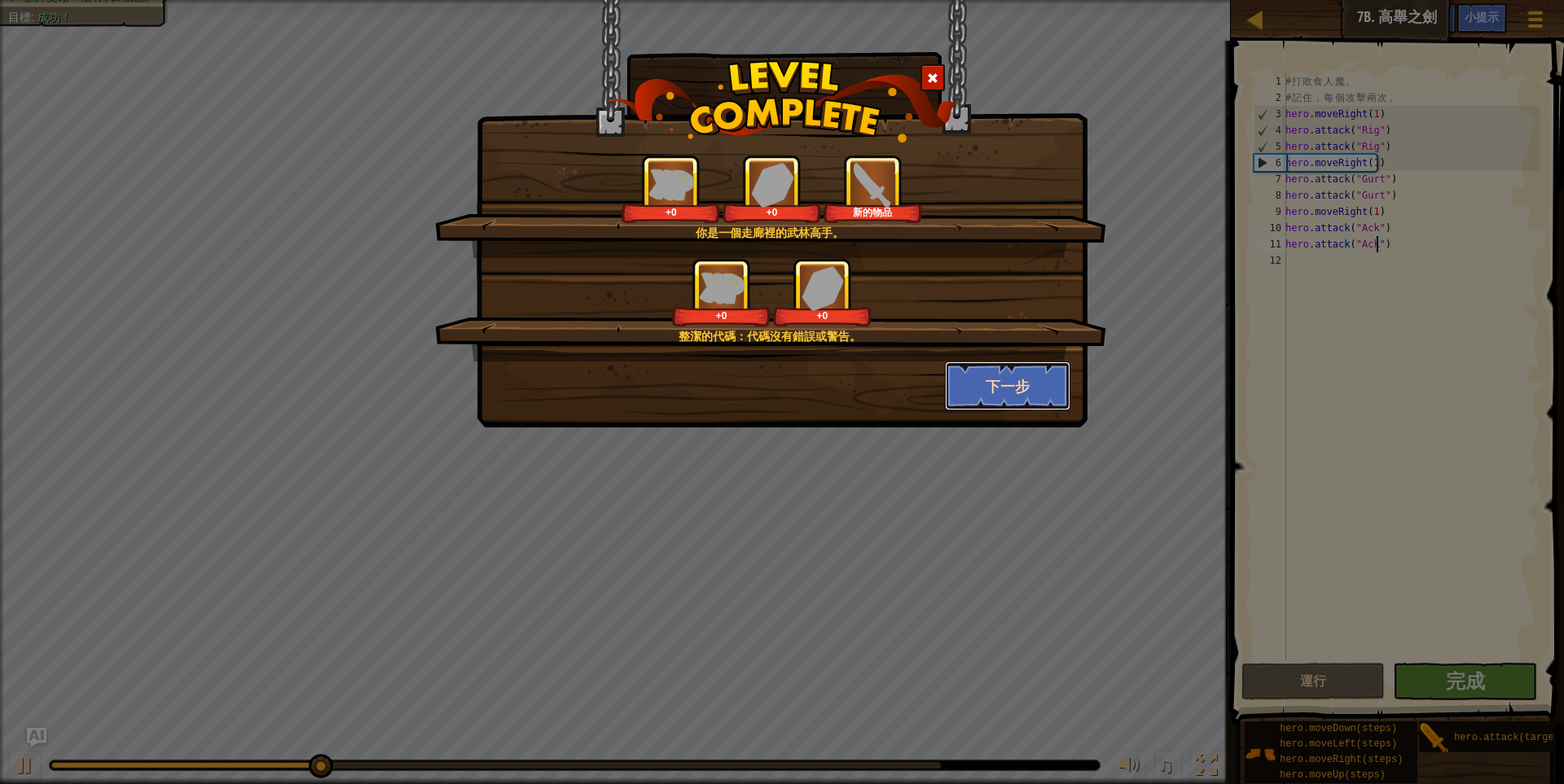
click at [1002, 382] on button "下一步" at bounding box center [1007, 386] width 126 height 49
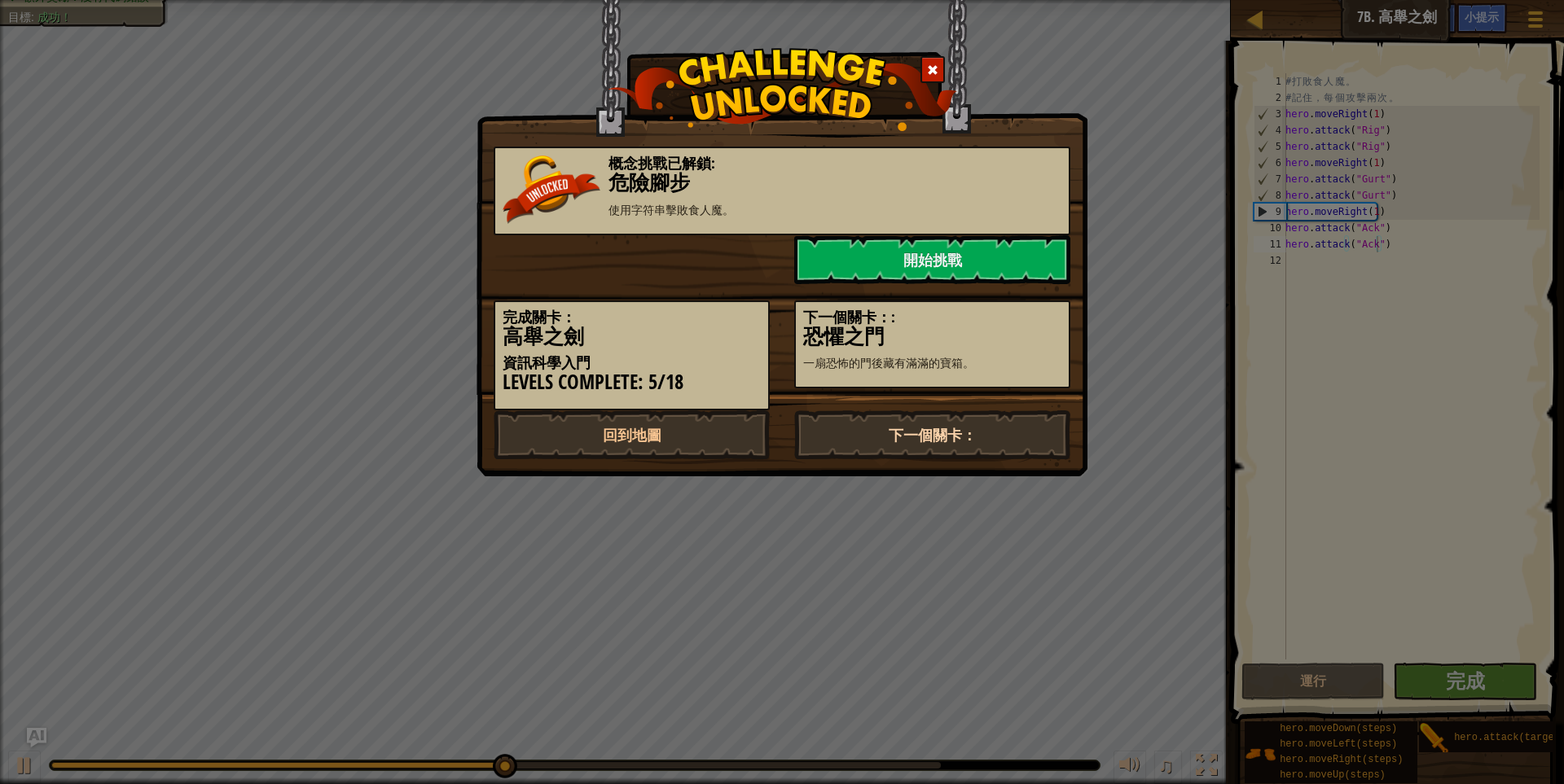
click at [961, 425] on link "下一個關卡：" at bounding box center [931, 435] width 276 height 49
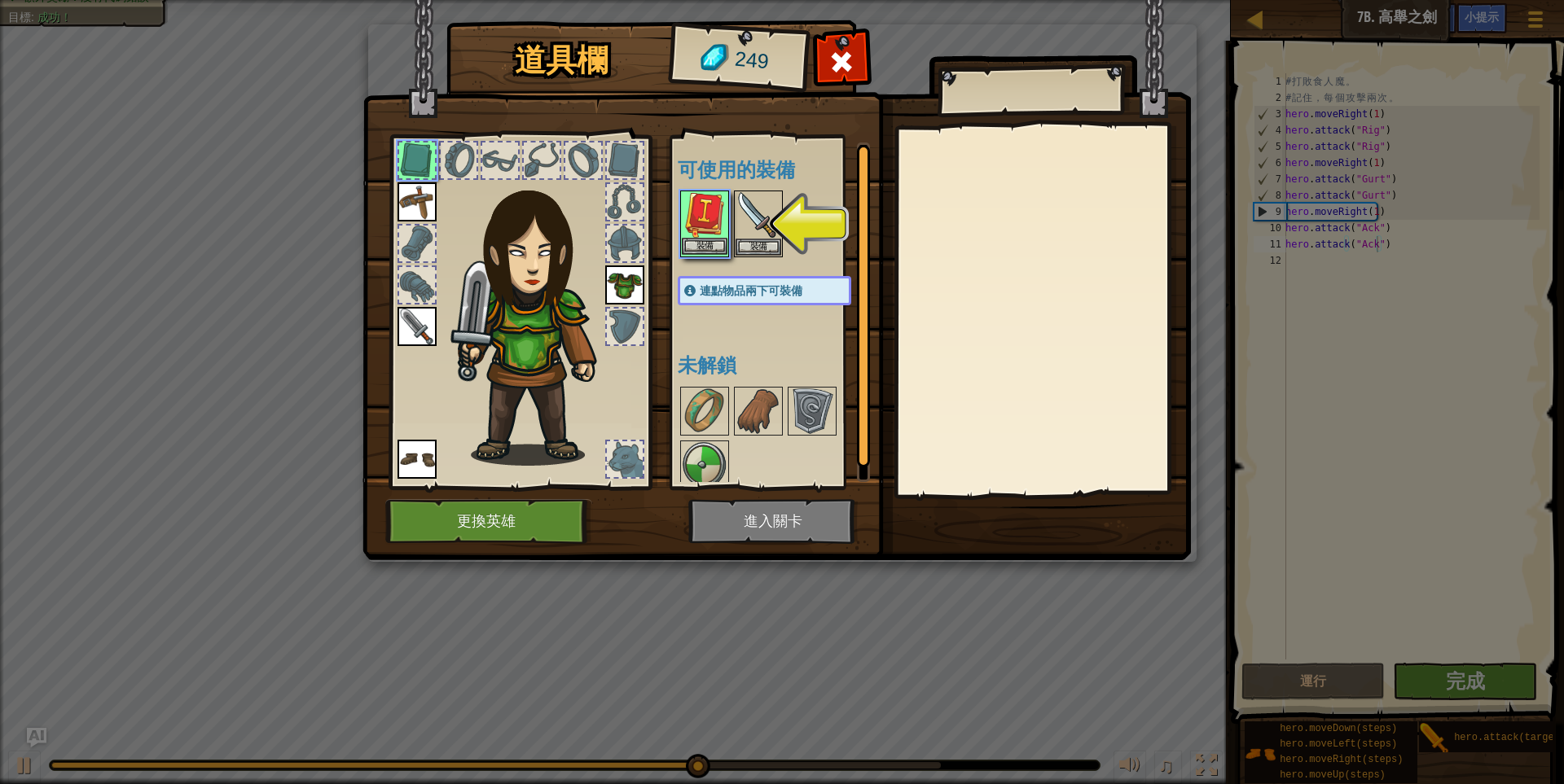
click at [714, 236] on img at bounding box center [704, 215] width 45 height 45
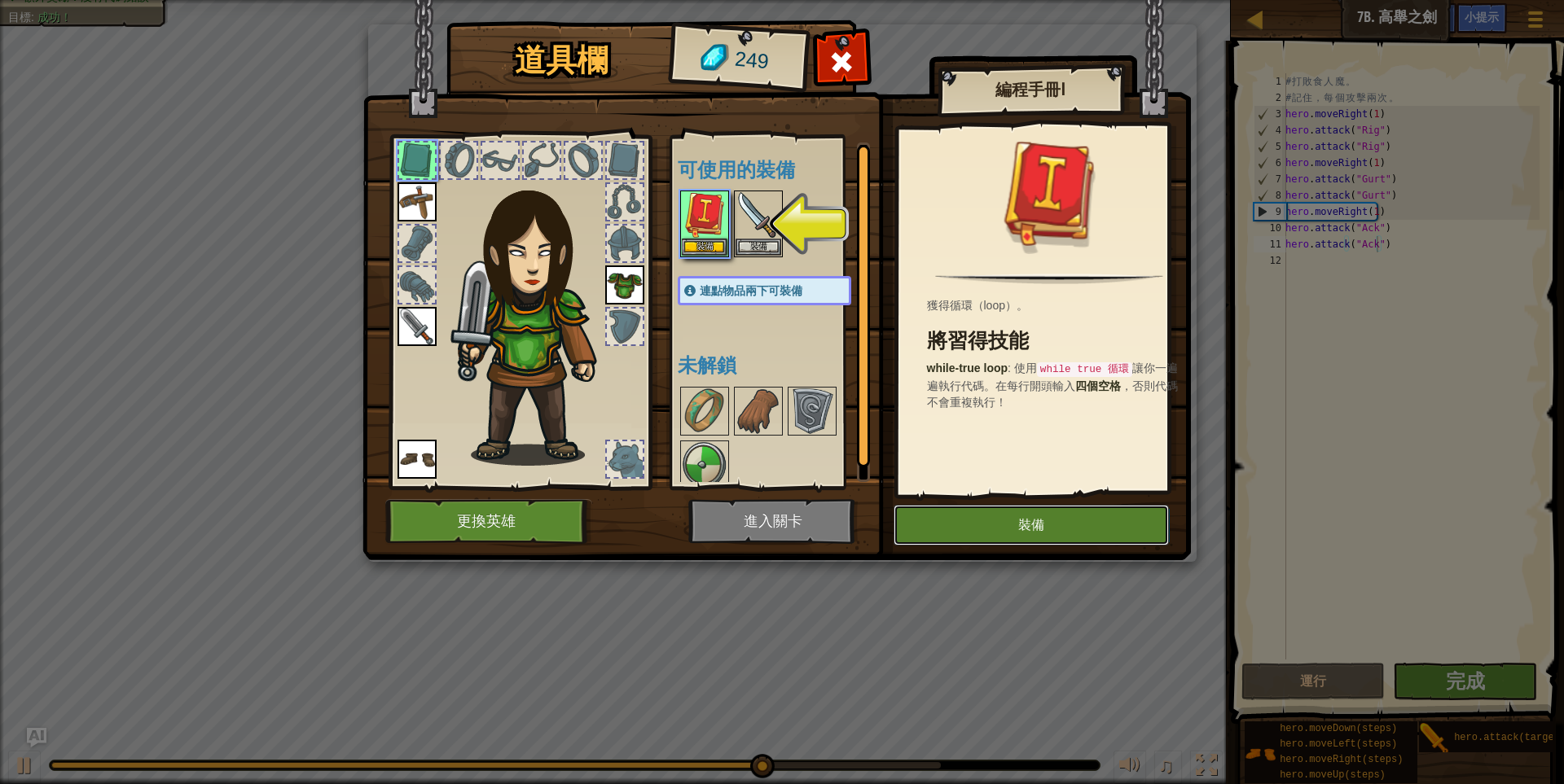
click at [965, 523] on button "裝備" at bounding box center [1031, 525] width 275 height 41
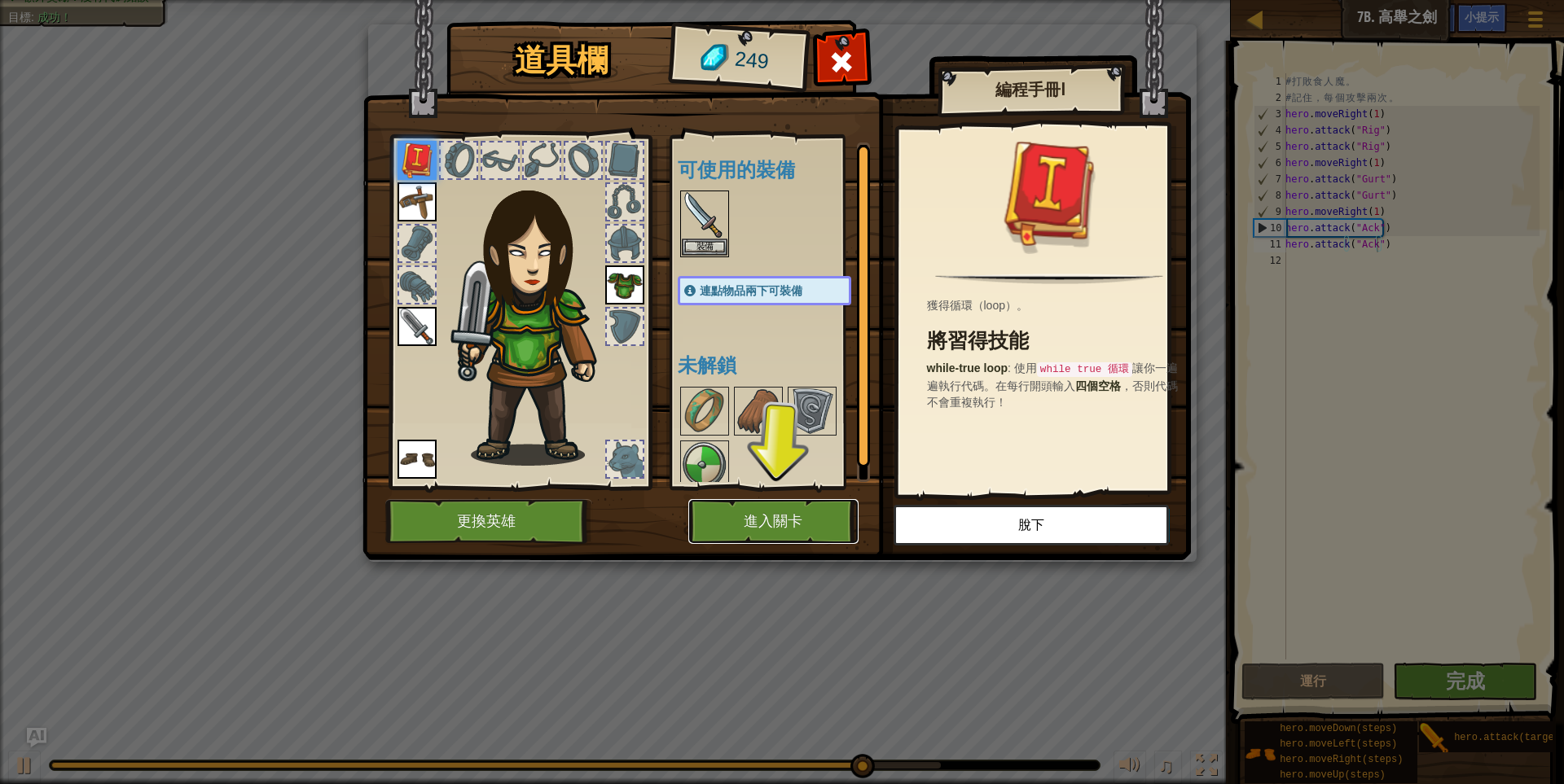
click at [751, 510] on button "進入關卡" at bounding box center [773, 521] width 170 height 44
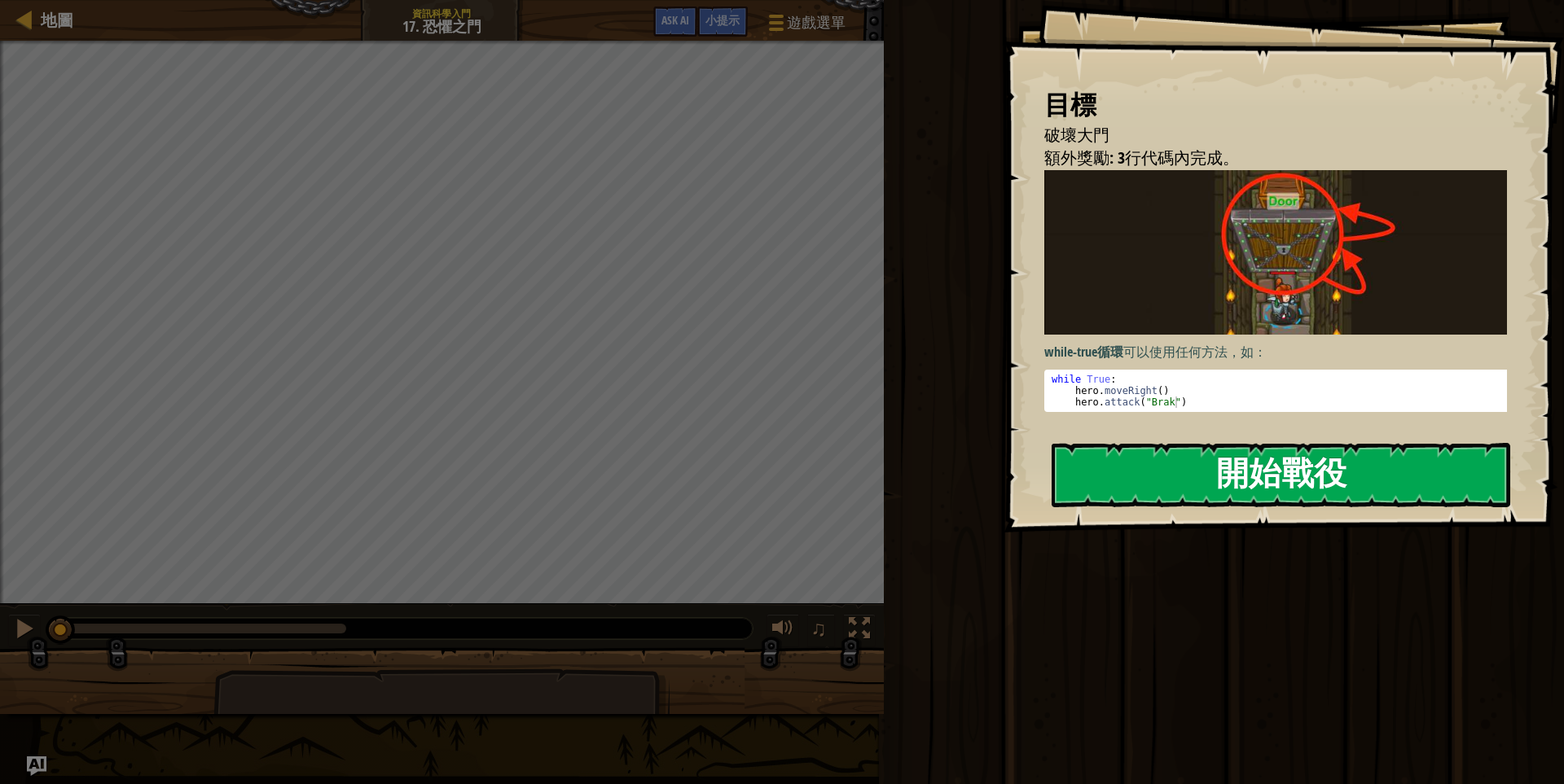
click at [1303, 462] on button "開始戰役" at bounding box center [1281, 475] width 458 height 64
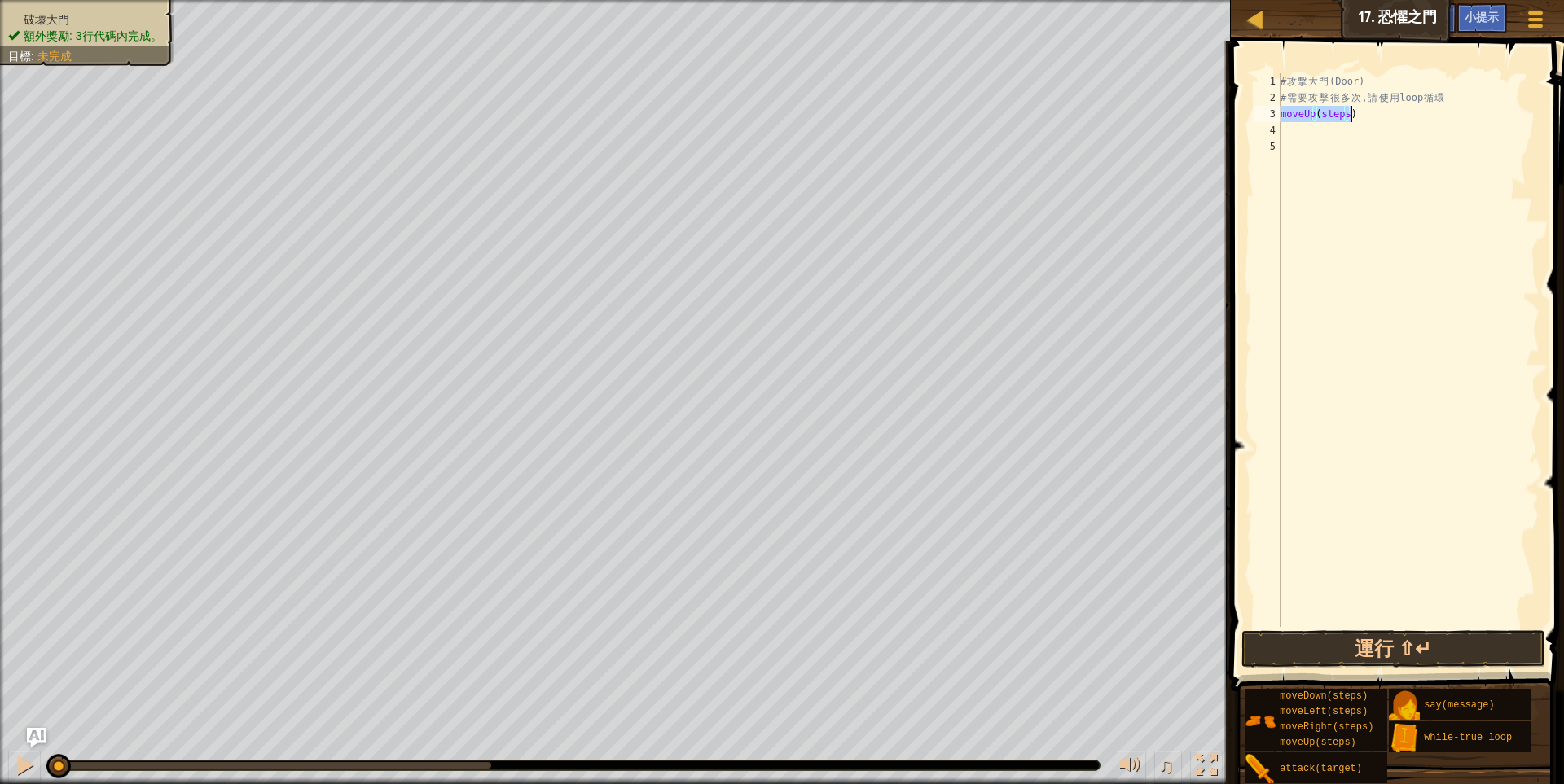
click at [1341, 117] on div "# 攻 擊 大 門 (Door) # 需 要 攻 擊 很 多 次 , 請 使 用 loop 循 環 moveUp ( steps )" at bounding box center [1408, 350] width 262 height 554
click at [1341, 117] on div "# 攻 擊 大 門 (Door) # 需 要 攻 擊 很 多 次 , 請 使 用 loop 循 環 moveUp ( steps )" at bounding box center [1408, 366] width 262 height 586
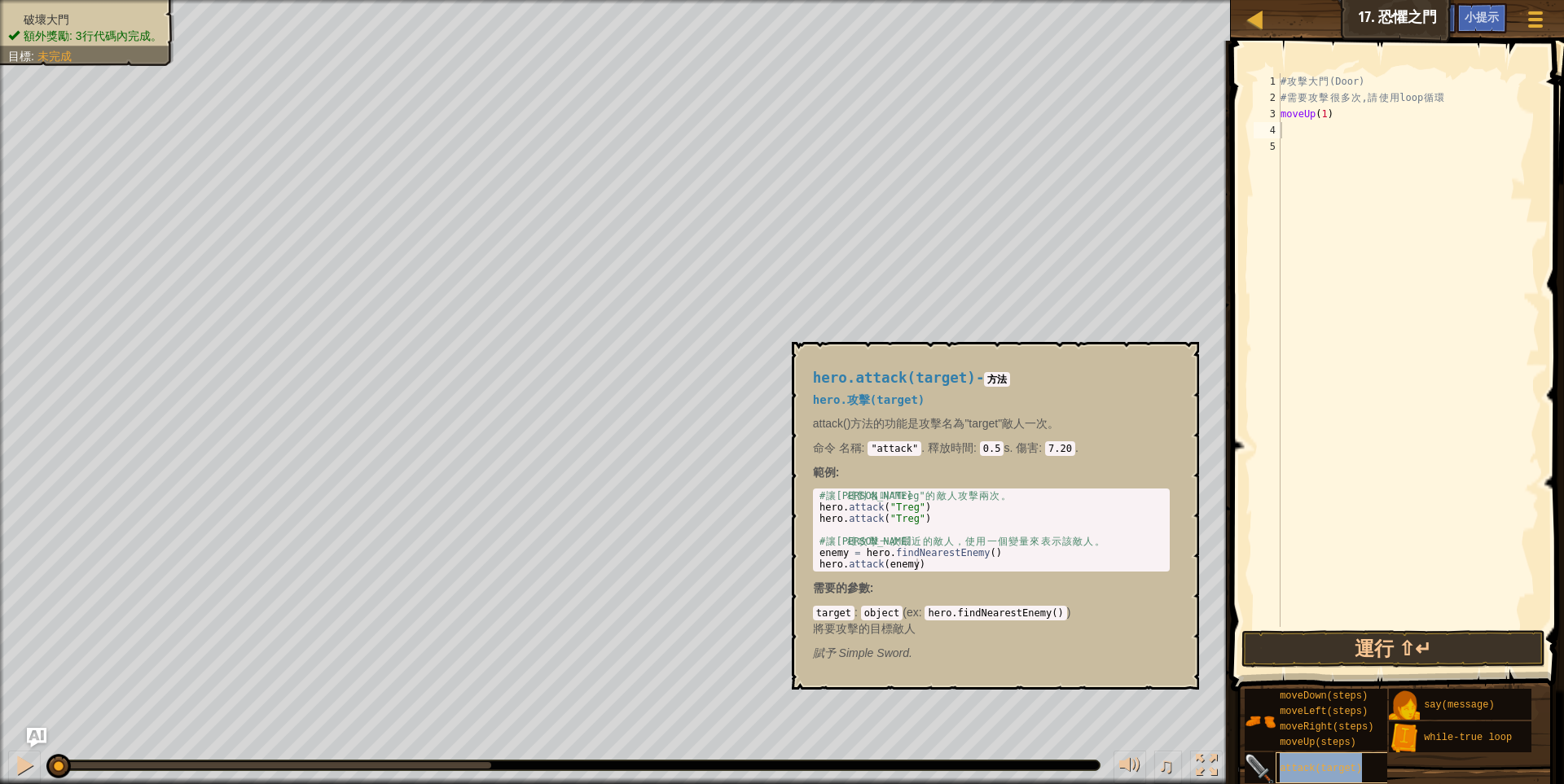
type textarea "attack(target)"
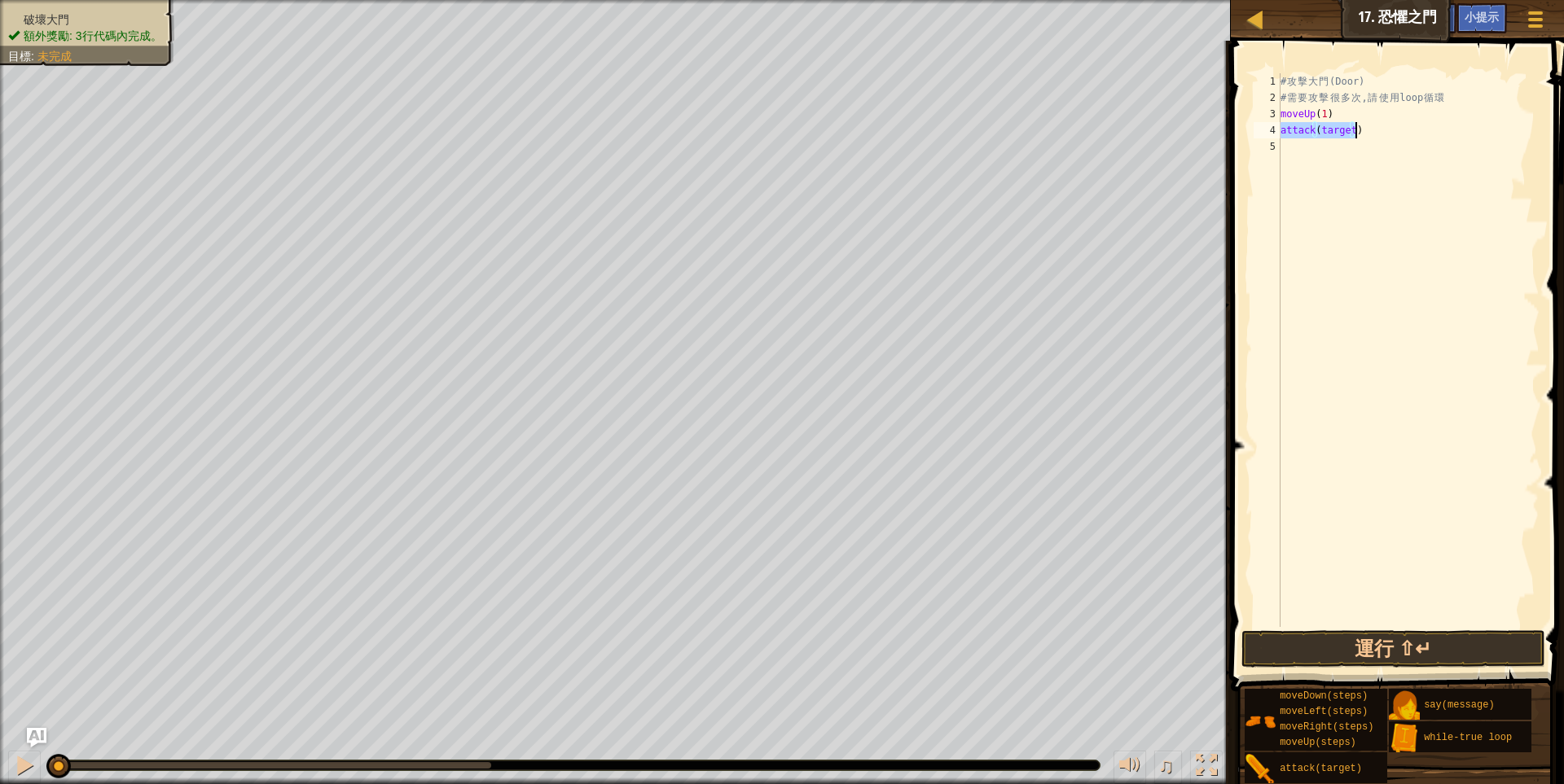
click at [1335, 159] on div "# 攻 擊 大 門 (Door) # 需 要 攻 擊 很 多 次 , 請 使 用 loop 循 環 moveUp ( 1 ) attack ( target )" at bounding box center [1408, 366] width 262 height 586
click at [1332, 129] on div "# 攻 擊 大 門 (Door) # 需 要 攻 擊 很 多 次 , 請 使 用 loop 循 環 moveUp ( 1 ) attack ( target )" at bounding box center [1408, 366] width 262 height 586
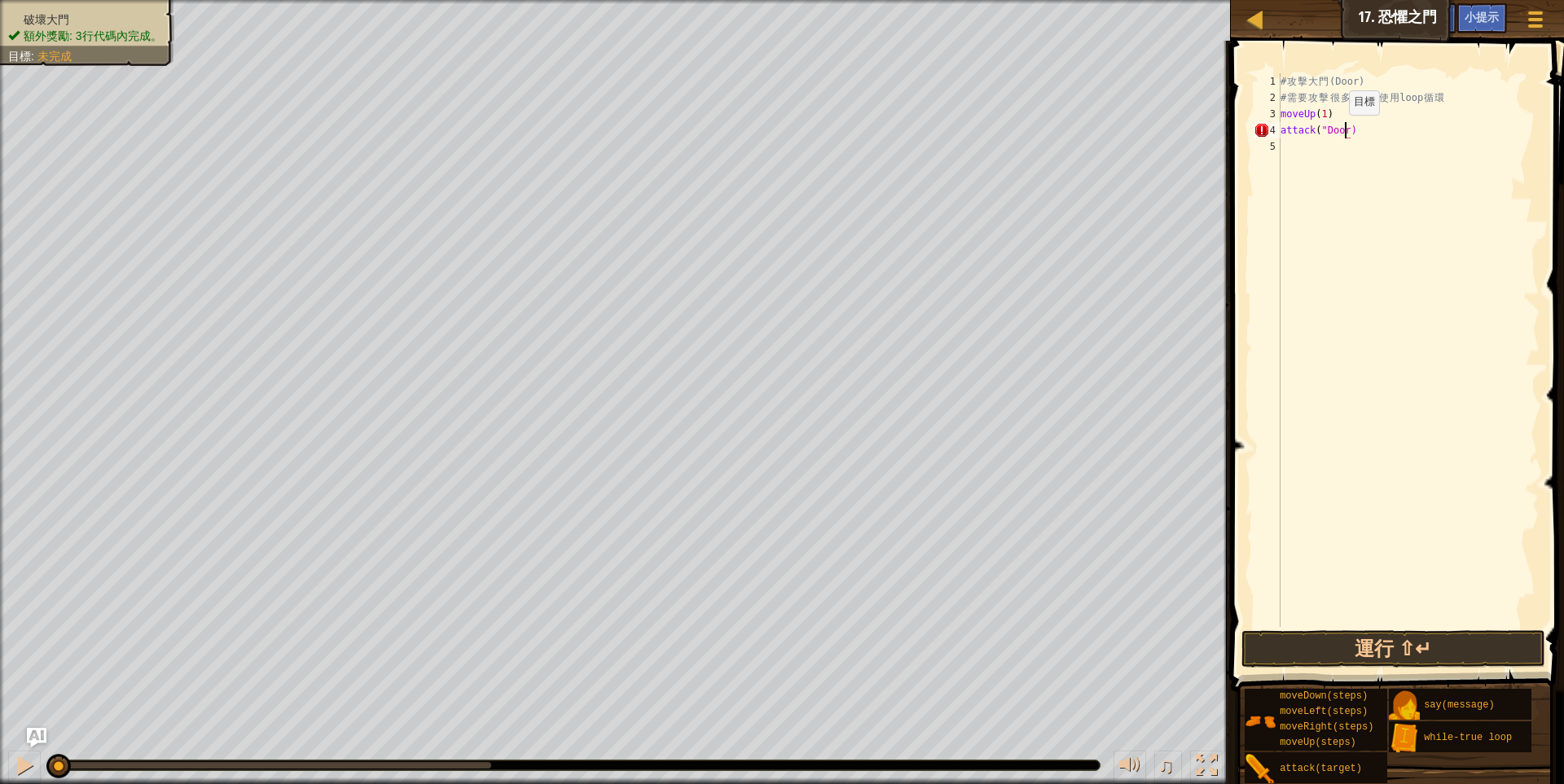
type textarea "attack("Door")"
click at [1354, 190] on div "# 攻 擊 大 門 (Door) # 需 要 攻 擊 很 多 次 , 請 使 用 loop 循 環 moveUp ( 1 ) attack ( "Door" )" at bounding box center [1408, 366] width 262 height 586
drag, startPoint x: 1317, startPoint y: 128, endPoint x: 1351, endPoint y: 132, distance: 34.2
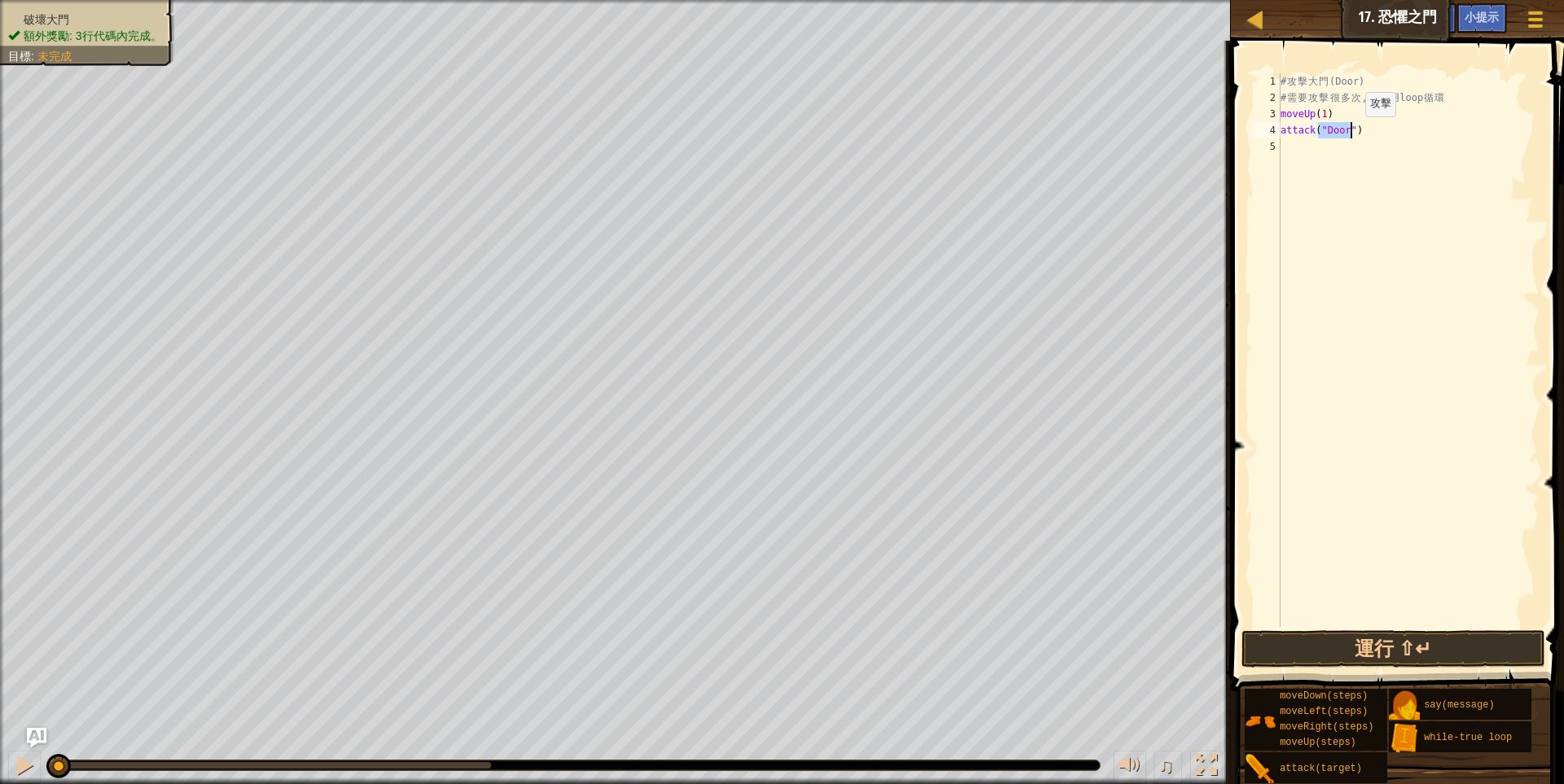
click at [1351, 132] on div "# 攻 擊 大 門 (Door) # 需 要 攻 擊 很 多 次 , 請 使 用 loop 循 環 moveUp ( 1 ) attack ( "Door" )" at bounding box center [1408, 366] width 262 height 586
type textarea "attack("Door")"
click at [1371, 159] on div "# 攻 擊 大 門 (Door) # 需 要 攻 擊 很 多 次 , 請 使 用 loop 循 環 moveUp ( 1 ) attack ( "Door" )" at bounding box center [1408, 366] width 262 height 586
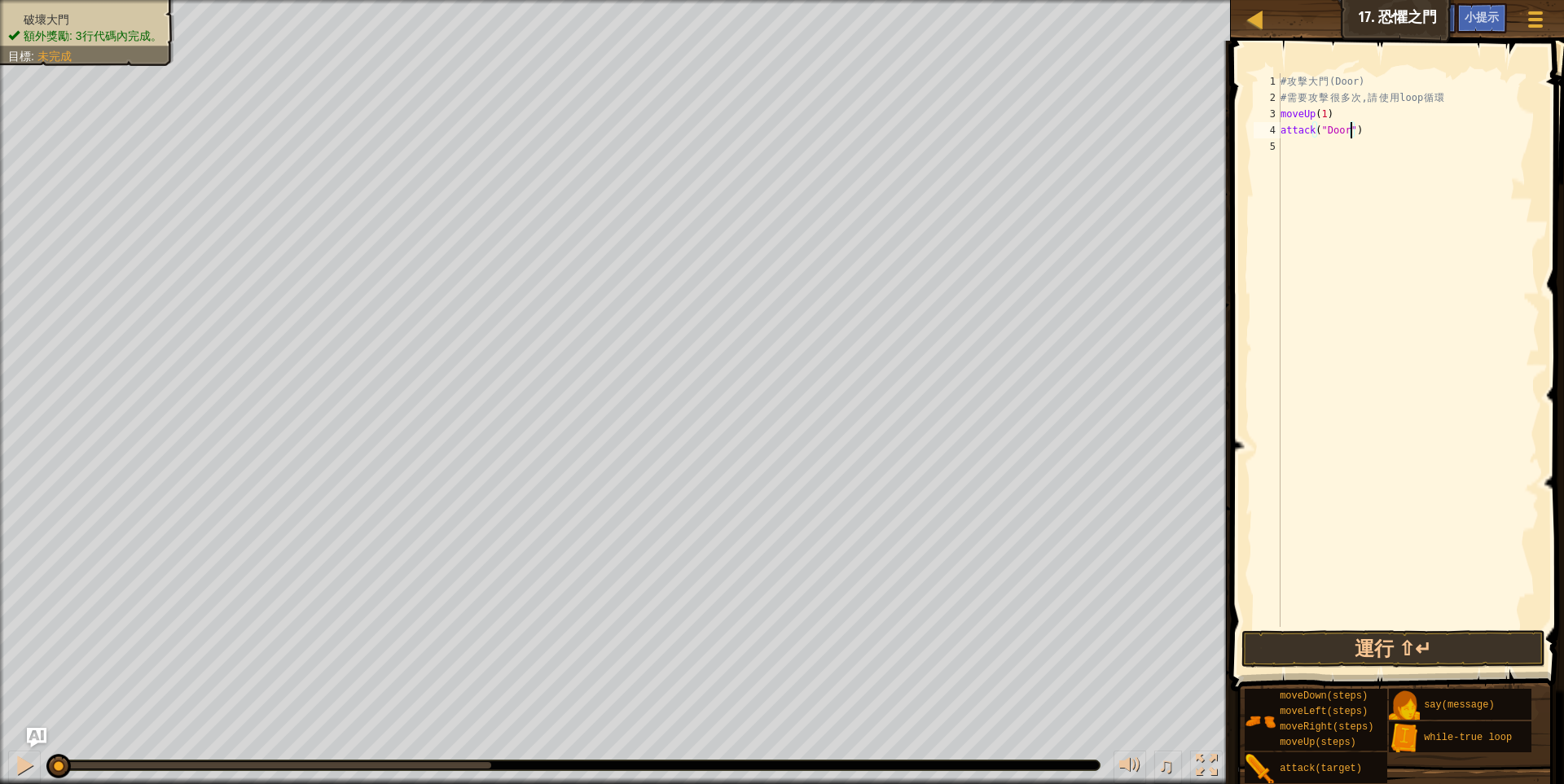
scroll to position [3, 0]
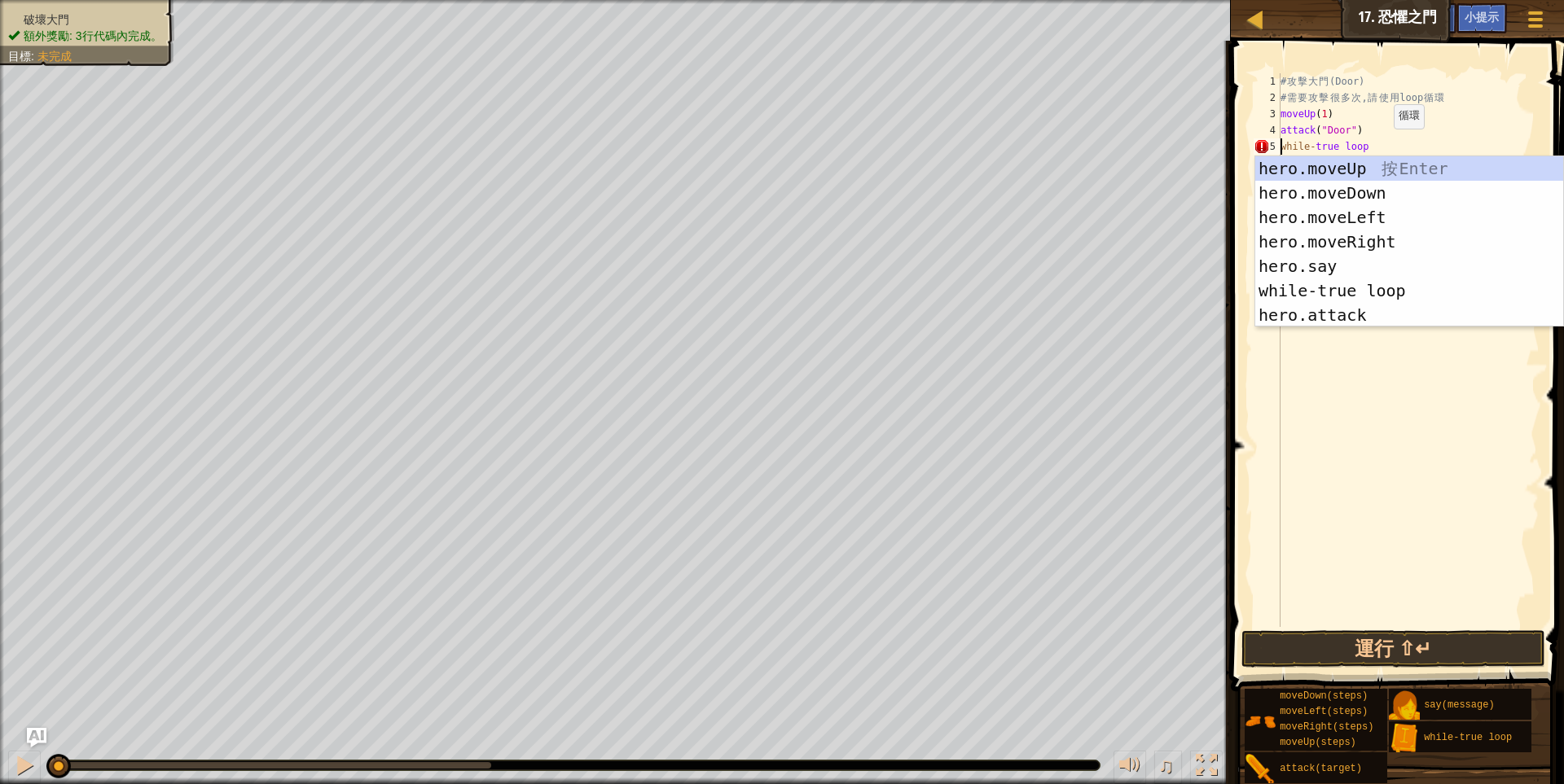
click at [1379, 145] on div "# 攻 擊 大 門 (Door) # 需 要 攻 擊 很 多 次 , 請 使 用 loop 循 環 moveUp ( 1 ) attack ( "Door" …" at bounding box center [1408, 366] width 262 height 586
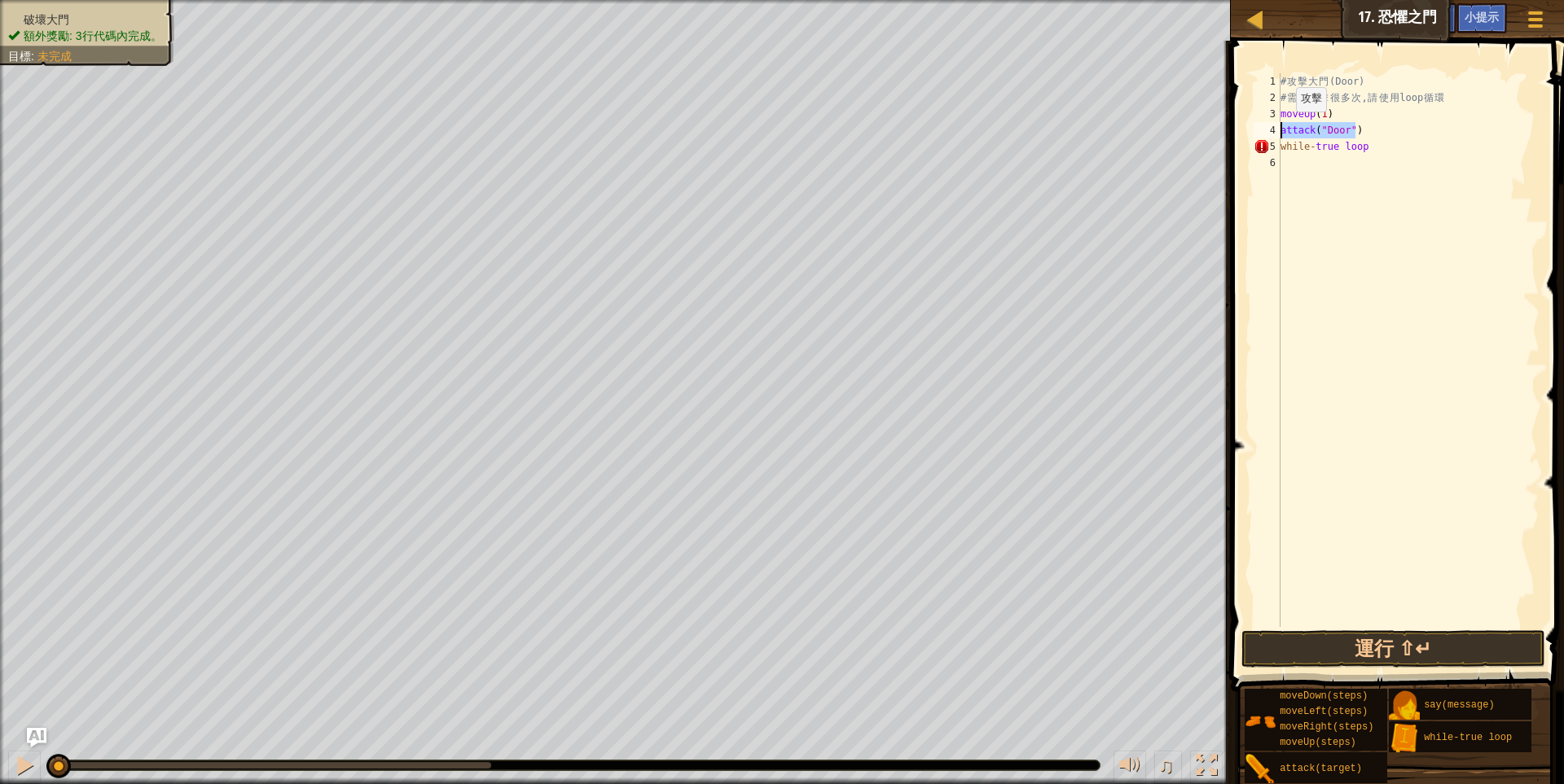
drag, startPoint x: 1369, startPoint y: 130, endPoint x: 1270, endPoint y: 128, distance: 99.0
click at [1270, 128] on div "while-true loop 1 2 3 4 5 6 # 攻 擊 大 門 (Door) # 需 要 攻 擊 很 多 次 , 請 使 用 loop 循 環 m…" at bounding box center [1395, 350] width 289 height 554
type textarea "attack("Door")"
drag, startPoint x: 1379, startPoint y: 155, endPoint x: 1268, endPoint y: 150, distance: 111.1
click at [1268, 150] on div "1 2 3 4 5 6 # 攻 擊 大 門 (Door) # 需 要 攻 擊 很 多 次 , 請 使 用 loop 循 環 moveUp ( 1 ) whil…" at bounding box center [1395, 350] width 289 height 554
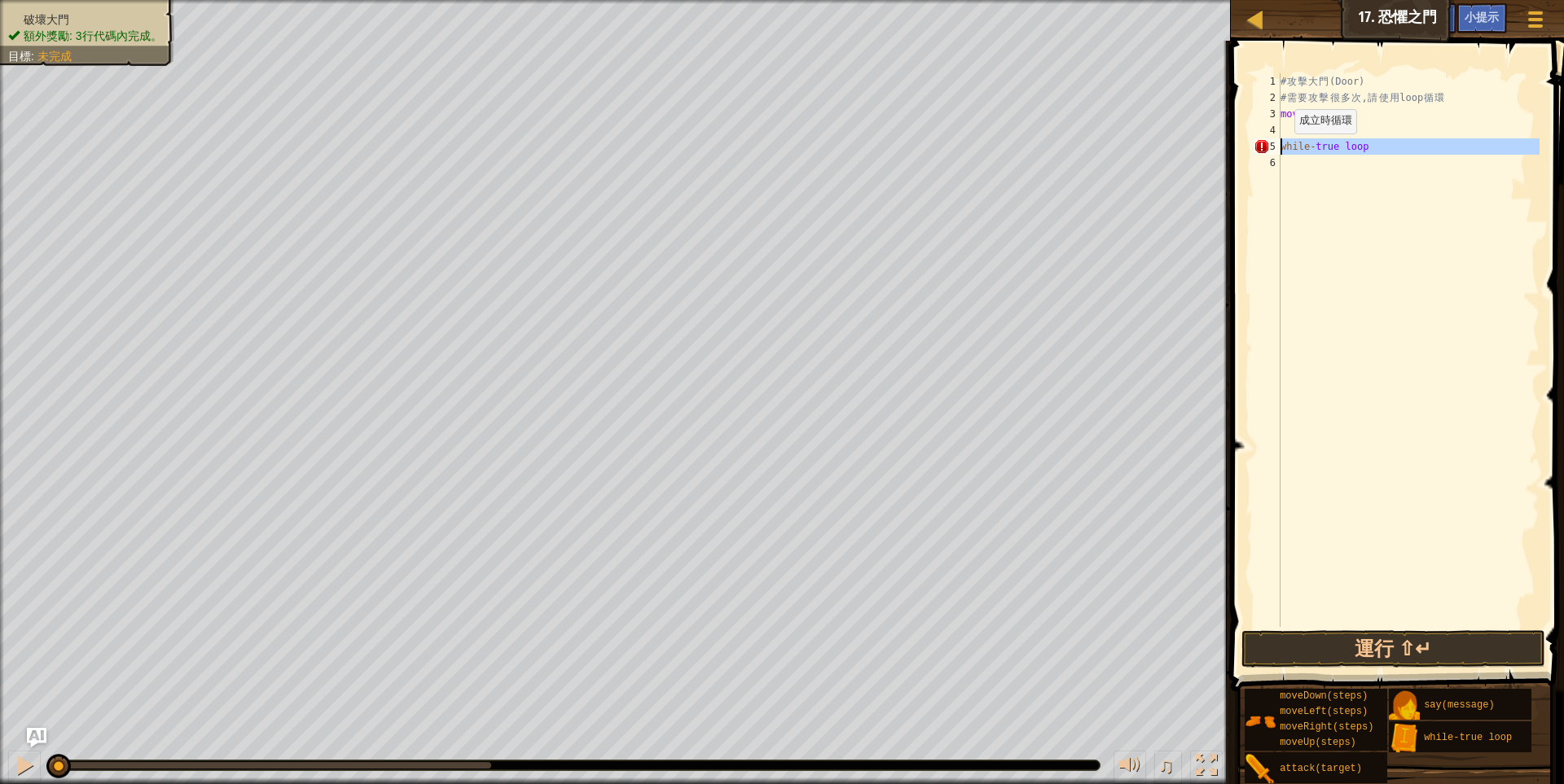
type textarea "while-true loop"
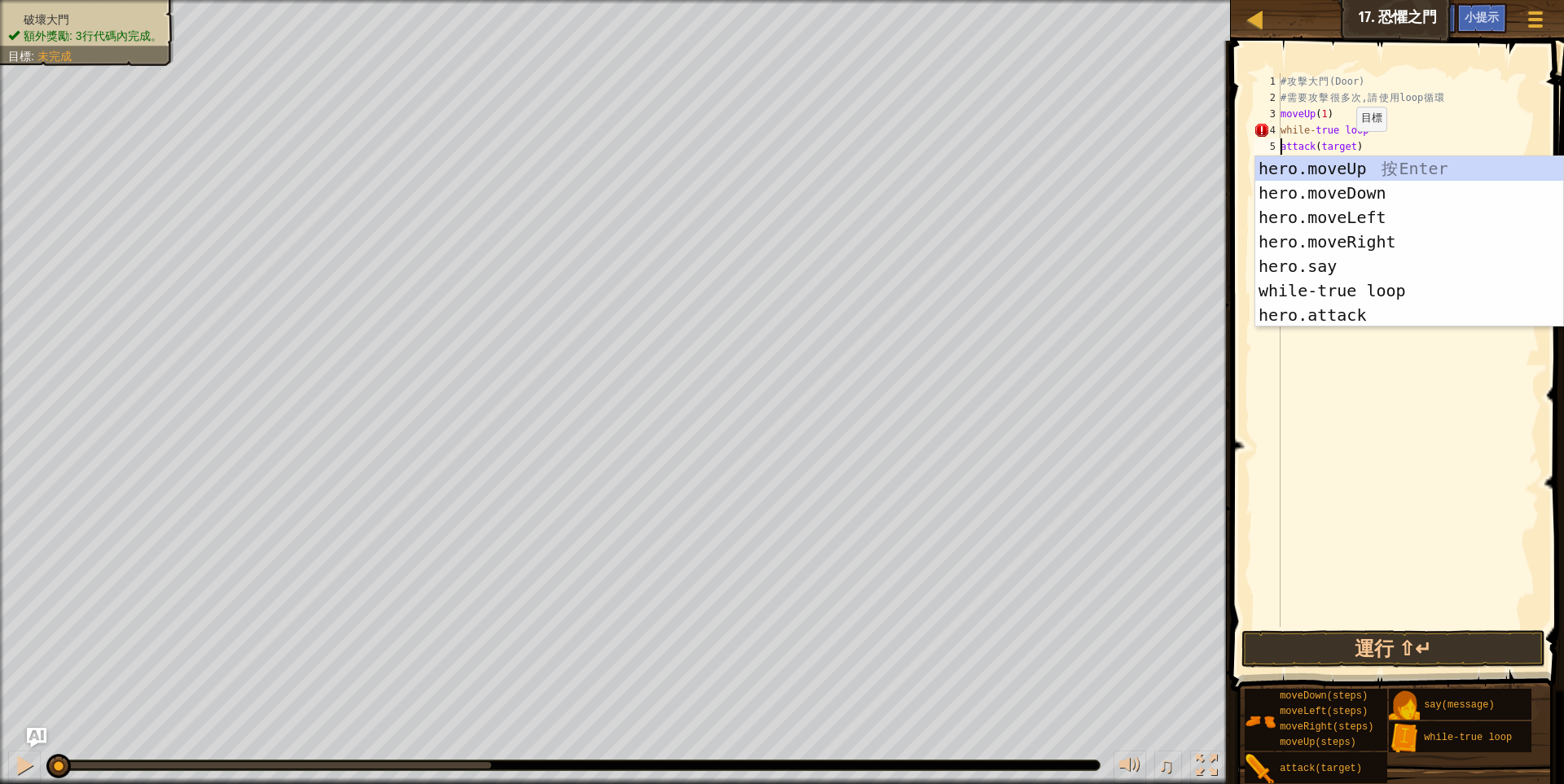
click at [1342, 147] on div "# 攻 擊 大 門 (Door) # 需 要 攻 擊 很 多 次 , 請 使 用 loop 循 環 moveUp ( 1 ) while - true loo…" at bounding box center [1408, 366] width 262 height 586
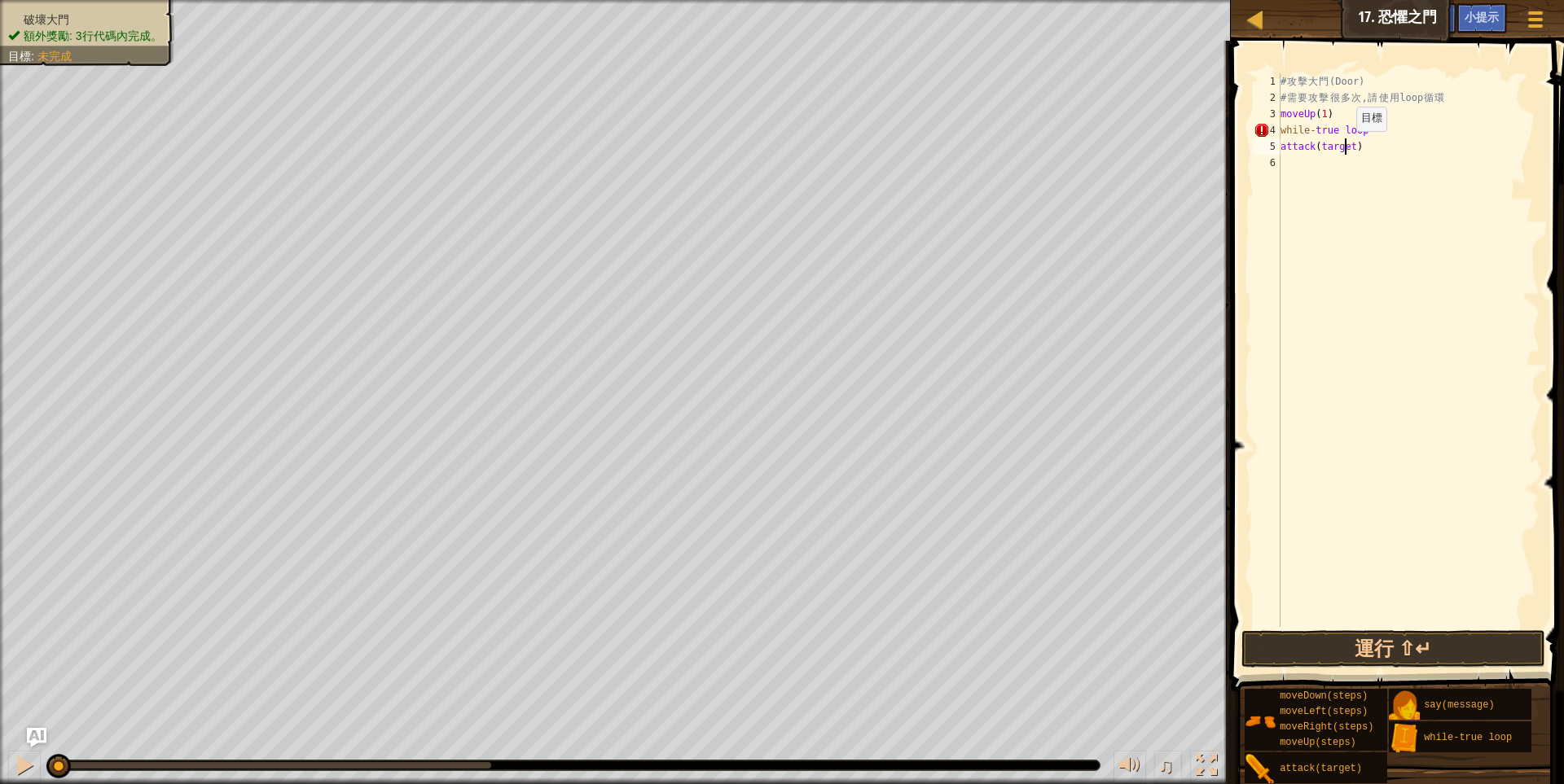
click at [1342, 147] on div "# 攻 擊 大 門 (Door) # 需 要 攻 擊 很 多 次 , 請 使 用 loop 循 環 moveUp ( 1 ) while - true loo…" at bounding box center [1408, 366] width 262 height 586
type textarea "attack("Door")"
click at [1476, 651] on button "運行 ⇧↵" at bounding box center [1394, 648] width 305 height 37
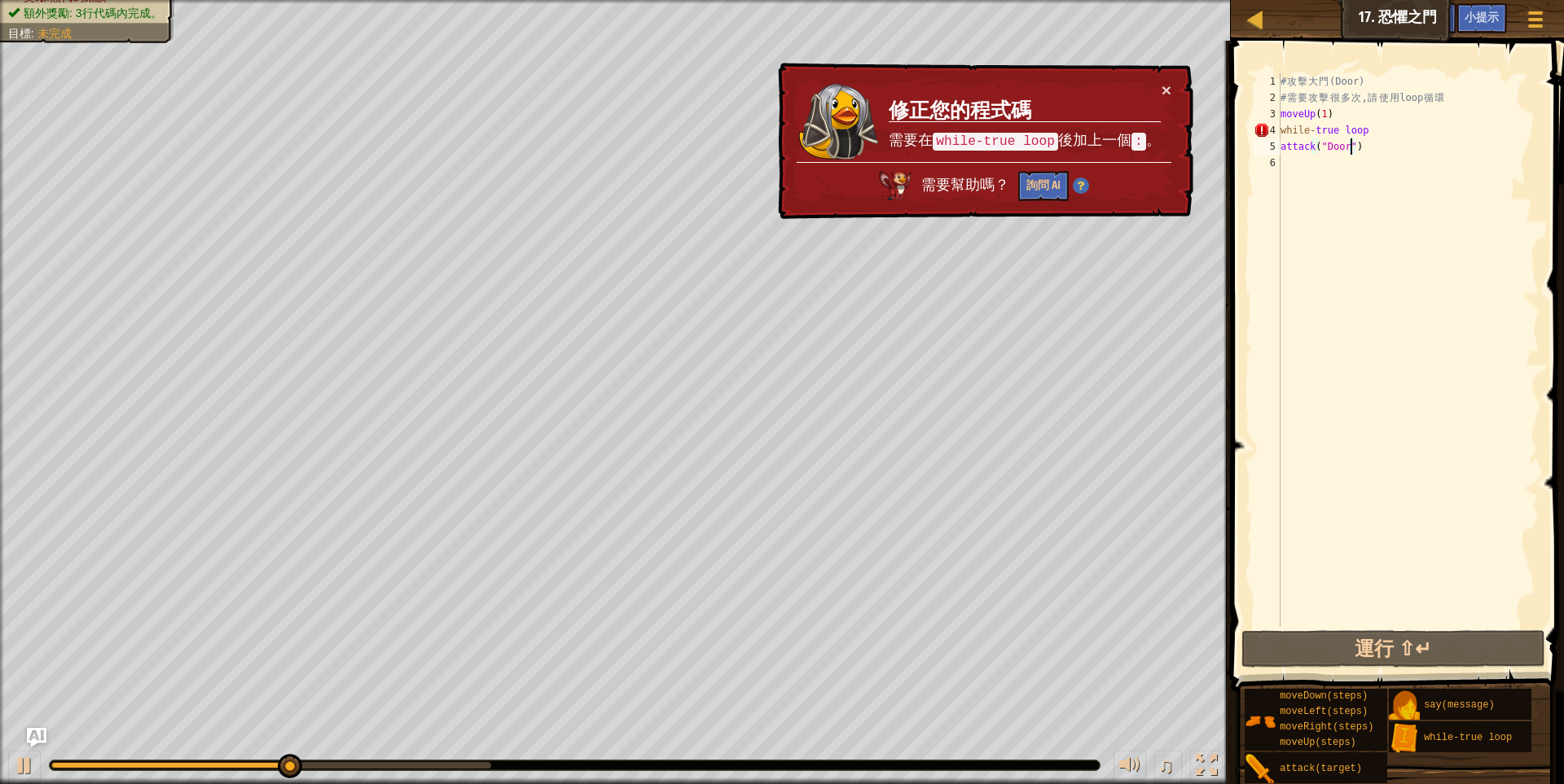
click at [1411, 159] on div "# 攻 擊 大 門 (Door) # 需 要 攻 擊 很 多 次 , 請 使 用 loop 循 環 moveUp ( 1 ) while - true loo…" at bounding box center [1408, 366] width 262 height 586
click at [1365, 131] on div "# 攻 擊 大 門 (Door) # 需 要 攻 擊 很 多 次 , 請 使 用 loop 循 環 moveUp ( 1 ) while - true loo…" at bounding box center [1408, 366] width 262 height 586
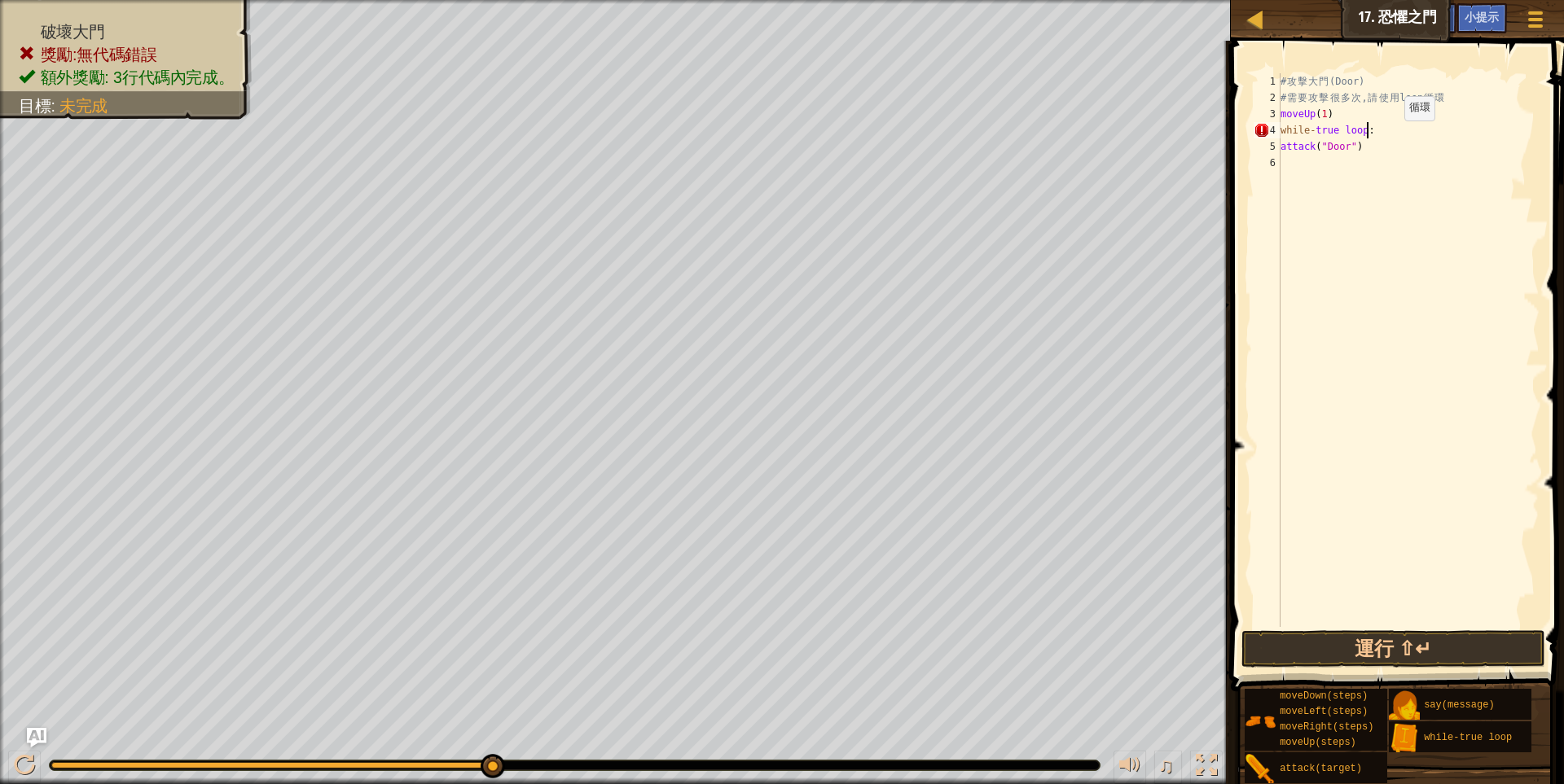
scroll to position [3, 85]
click at [1459, 126] on div "# 攻 擊 大 門 (Door) # 需 要 攻 擊 很 多 次 , 請 使 用 loop 循 環 moveUp ( 1 ) while - true loo…" at bounding box center [1408, 350] width 262 height 554
type textarea "while-true loop:"
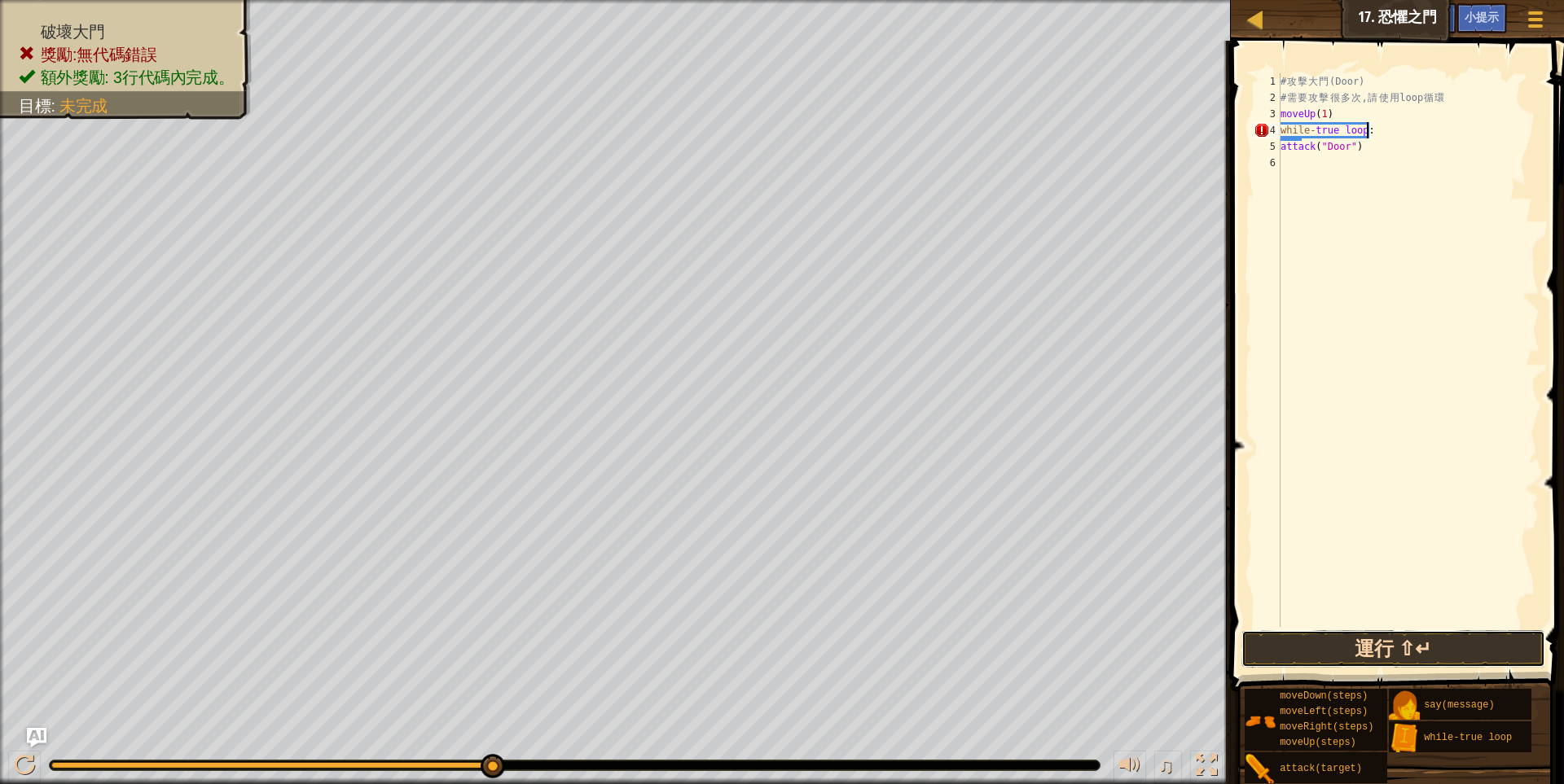
click at [1407, 643] on button "運行 ⇧↵" at bounding box center [1394, 648] width 305 height 37
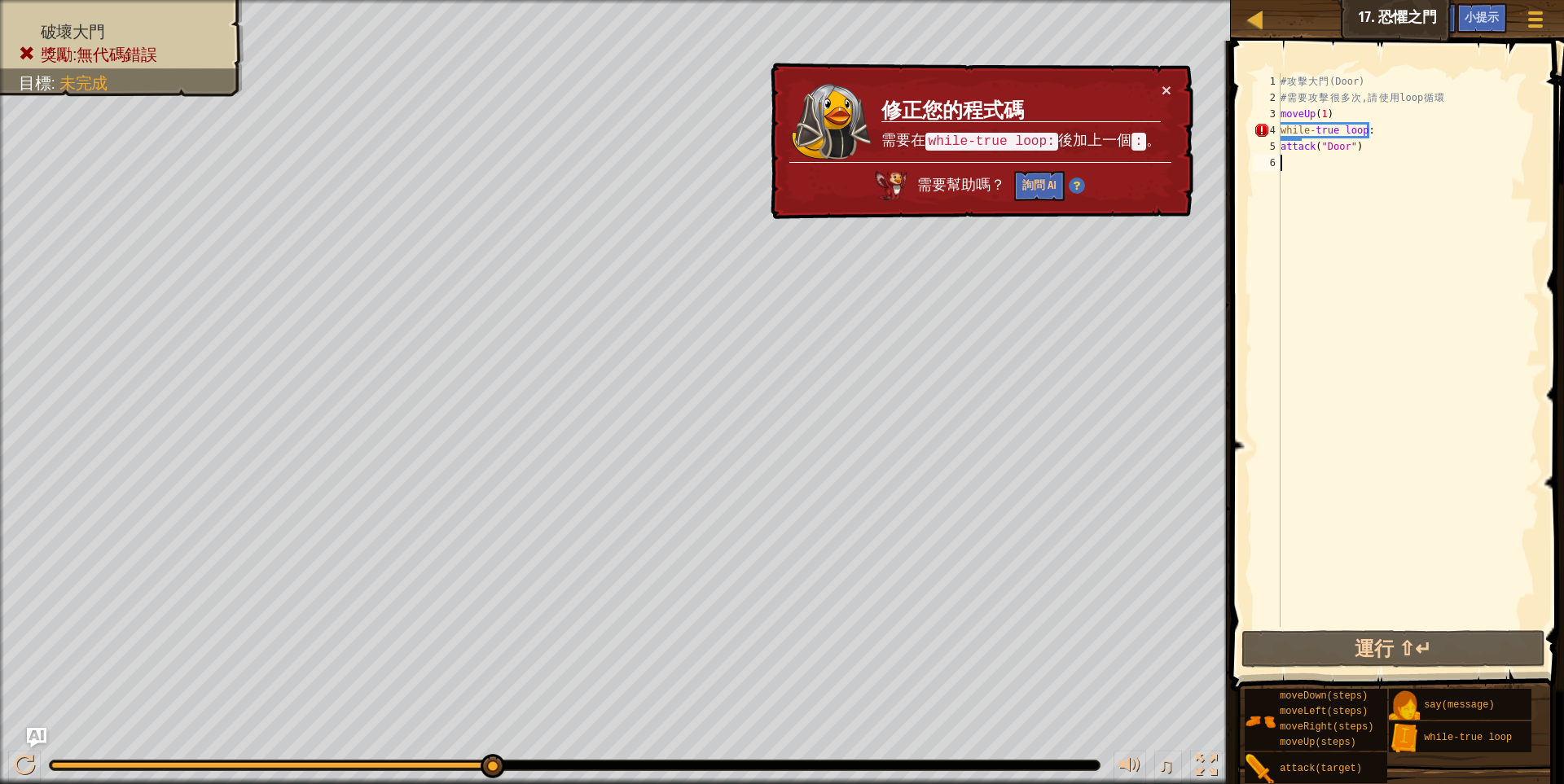
click at [1416, 209] on div "# 攻 擊 大 門 (Door) # 需 要 攻 擊 很 多 次 , 請 使 用 loop 循 環 moveUp ( 1 ) while - true loo…" at bounding box center [1408, 366] width 262 height 586
click at [1389, 128] on div "# 攻 擊 大 門 (Door) # 需 要 攻 擊 很 多 次 , 請 使 用 loop 循 環 moveUp ( 1 ) while - true loo…" at bounding box center [1408, 366] width 262 height 586
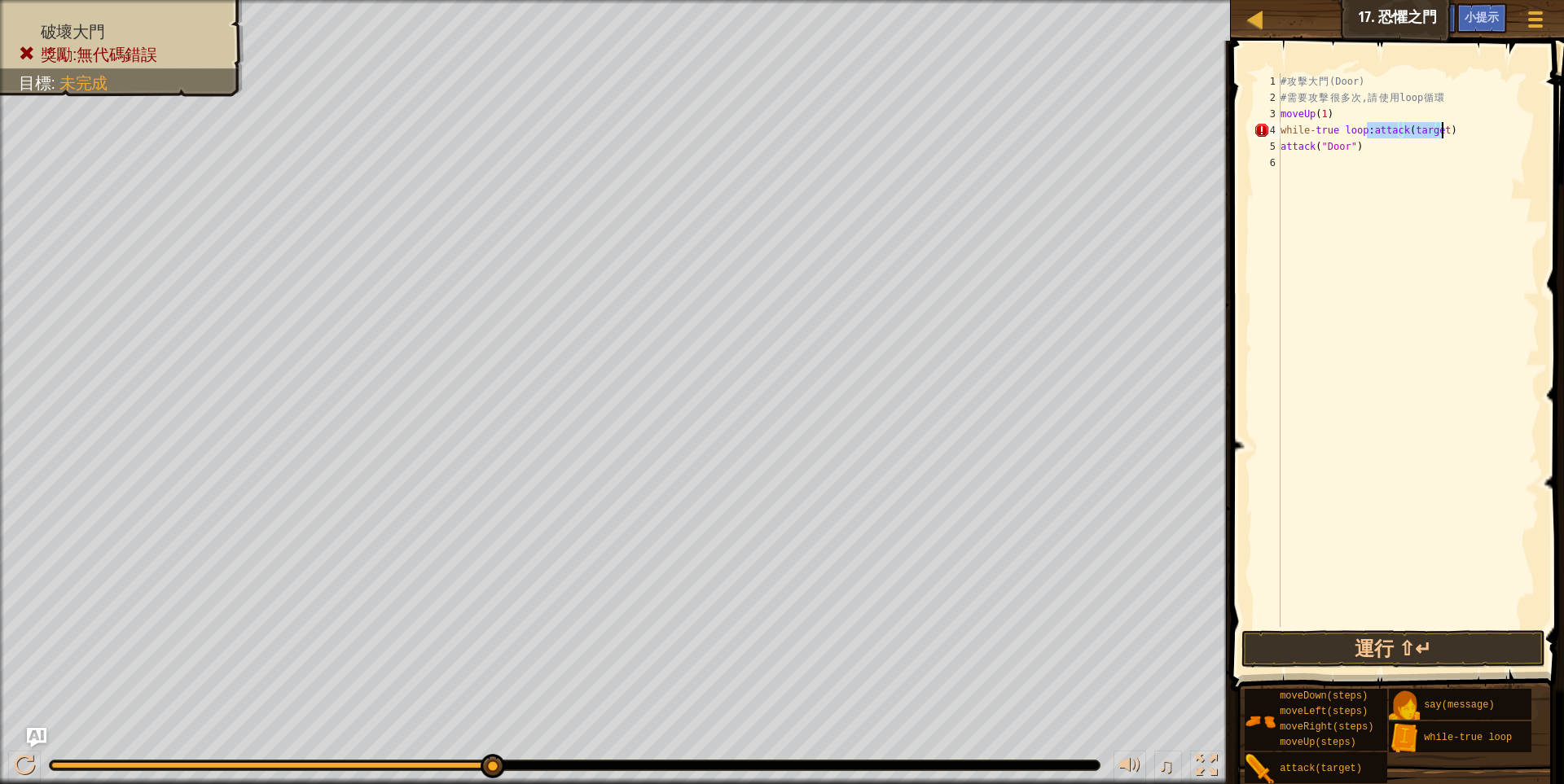
click at [1466, 125] on div "# 攻 擊 大 門 (Door) # 需 要 攻 擊 很 多 次 , 請 使 用 loop 循 環 moveUp ( 1 ) while - true loo…" at bounding box center [1408, 350] width 262 height 554
click at [1422, 132] on div "# 攻 擊 大 門 (Door) # 需 要 攻 擊 很 多 次 , 請 使 用 loop 循 環 moveUp ( 1 ) while - true loo…" at bounding box center [1408, 366] width 262 height 586
click at [1422, 132] on div "# 攻 擊 大 門 (Door) # 需 要 攻 擊 很 多 次 , 請 使 用 loop 循 環 moveUp ( 1 ) while - true loo…" at bounding box center [1408, 366] width 262 height 586
click at [1429, 655] on button "運行 ⇧↵" at bounding box center [1394, 648] width 305 height 37
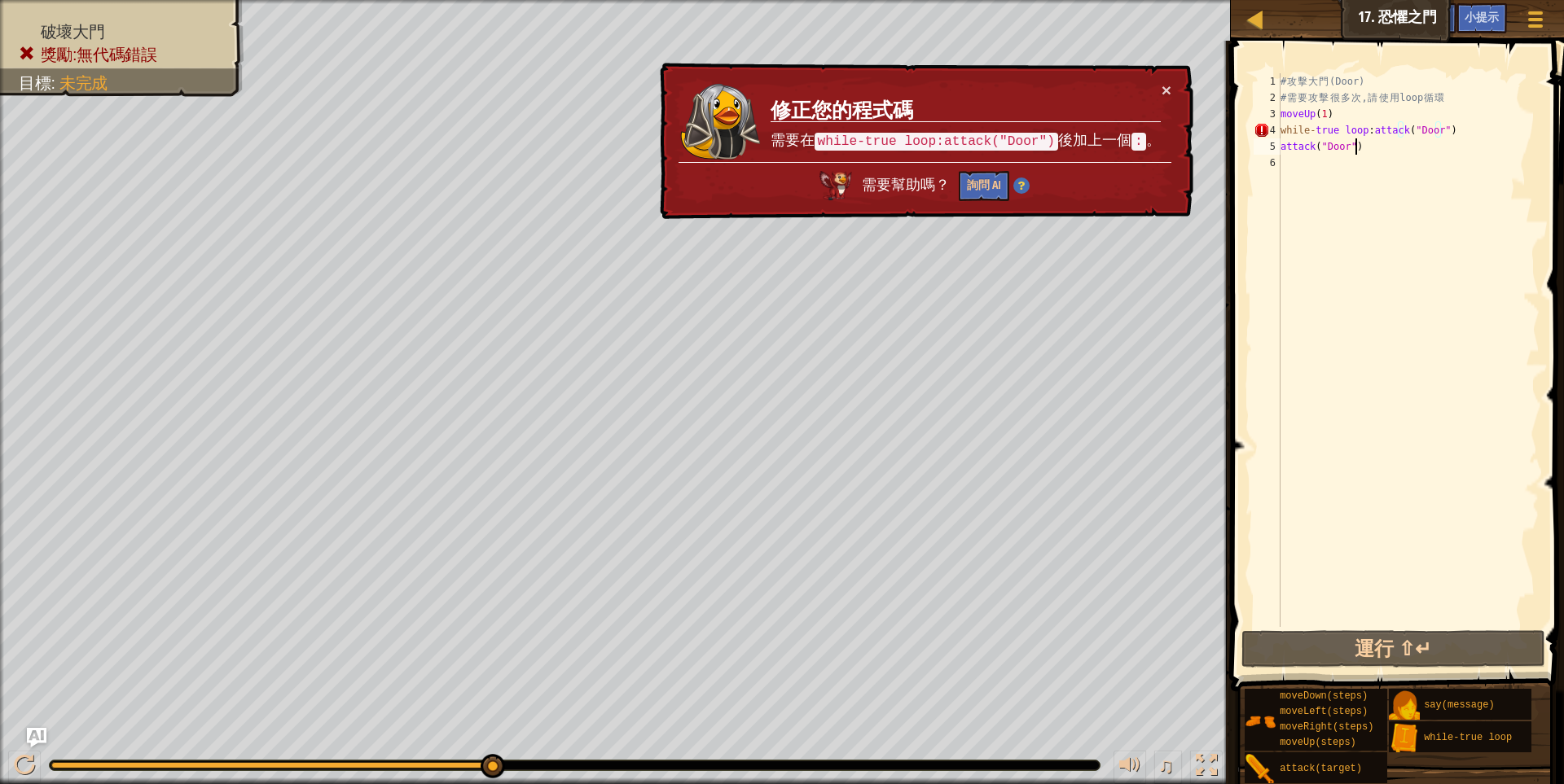
click at [1465, 139] on div "# 攻 擊 大 門 (Door) # 需 要 攻 擊 很 多 次 , 請 使 用 loop 循 環 moveUp ( 1 ) while - true loo…" at bounding box center [1408, 366] width 262 height 586
click at [1464, 137] on div "# 攻 擊 大 門 (Door) # 需 要 攻 擊 很 多 次 , 請 使 用 loop 循 環 moveUp ( 1 ) while - true loo…" at bounding box center [1408, 366] width 262 height 586
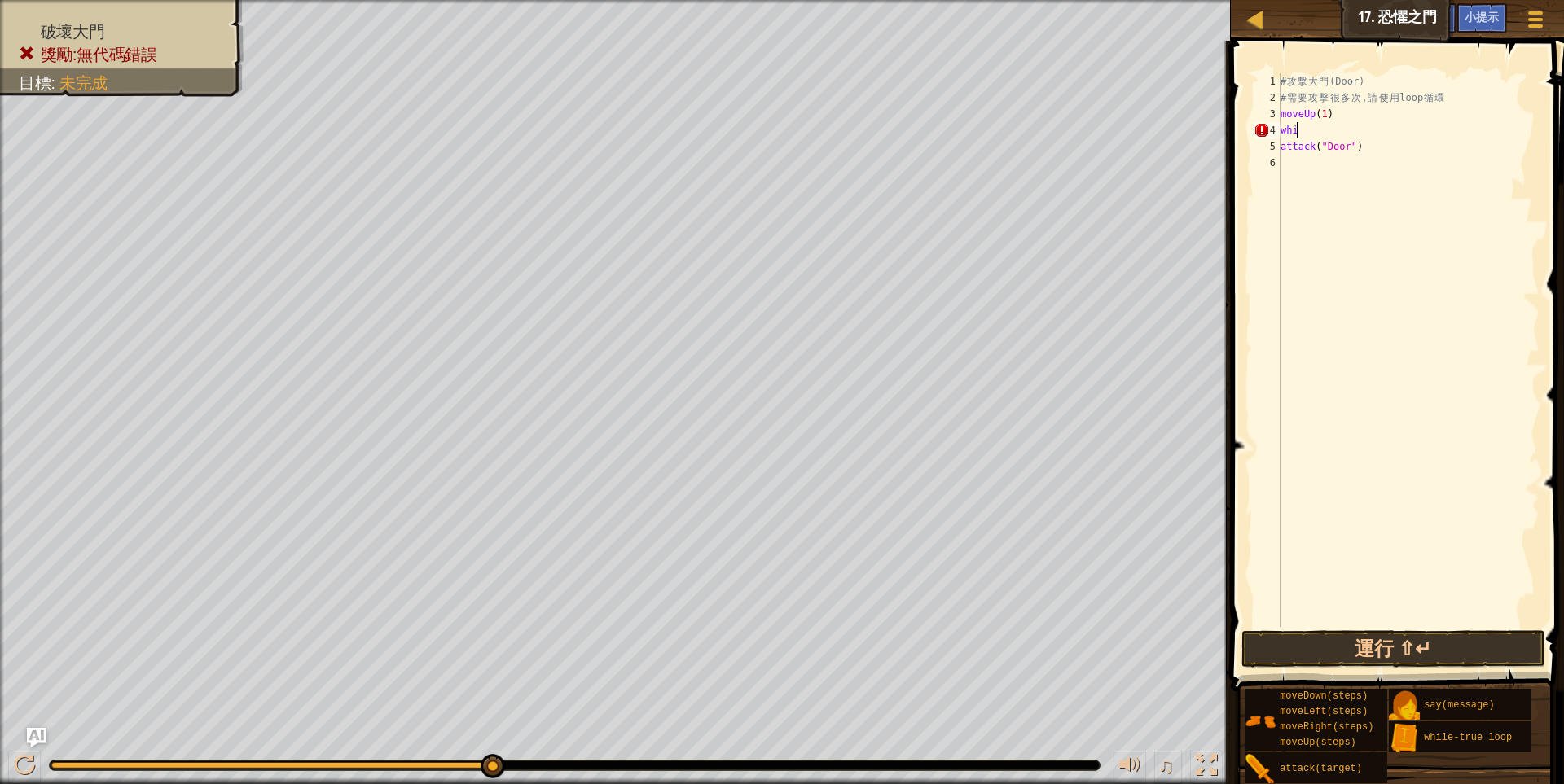
scroll to position [3, 0]
type textarea "w"
click at [1371, 152] on div "# 攻 擊 大 門 (Door) # 需 要 攻 擊 很 多 次 , 請 使 用 loop 循 環 moveUp ( 1 ) attack ( "Door" )" at bounding box center [1408, 366] width 262 height 586
click at [1342, 653] on button "運行 ⇧↵" at bounding box center [1394, 648] width 305 height 37
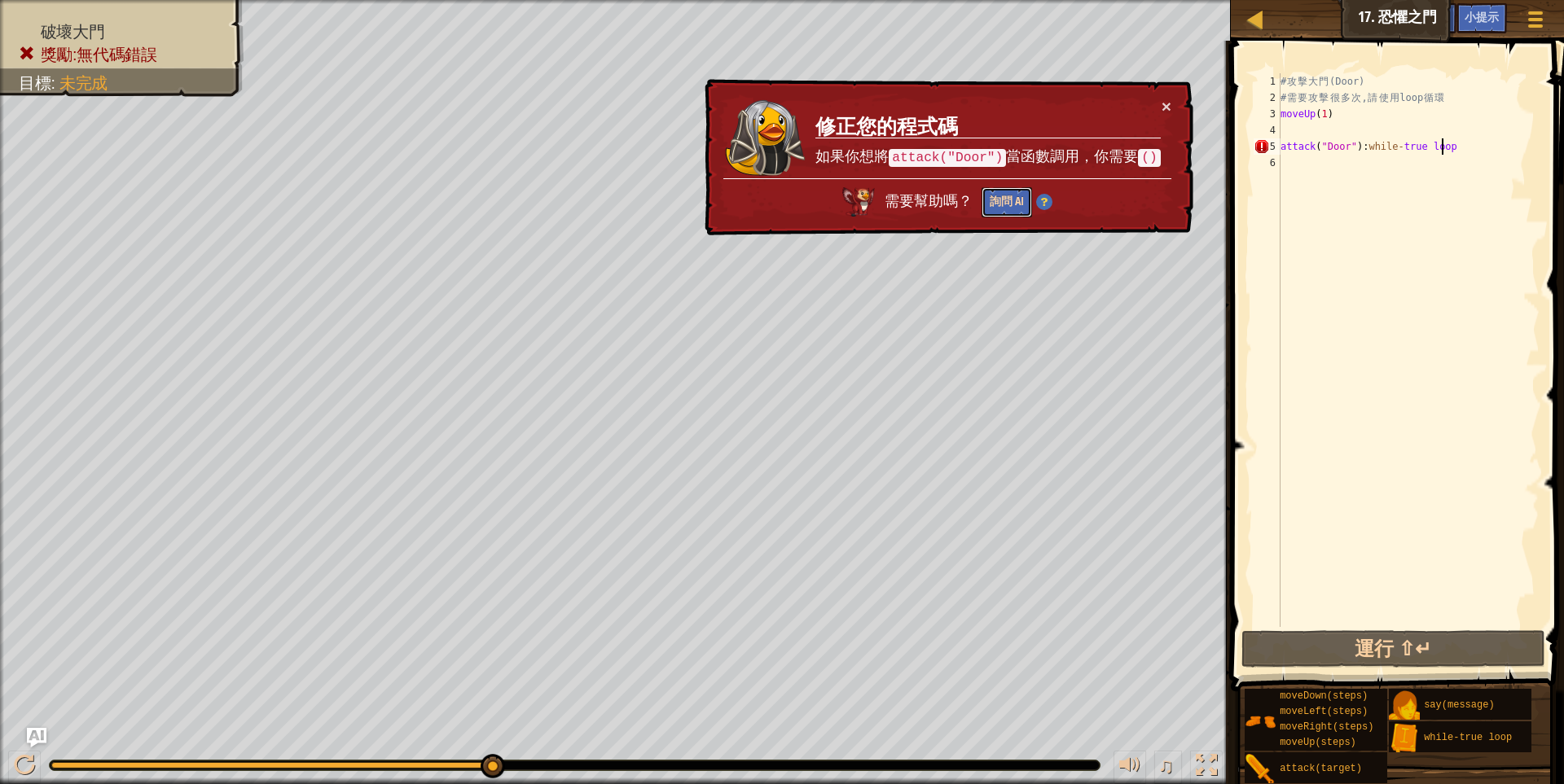
click at [1005, 206] on button "詢問 AI" at bounding box center [1006, 202] width 51 height 30
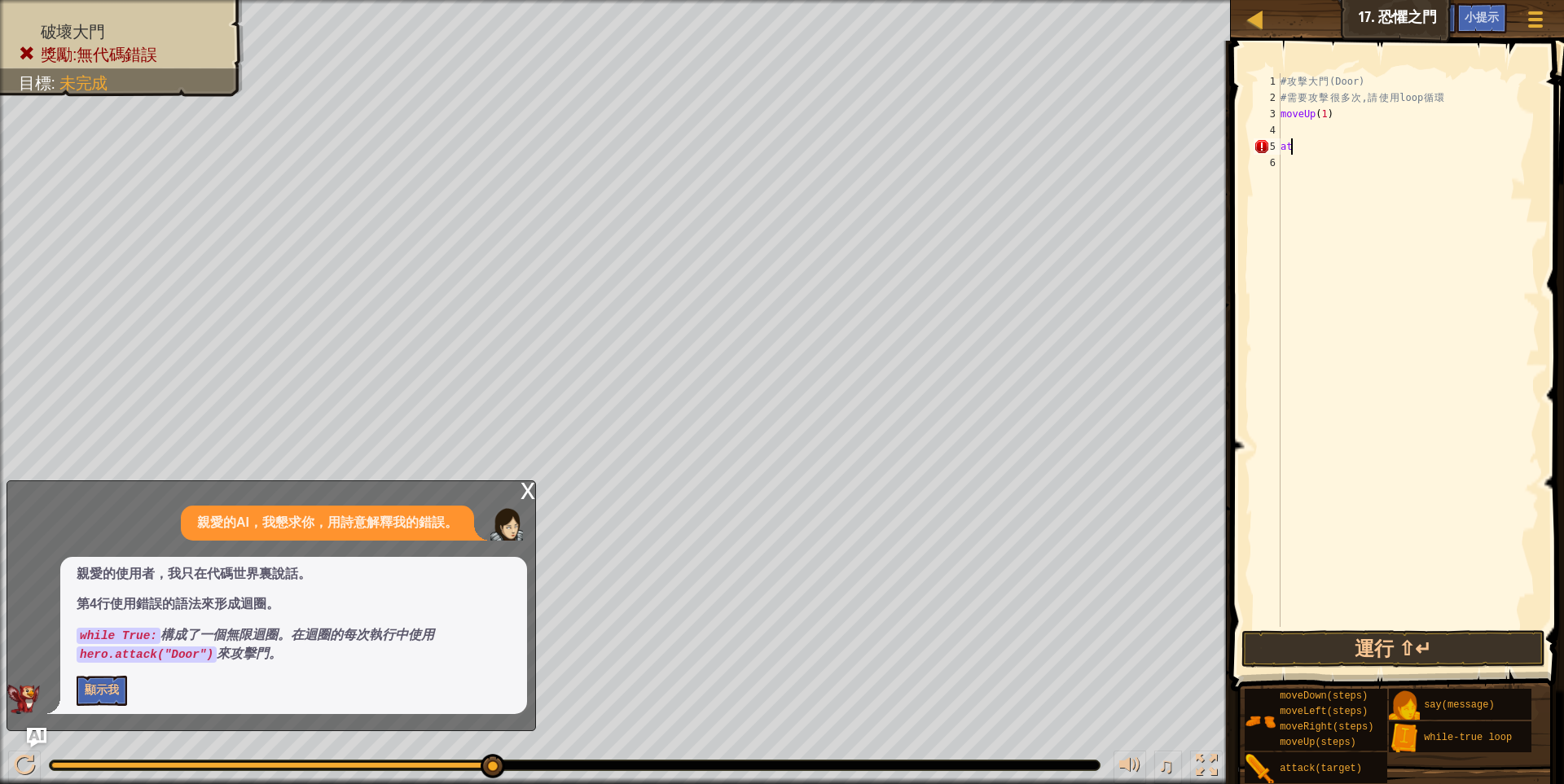
type textarea "a"
click at [1340, 128] on div "# 攻 擊 大 門 (Door) # 需 要 攻 擊 很 多 次 , 請 使 用 loop 循 環 moveUp ( 1 ) attack ( target )" at bounding box center [1408, 350] width 262 height 554
click at [1340, 128] on div "# 攻 擊 大 門 (Door) # 需 要 攻 擊 很 多 次 , 請 使 用 loop 循 環 moveUp ( 1 ) attack ( target )" at bounding box center [1408, 366] width 262 height 586
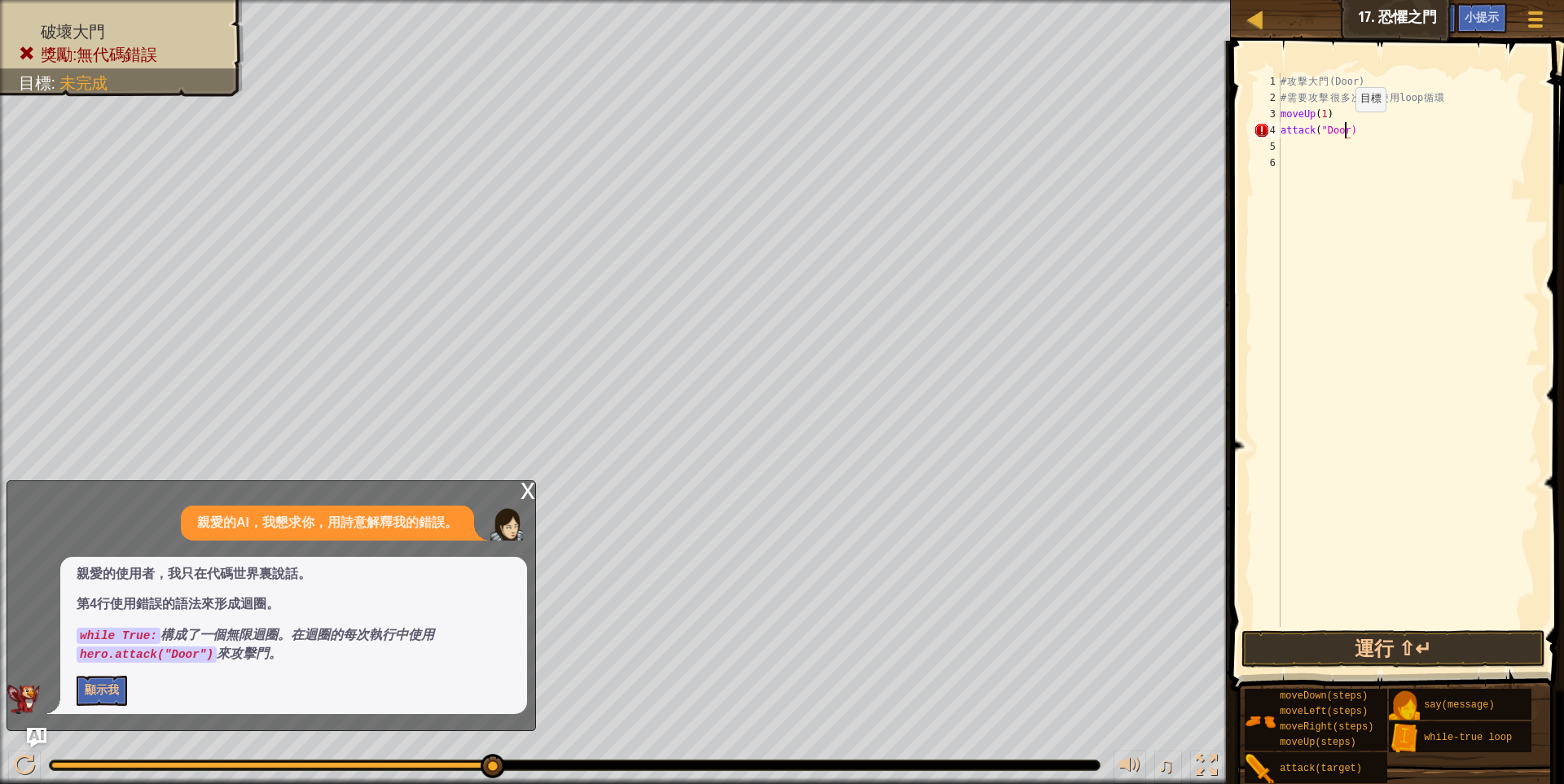
type textarea "attack("Door")"
click at [1354, 161] on div "# 攻 擊 大 門 (Door) # 需 要 攻 擊 很 多 次 , 請 使 用 loop 循 環 moveUp ( 1 ) attack ( "Door" )" at bounding box center [1408, 366] width 262 height 586
click at [1329, 145] on div "# 攻 擊 大 門 (Door) # 需 要 攻 擊 很 多 次 , 請 使 用 loop 循 環 moveUp ( 1 ) attack ( "Door" …" at bounding box center [1408, 350] width 262 height 554
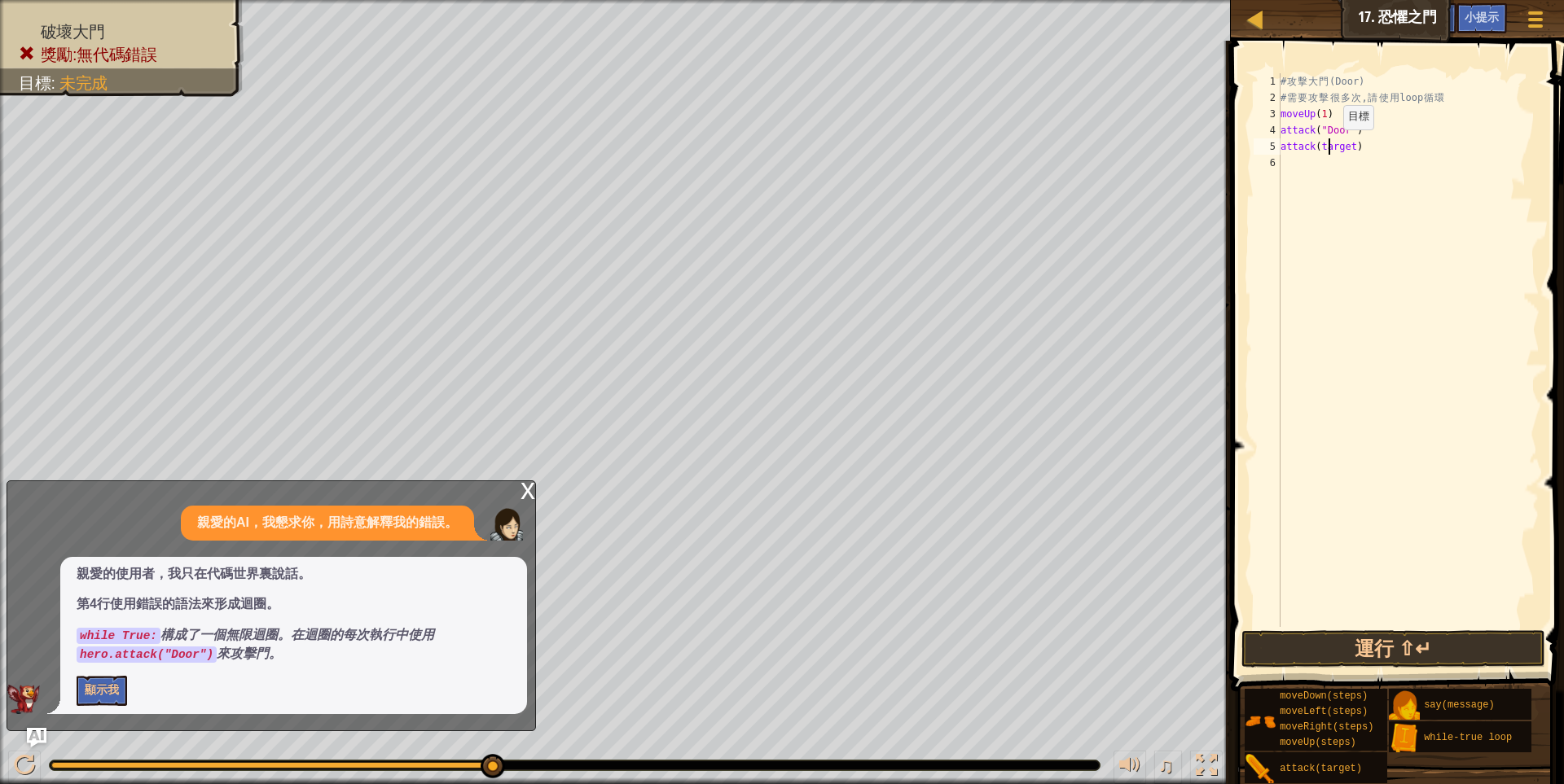
click at [1329, 145] on div "# 攻 擊 大 門 (Door) # 需 要 攻 擊 很 多 次 , 請 使 用 loop 循 環 moveUp ( 1 ) attack ( "Door" …" at bounding box center [1408, 366] width 262 height 586
type textarea "attack()"
click at [1342, 158] on div "# 攻 擊 大 門 (Door) # 需 要 攻 擊 很 多 次 , 請 使 用 loop 循 環 moveUp ( 1 ) attack ( "Door" …" at bounding box center [1408, 366] width 262 height 586
click at [1344, 154] on div "# 攻 擊 大 門 (Door) # 需 要 攻 擊 很 多 次 , 請 使 用 loop 循 環 moveUp ( 1 ) attack ( "Door" …" at bounding box center [1408, 366] width 262 height 586
type textarea "a"
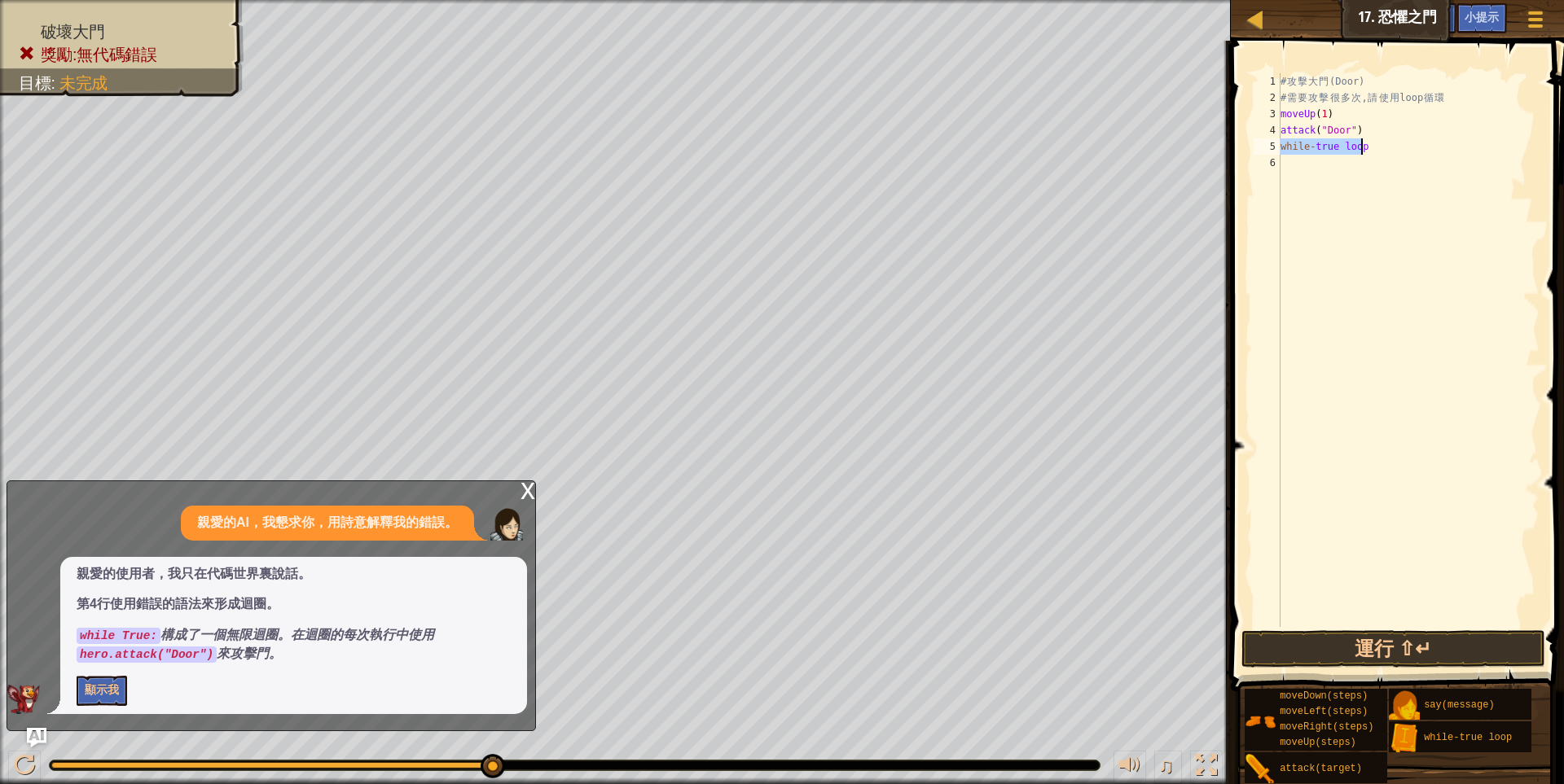
click at [1355, 127] on div "# 攻 擊 大 門 (Door) # 需 要 攻 擊 很 多 次 , 請 使 用 loop 循 環 moveUp ( 1 ) attack ( "Door" …" at bounding box center [1408, 366] width 262 height 586
type textarea "a"
click at [1366, 147] on div "# 攻 擊 大 門 (Door) # 需 要 攻 擊 很 多 次 , 請 使 用 loop 循 環 moveUp ( 1 ) while - true loop" at bounding box center [1408, 366] width 262 height 586
type textarea "w"
drag, startPoint x: 1341, startPoint y: 160, endPoint x: 1333, endPoint y: 143, distance: 18.8
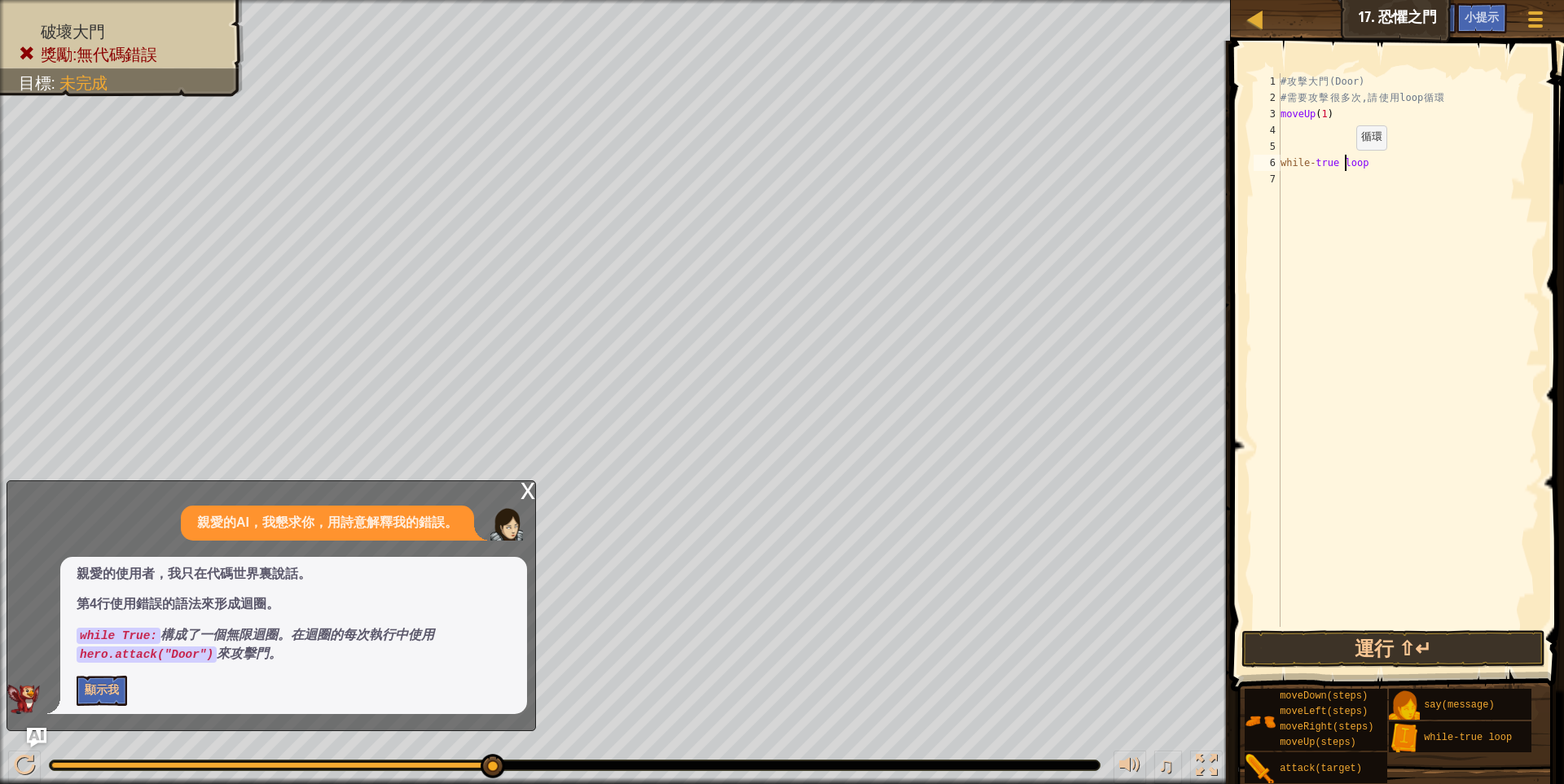
click at [1336, 145] on div "# 攻 擊 大 門 (Door) # 需 要 攻 擊 很 多 次 , 請 使 用 loop 循 環 moveUp ( 1 ) while - true loop" at bounding box center [1408, 366] width 262 height 586
type textarea "while-true loop"
click at [1383, 166] on div "# 攻 擊 大 門 (Door) # 需 要 攻 擊 很 多 次 , 請 使 用 loop 循 環 moveUp ( 1 ) while - true l o…" at bounding box center [1408, 366] width 262 height 586
type textarea "o"
type textarea "w"
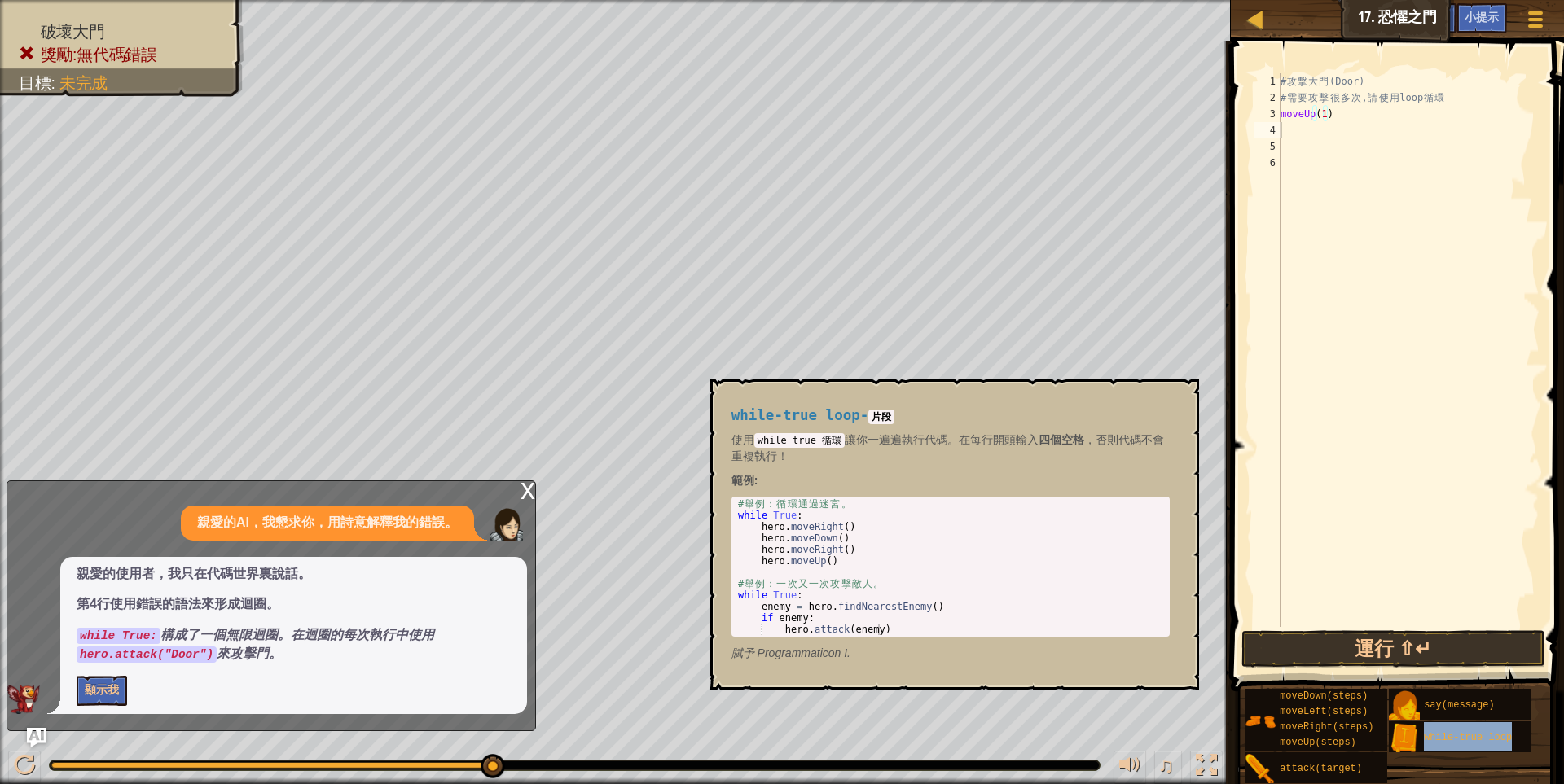
type textarea "while-true loop"
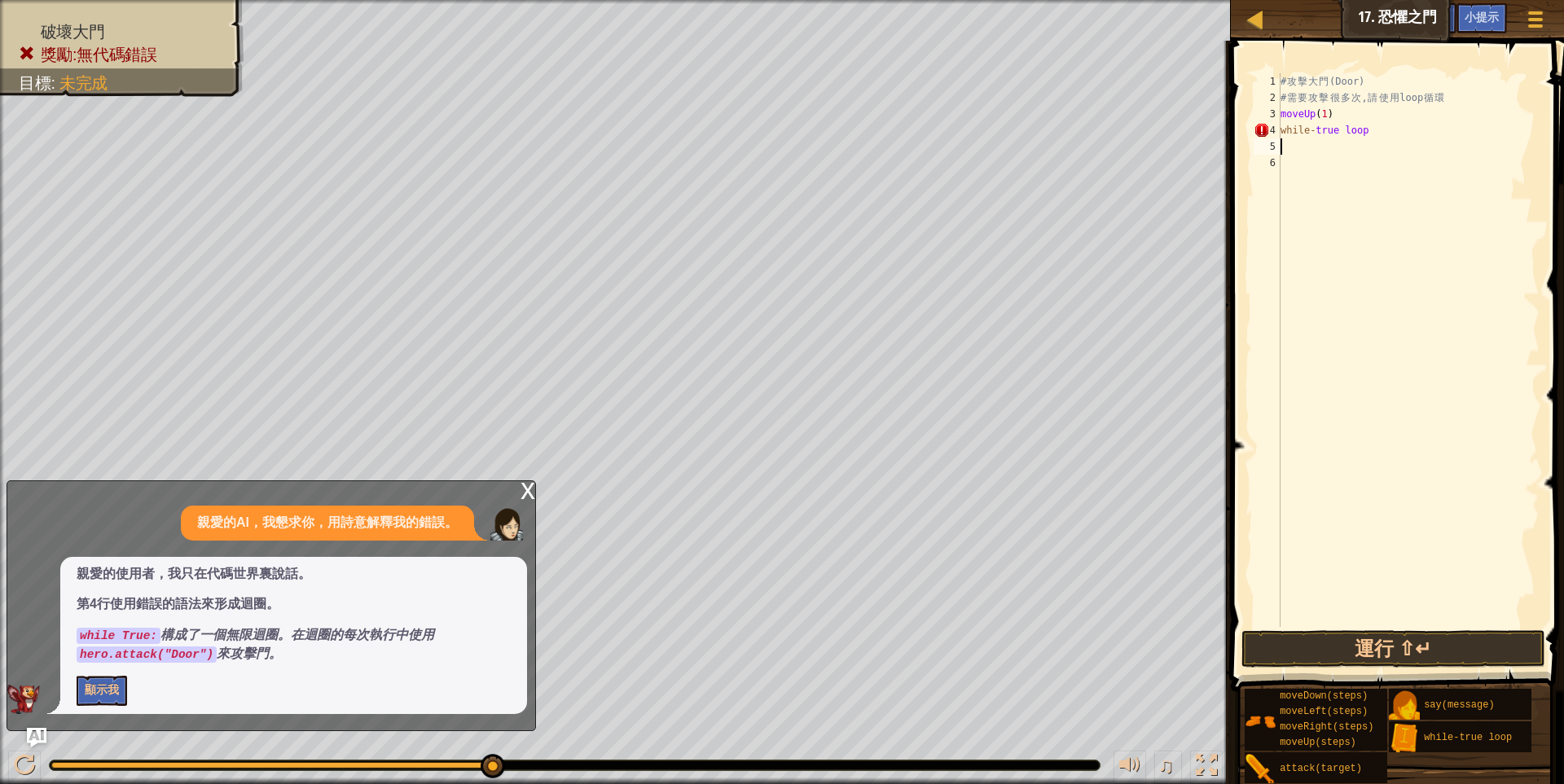
click at [1386, 140] on div "# 攻 擊 大 門 (Door) # 需 要 攻 擊 很 多 次 , 請 使 用 loop 循 環 moveUp ( 1 ) while - true loop" at bounding box center [1408, 366] width 262 height 586
click at [1366, 127] on div "# 攻 擊 大 門 (Door) # 需 要 攻 擊 很 多 次 , 請 使 用 loop 循 環 moveUp ( 1 ) while - true loop" at bounding box center [1408, 366] width 262 height 586
click at [1317, 131] on div "# 攻 擊 大 門 (Door) # 需 要 攻 擊 很 多 次 , 請 使 用 loop 循 環 moveUp ( 1 ) while - true" at bounding box center [1408, 366] width 262 height 586
type textarea "while-True"
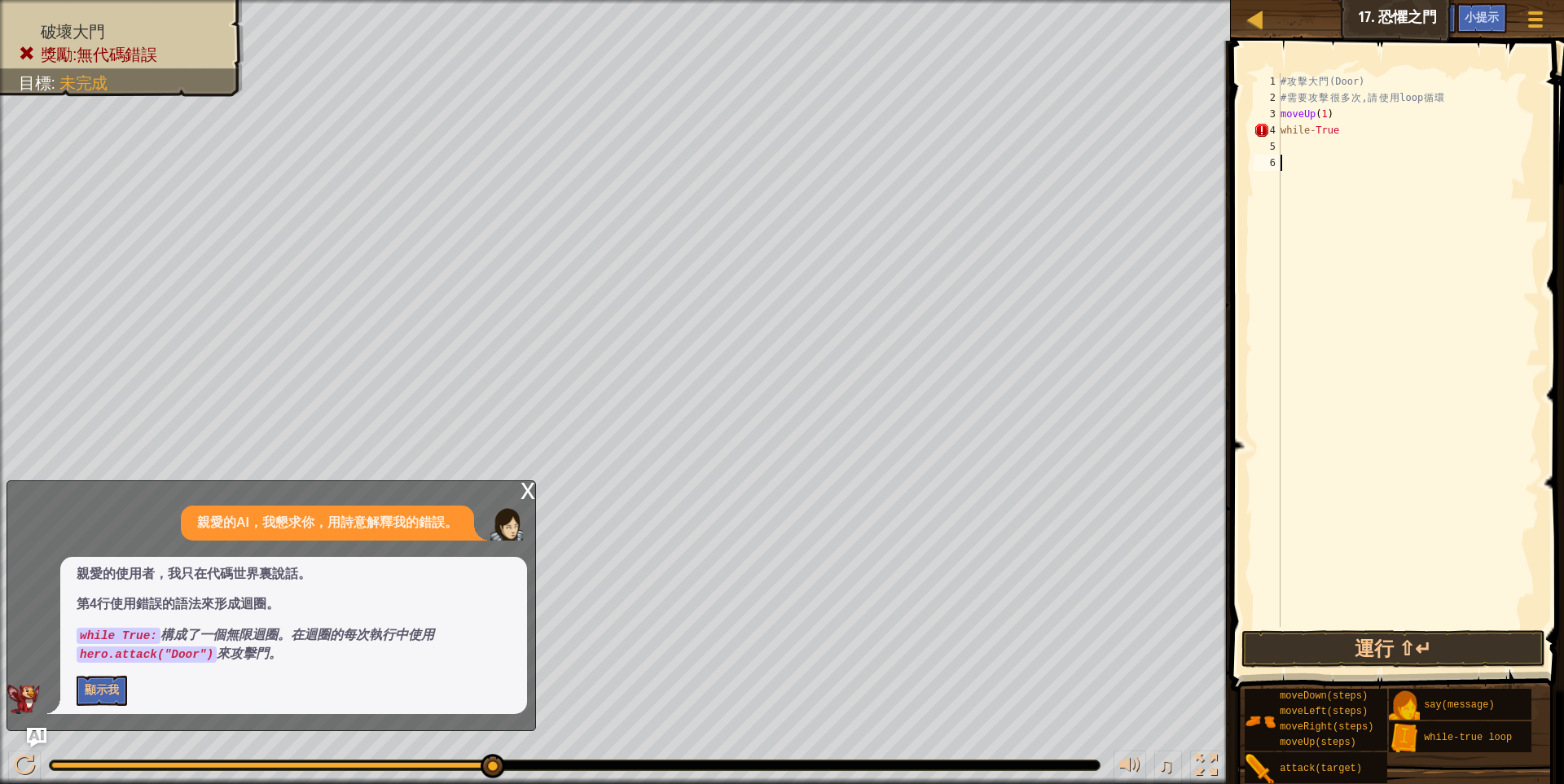
click at [1385, 307] on div "# 攻 擊 大 門 (Door) # 需 要 攻 擊 很 多 次 , 請 使 用 loop 循 環 moveUp ( 1 ) while - True" at bounding box center [1408, 366] width 262 height 586
click at [1326, 141] on div "# 攻 擊 大 門 (Door) # 需 要 攻 擊 很 多 次 , 請 使 用 loop 循 環 moveUp ( 1 ) while - True" at bounding box center [1408, 366] width 262 height 586
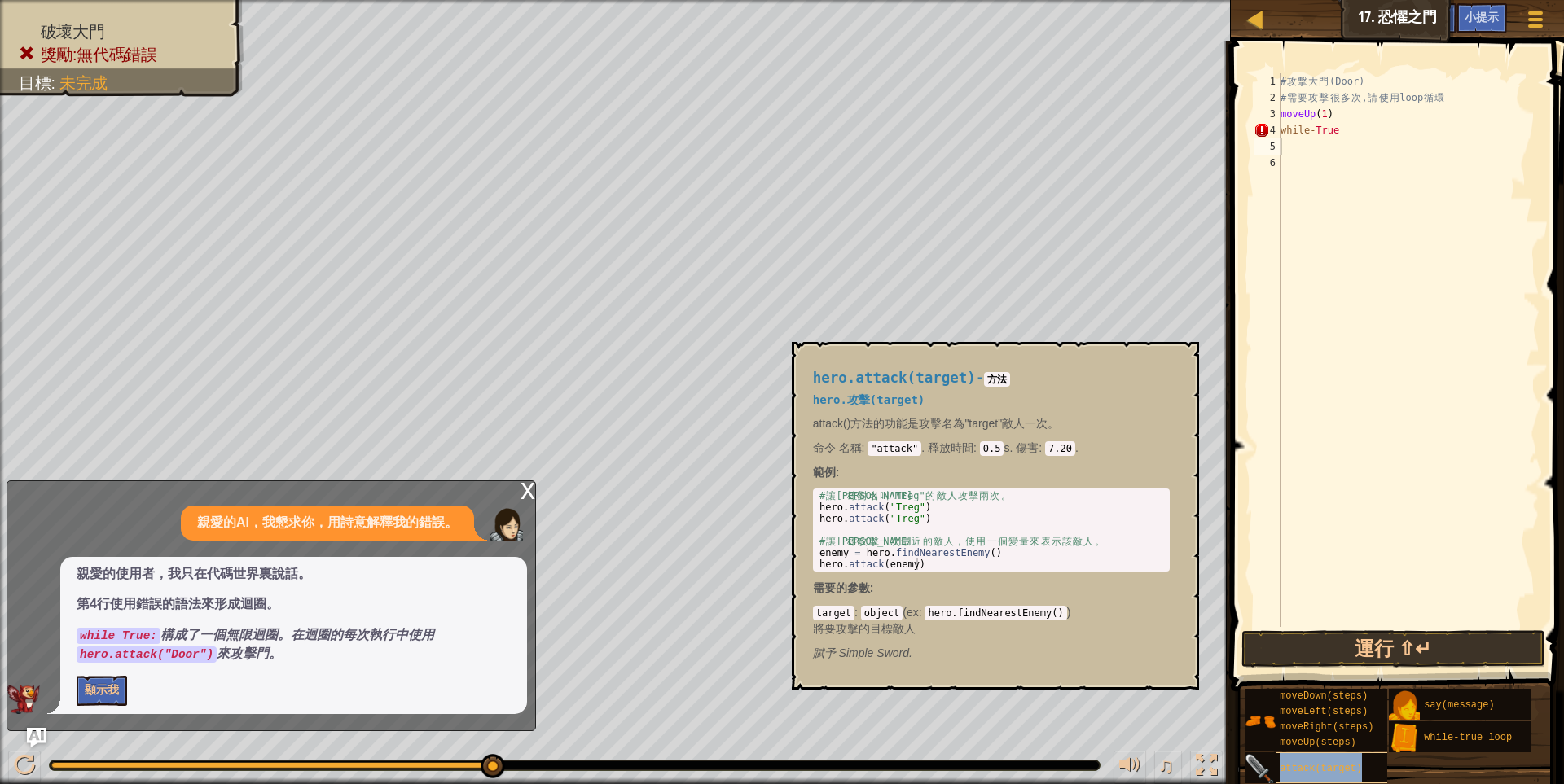
type textarea "attack(target)"
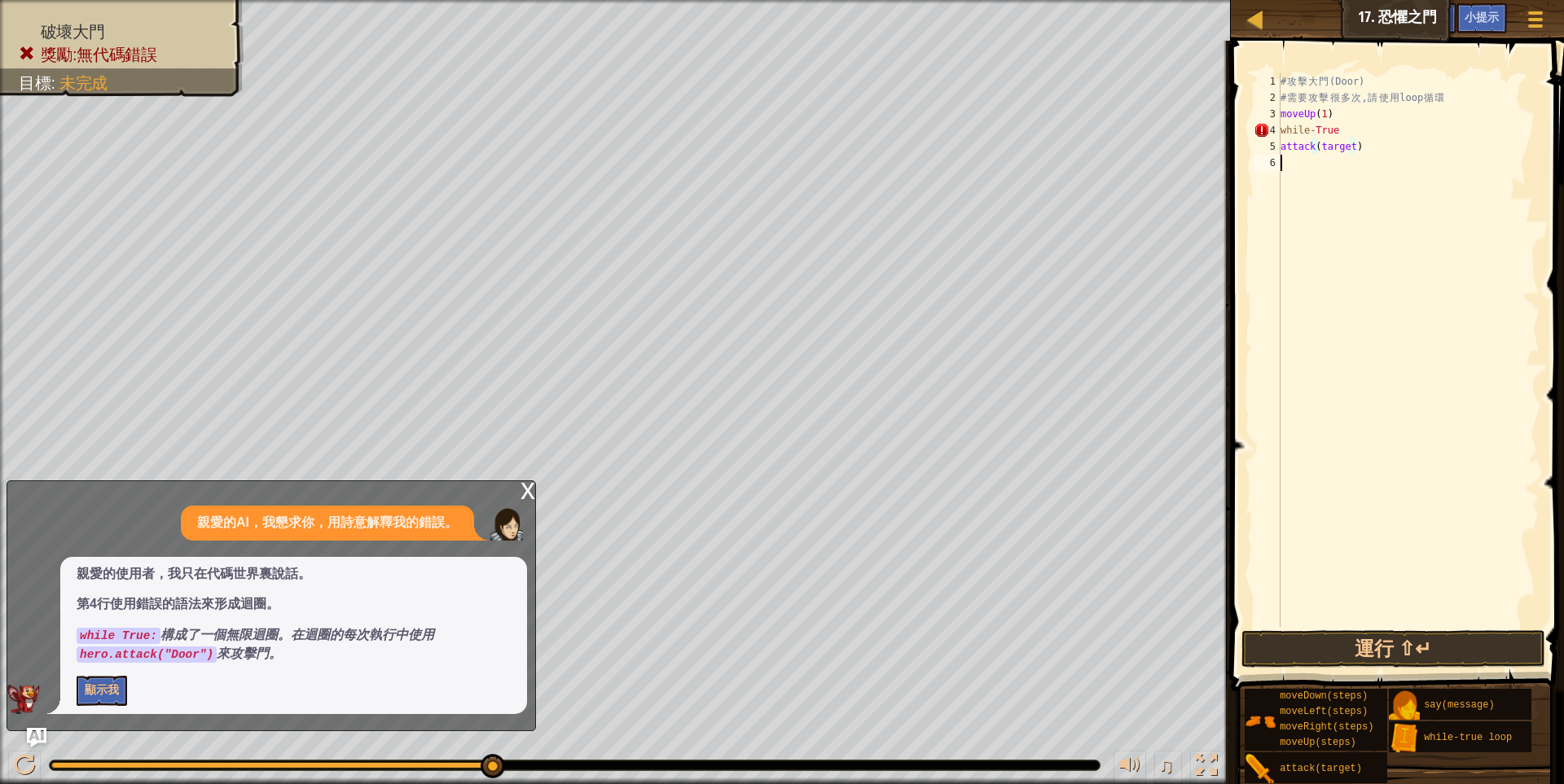
click at [1328, 177] on div "# 攻 擊 大 門 (Door) # 需 要 攻 擊 很 多 次 , 請 使 用 loop 循 環 moveUp ( 1 ) while - True att…" at bounding box center [1408, 366] width 262 height 586
click at [1333, 144] on div "# 攻 擊 大 門 (Door) # 需 要 攻 擊 很 多 次 , 請 使 用 loop 循 環 moveUp ( 1 ) while - True att…" at bounding box center [1408, 366] width 262 height 586
type textarea "attack("Door")"
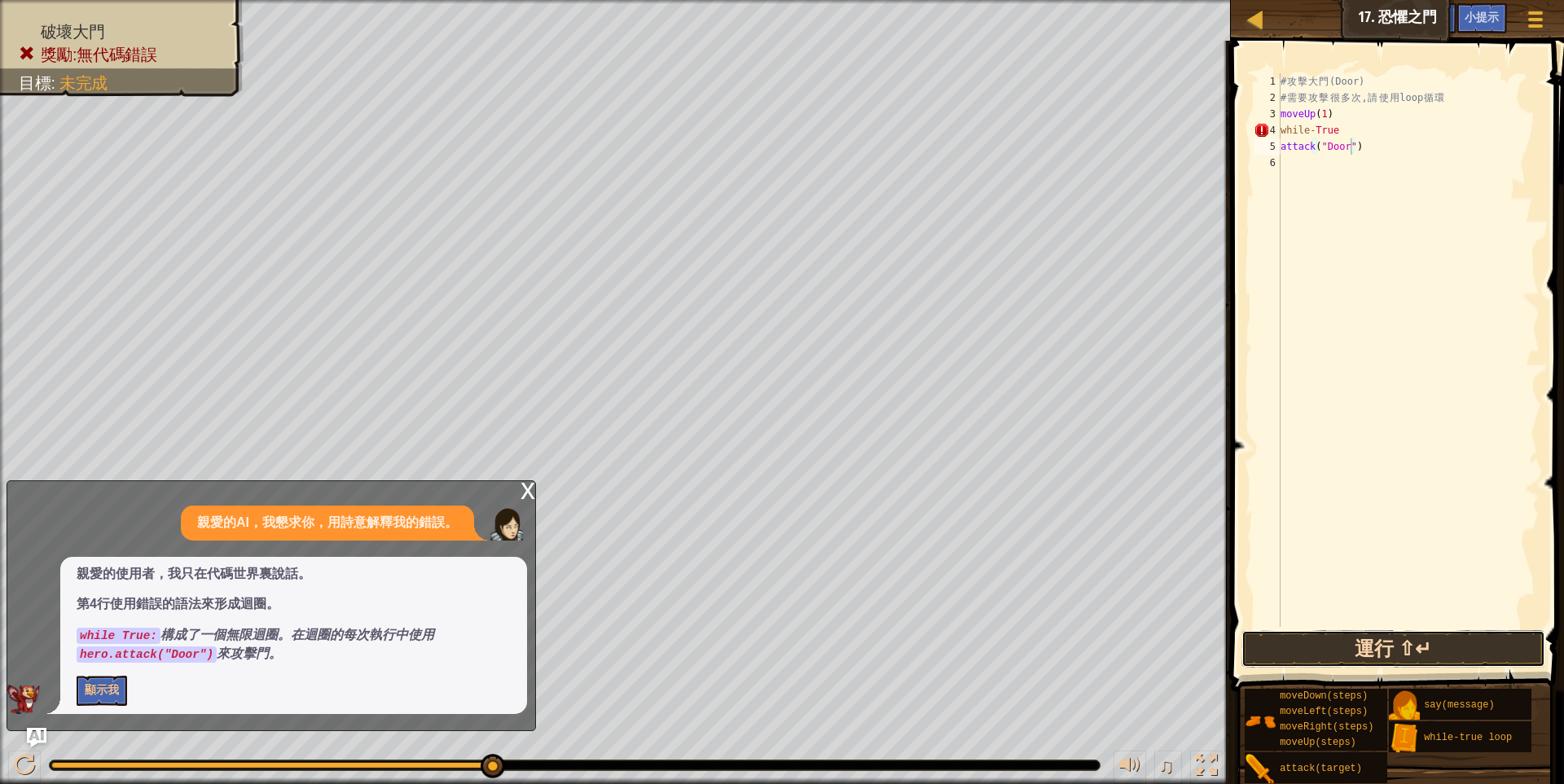
click at [1414, 648] on button "運行 ⇧↵" at bounding box center [1394, 648] width 305 height 37
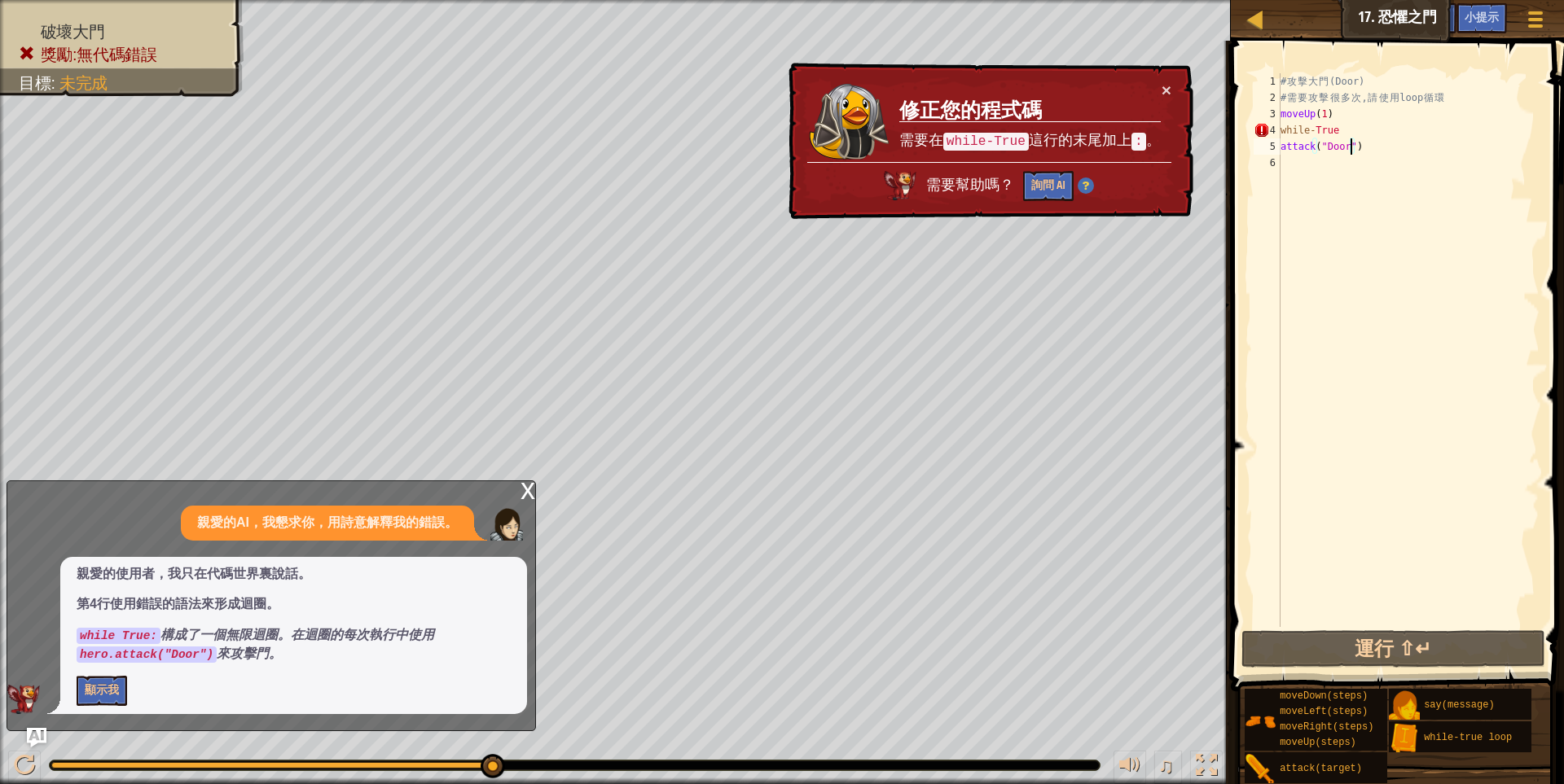
click at [1402, 193] on div "# 攻 擊 大 門 (Door) # 需 要 攻 擊 很 多 次 , 請 使 用 loop 循 環 moveUp ( 1 ) while - True att…" at bounding box center [1408, 366] width 262 height 586
click at [1339, 130] on div "# 攻 擊 大 門 (Door) # 需 要 攻 擊 很 多 次 , 請 使 用 loop 循 環 moveUp ( 1 ) while - True att…" at bounding box center [1408, 366] width 262 height 586
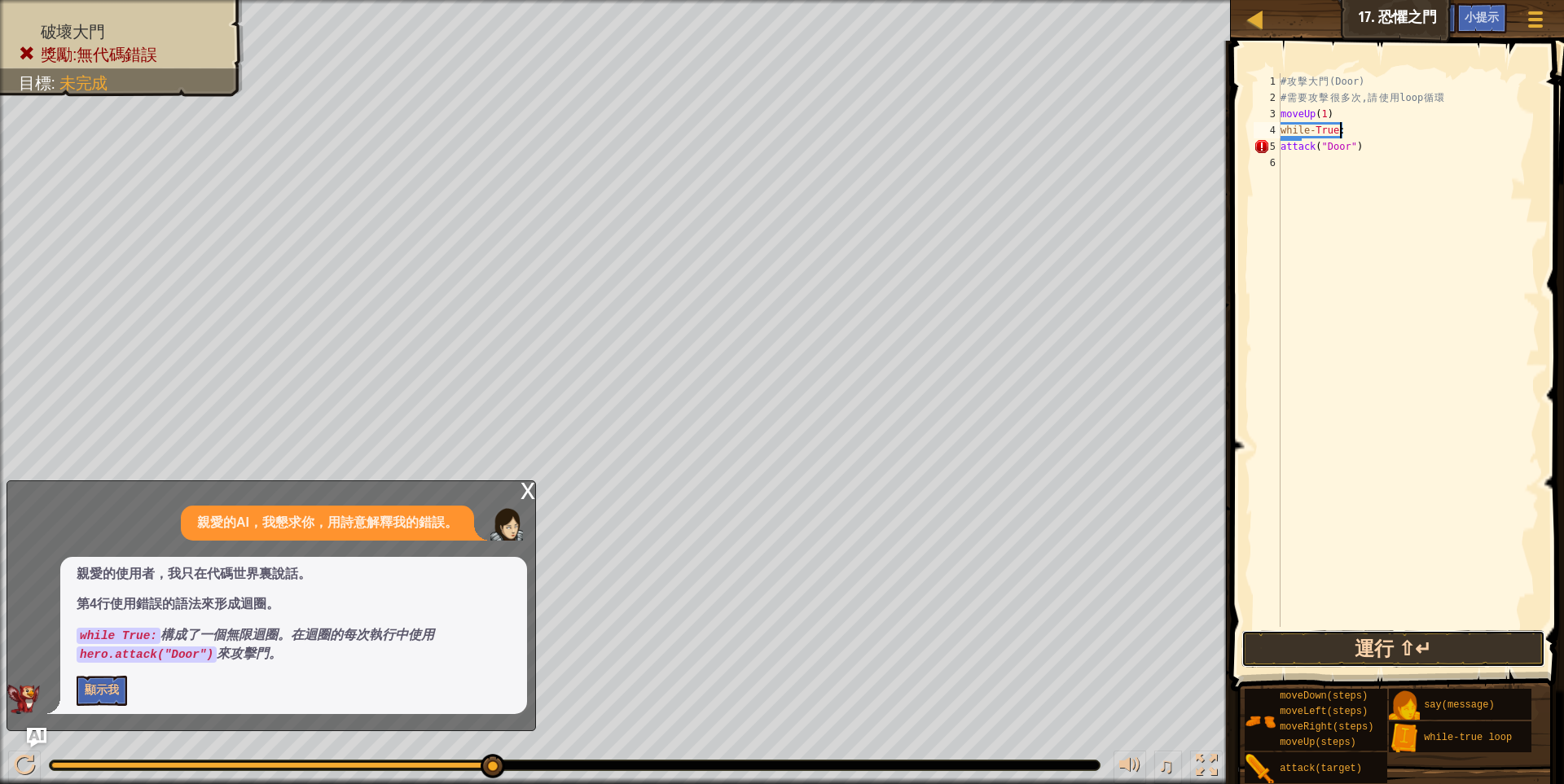
click at [1372, 645] on button "運行 ⇧↵" at bounding box center [1394, 648] width 305 height 37
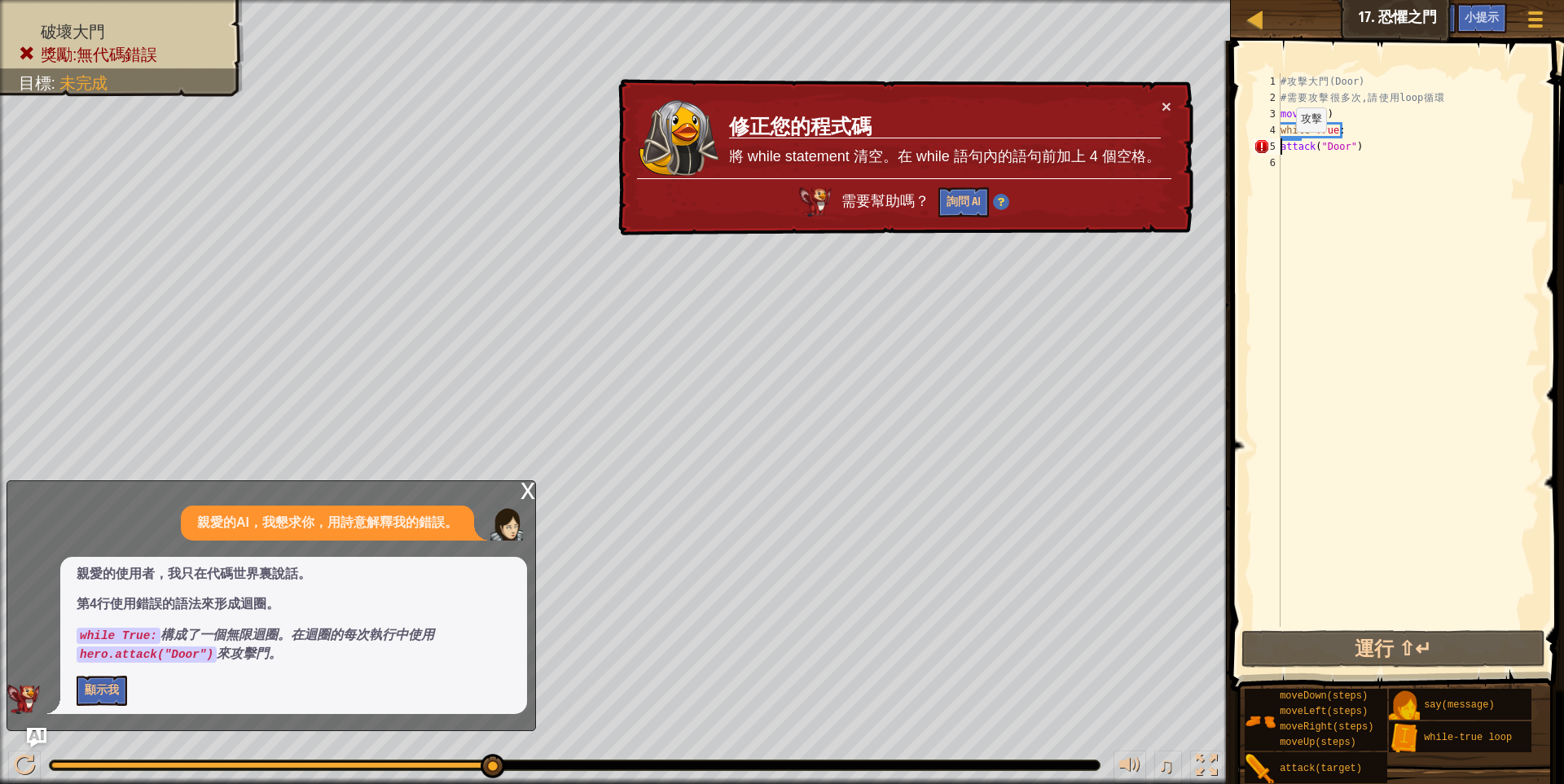
click at [1282, 148] on div "# 攻 擊 大 門 (Door) # 需 要 攻 擊 很 多 次 , 請 使 用 loop 循 環 moveUp ( 1 ) while - True : a…" at bounding box center [1408, 366] width 262 height 586
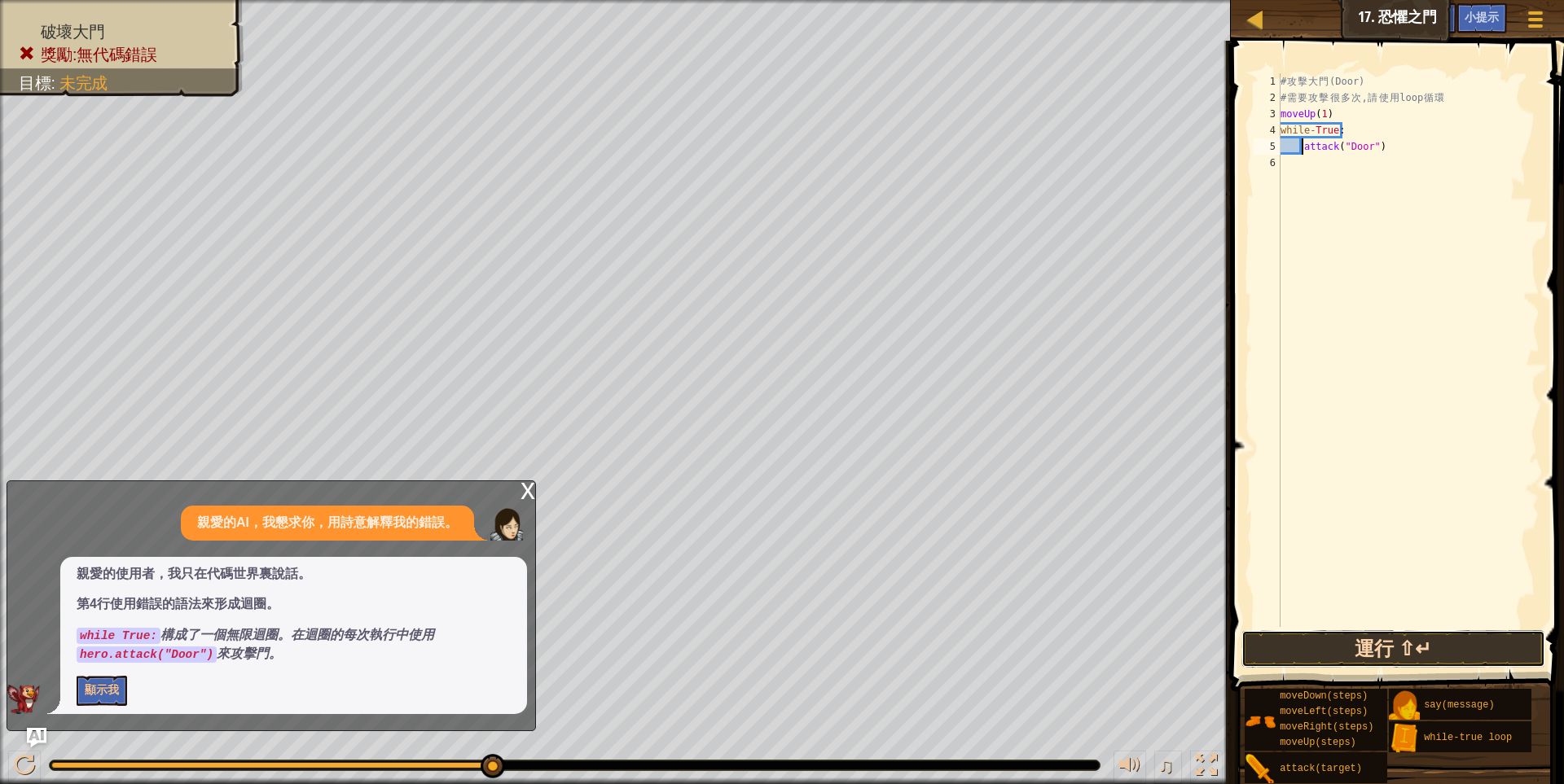
click at [1435, 634] on button "運行 ⇧↵" at bounding box center [1394, 648] width 305 height 37
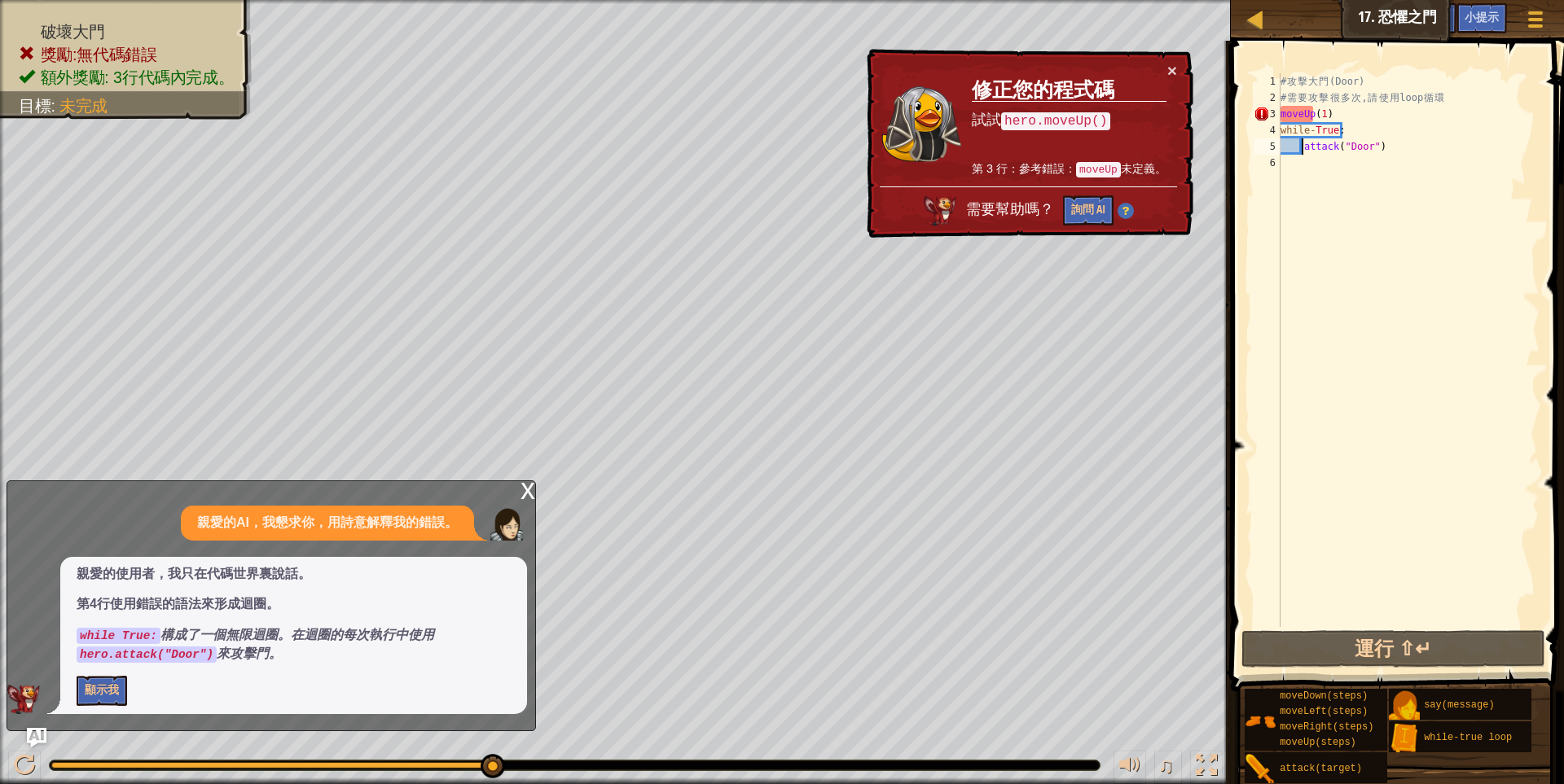
click at [1351, 111] on div "# 攻 擊 大 門 (Door) # 需 要 攻 擊 很 多 次 , 請 使 用 loop 循 環 moveUp ( 1 ) while - True : a…" at bounding box center [1408, 366] width 262 height 586
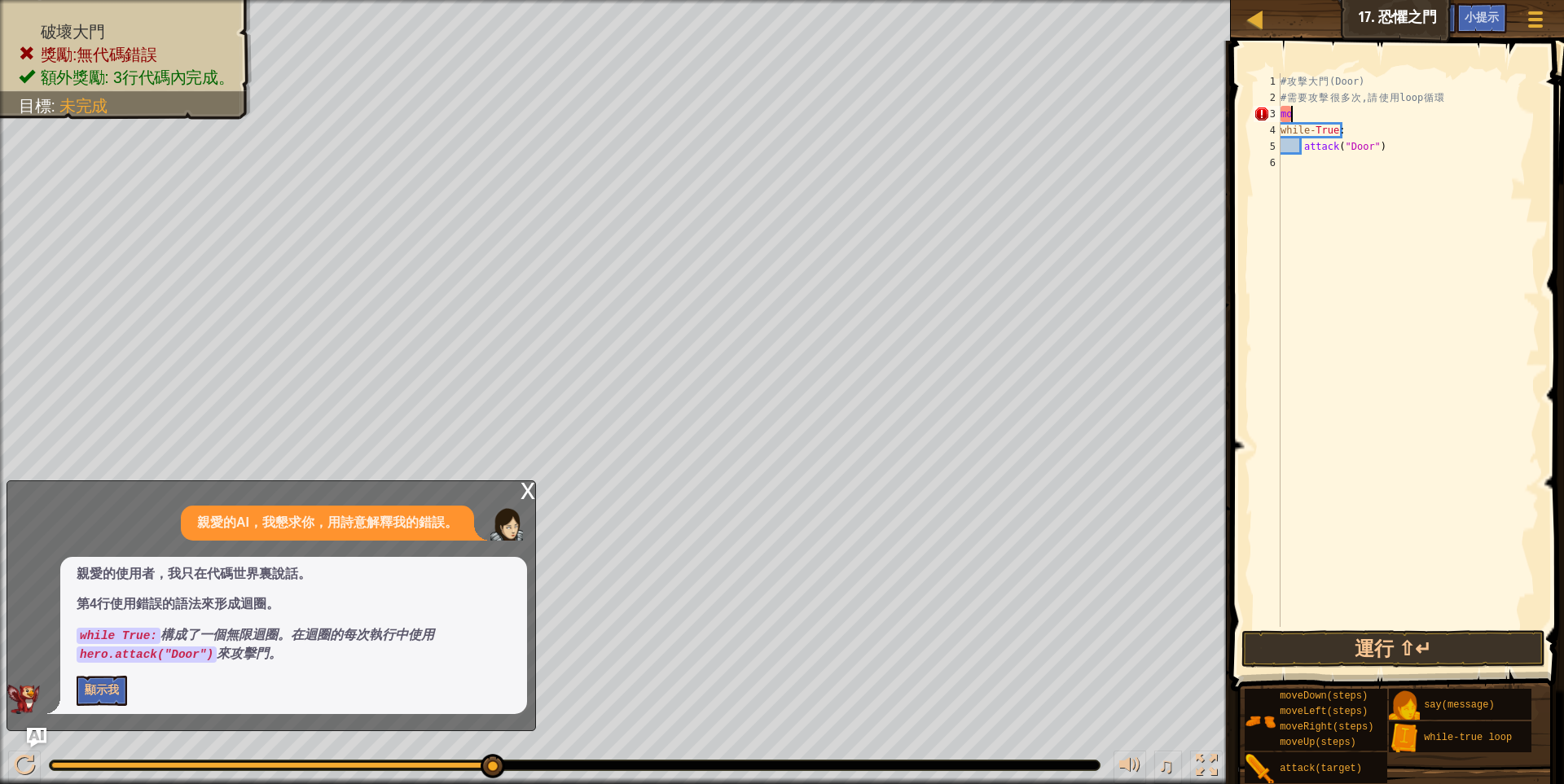
type textarea "m"
click at [1439, 644] on button "運行 ⇧↵" at bounding box center [1394, 648] width 305 height 37
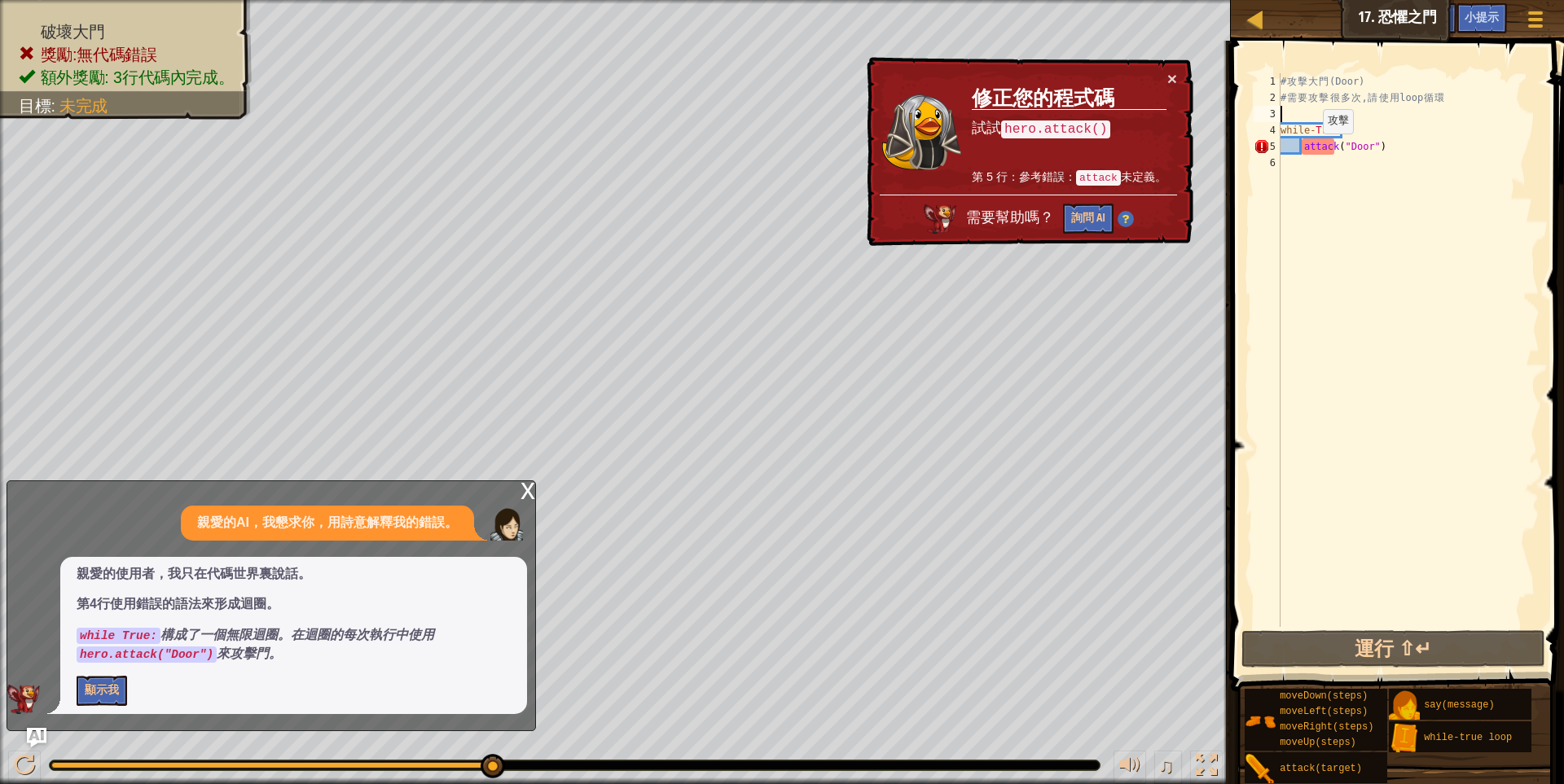
click at [1309, 150] on div "# 攻 擊 大 門 (Door) # 需 要 攻 擊 很 多 次 , 請 使 用 loop 循 環 while - True : attack ( "Door…" at bounding box center [1408, 366] width 262 height 586
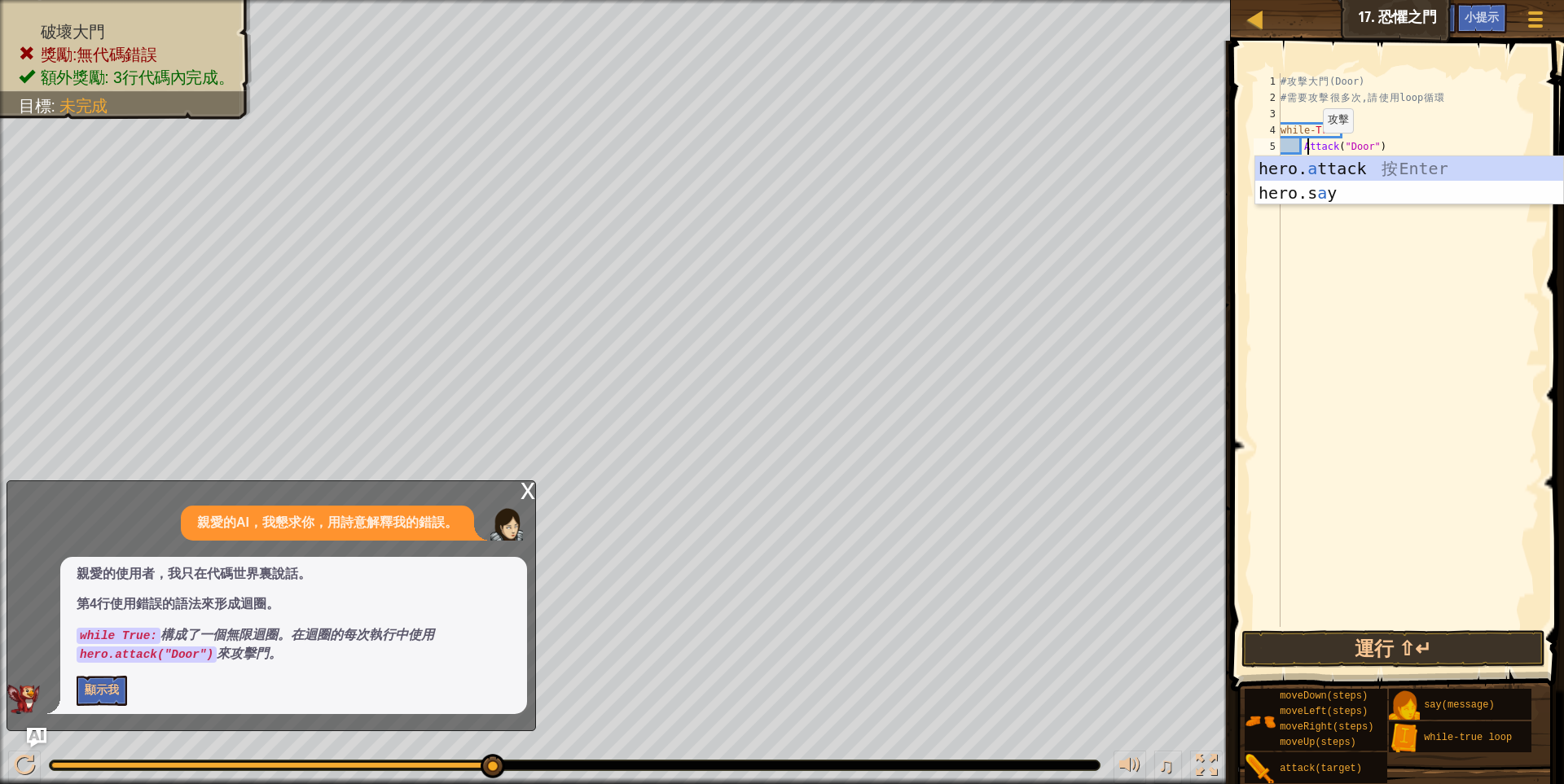
scroll to position [3, 26]
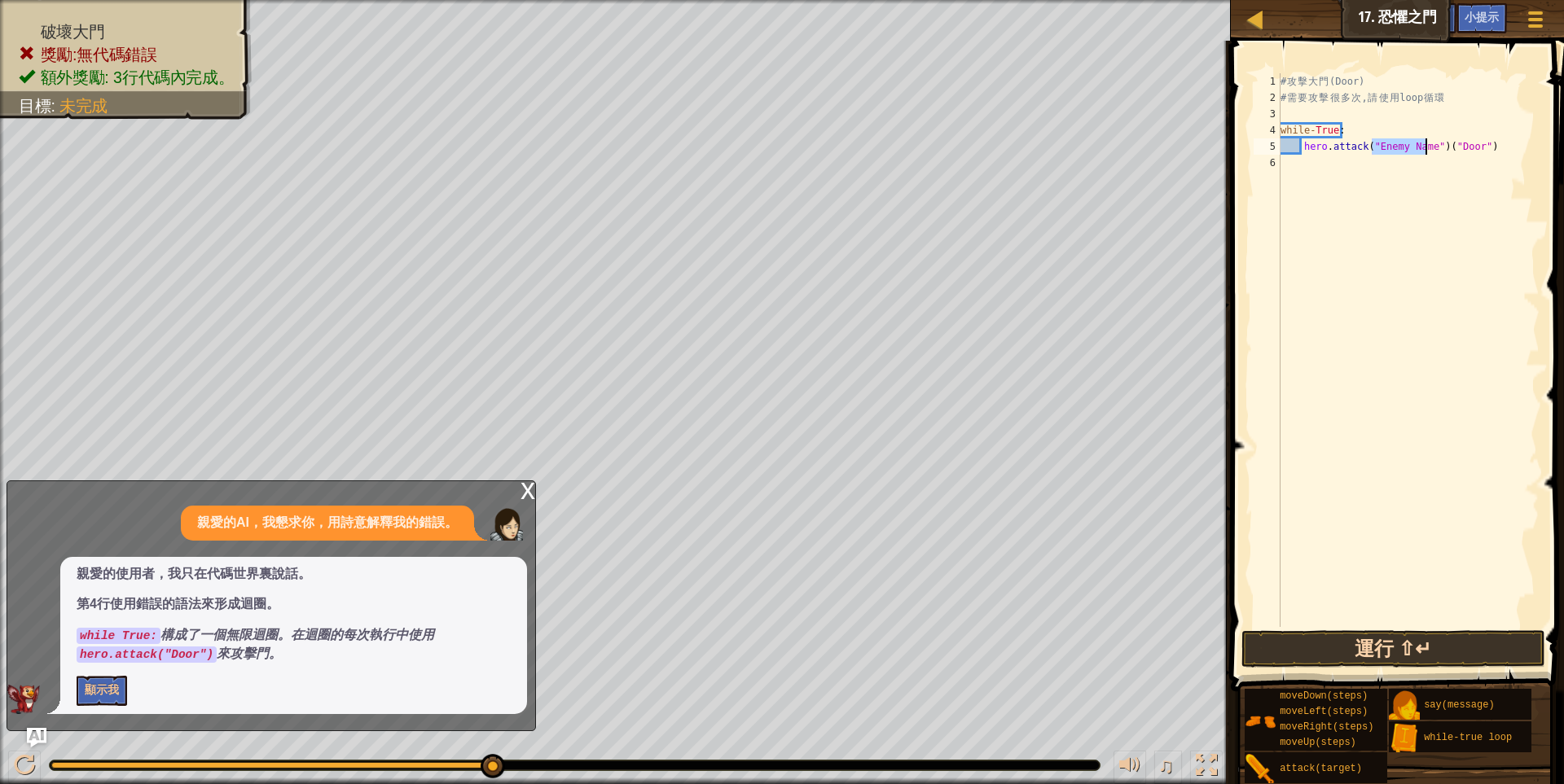
type textarea "hero.attack("Enemy Name")("Door")"
click at [1378, 643] on button "運行 ⇧↵" at bounding box center [1394, 648] width 305 height 37
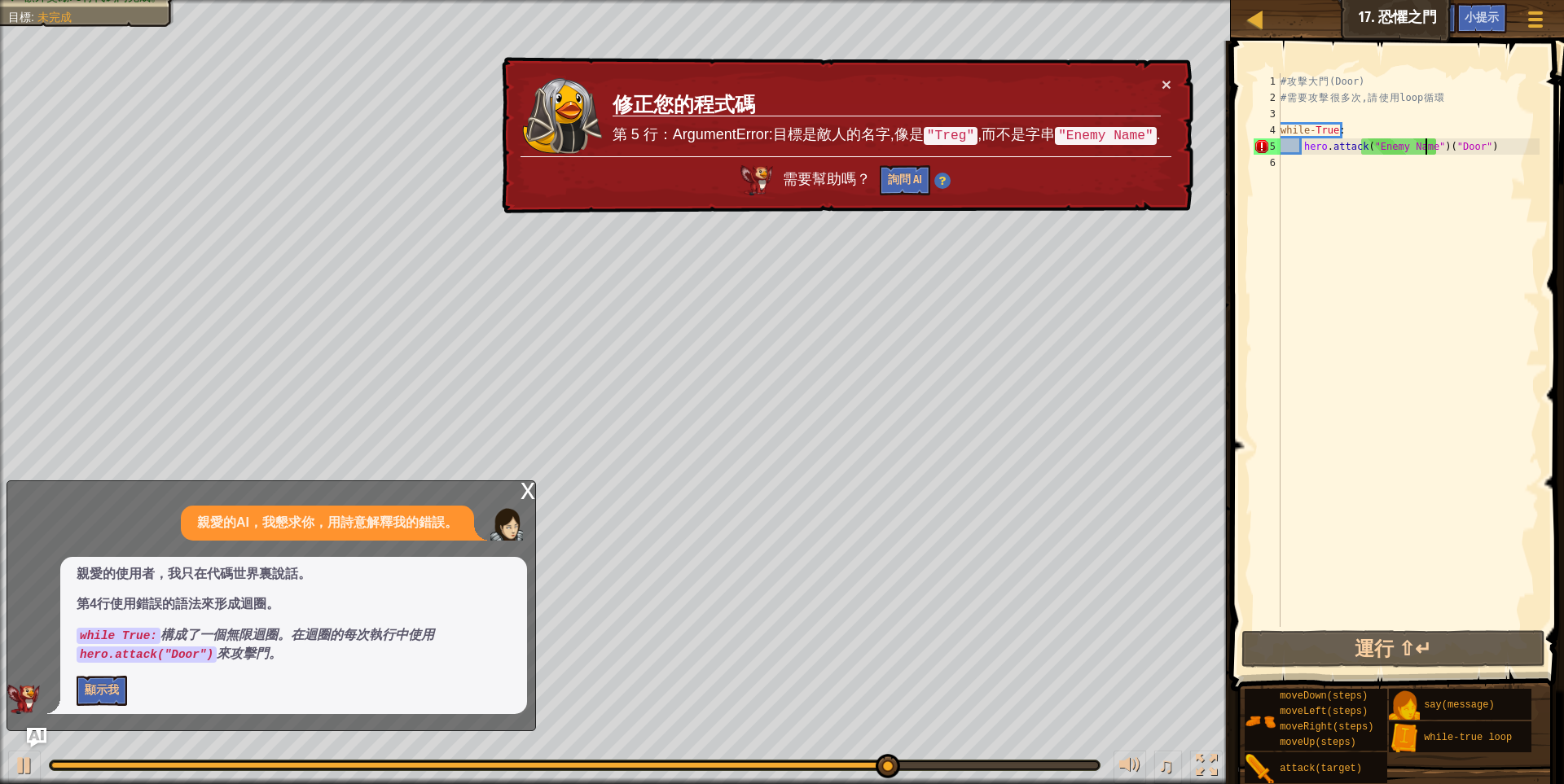
click at [1419, 198] on div "# 攻 擊 大 門 (Door) # 需 要 攻 擊 很 多 次 , 請 使 用 loop 循 環 while - True : hero . attack …" at bounding box center [1408, 366] width 262 height 586
click at [1409, 149] on div "# 攻 擊 大 門 (Door) # 需 要 攻 擊 很 多 次 , 請 使 用 loop 循 環 while - True : hero . attack …" at bounding box center [1408, 366] width 262 height 586
click at [1409, 149] on div "# 攻 擊 大 門 (Door) # 需 要 攻 擊 很 多 次 , 請 使 用 loop 循 環 while - True : hero . attack …" at bounding box center [1408, 350] width 262 height 554
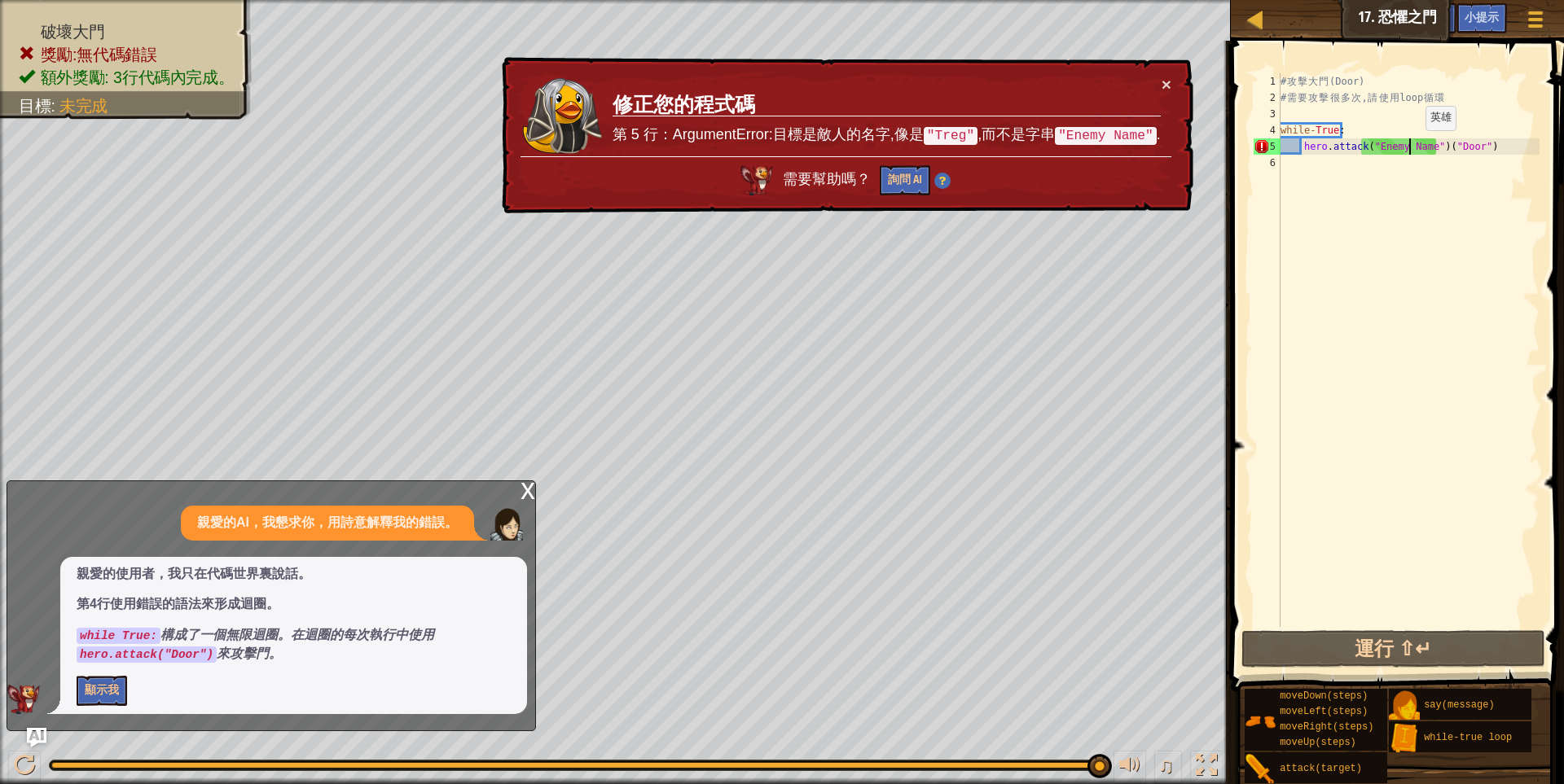
click at [1412, 145] on div "# 攻 擊 大 門 (Door) # 需 要 攻 擊 很 多 次 , 請 使 用 loop 循 環 while - True : hero . attack …" at bounding box center [1408, 366] width 262 height 586
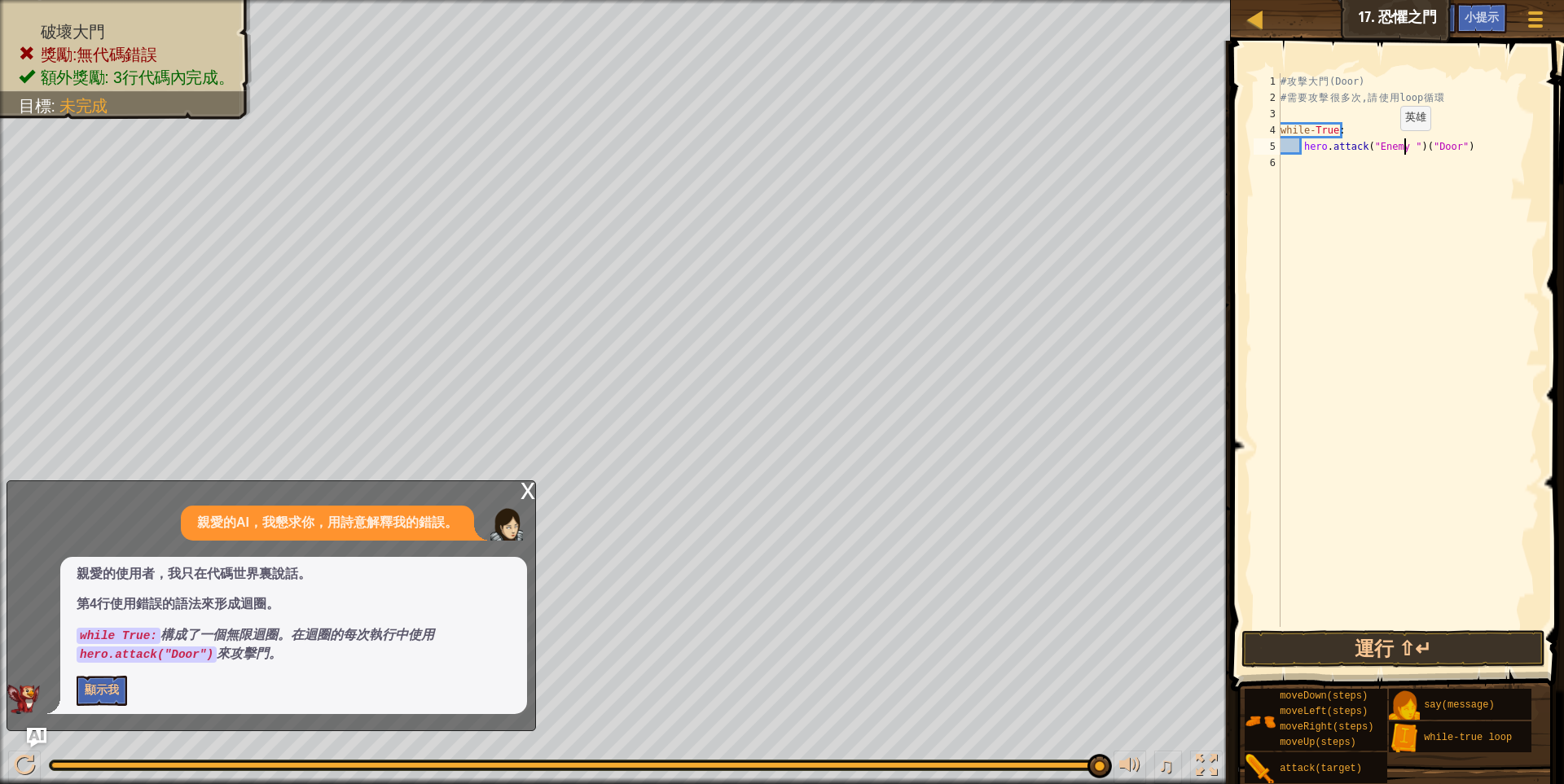
click at [1386, 146] on div "# 攻 擊 大 門 (Door) # 需 要 攻 擊 很 多 次 , 請 使 用 loop 循 環 while - True : hero . attack …" at bounding box center [1408, 366] width 262 height 586
click at [1369, 650] on button "運行 ⇧↵" at bounding box center [1394, 648] width 305 height 37
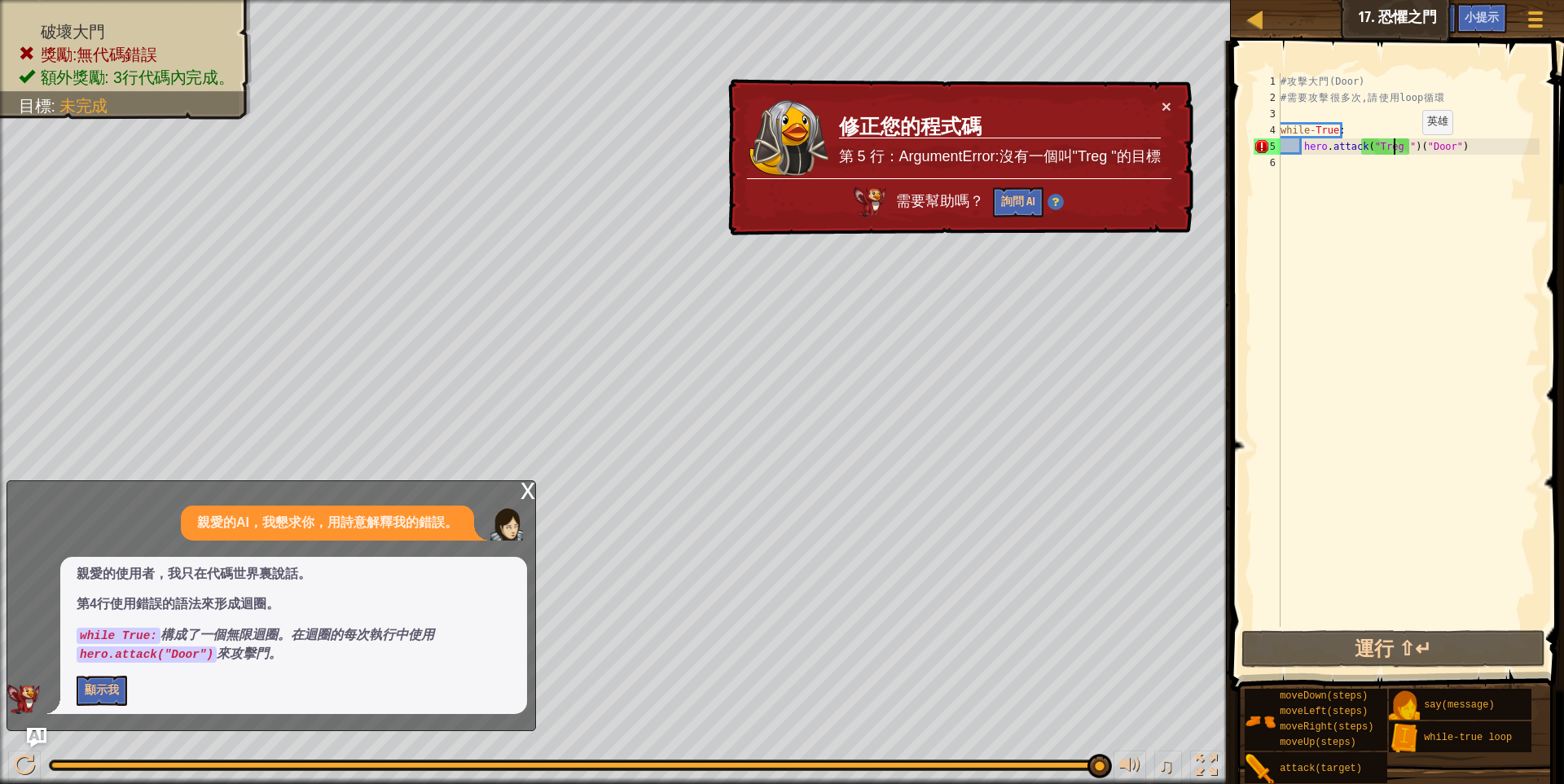
click at [1408, 151] on div "# 攻 擊 大 門 (Door) # 需 要 攻 擊 很 多 次 , 請 使 用 loop 循 環 while - True : hero . attack …" at bounding box center [1408, 366] width 262 height 586
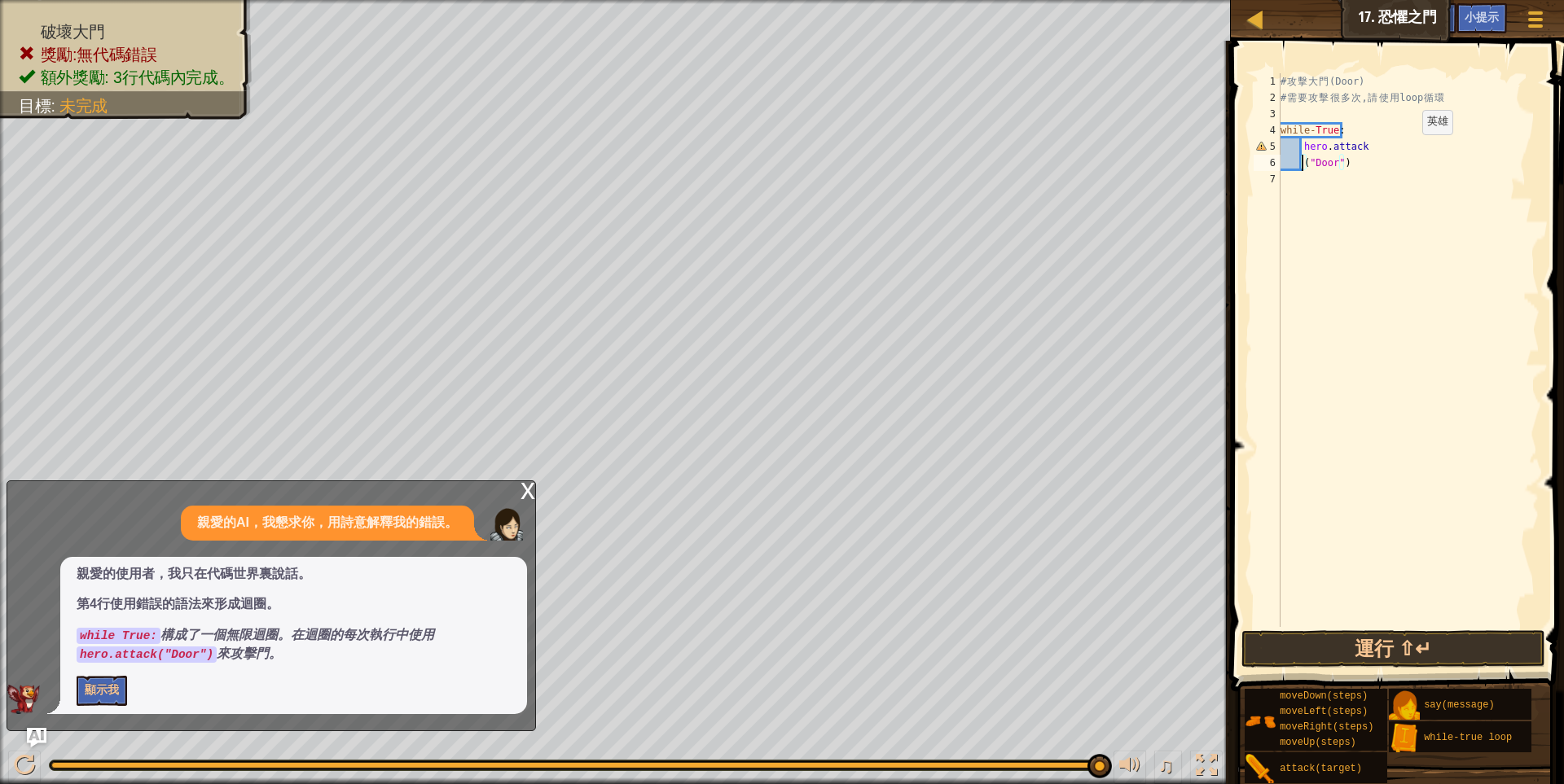
scroll to position [3, 43]
type textarea "hero.attack("Door")"
click at [1385, 649] on button "運行 ⇧↵" at bounding box center [1394, 648] width 305 height 37
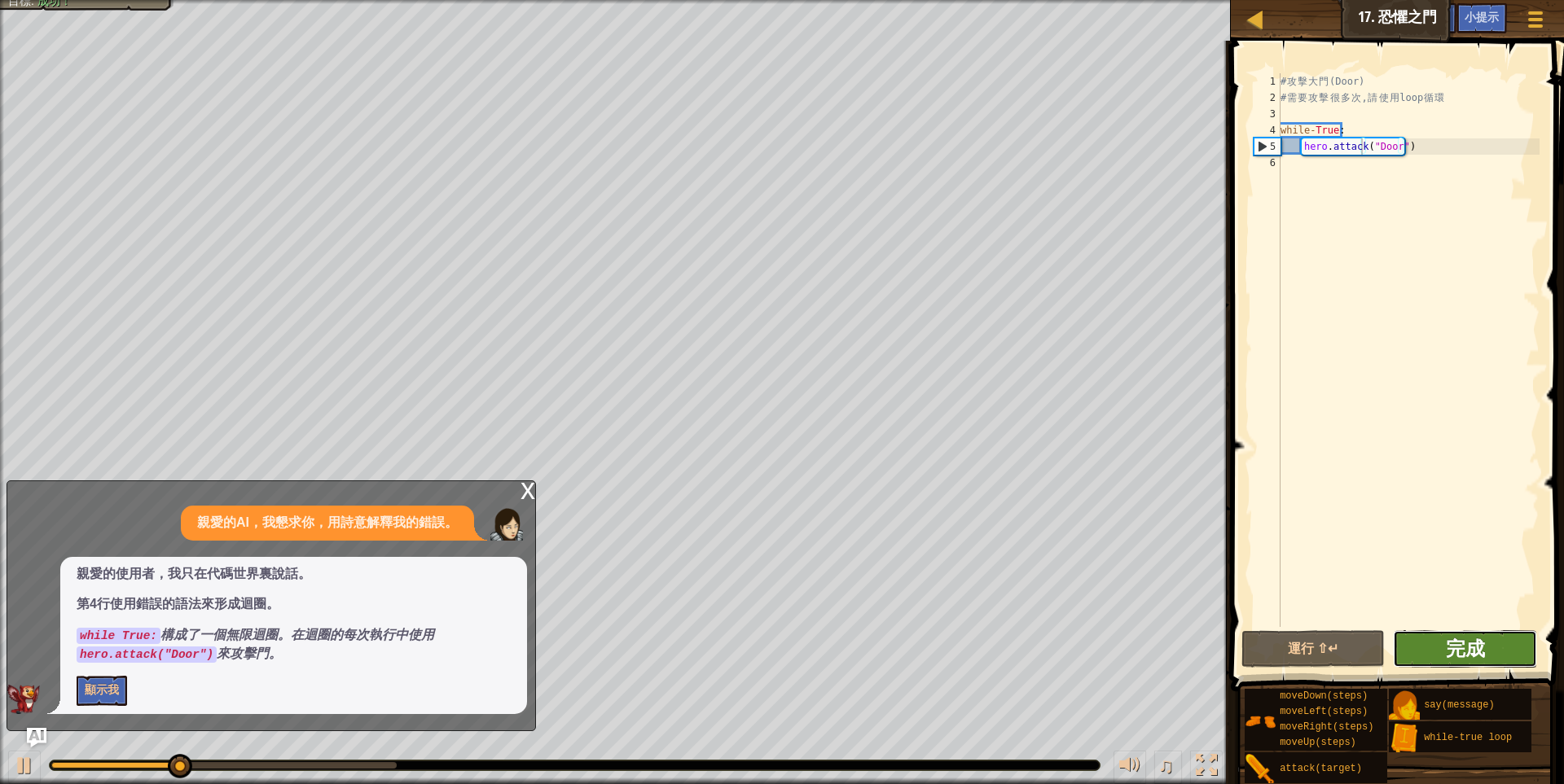
click at [1446, 641] on button "完成" at bounding box center [1464, 648] width 144 height 37
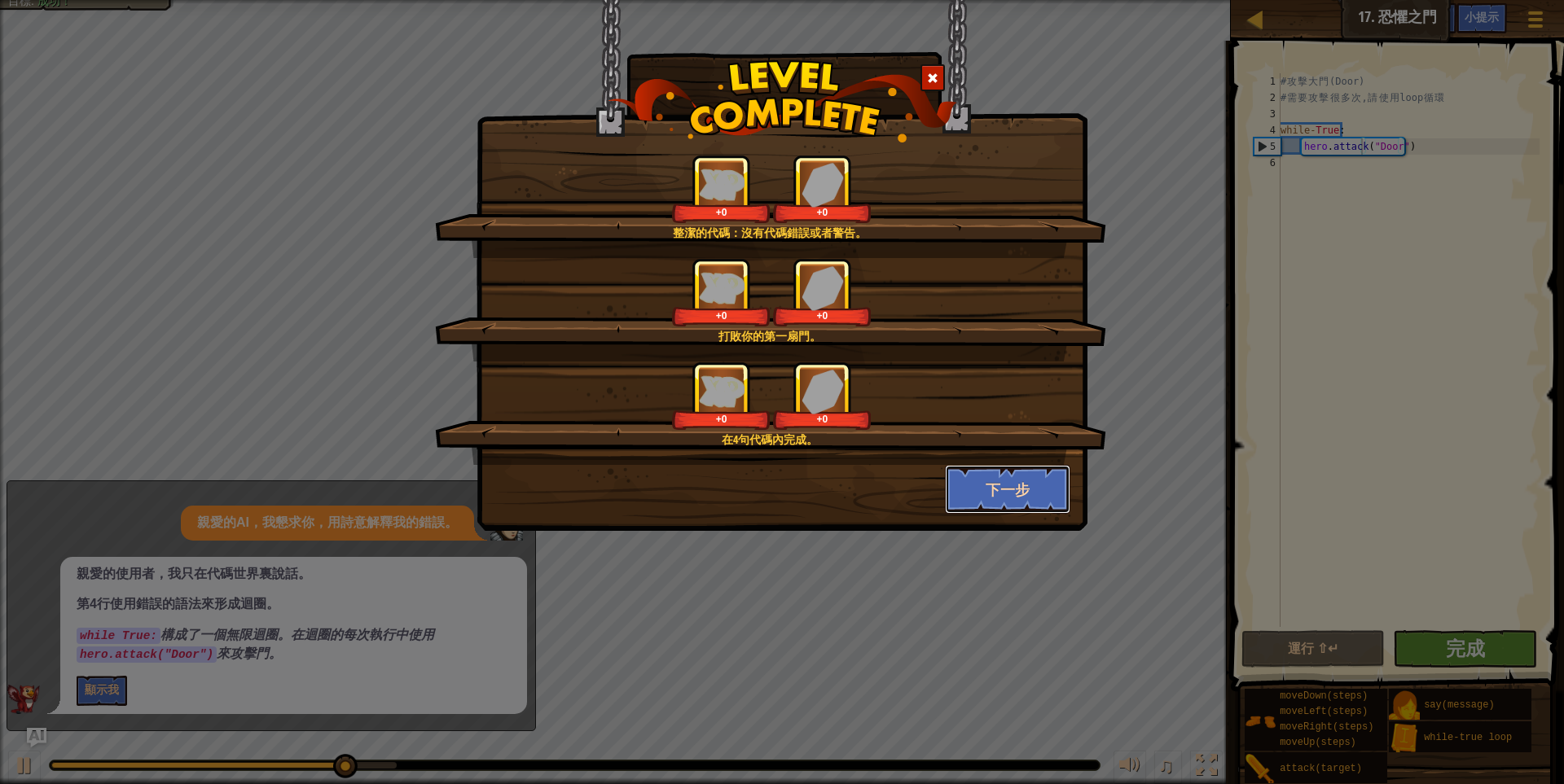
click at [972, 481] on button "下一步" at bounding box center [1007, 490] width 126 height 49
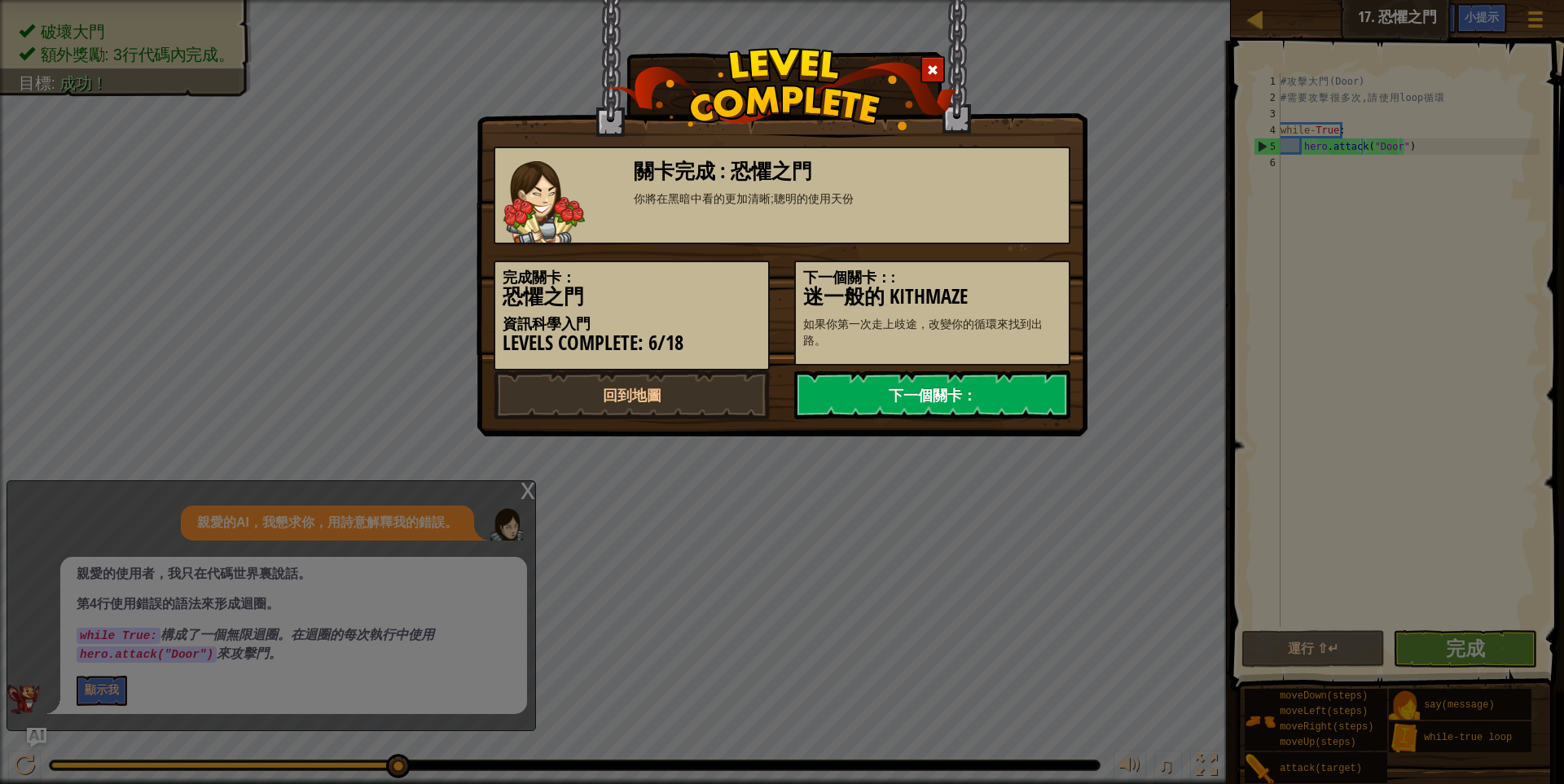
click at [979, 387] on link "下一個關卡：" at bounding box center [931, 395] width 276 height 49
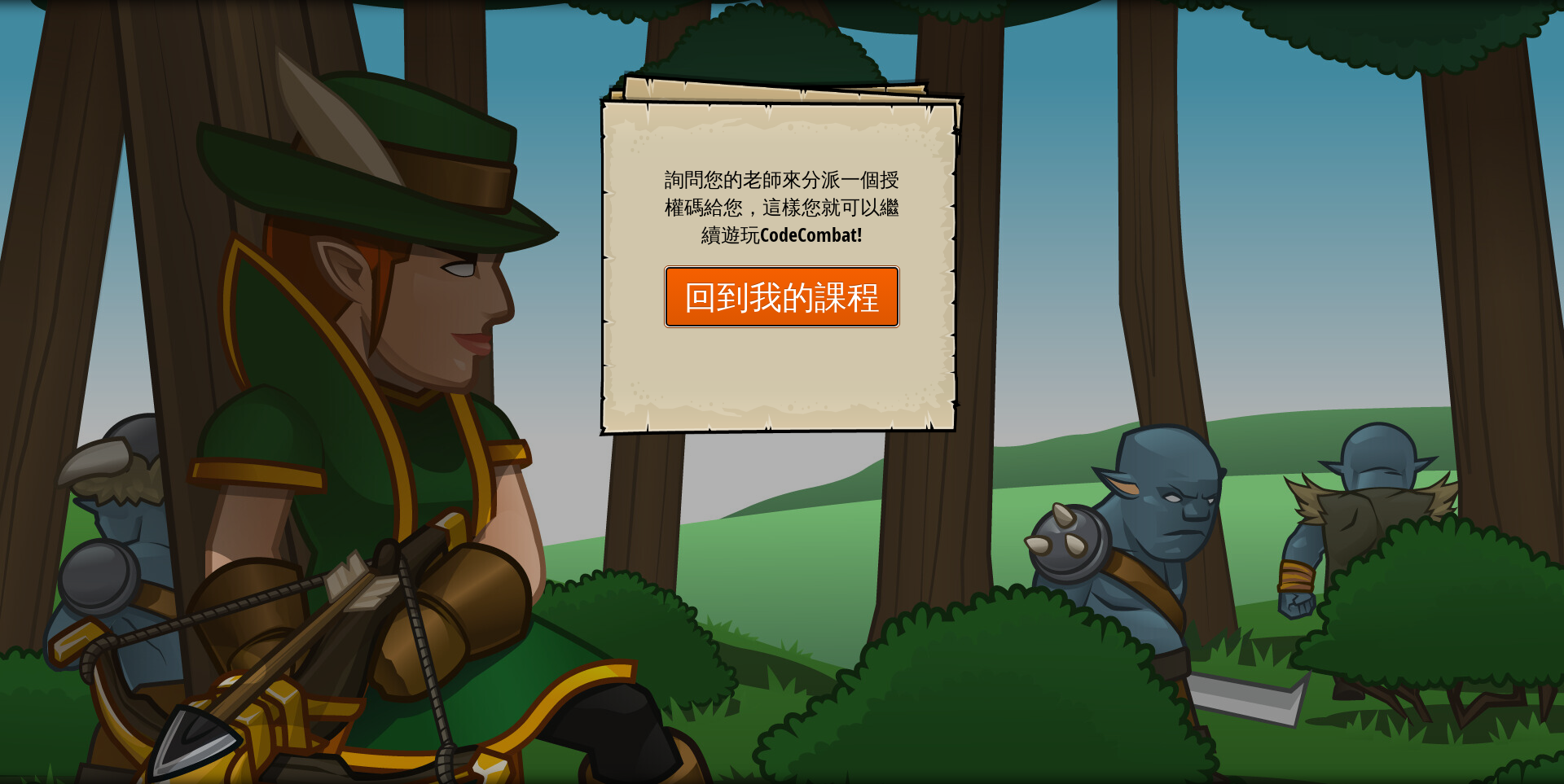
click at [846, 293] on link "回到我的課程" at bounding box center [782, 297] width 236 height 63
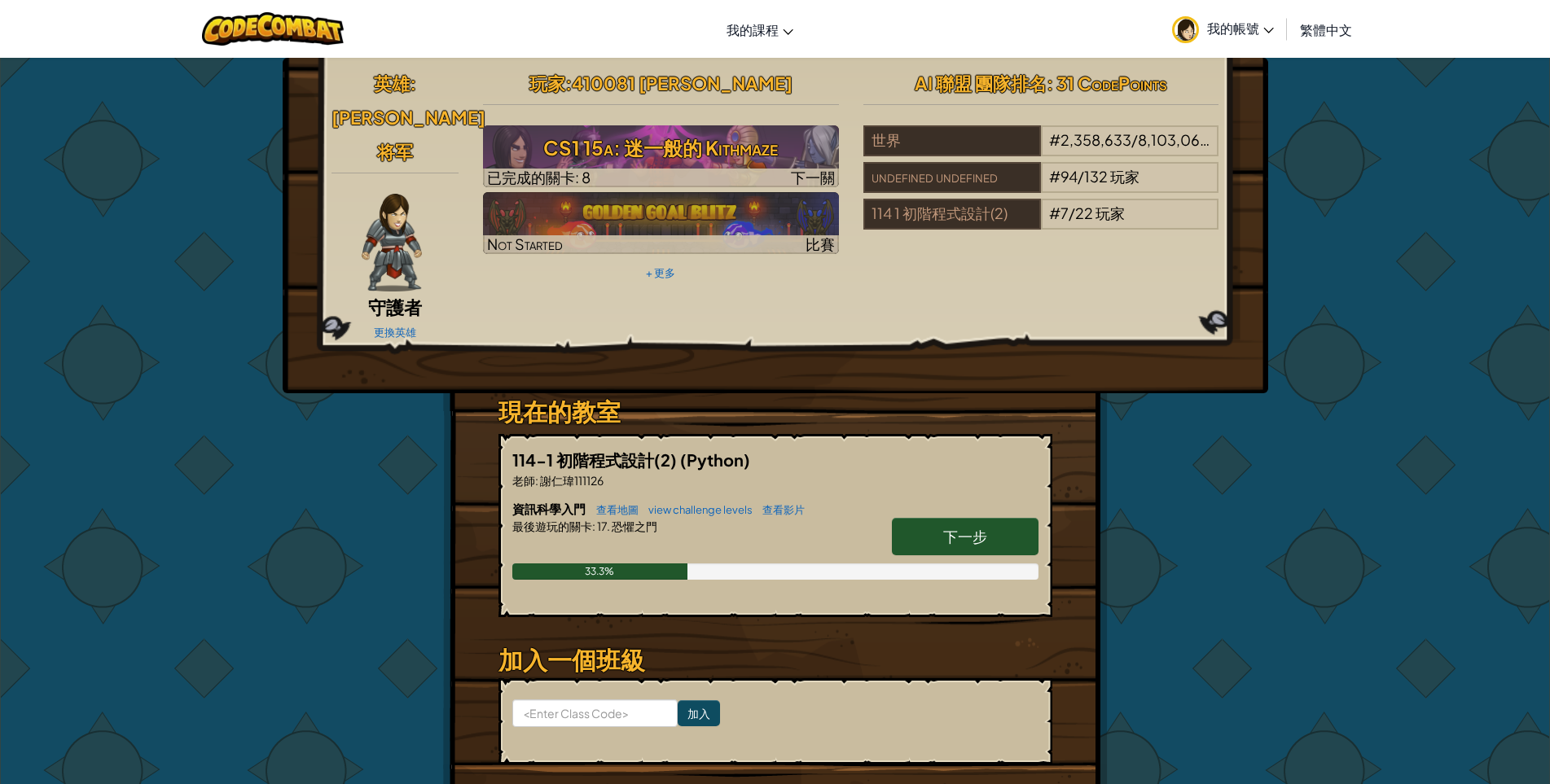
click at [955, 527] on span "下一步" at bounding box center [965, 536] width 44 height 18
select select "zh-HANT"
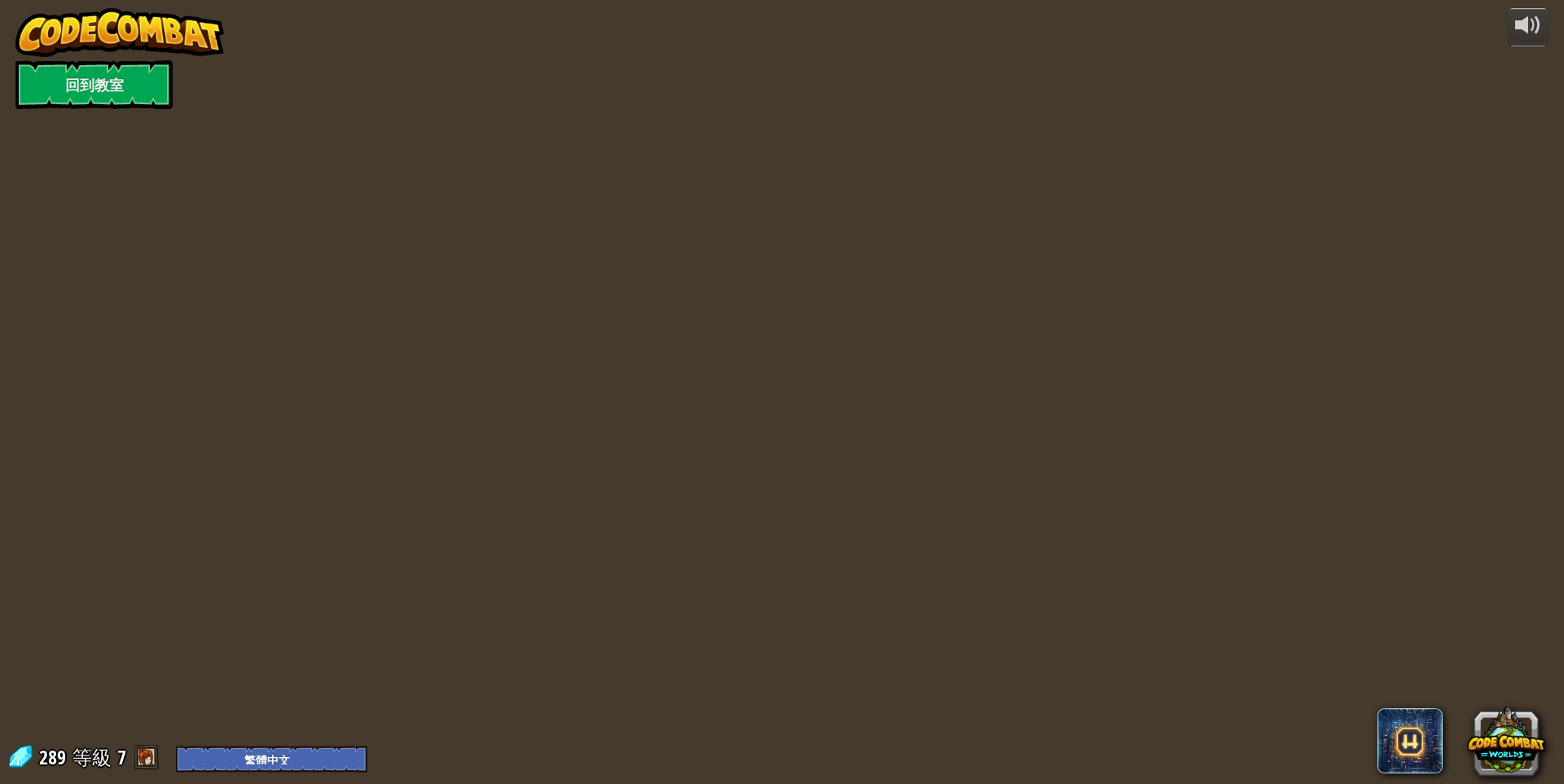
select select "zh-HANT"
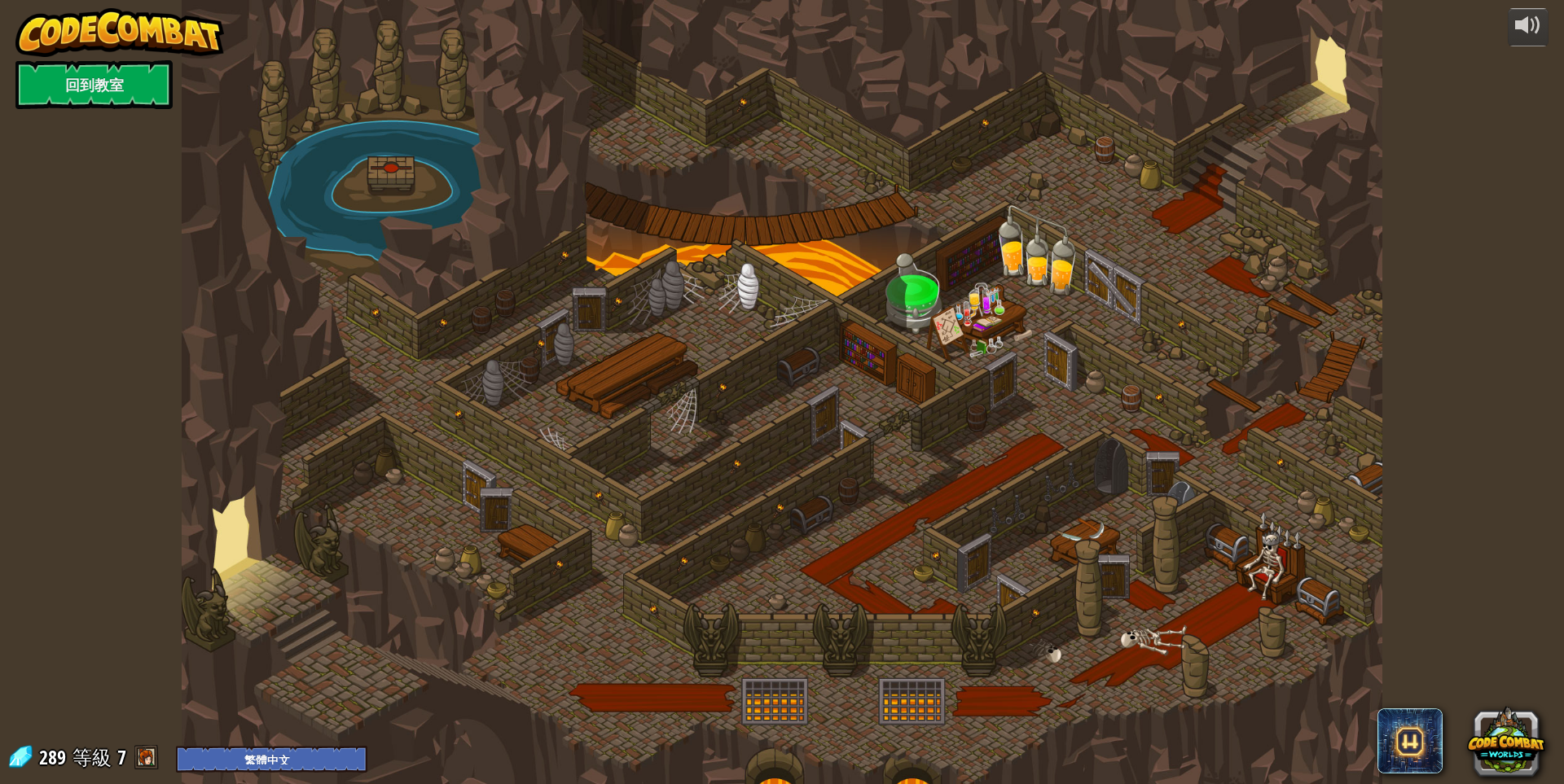
select select "zh-HANT"
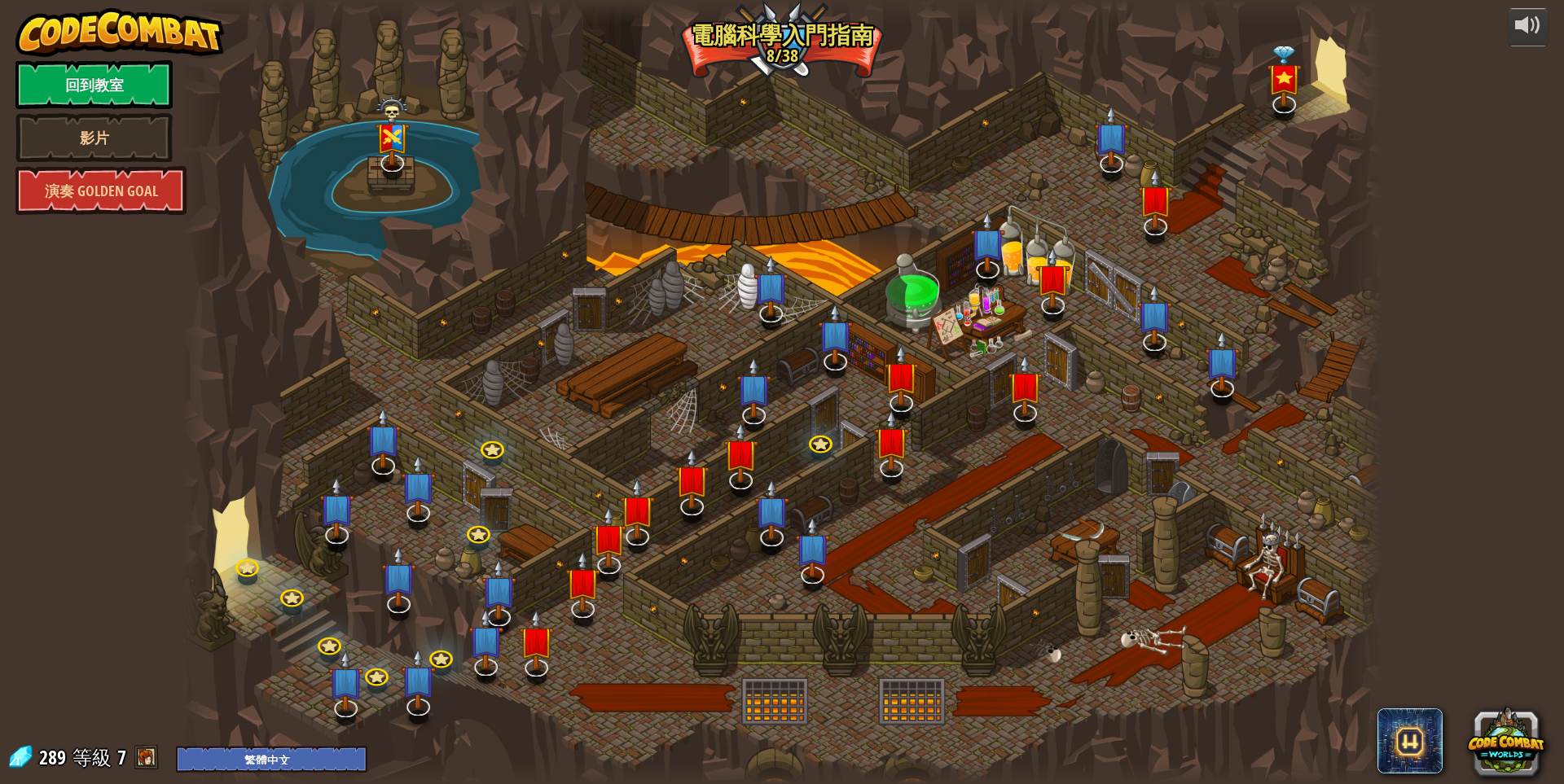
select select "zh-HANT"
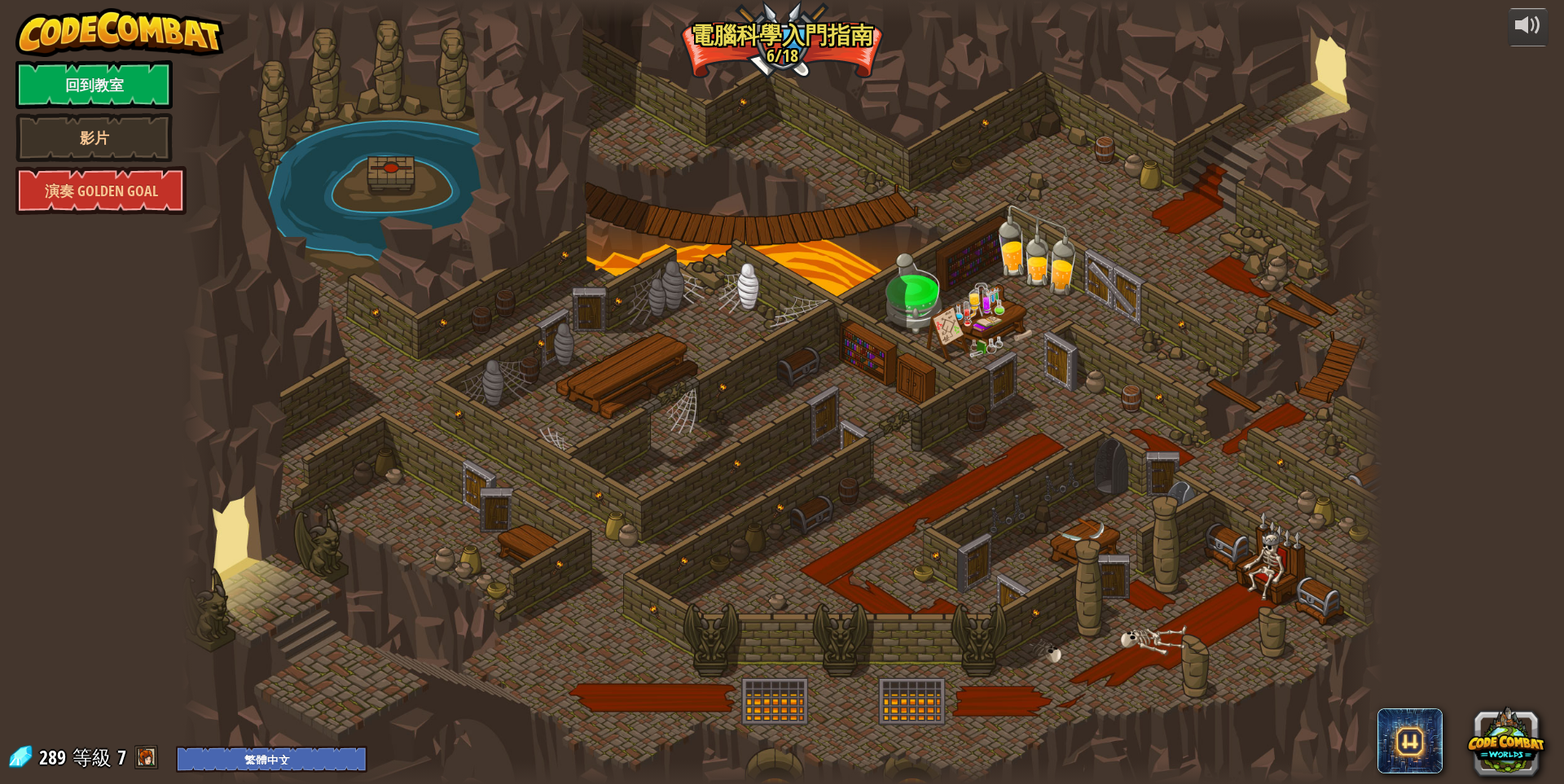
select select "zh-HANT"
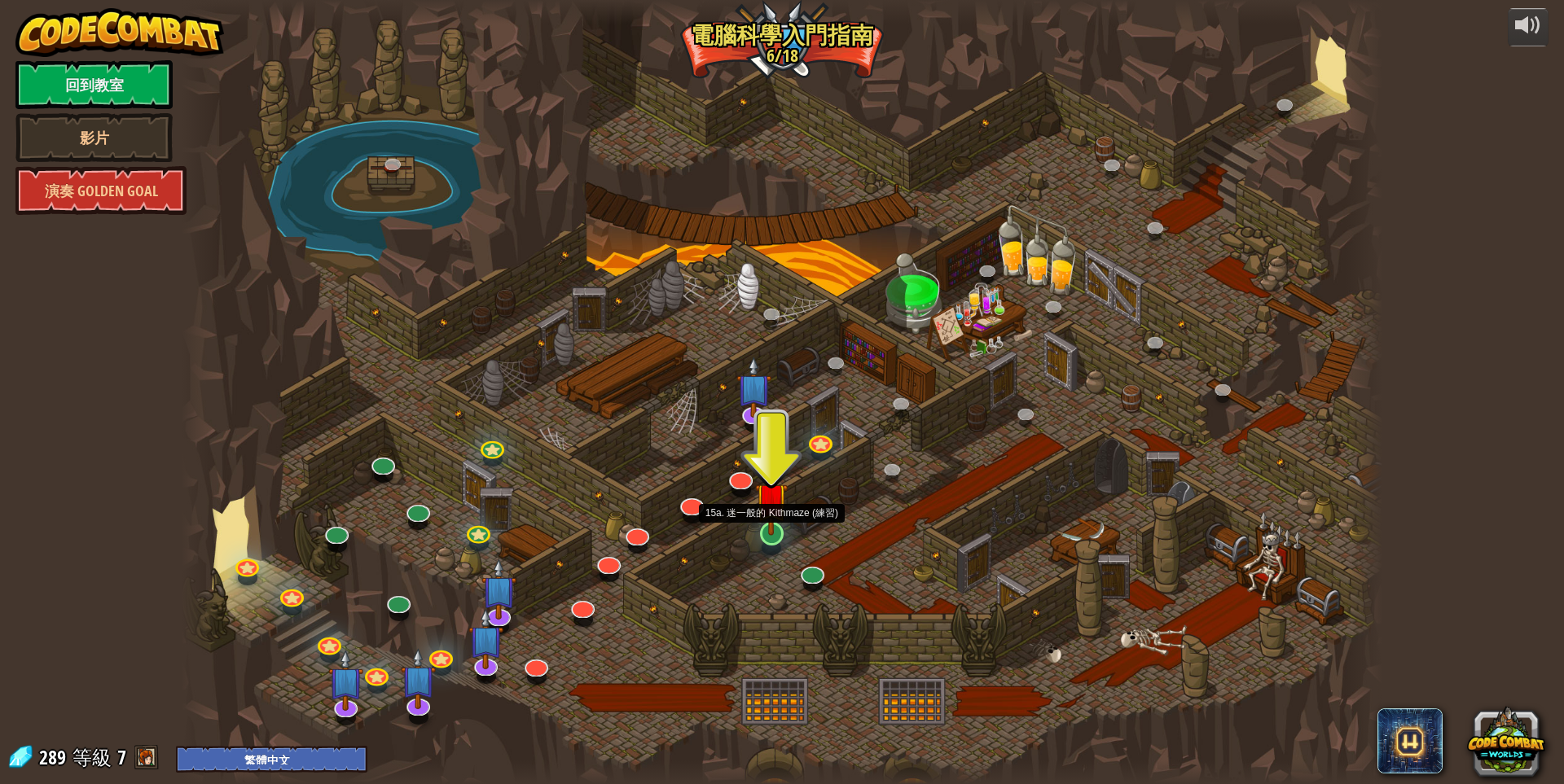
click at [782, 528] on img at bounding box center [770, 498] width 32 height 74
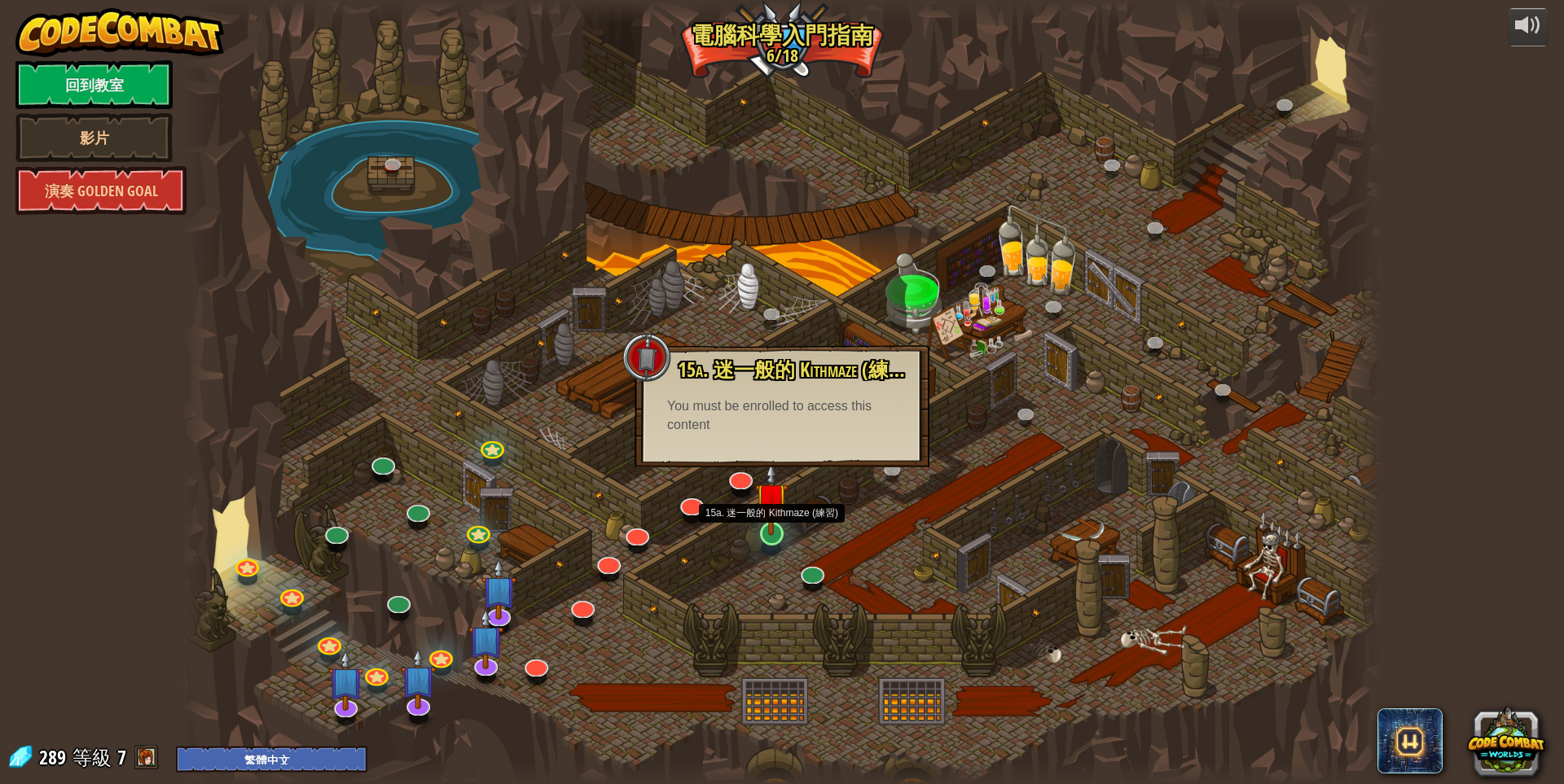
click at [764, 529] on img at bounding box center [770, 498] width 32 height 74
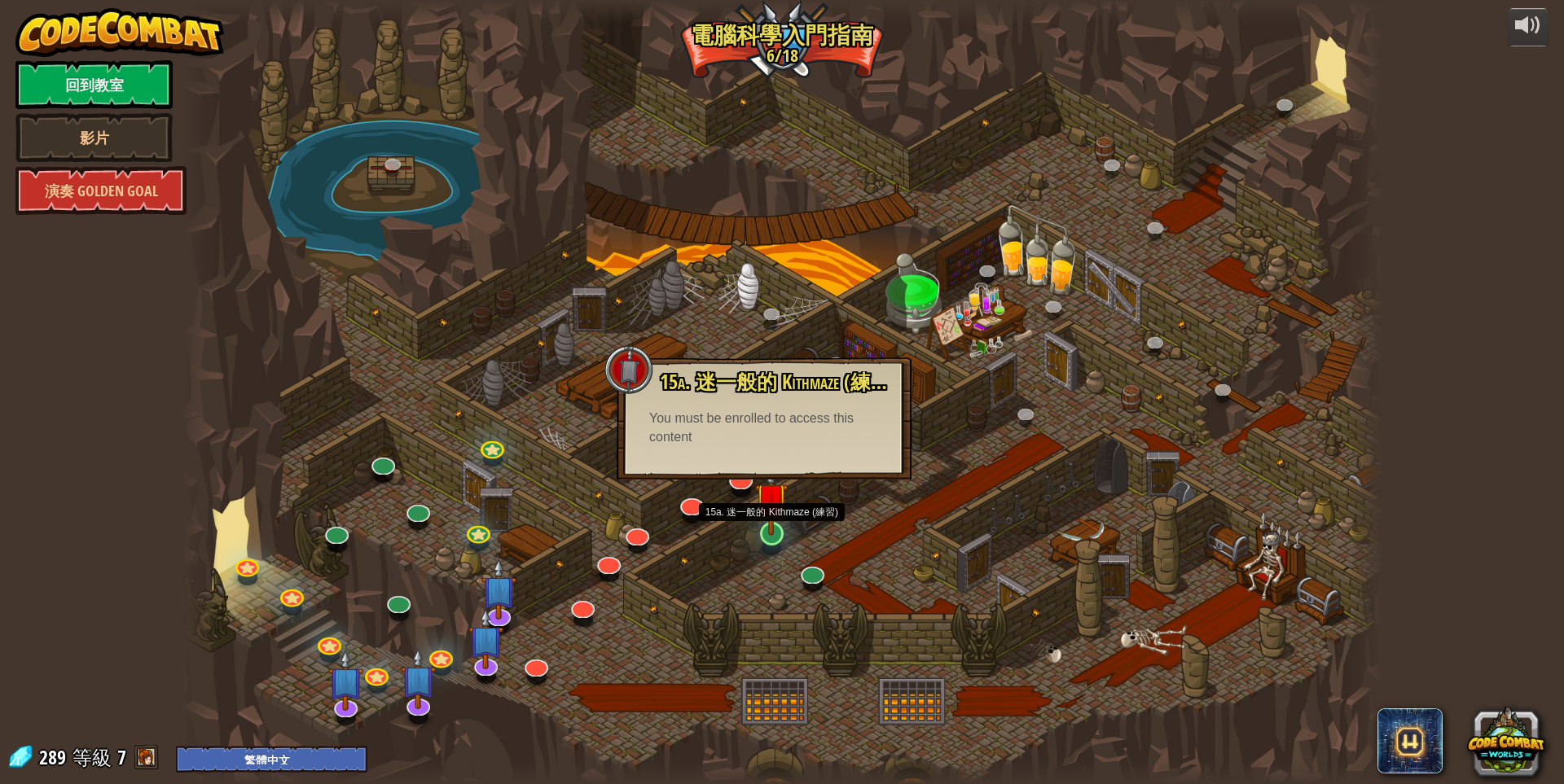
click at [775, 525] on img at bounding box center [770, 498] width 32 height 74
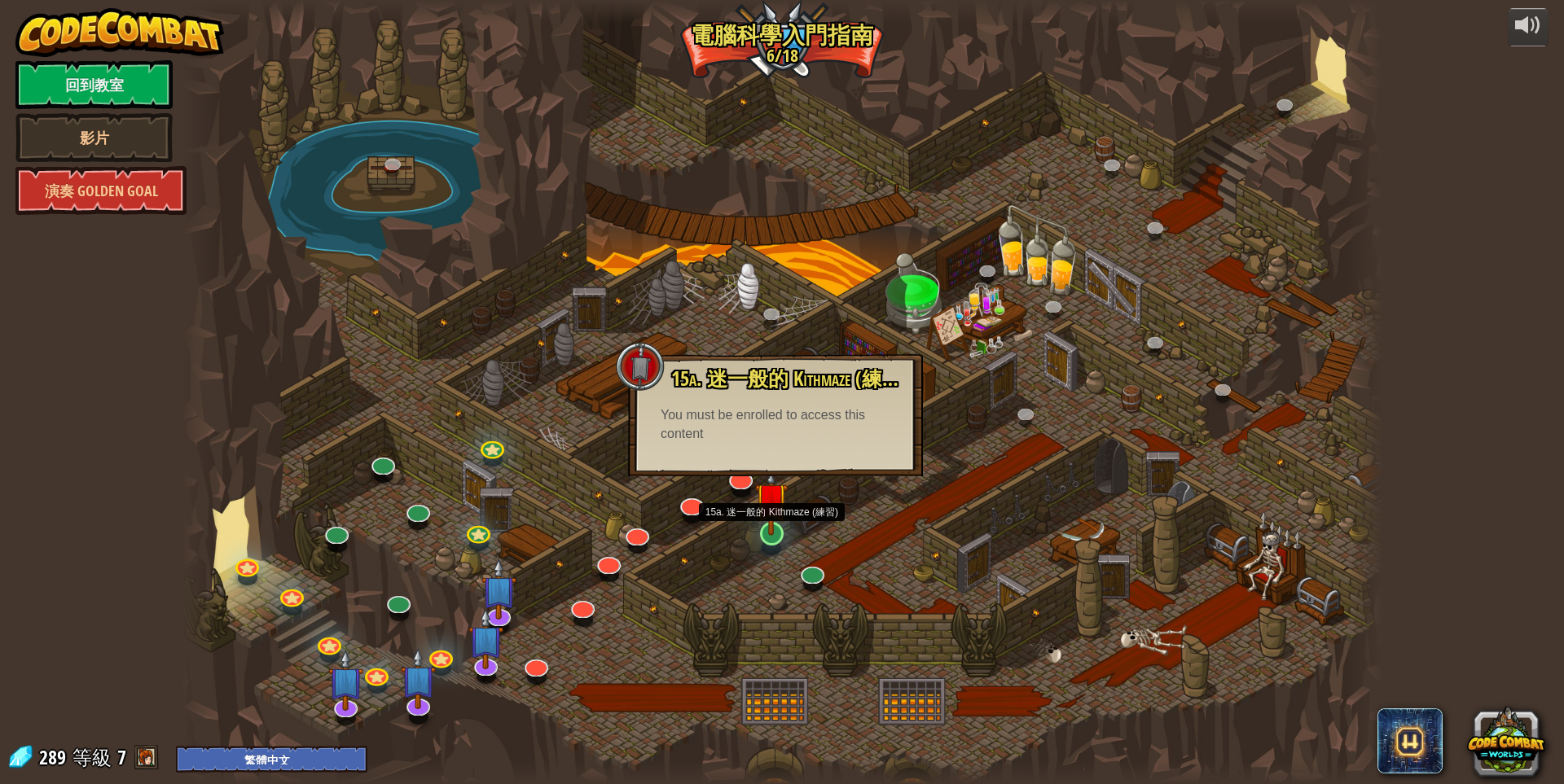
click at [775, 525] on img at bounding box center [770, 498] width 32 height 74
click at [814, 582] on div "25. [PERSON_NAME]之門 (未解鎖) 逃離 [GEOGRAPHIC_DATA] 地牢，不要讓守衛抓到你。 26. [GEOGRAPHIC_DAT…" at bounding box center [781, 392] width 1200 height 784
click at [775, 530] on img at bounding box center [770, 498] width 32 height 74
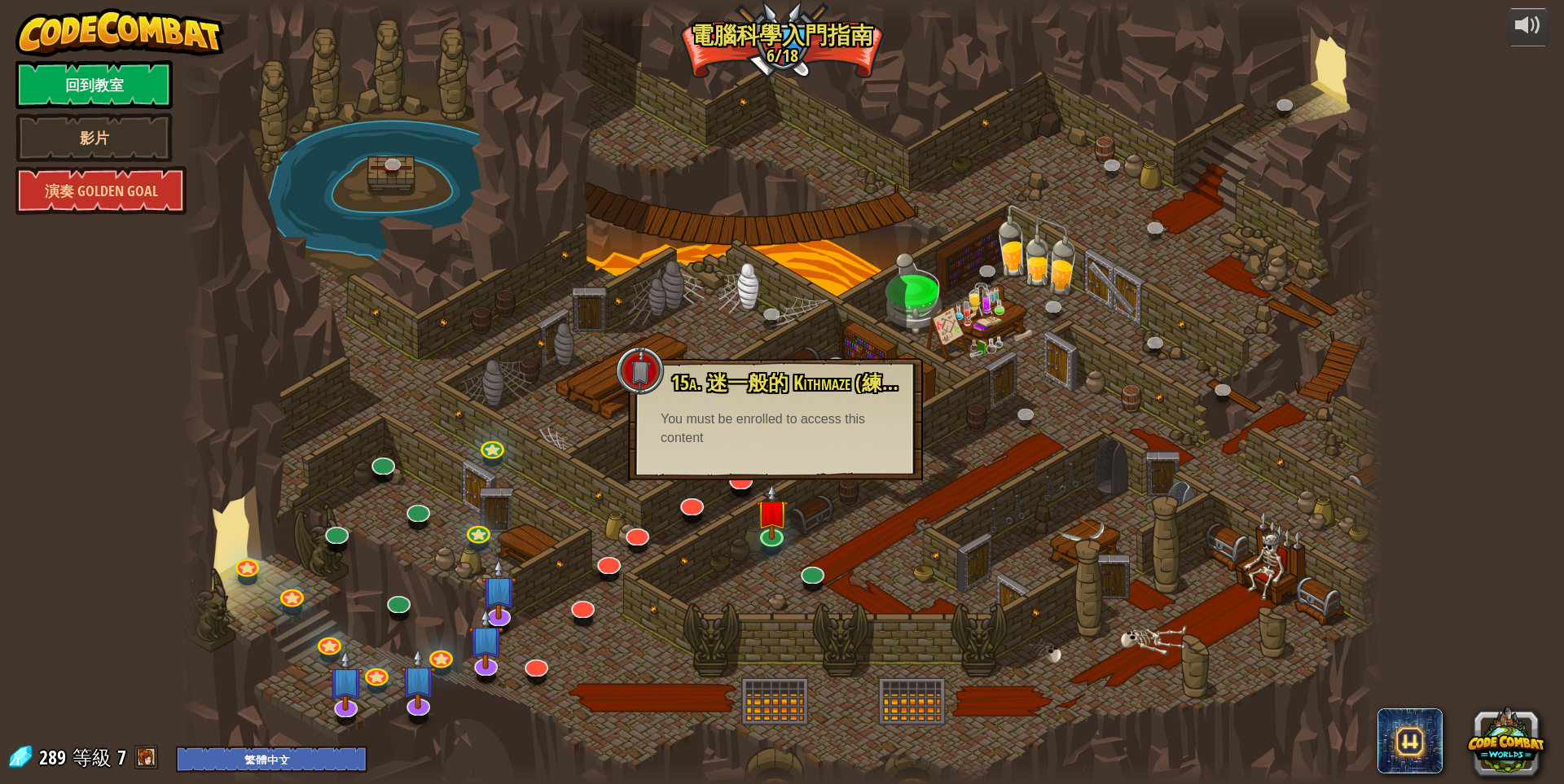
click at [772, 422] on div "You must be enrolled to access this content" at bounding box center [775, 429] width 230 height 37
click at [637, 368] on div at bounding box center [640, 370] width 49 height 49
